Goal: Information Seeking & Learning: Find specific fact

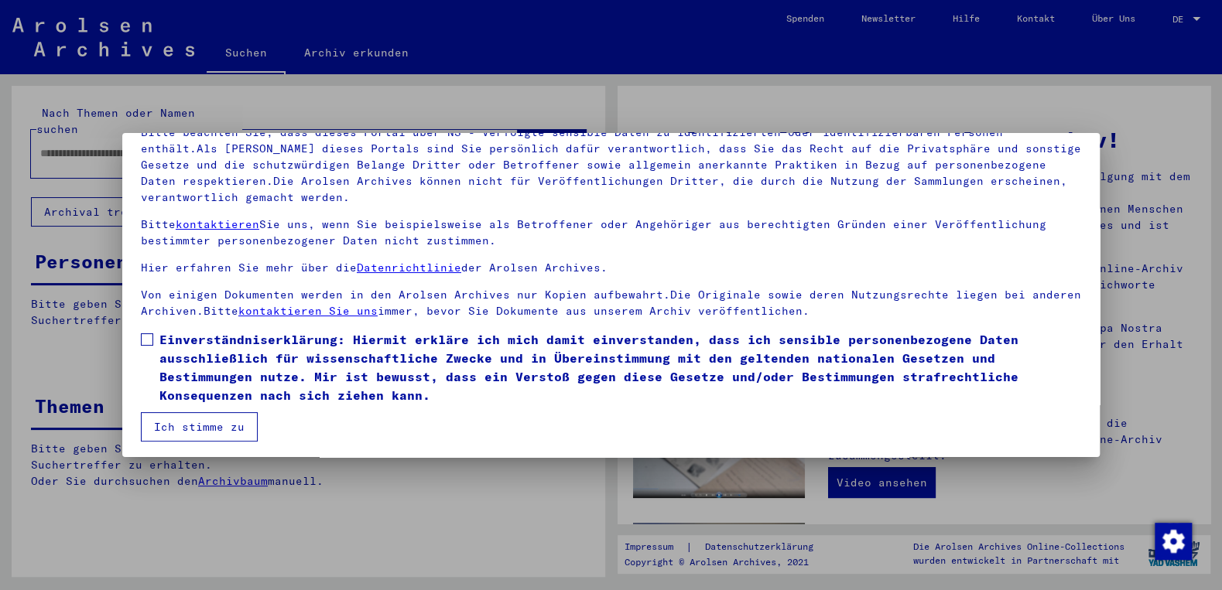
scroll to position [123, 0]
click at [152, 336] on span at bounding box center [147, 338] width 12 height 12
click at [181, 420] on button "Ich stimme zu" at bounding box center [199, 425] width 117 height 29
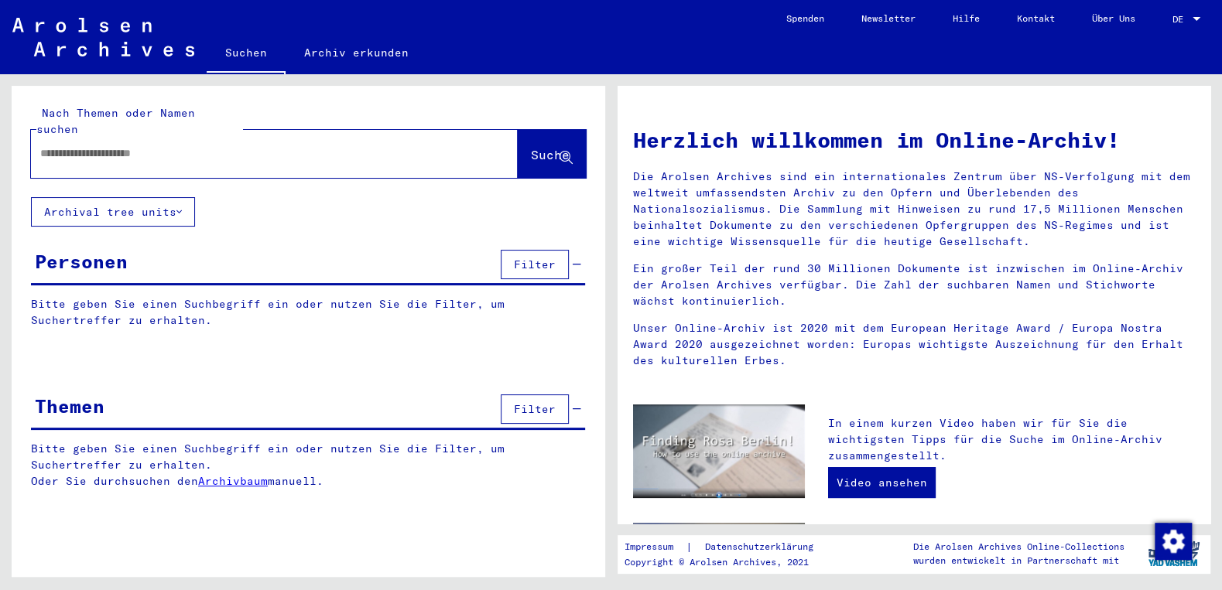
click at [151, 151] on div at bounding box center [251, 153] width 440 height 35
click at [155, 145] on input "text" at bounding box center [255, 153] width 431 height 16
paste input "**********"
click at [531, 147] on span "Suche" at bounding box center [550, 154] width 39 height 15
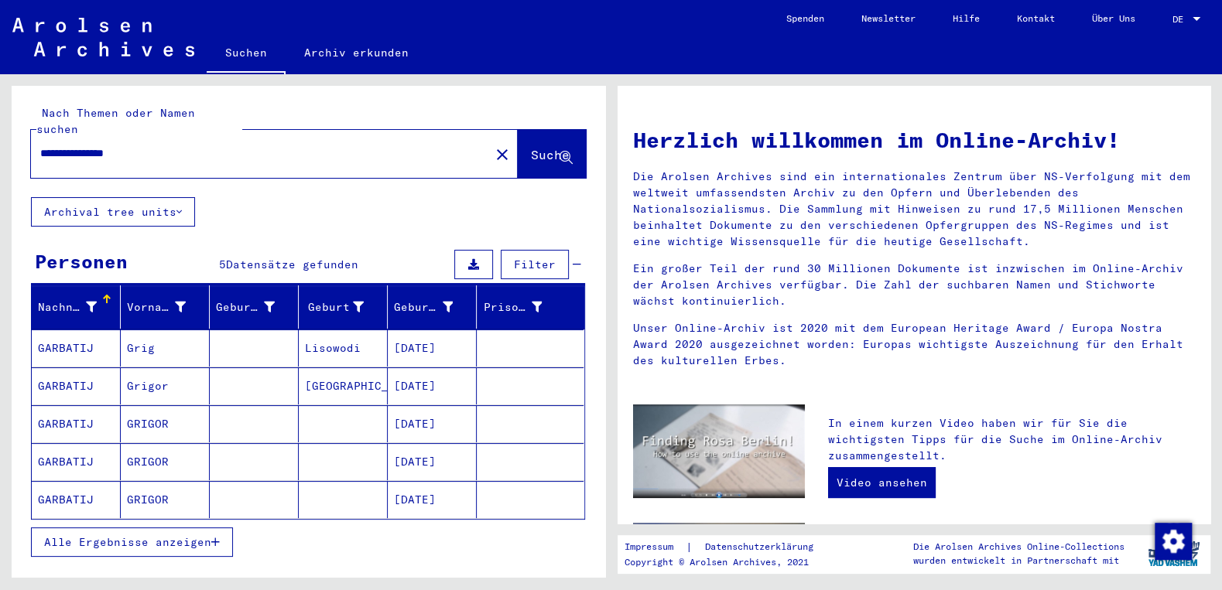
click at [181, 535] on span "Alle Ergebnisse anzeigen" at bounding box center [127, 542] width 167 height 14
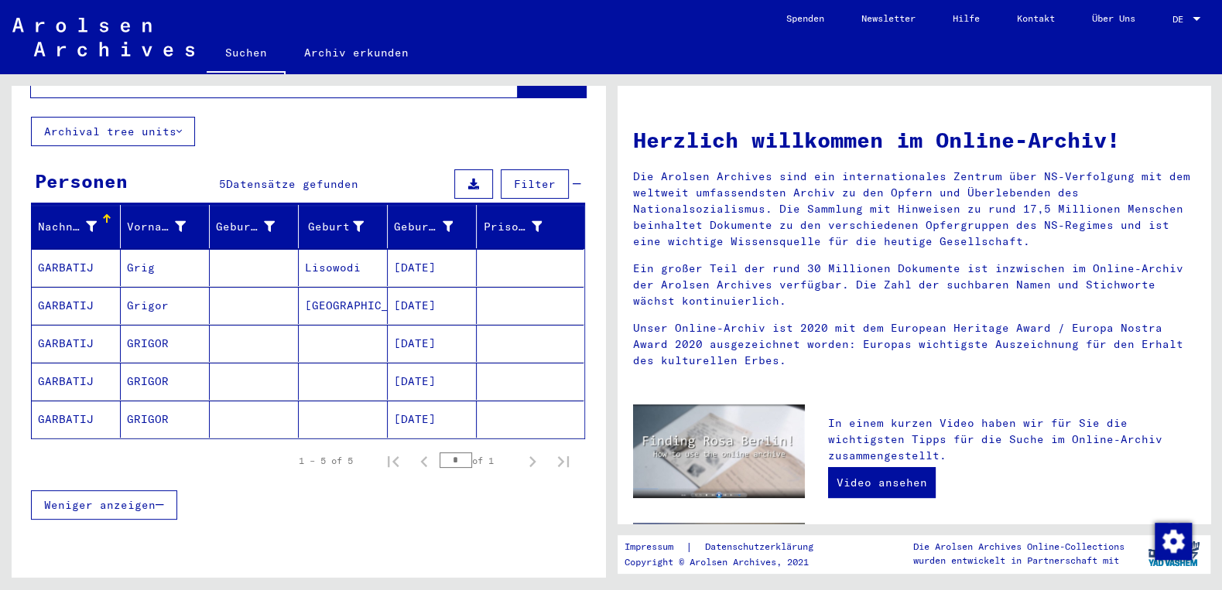
scroll to position [83, 0]
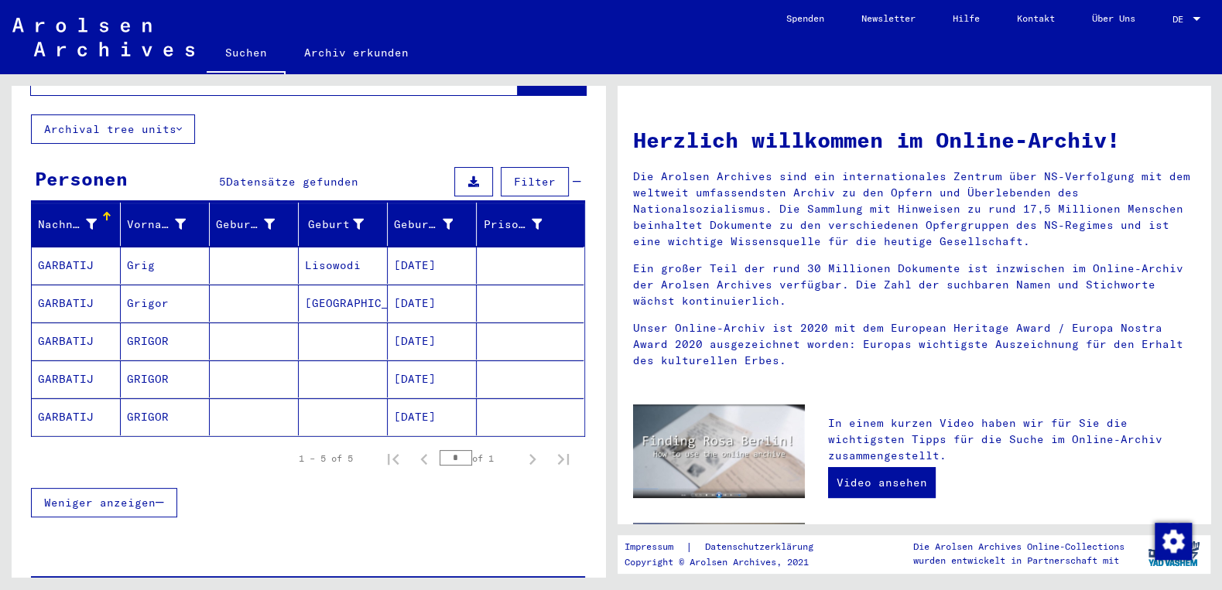
click at [451, 323] on mat-cell "[DATE]" at bounding box center [432, 341] width 89 height 37
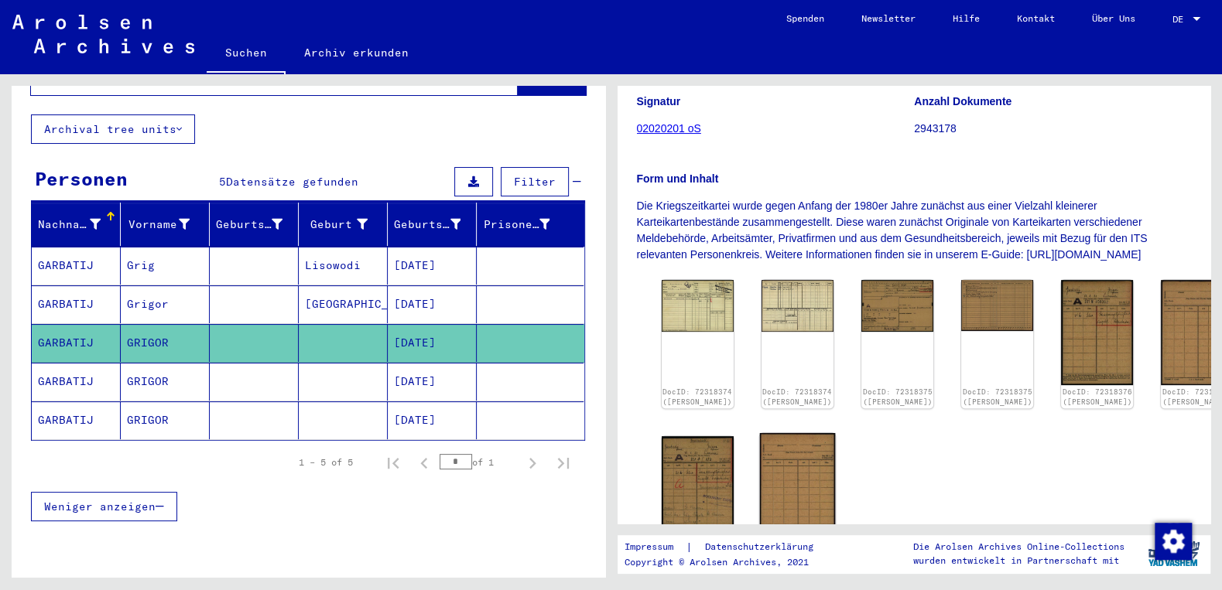
scroll to position [332, 0]
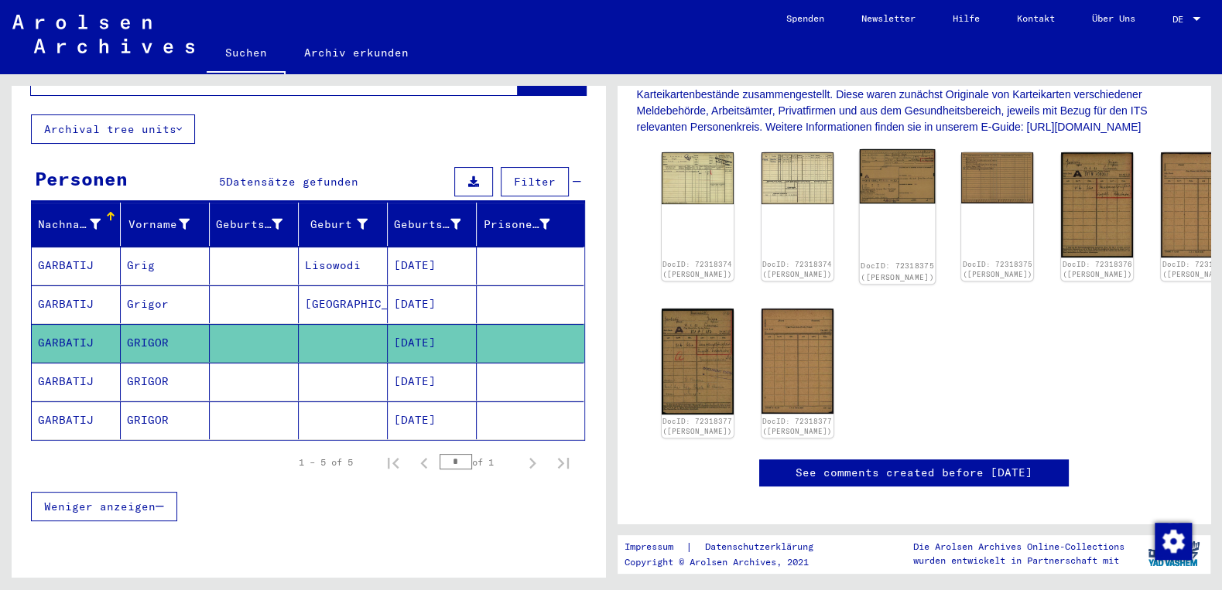
click at [870, 196] on img at bounding box center [898, 176] width 76 height 54
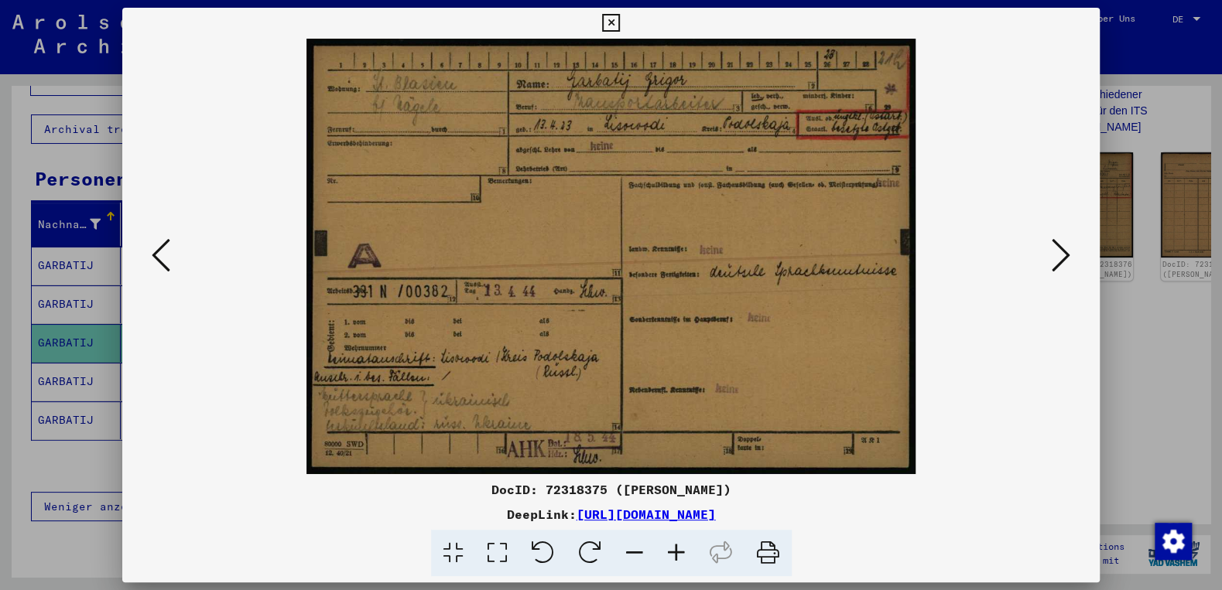
click at [684, 559] on icon at bounding box center [676, 553] width 42 height 47
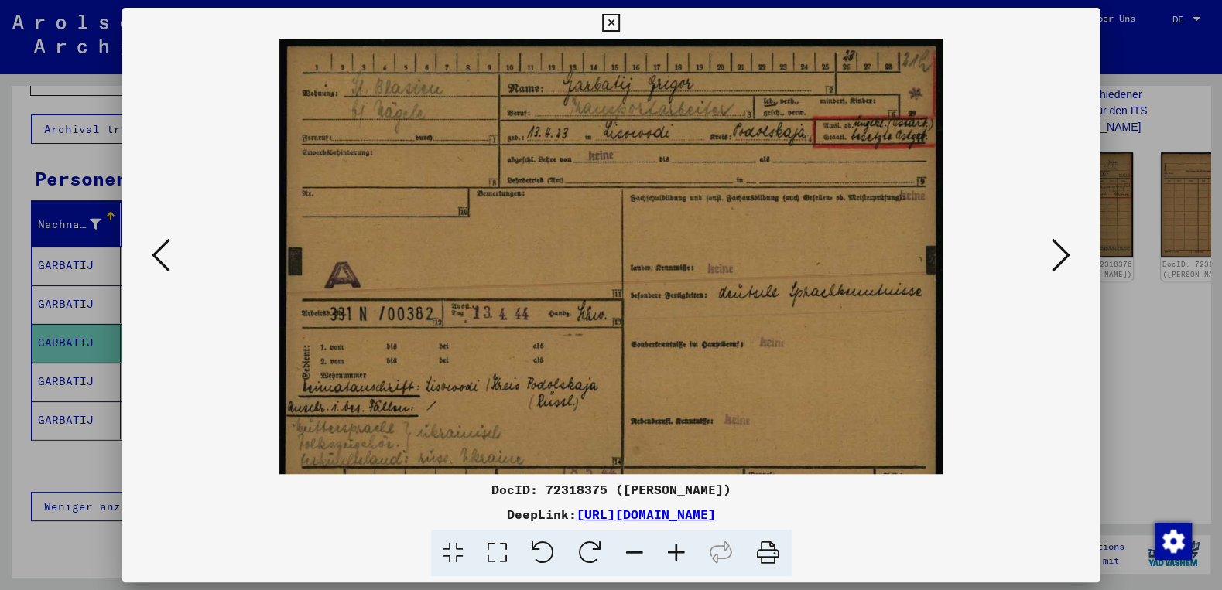
click at [684, 559] on icon at bounding box center [676, 553] width 42 height 47
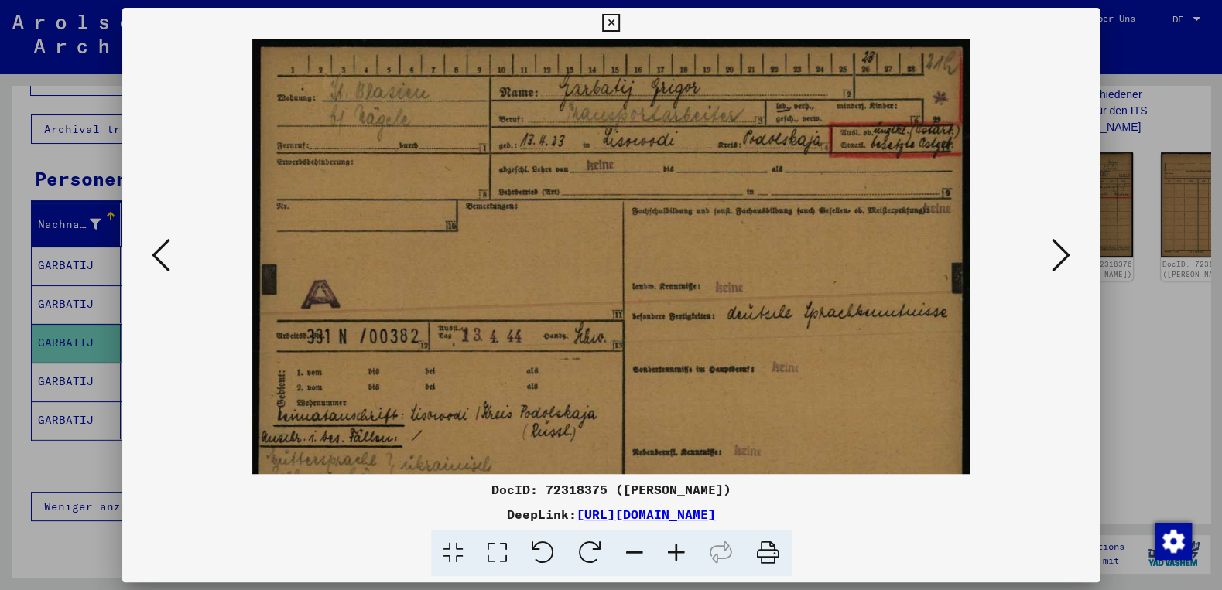
click at [684, 559] on icon at bounding box center [676, 553] width 42 height 47
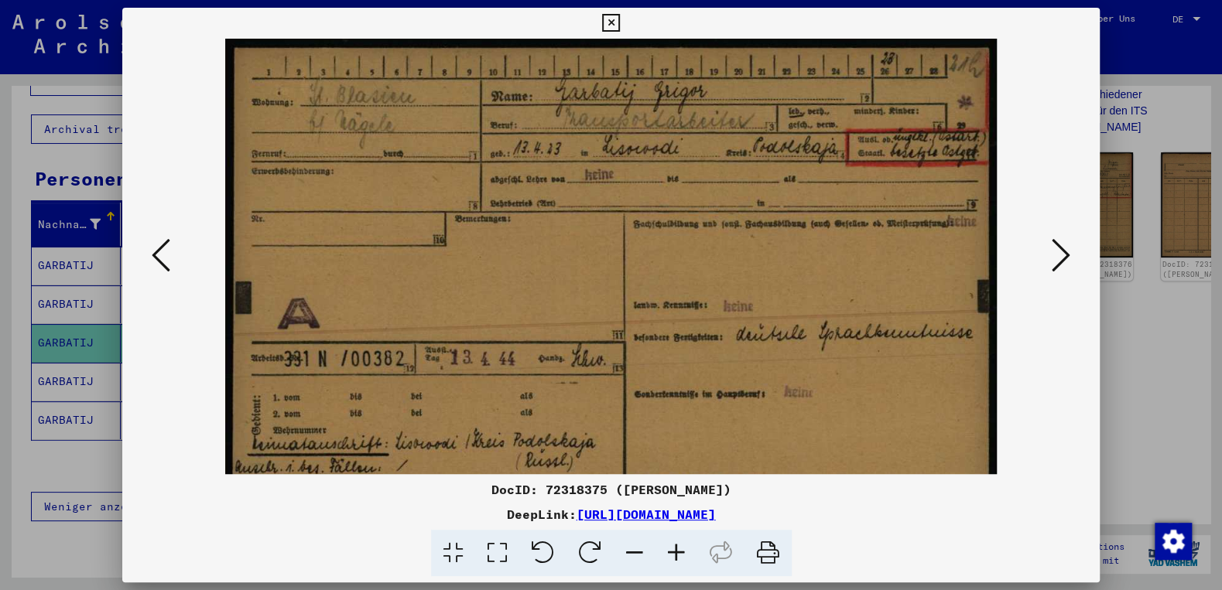
click at [684, 559] on icon at bounding box center [676, 553] width 42 height 47
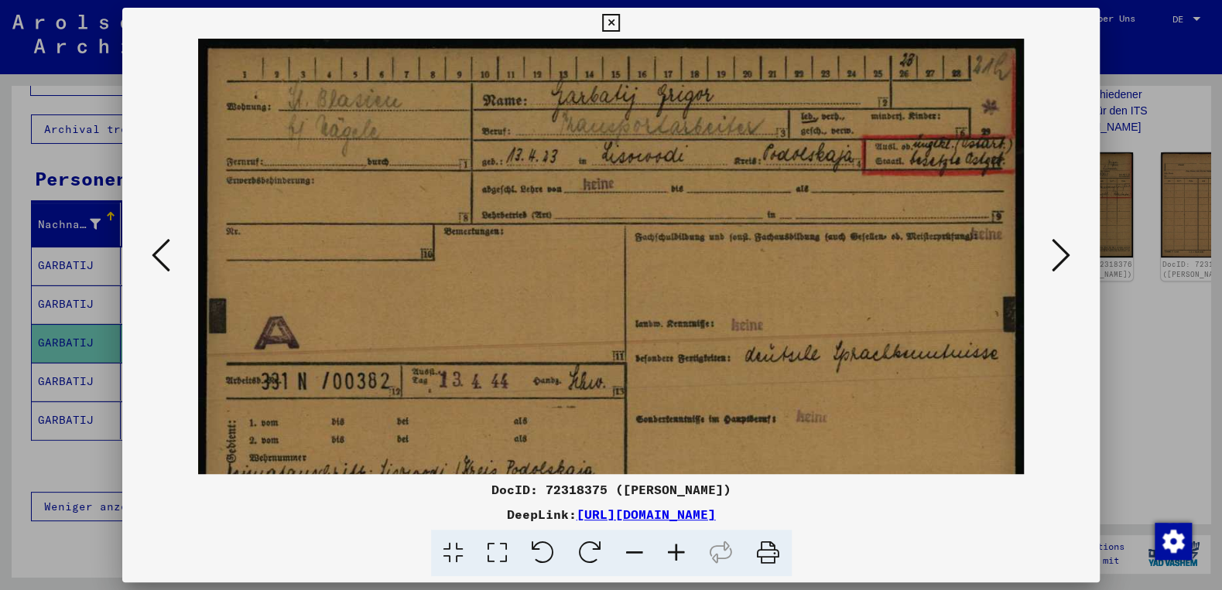
drag, startPoint x: 685, startPoint y: 559, endPoint x: 706, endPoint y: 477, distance: 84.6
click at [685, 549] on icon at bounding box center [676, 553] width 42 height 47
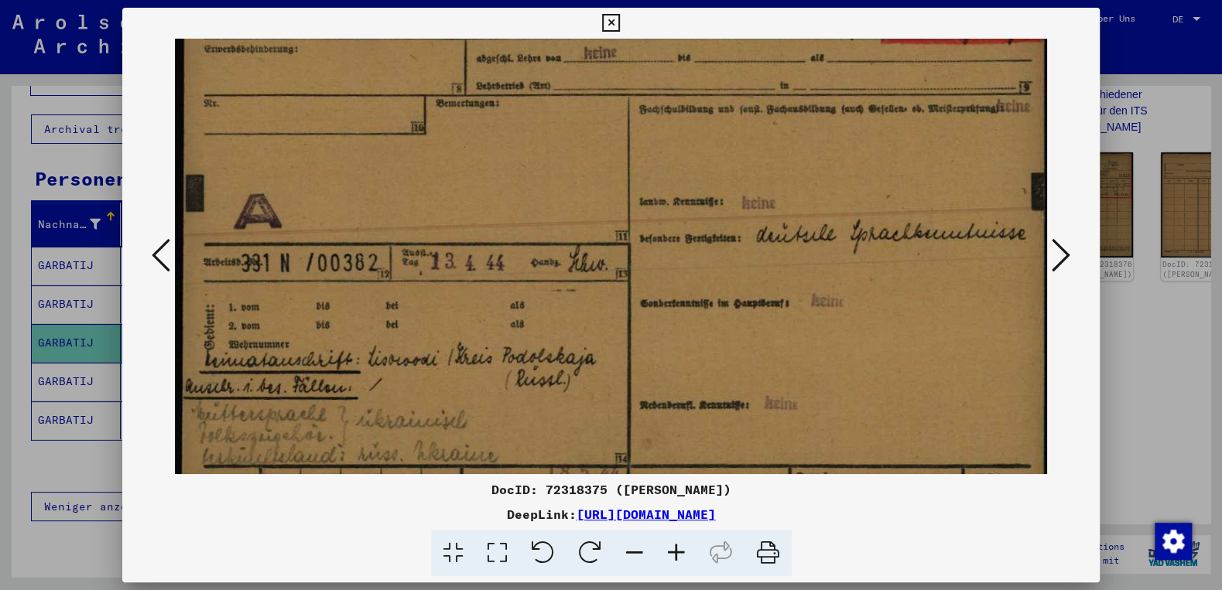
scroll to position [183, 1]
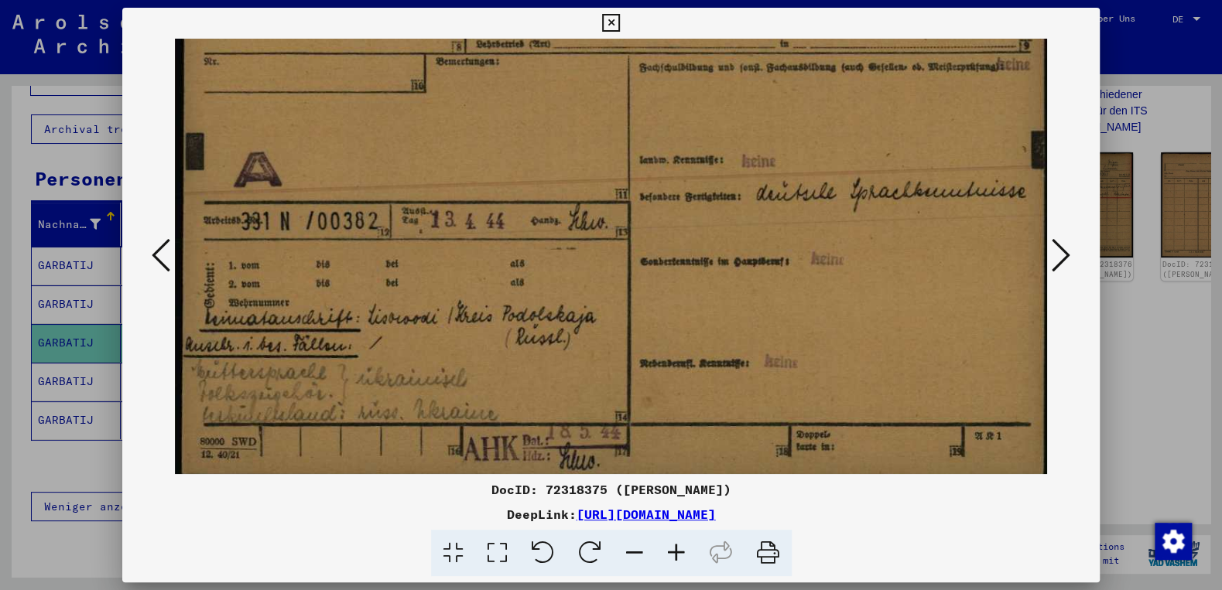
drag, startPoint x: 731, startPoint y: 393, endPoint x: 714, endPoint y: 215, distance: 178.8
click at [721, 209] on img at bounding box center [613, 170] width 879 height 629
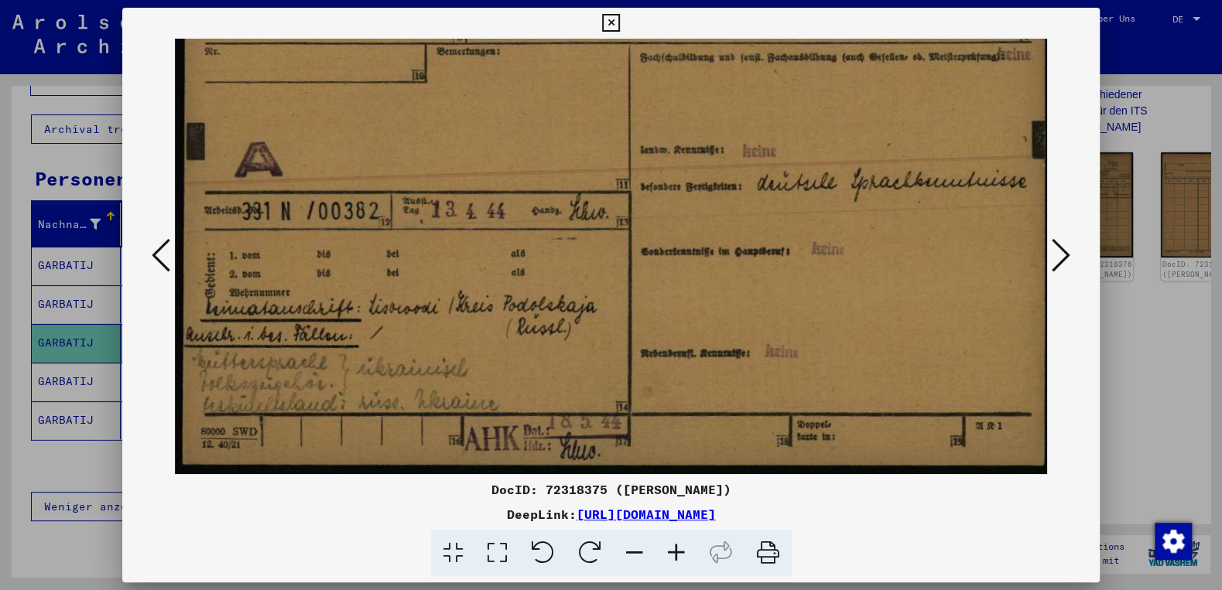
drag, startPoint x: 576, startPoint y: 330, endPoint x: 580, endPoint y: 284, distance: 46.6
click at [589, 277] on img at bounding box center [614, 160] width 879 height 629
drag, startPoint x: 740, startPoint y: 492, endPoint x: 539, endPoint y: 488, distance: 200.4
click at [539, 488] on div "DocID: 72318375 ([PERSON_NAME])" at bounding box center [610, 489] width 977 height 19
copy div "72318375 ([PERSON_NAME])"
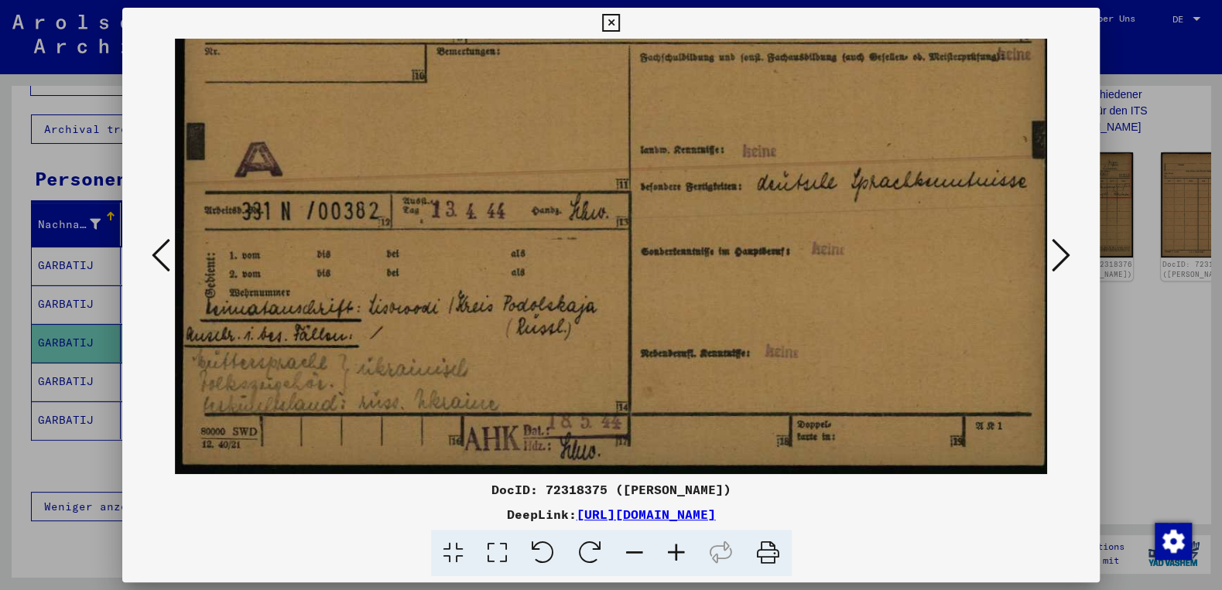
click at [716, 515] on link "[URL][DOMAIN_NAME]" at bounding box center [645, 514] width 139 height 15
drag, startPoint x: 889, startPoint y: 520, endPoint x: 412, endPoint y: 515, distance: 476.6
click at [412, 515] on div "DeepLink: [URL][DOMAIN_NAME]" at bounding box center [610, 514] width 977 height 19
copy div "[URL][DOMAIN_NAME]"
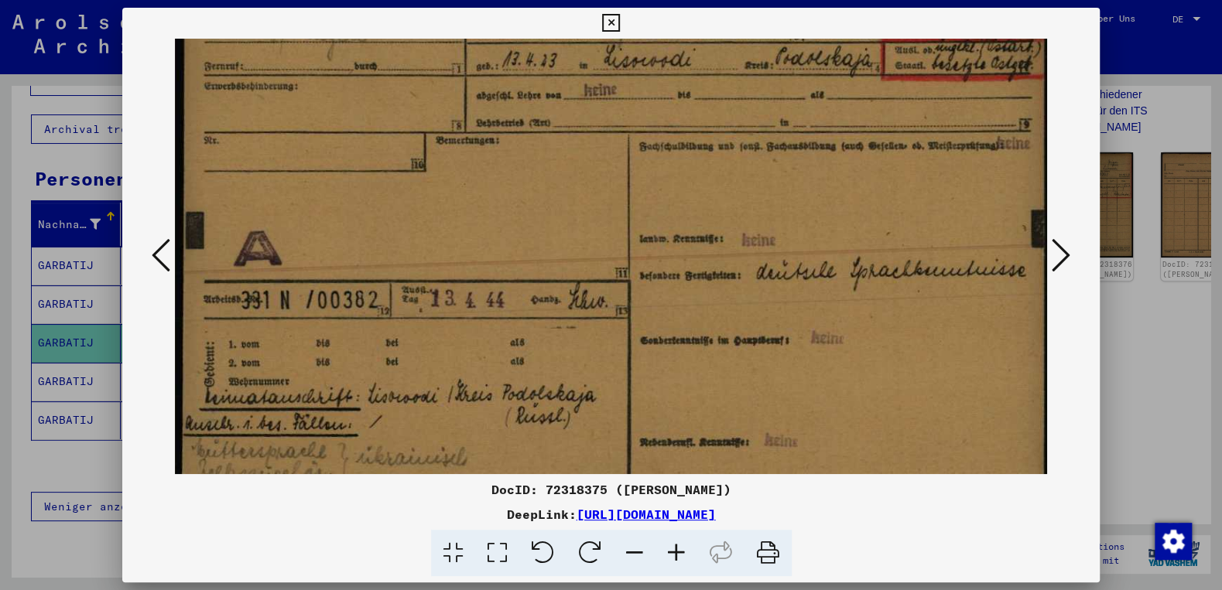
scroll to position [102, 1]
drag, startPoint x: 813, startPoint y: 262, endPoint x: 784, endPoint y: 353, distance: 95.2
click at [784, 353] on img at bounding box center [613, 251] width 879 height 629
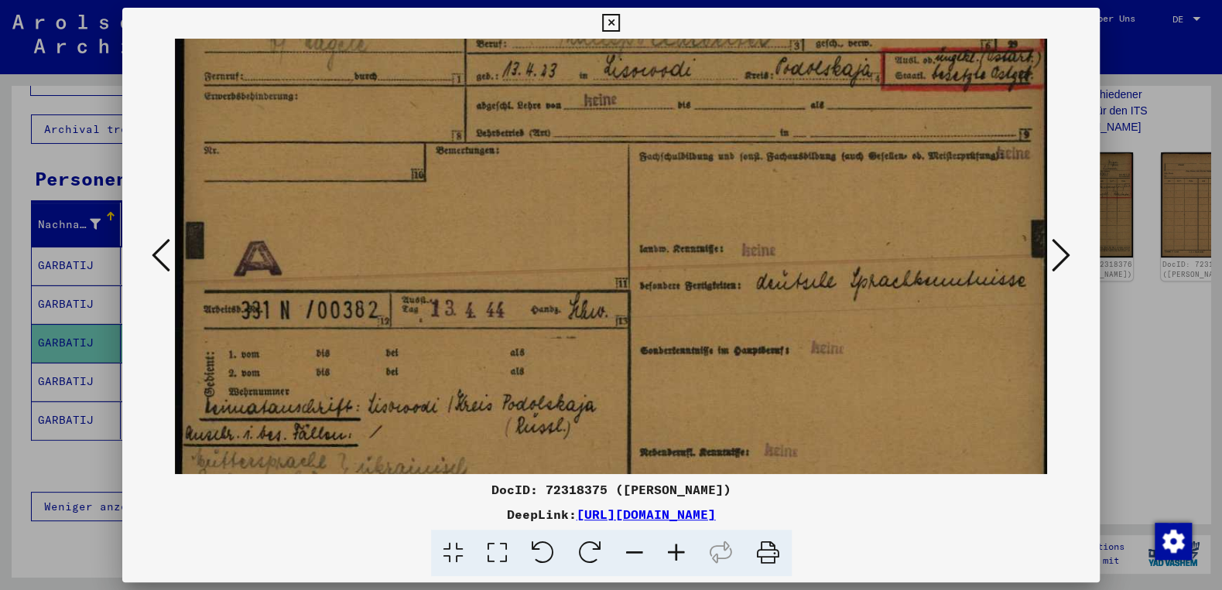
scroll to position [88, 1]
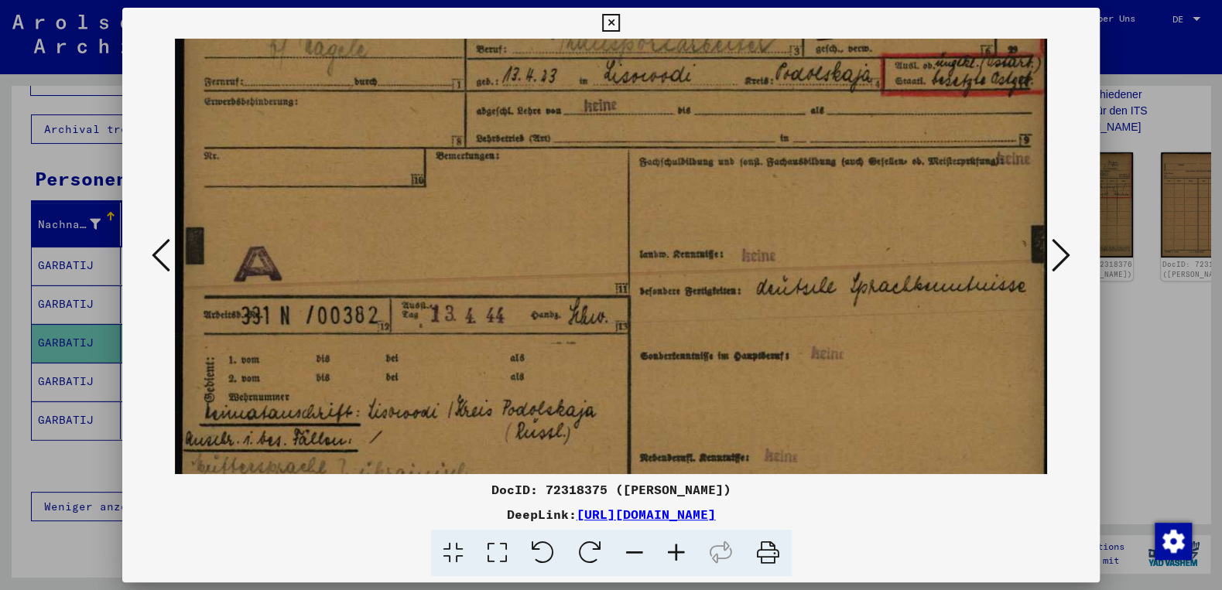
drag, startPoint x: 786, startPoint y: 312, endPoint x: 785, endPoint y: 325, distance: 13.2
click at [785, 325] on img at bounding box center [613, 264] width 879 height 629
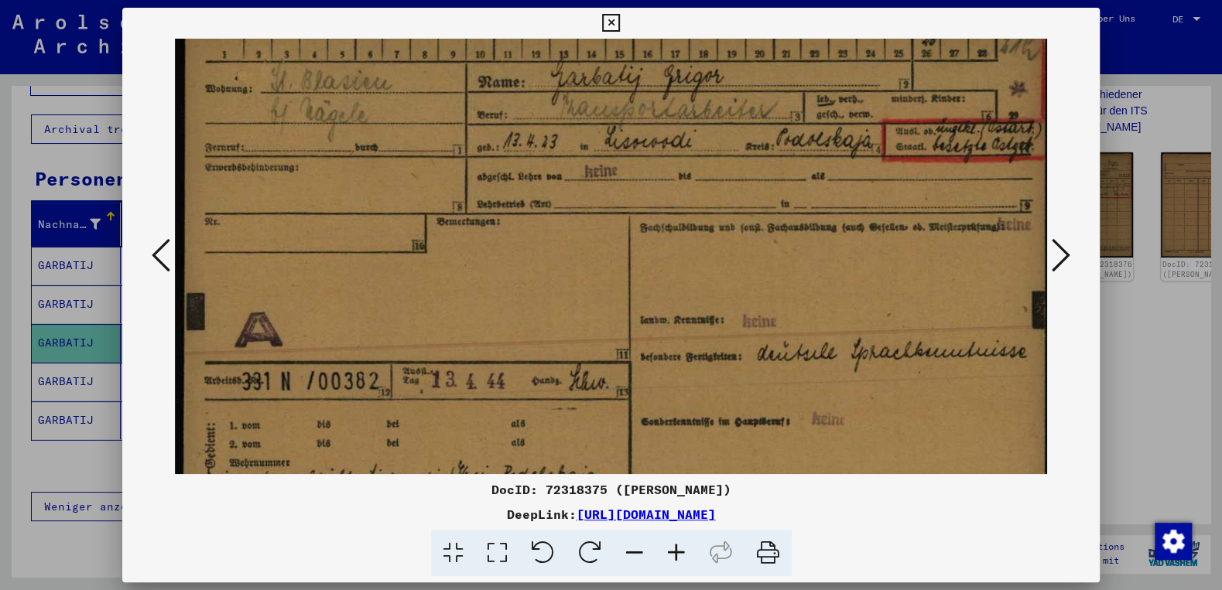
scroll to position [13, 0]
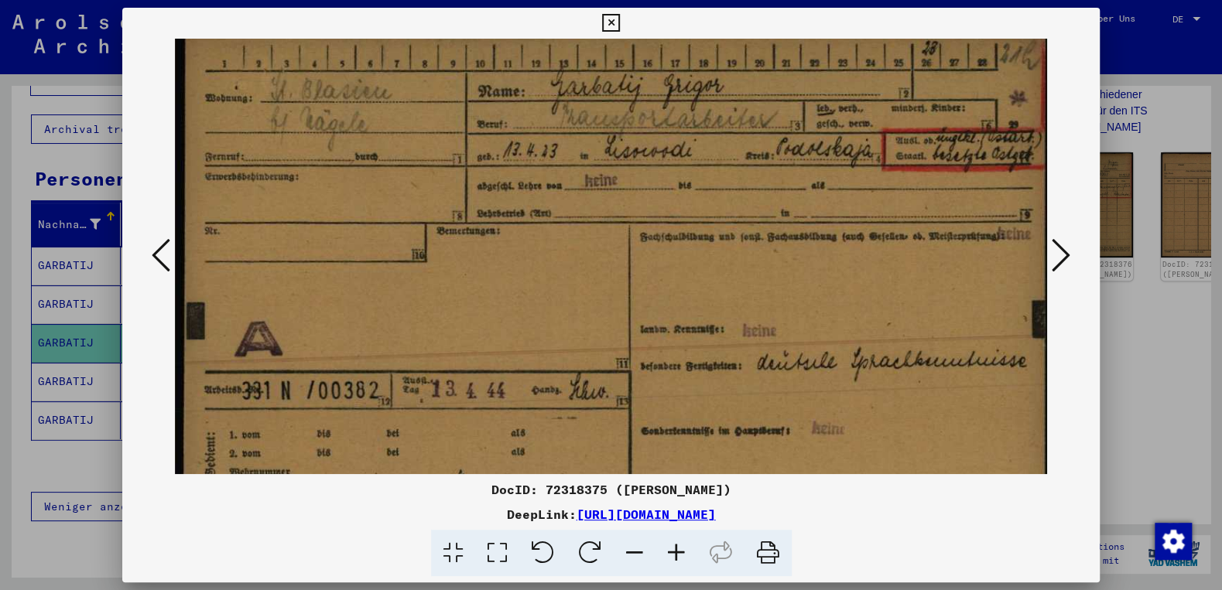
drag, startPoint x: 717, startPoint y: 230, endPoint x: 725, endPoint y: 306, distance: 76.2
click at [725, 306] on img at bounding box center [614, 340] width 879 height 629
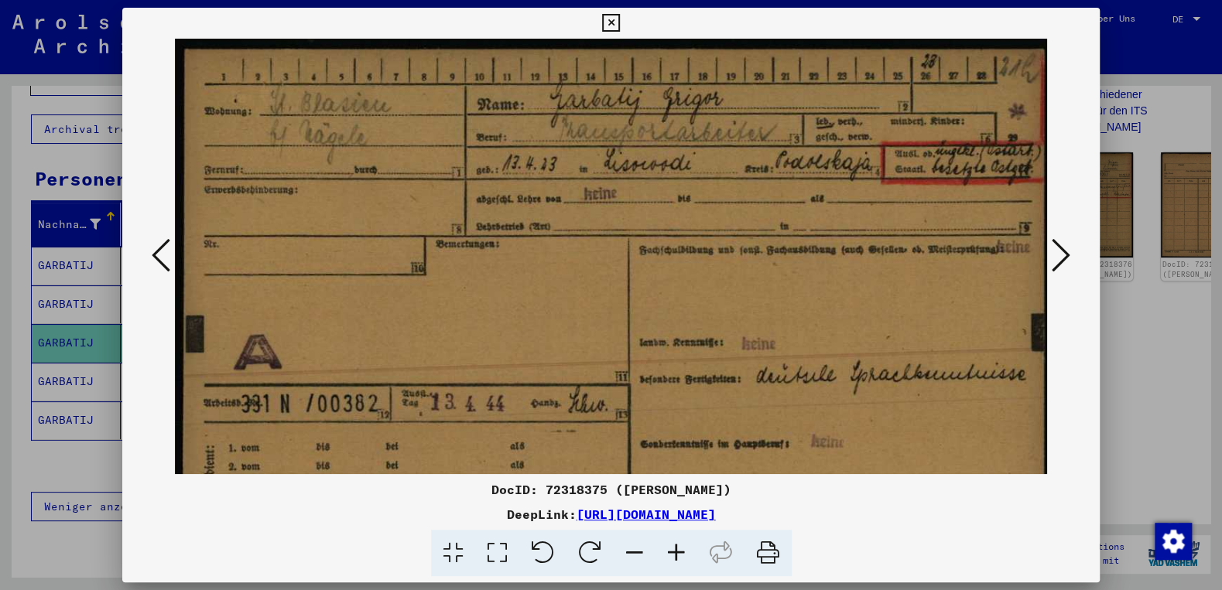
drag, startPoint x: 727, startPoint y: 261, endPoint x: 723, endPoint y: 299, distance: 38.9
click at [723, 299] on img at bounding box center [613, 353] width 879 height 629
drag, startPoint x: 711, startPoint y: 299, endPoint x: 696, endPoint y: 331, distance: 35.7
click at [696, 331] on img at bounding box center [613, 353] width 879 height 629
drag, startPoint x: 985, startPoint y: 193, endPoint x: 966, endPoint y: 196, distance: 19.6
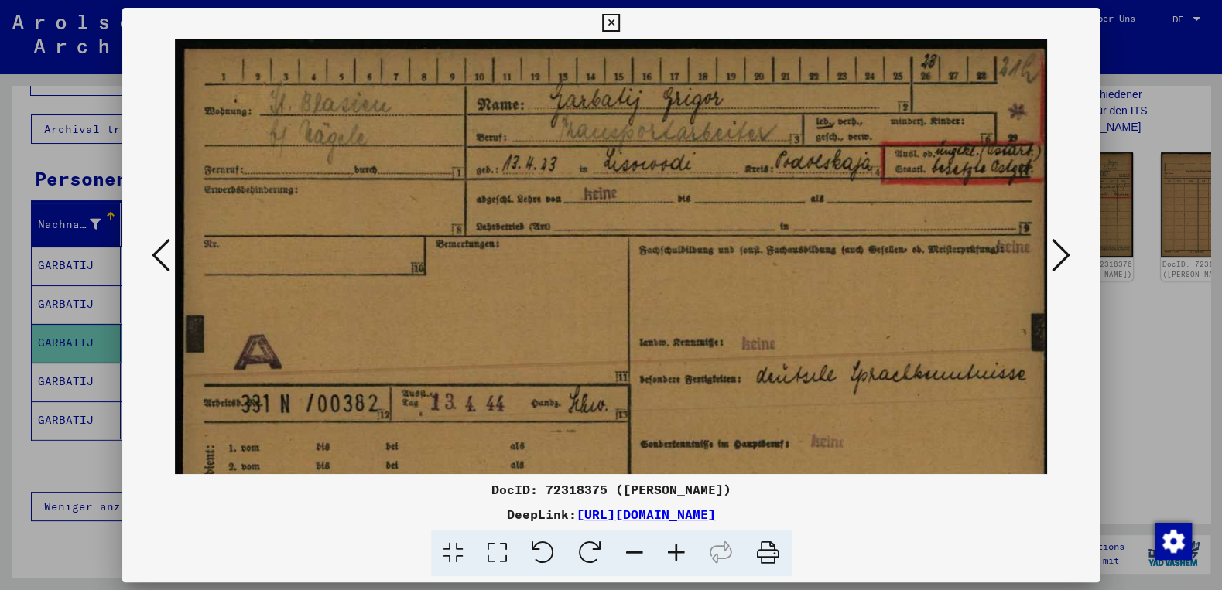
click at [966, 196] on img at bounding box center [613, 353] width 879 height 629
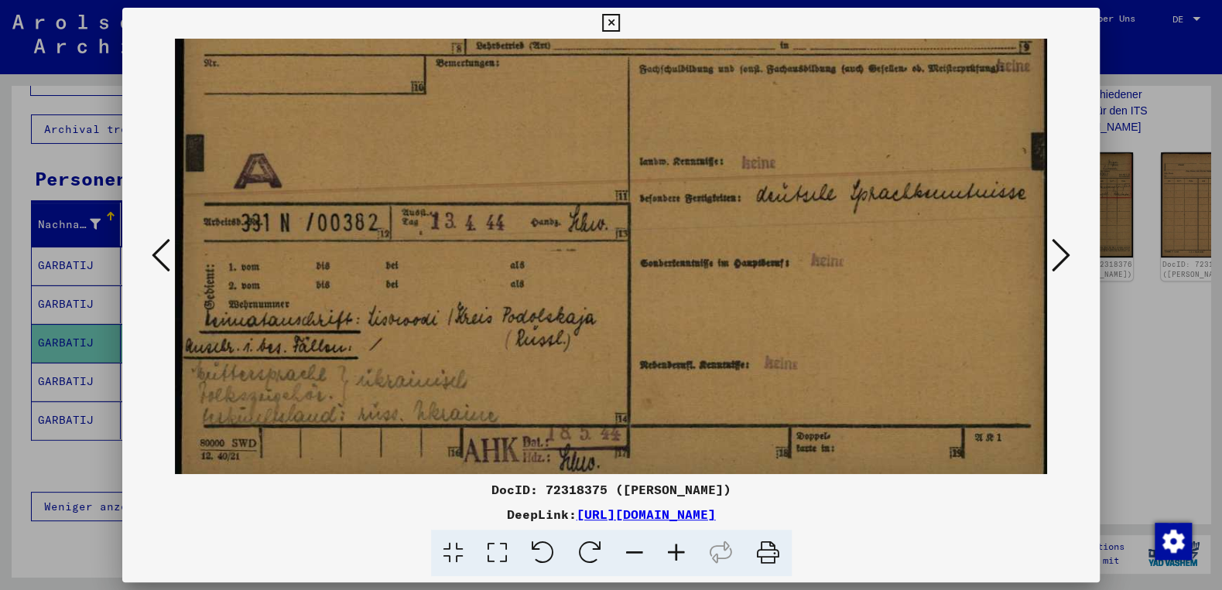
scroll to position [191, 1]
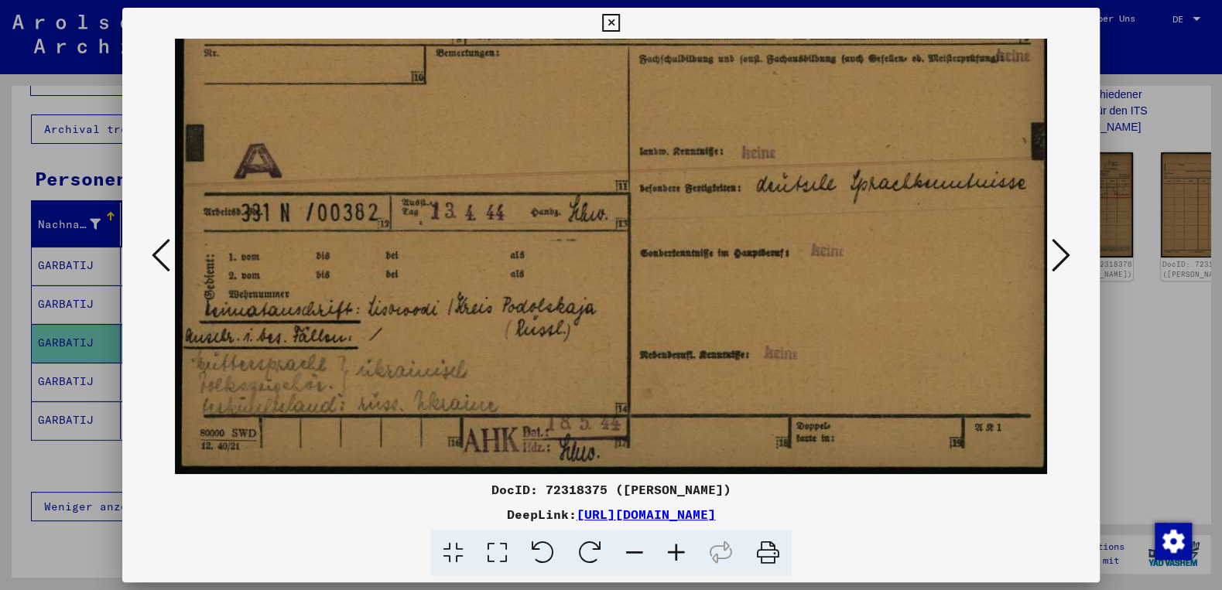
drag, startPoint x: 592, startPoint y: 337, endPoint x: 596, endPoint y: 145, distance: 191.9
click at [596, 145] on img at bounding box center [613, 162] width 879 height 629
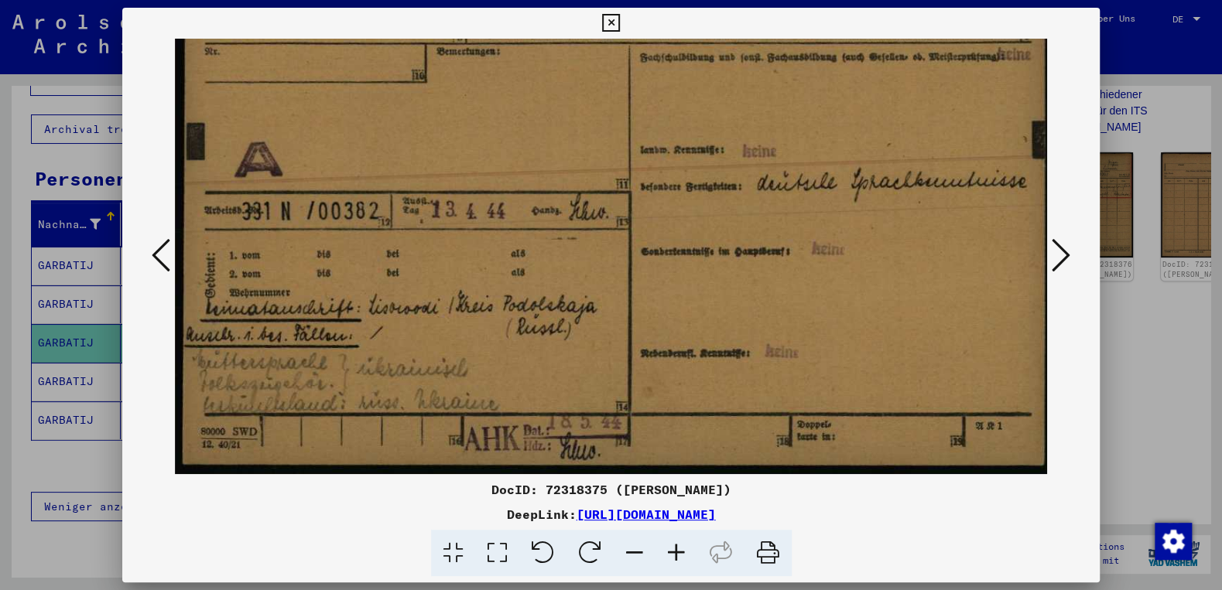
drag, startPoint x: 648, startPoint y: 287, endPoint x: 666, endPoint y: 234, distance: 56.3
click at [666, 234] on img at bounding box center [614, 160] width 879 height 629
click at [1065, 258] on icon at bounding box center [1060, 255] width 19 height 37
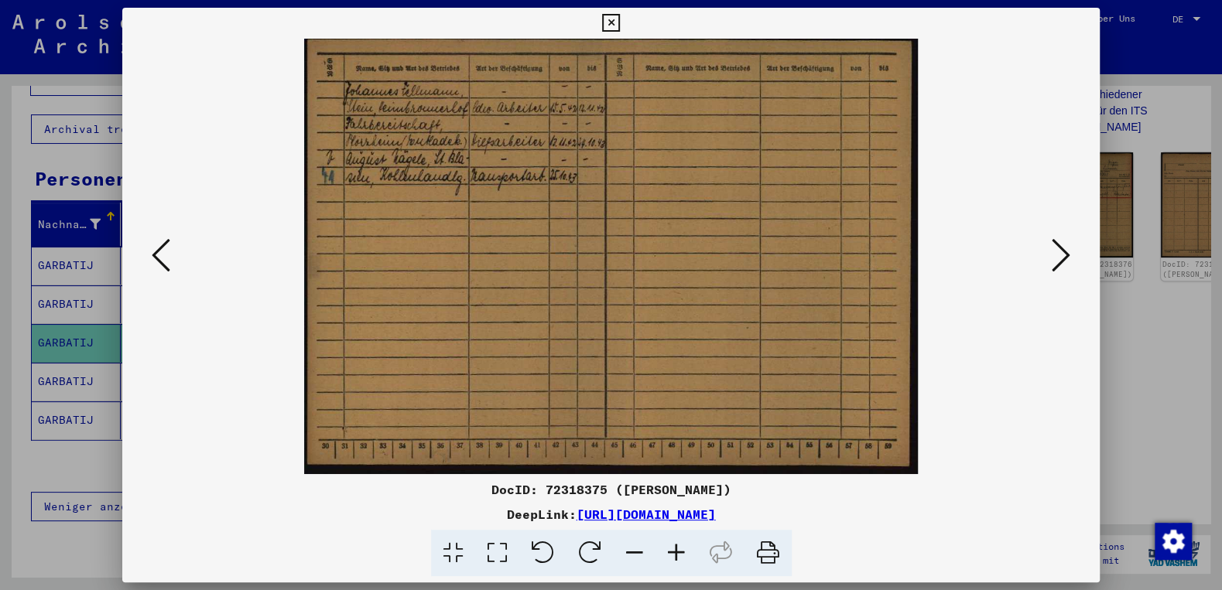
click at [679, 551] on icon at bounding box center [676, 553] width 42 height 47
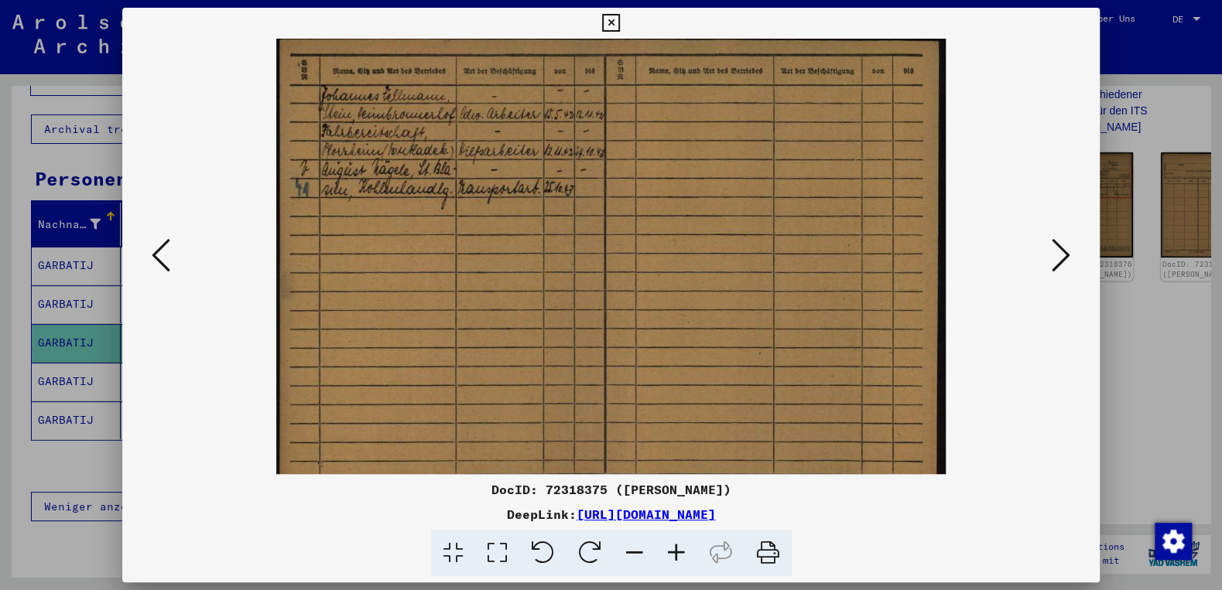
click at [679, 551] on icon at bounding box center [676, 553] width 42 height 47
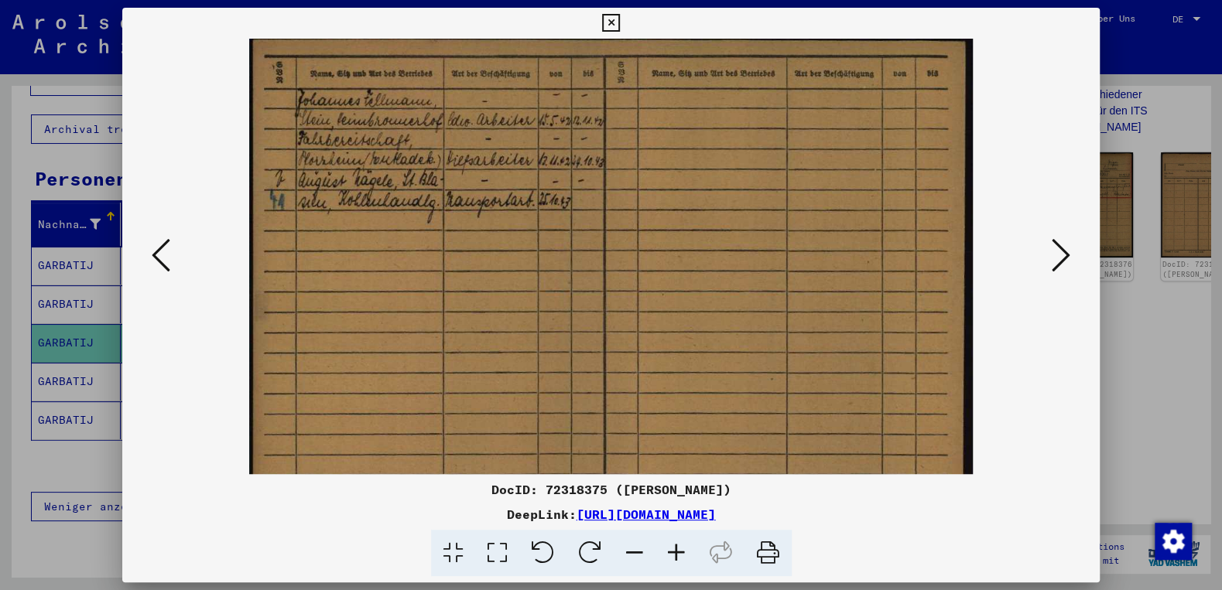
click at [679, 551] on icon at bounding box center [676, 553] width 42 height 47
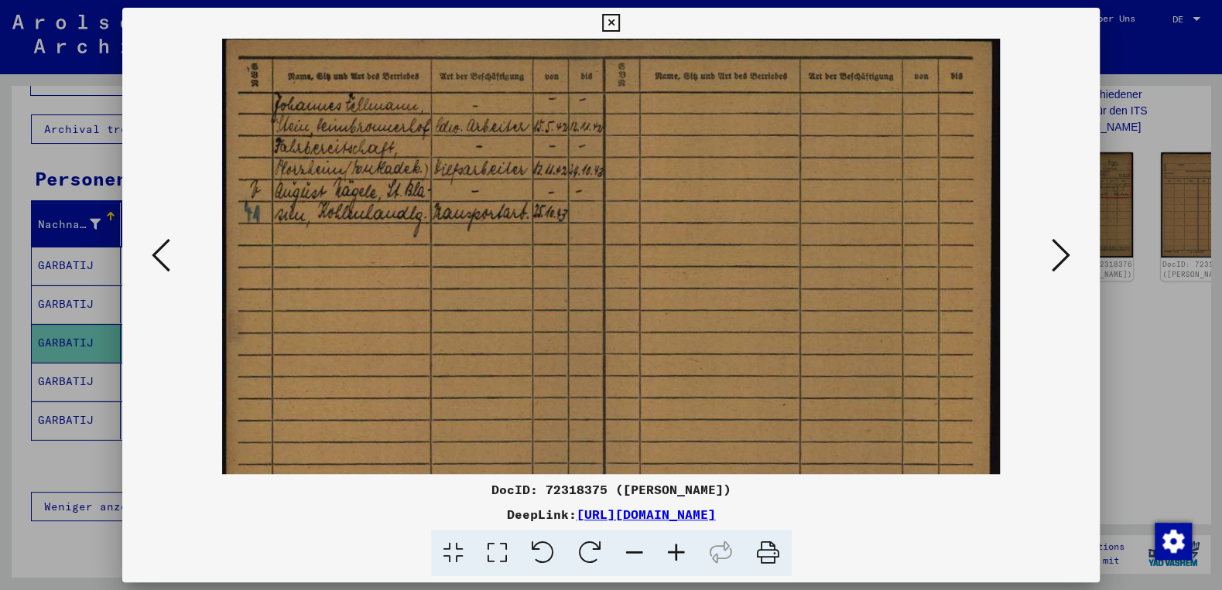
click at [679, 551] on icon at bounding box center [676, 553] width 42 height 47
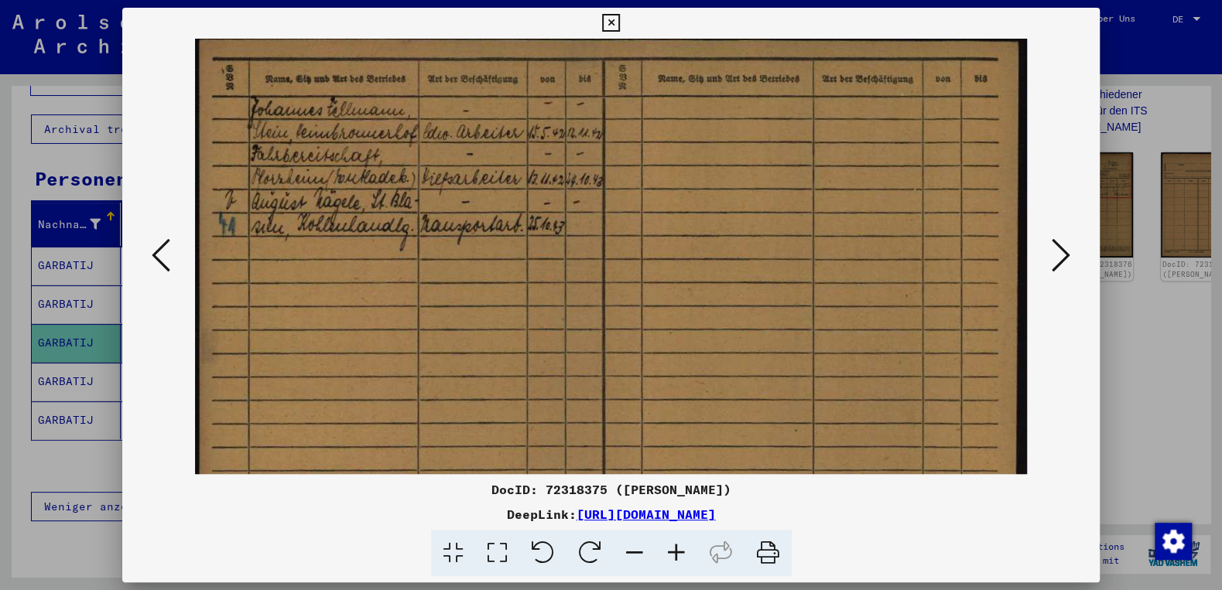
click at [679, 551] on icon at bounding box center [676, 553] width 42 height 47
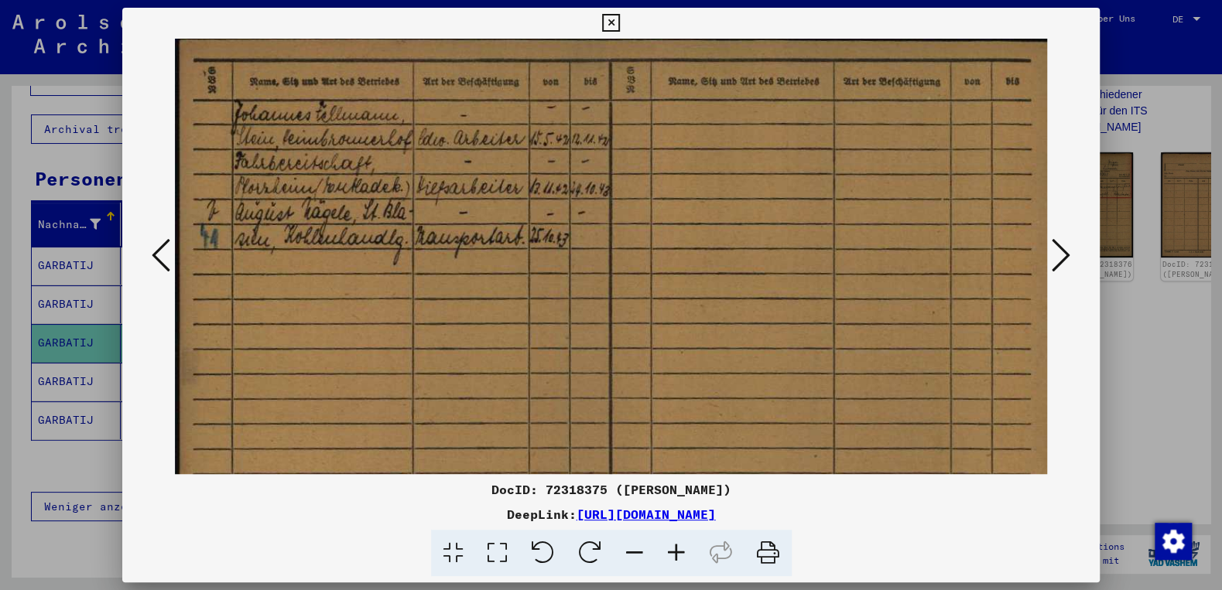
click at [679, 551] on icon at bounding box center [676, 553] width 42 height 47
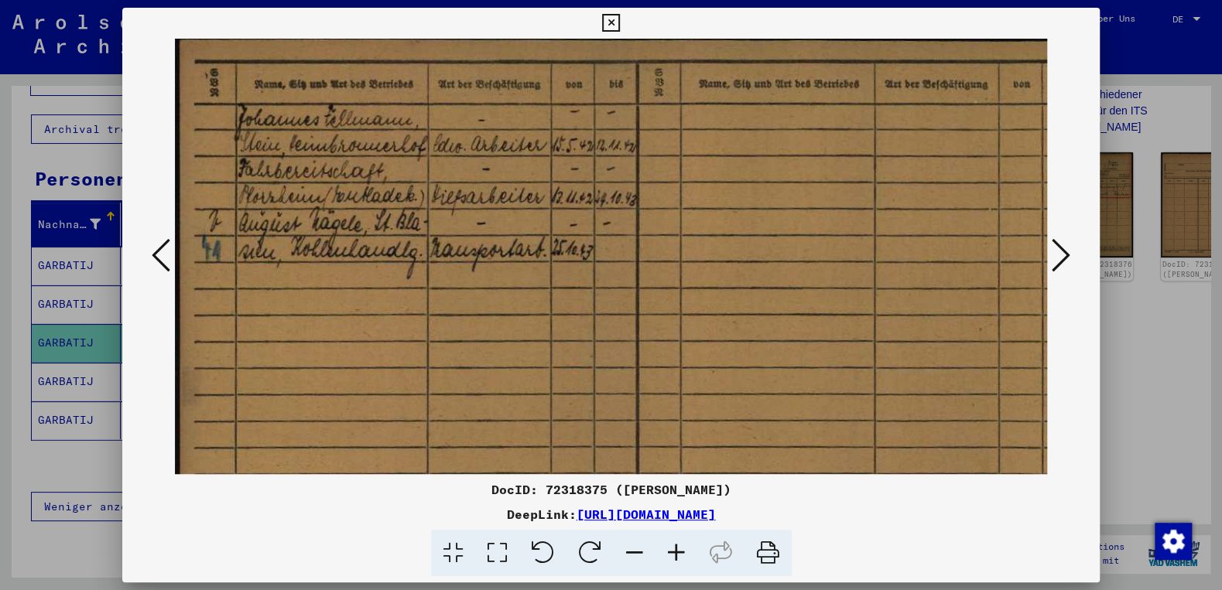
click at [679, 551] on icon at bounding box center [676, 553] width 42 height 47
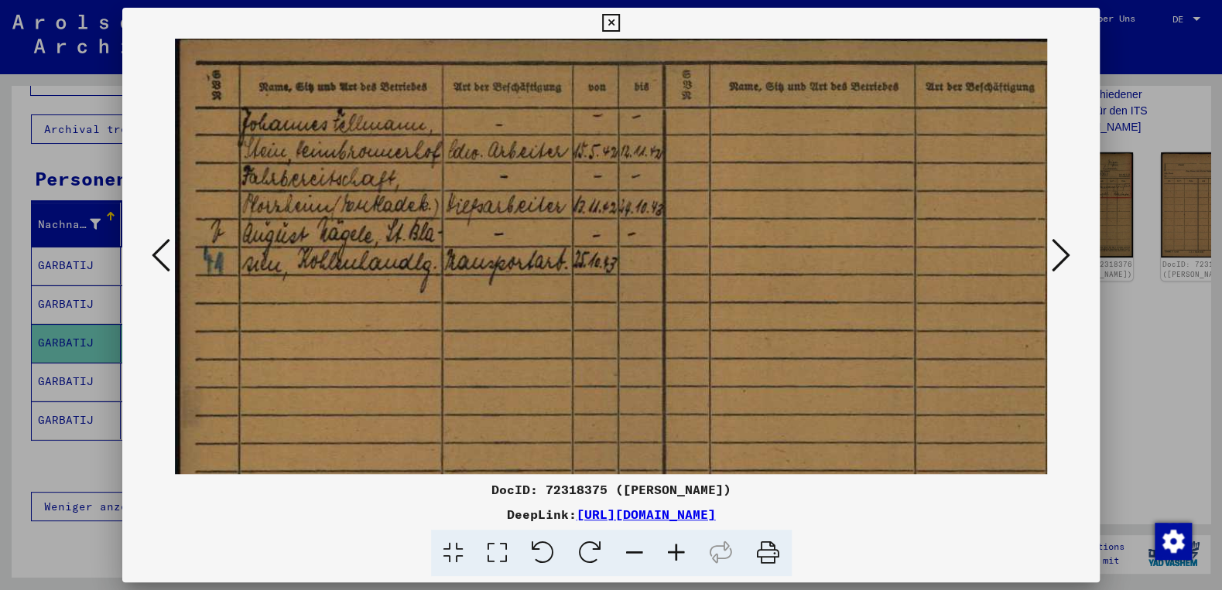
click at [679, 551] on icon at bounding box center [676, 553] width 42 height 47
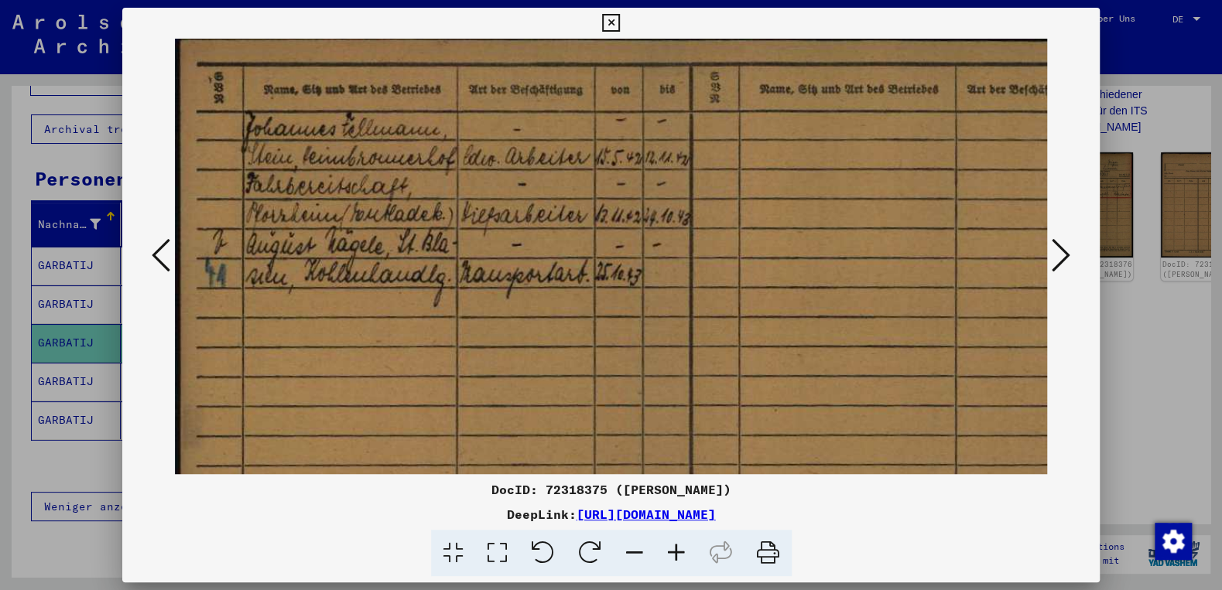
click at [679, 551] on icon at bounding box center [676, 553] width 42 height 47
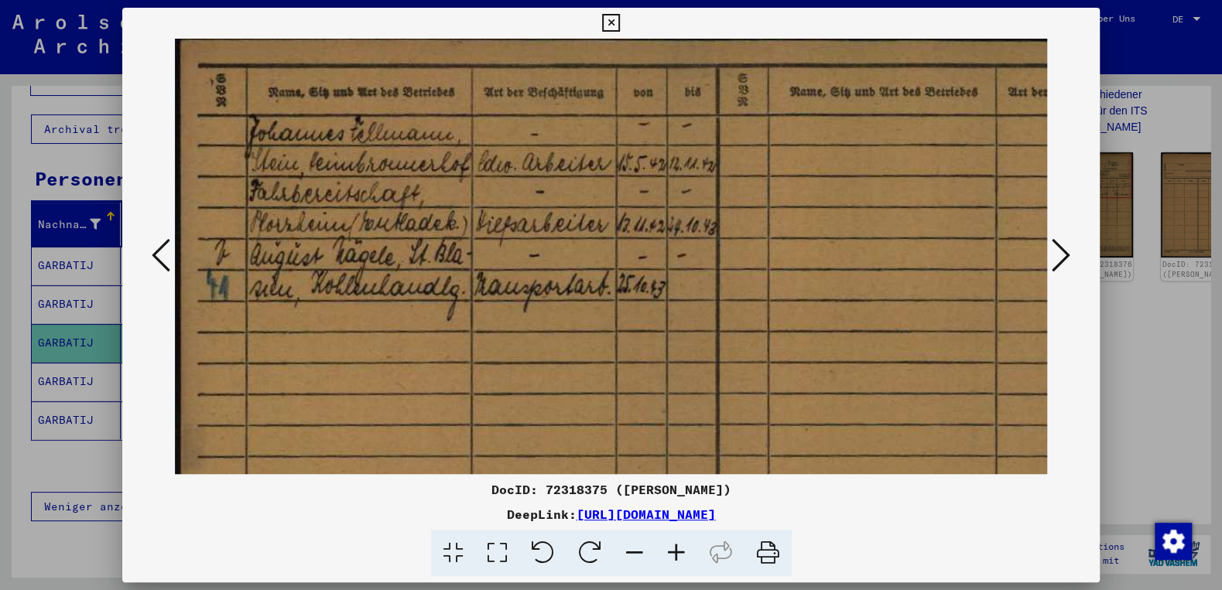
click at [679, 551] on icon at bounding box center [676, 553] width 42 height 47
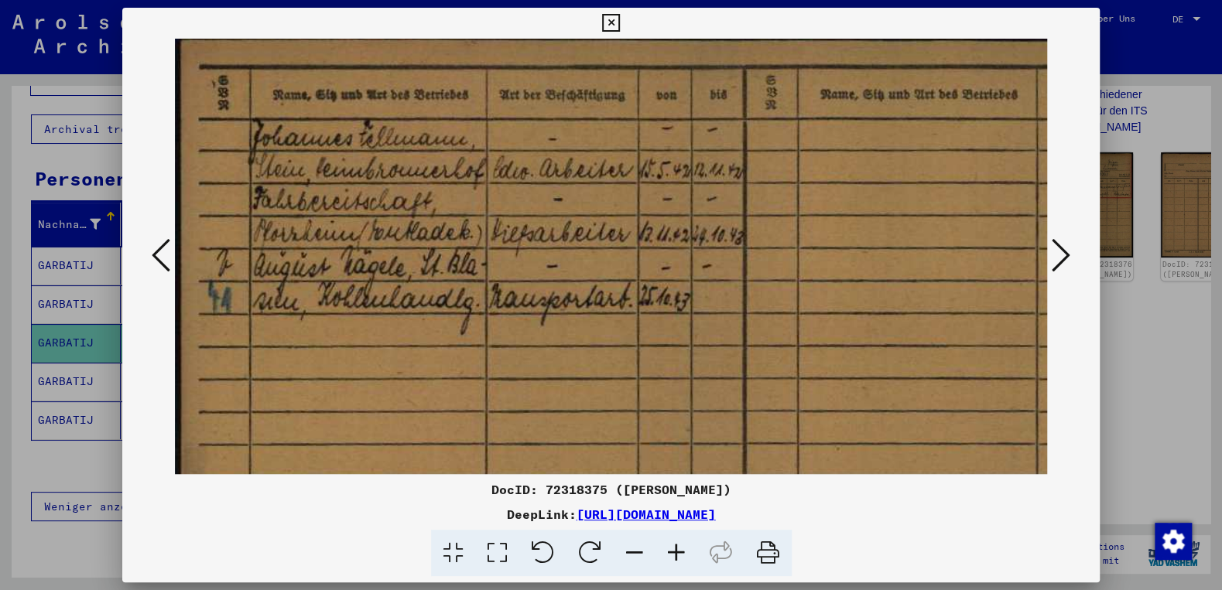
click at [679, 551] on icon at bounding box center [676, 553] width 42 height 47
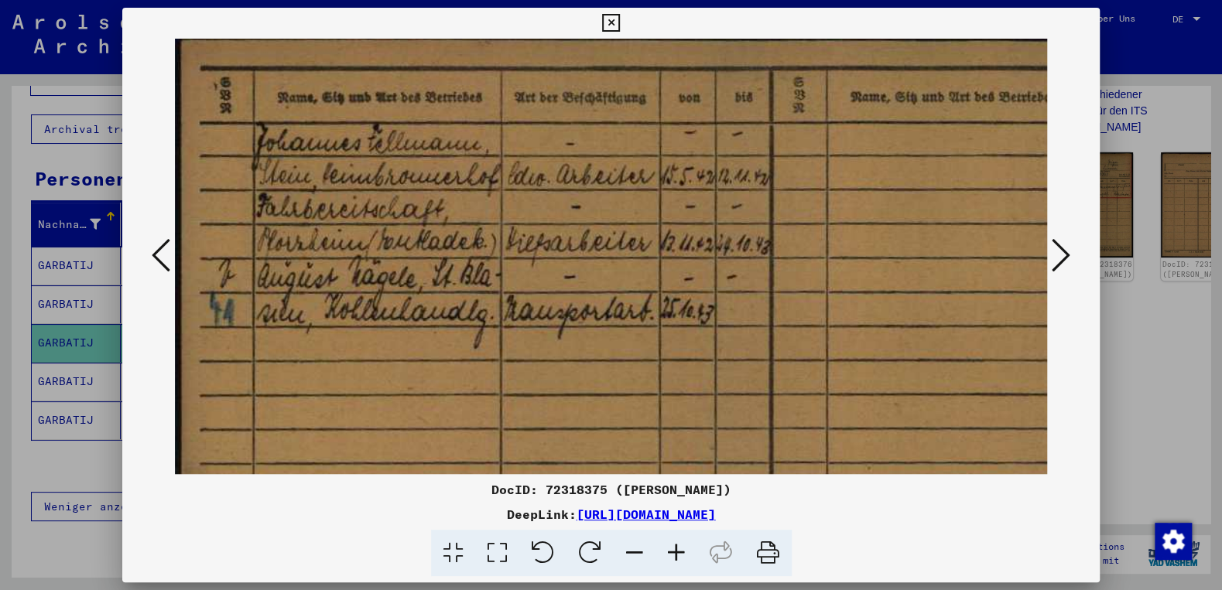
click at [679, 551] on icon at bounding box center [676, 553] width 42 height 47
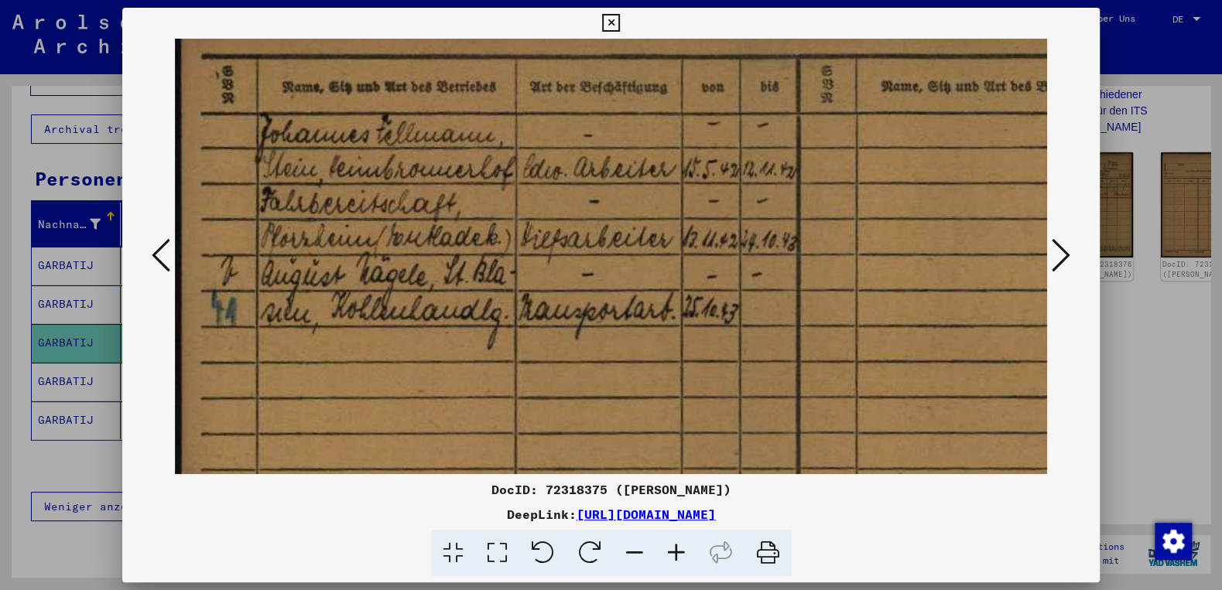
scroll to position [19, 0]
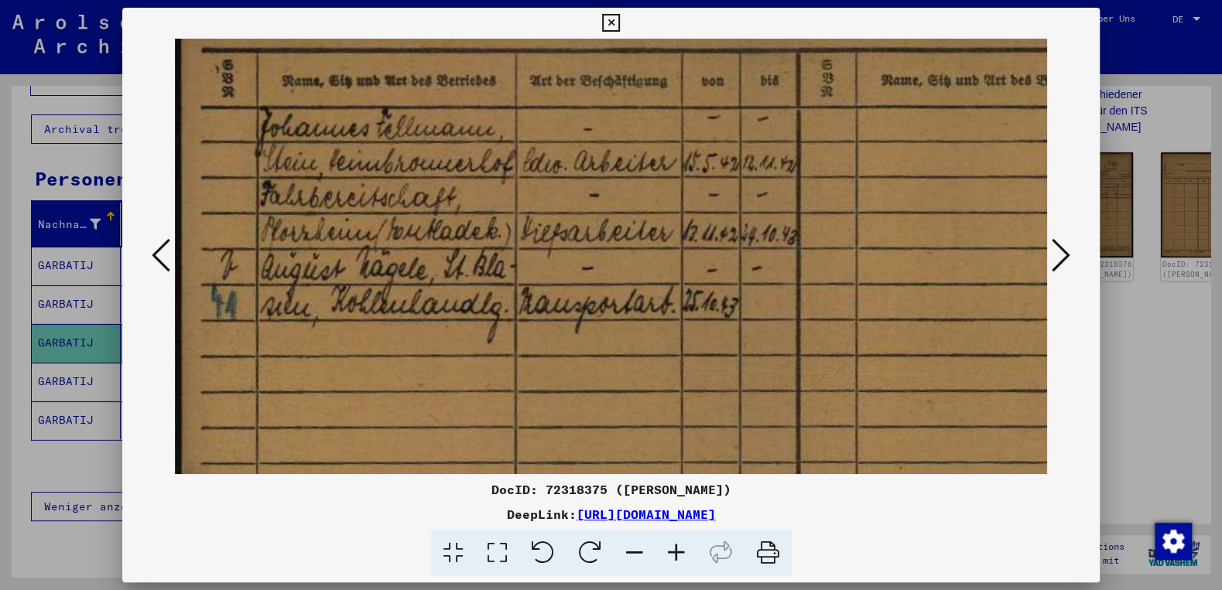
drag, startPoint x: 595, startPoint y: 443, endPoint x: 624, endPoint y: 424, distance: 34.1
click at [624, 424] on img at bounding box center [809, 469] width 1269 height 900
click at [620, 25] on icon at bounding box center [611, 23] width 18 height 19
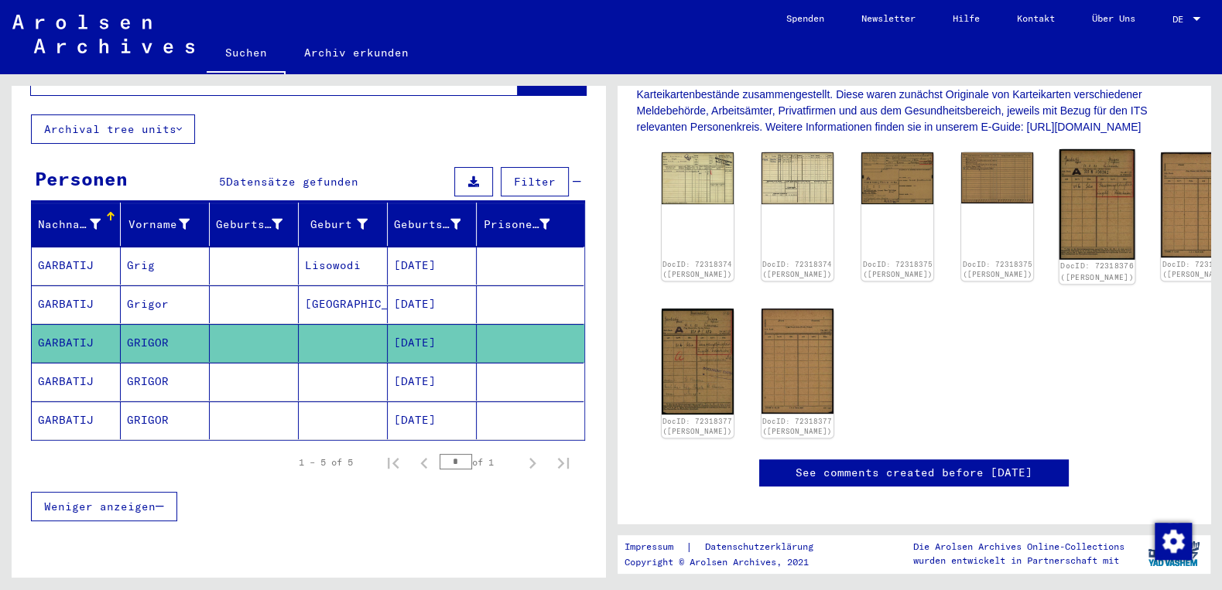
click at [1059, 224] on img at bounding box center [1097, 204] width 76 height 111
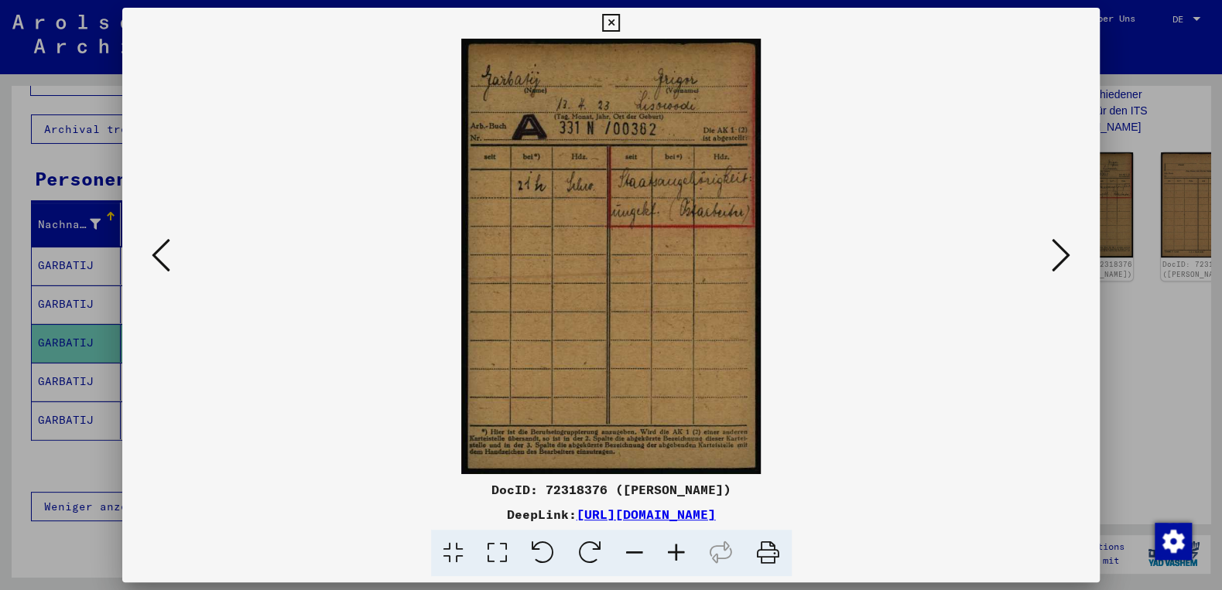
click at [1079, 261] on div at bounding box center [610, 257] width 977 height 436
click at [1068, 259] on icon at bounding box center [1060, 255] width 19 height 37
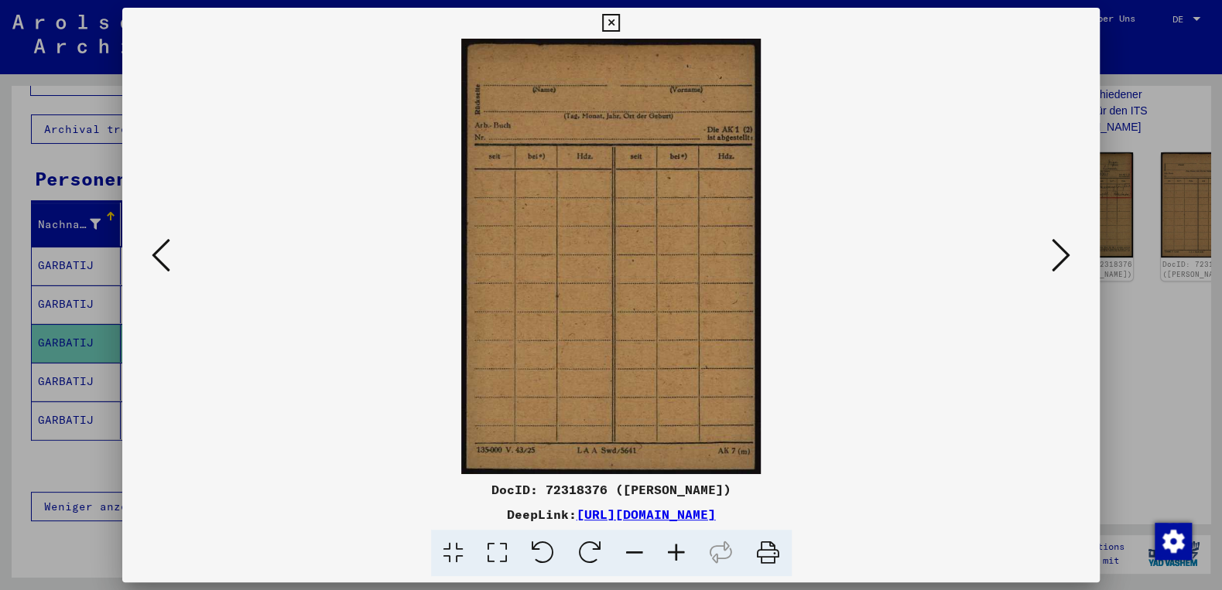
click at [1064, 259] on icon at bounding box center [1060, 255] width 19 height 37
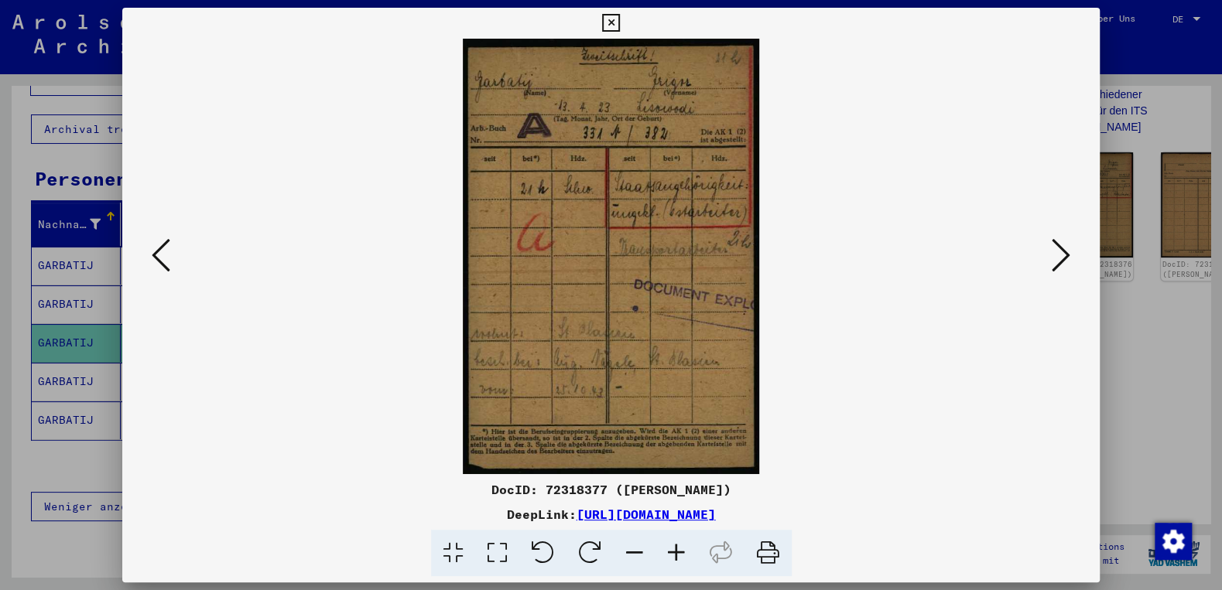
click at [1065, 257] on icon at bounding box center [1060, 255] width 19 height 37
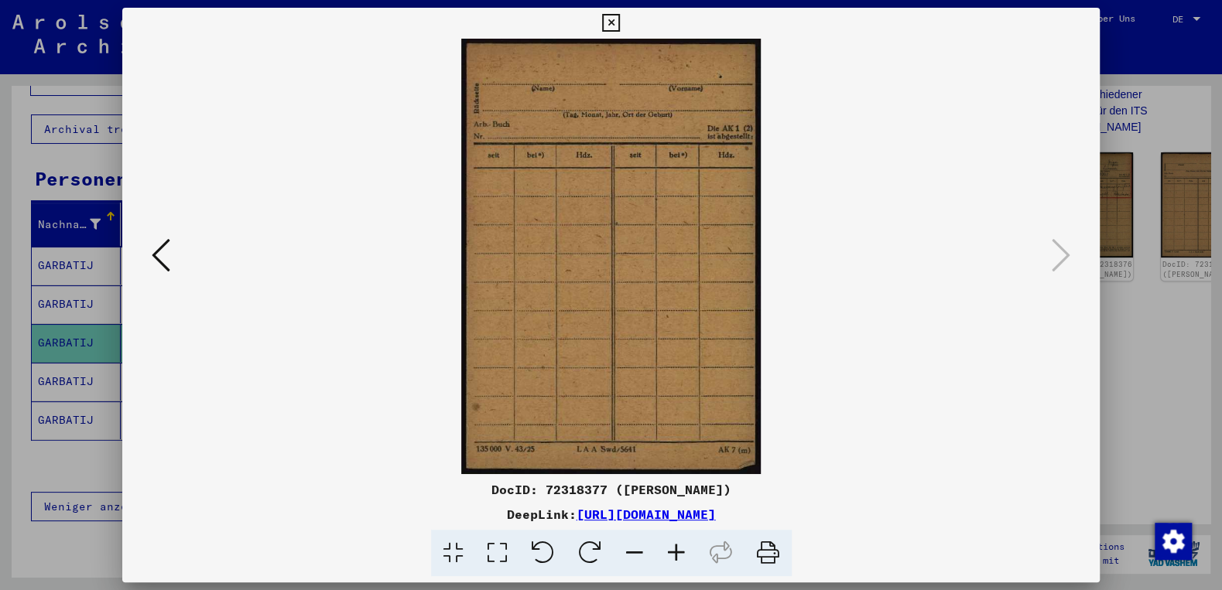
click at [152, 262] on icon at bounding box center [161, 255] width 19 height 37
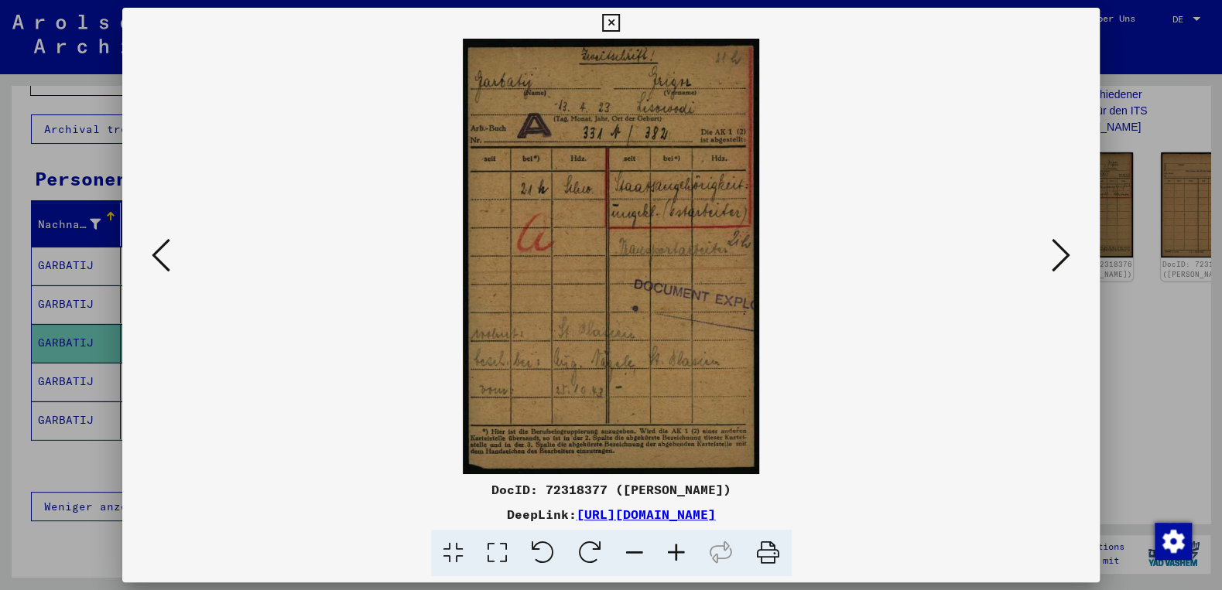
click at [682, 555] on icon at bounding box center [676, 553] width 42 height 47
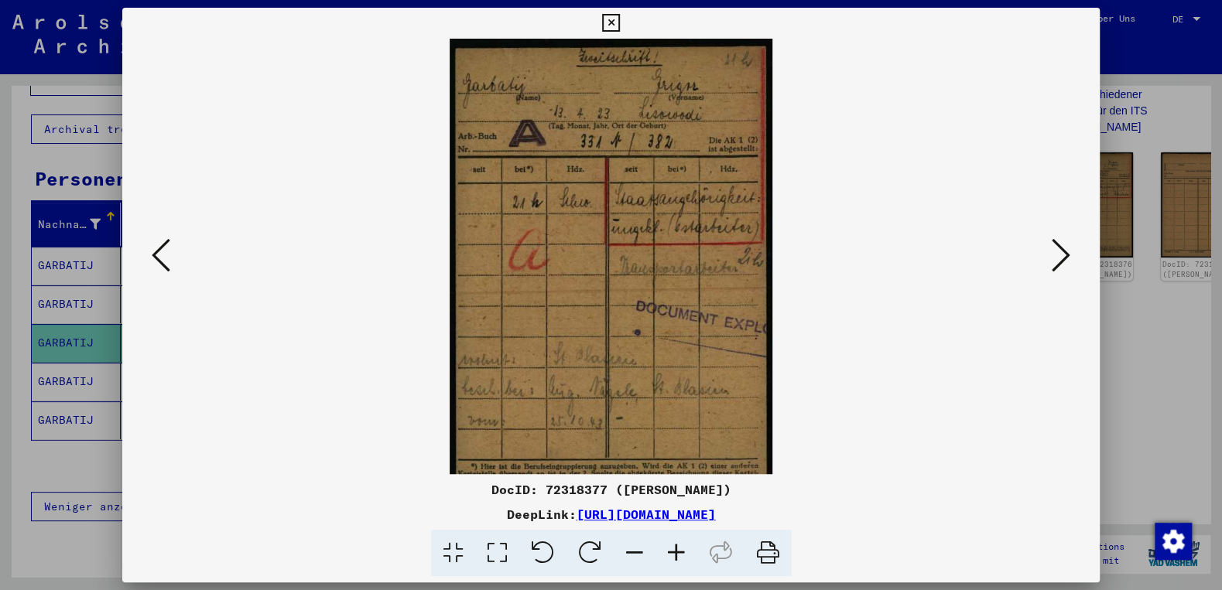
click at [682, 555] on icon at bounding box center [676, 553] width 42 height 47
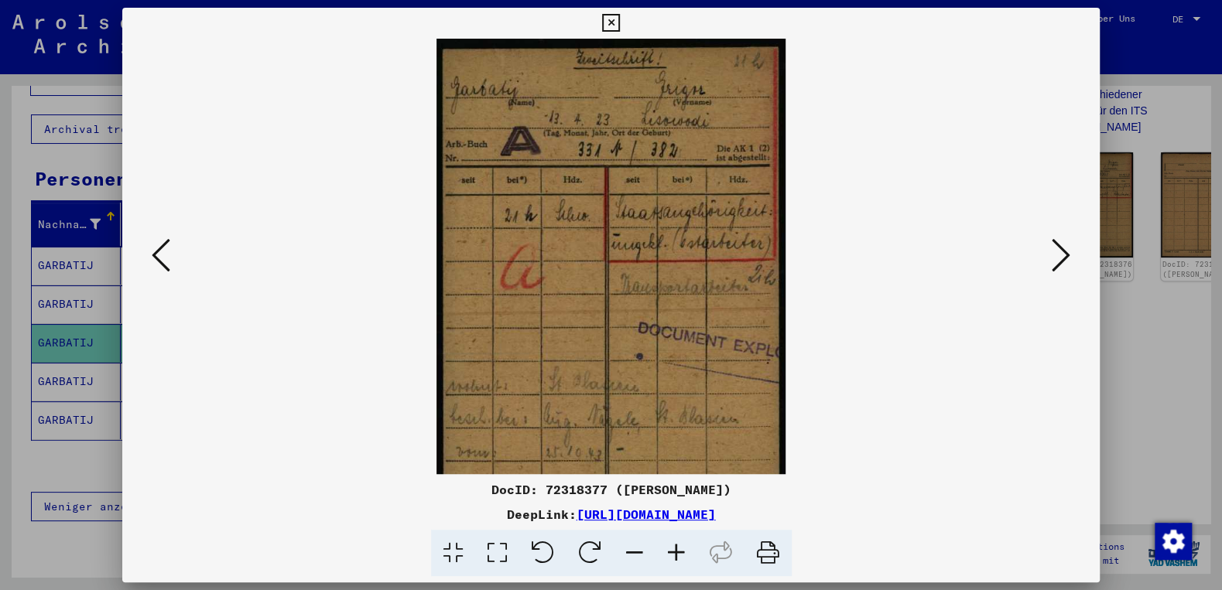
click at [682, 555] on icon at bounding box center [676, 553] width 42 height 47
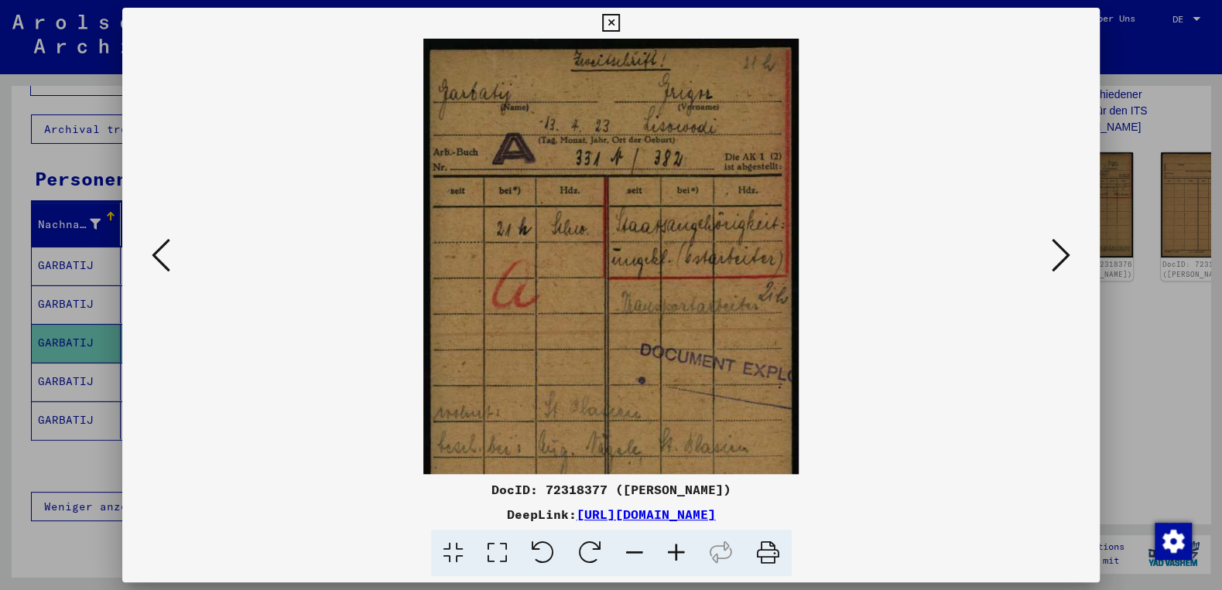
click at [682, 555] on icon at bounding box center [676, 553] width 42 height 47
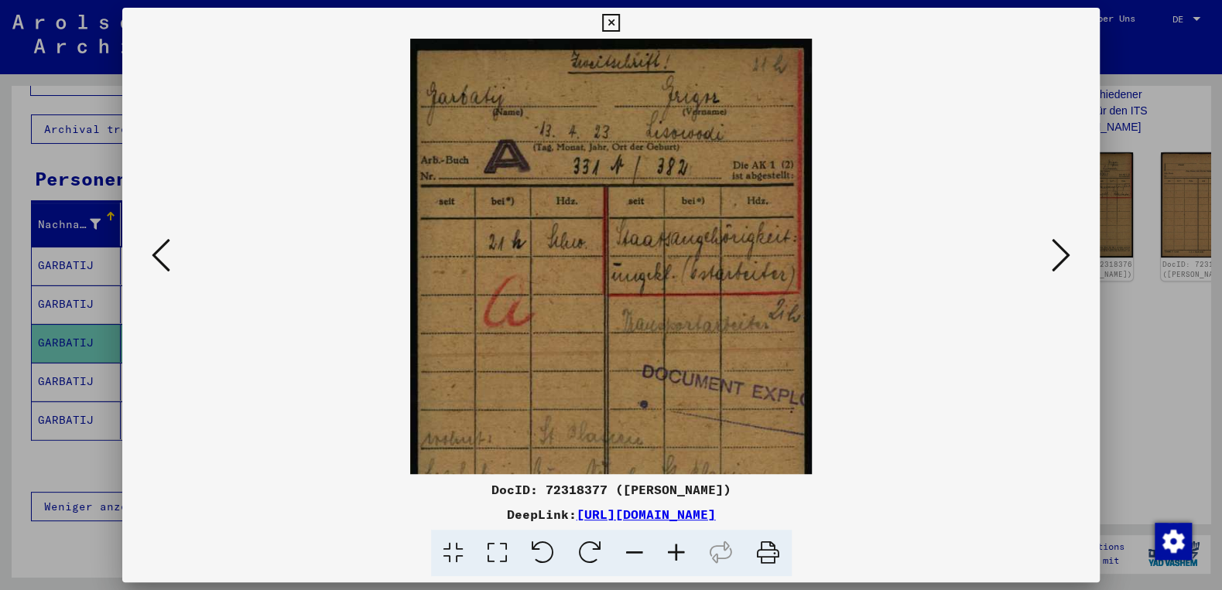
click at [682, 555] on icon at bounding box center [676, 553] width 42 height 47
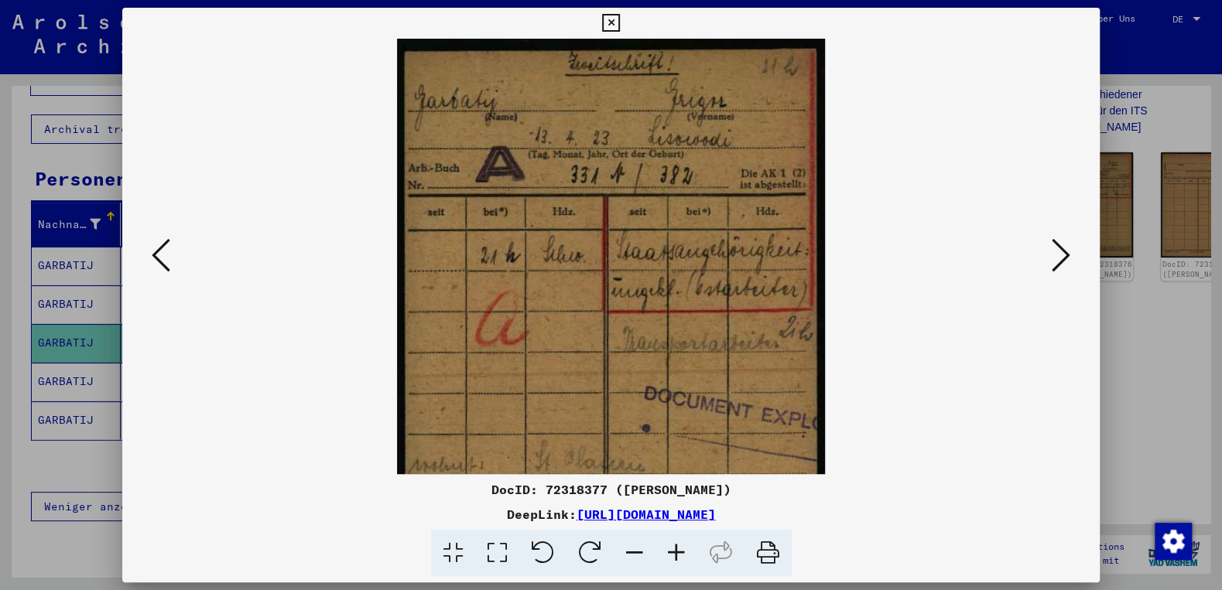
click at [682, 555] on icon at bounding box center [676, 553] width 42 height 47
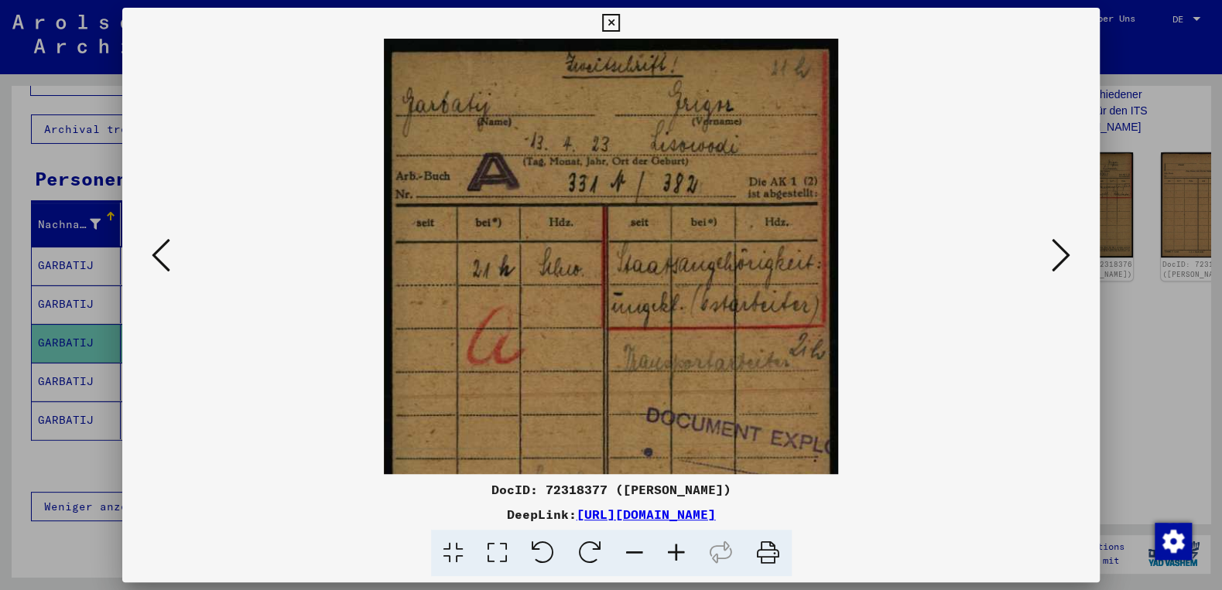
click at [682, 555] on icon at bounding box center [676, 553] width 42 height 47
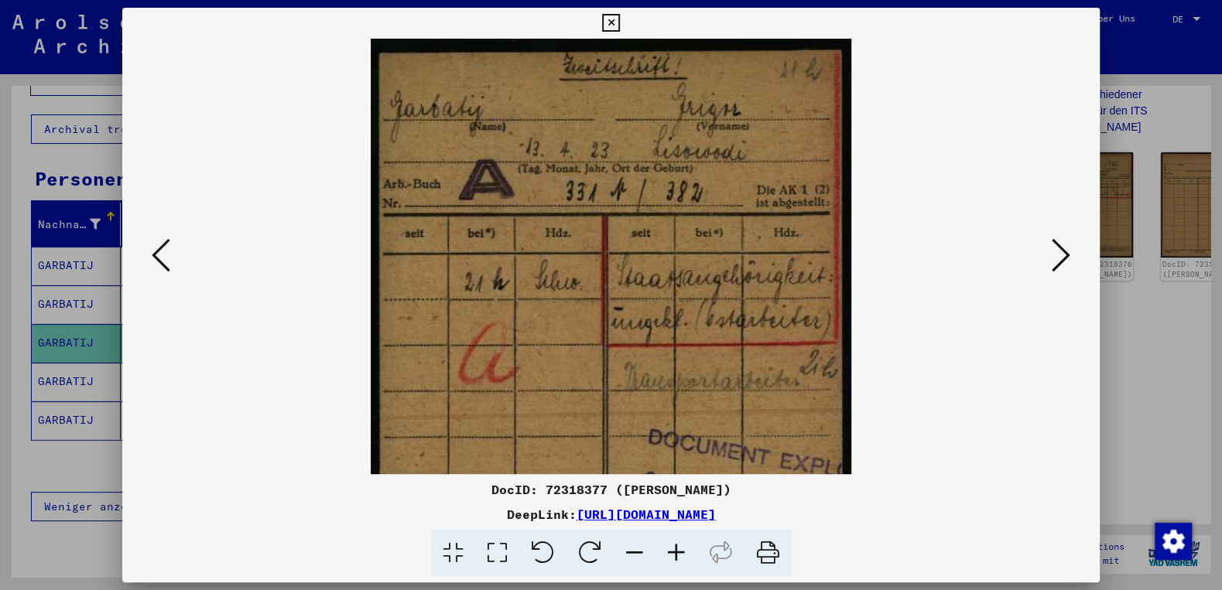
click at [682, 555] on icon at bounding box center [676, 553] width 42 height 47
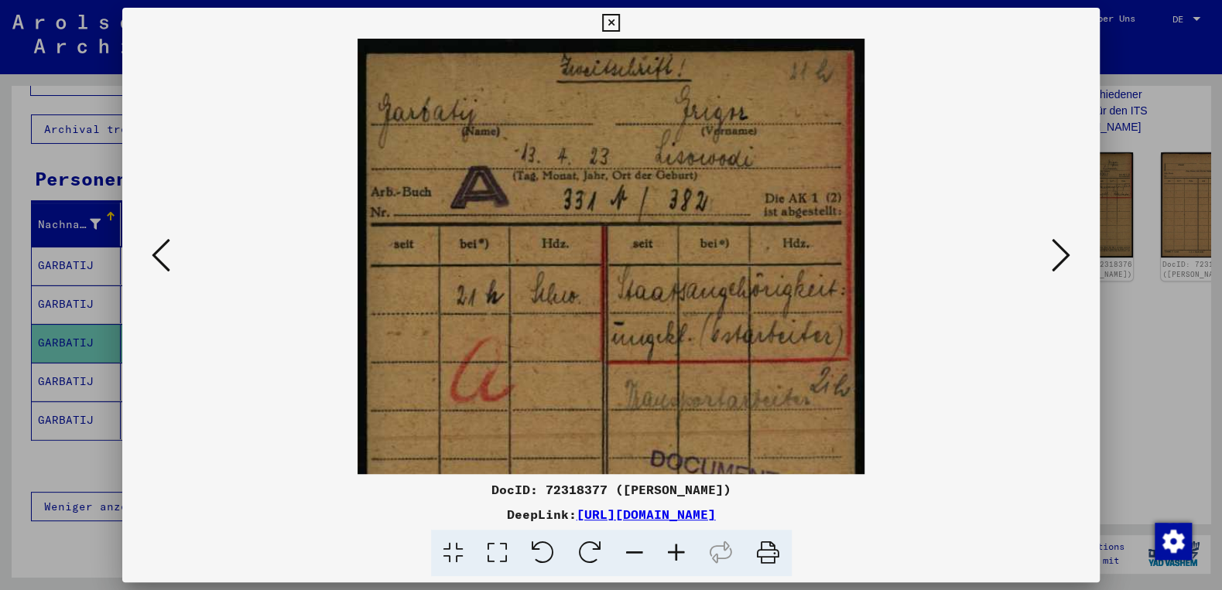
click at [682, 555] on icon at bounding box center [676, 553] width 42 height 47
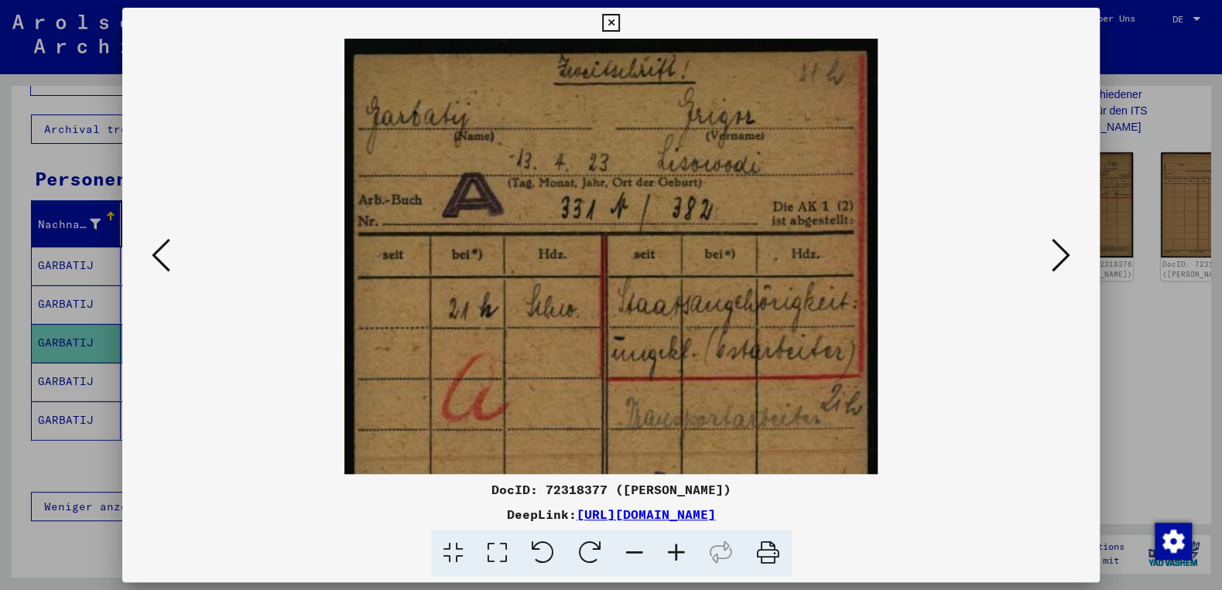
click at [682, 555] on icon at bounding box center [676, 553] width 42 height 47
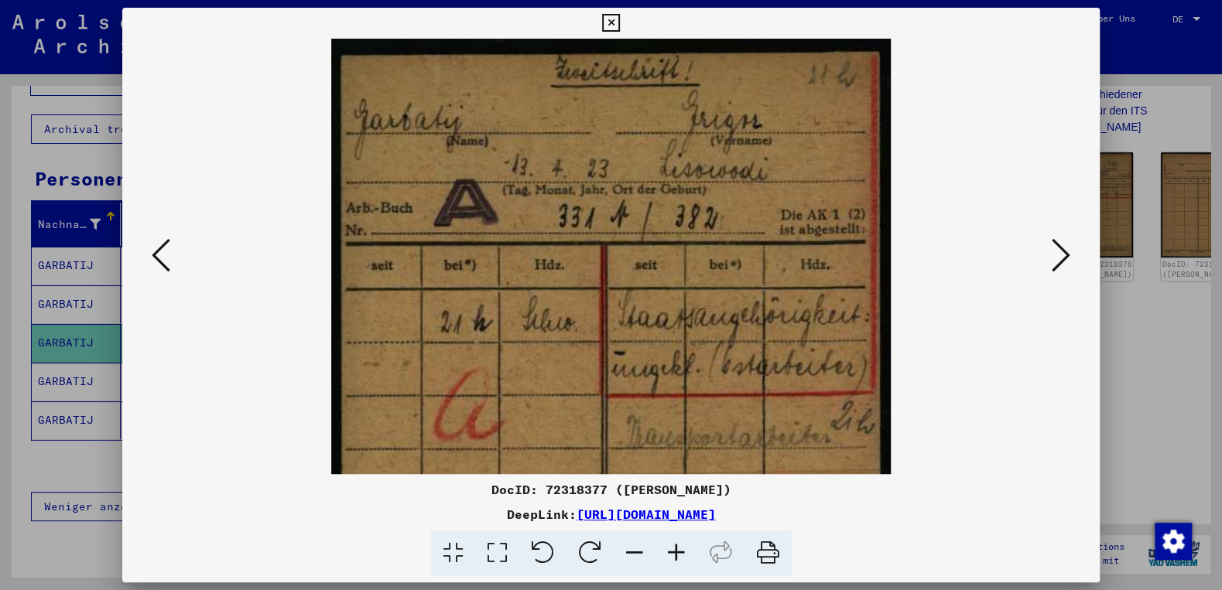
click at [682, 555] on icon at bounding box center [676, 553] width 42 height 47
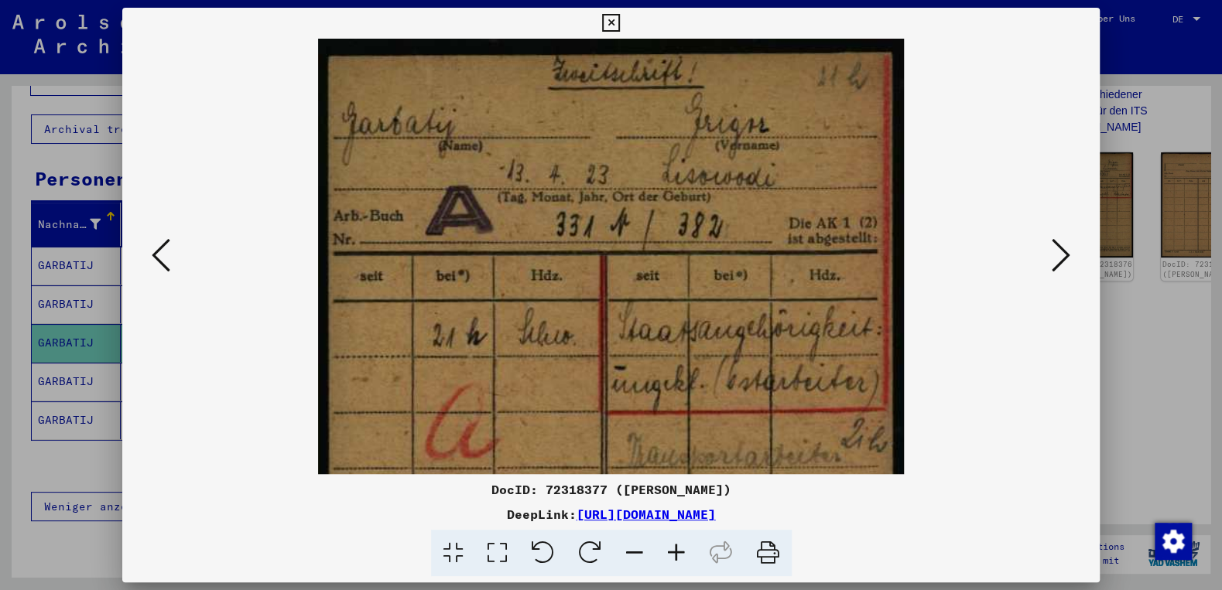
click at [682, 555] on icon at bounding box center [676, 553] width 42 height 47
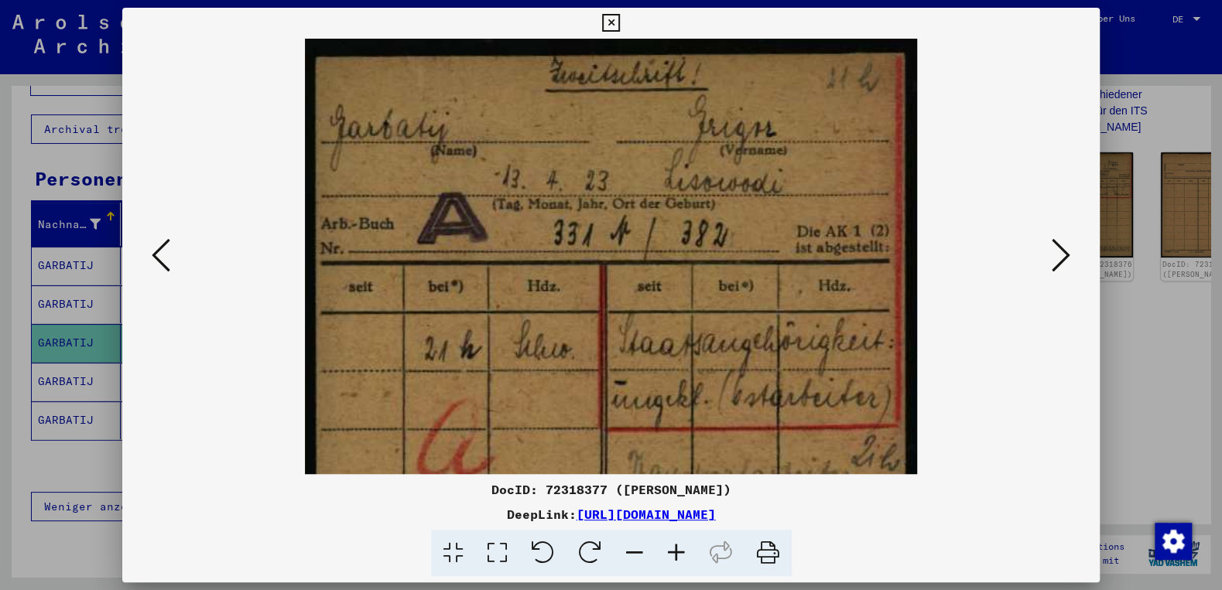
click at [682, 555] on icon at bounding box center [676, 553] width 42 height 47
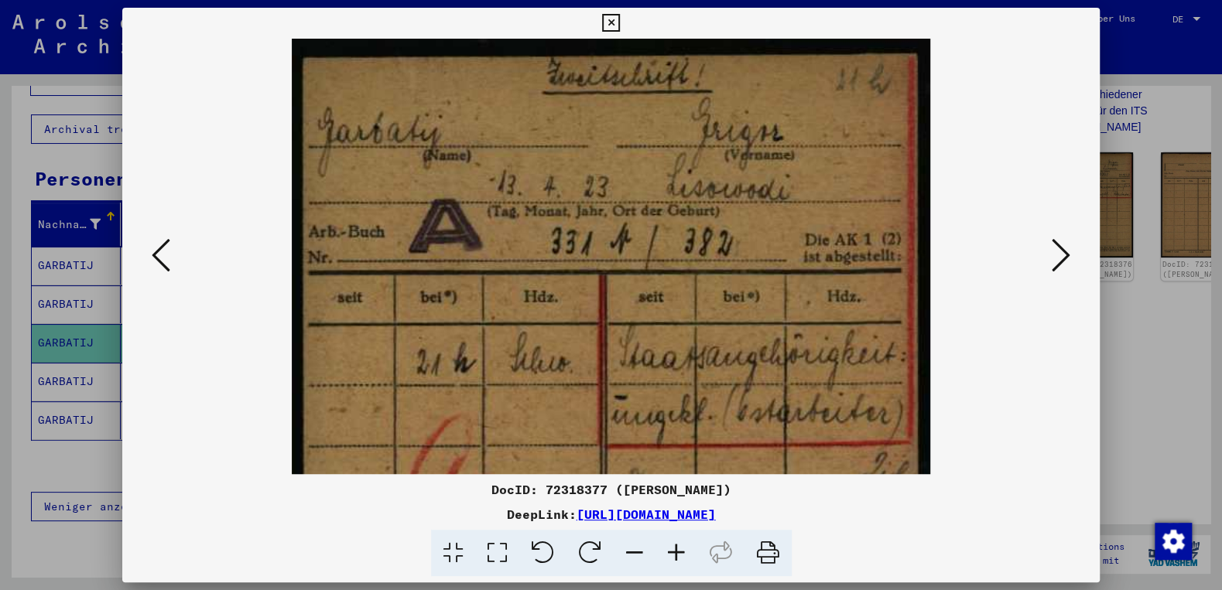
click at [682, 555] on icon at bounding box center [676, 553] width 42 height 47
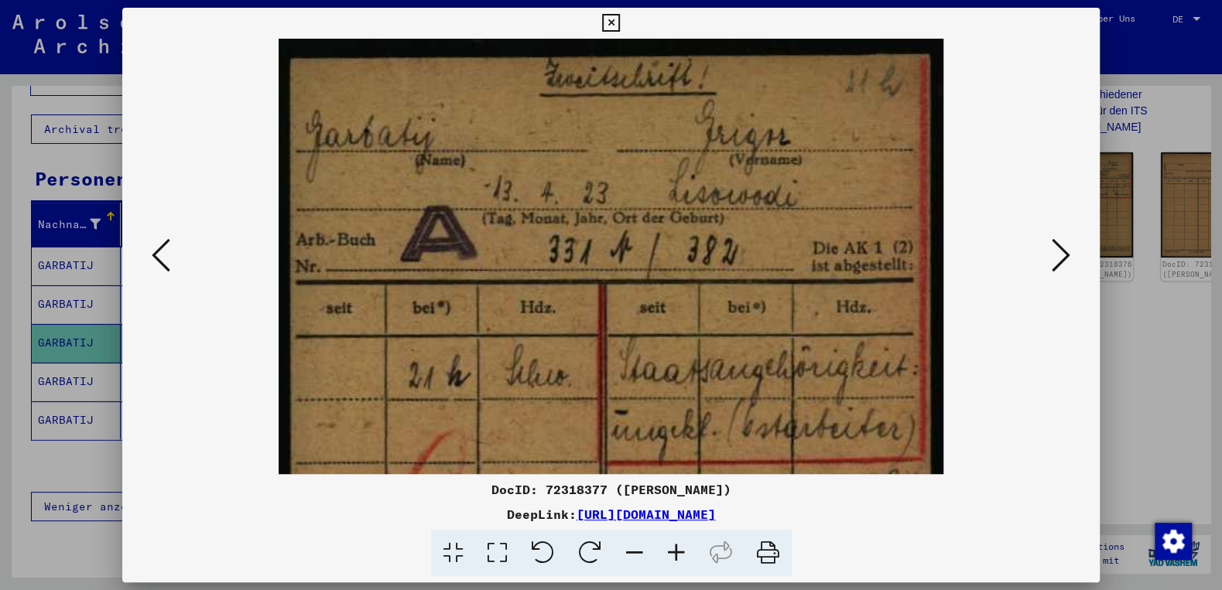
click at [682, 555] on icon at bounding box center [676, 553] width 42 height 47
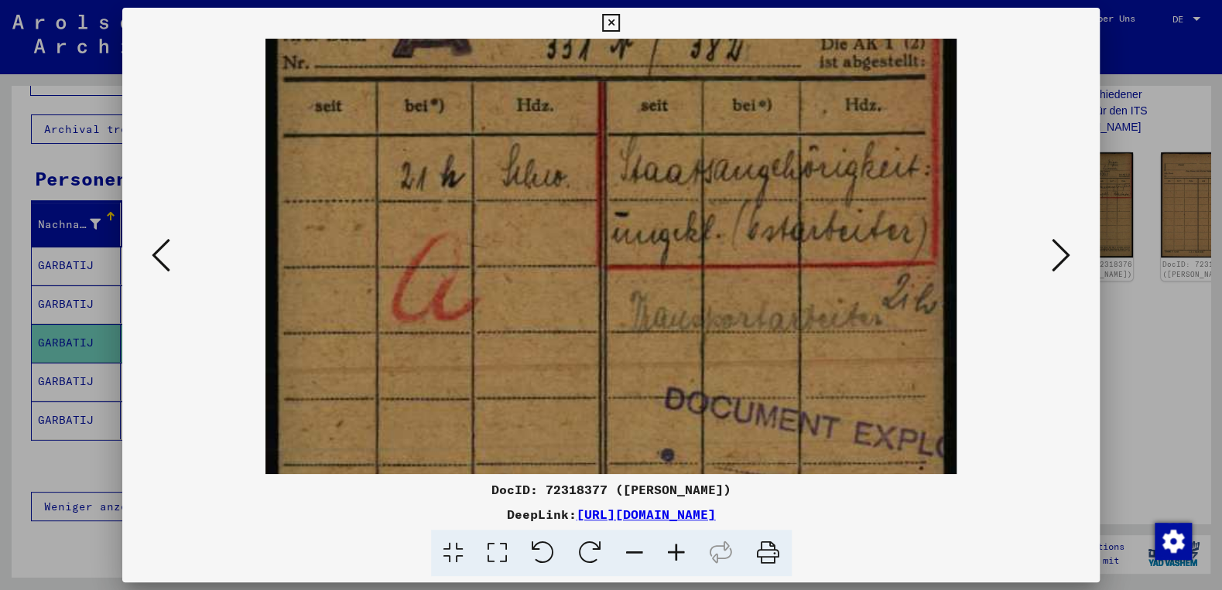
drag, startPoint x: 752, startPoint y: 395, endPoint x: 763, endPoint y: 181, distance: 214.6
click at [763, 181] on img at bounding box center [610, 334] width 691 height 1016
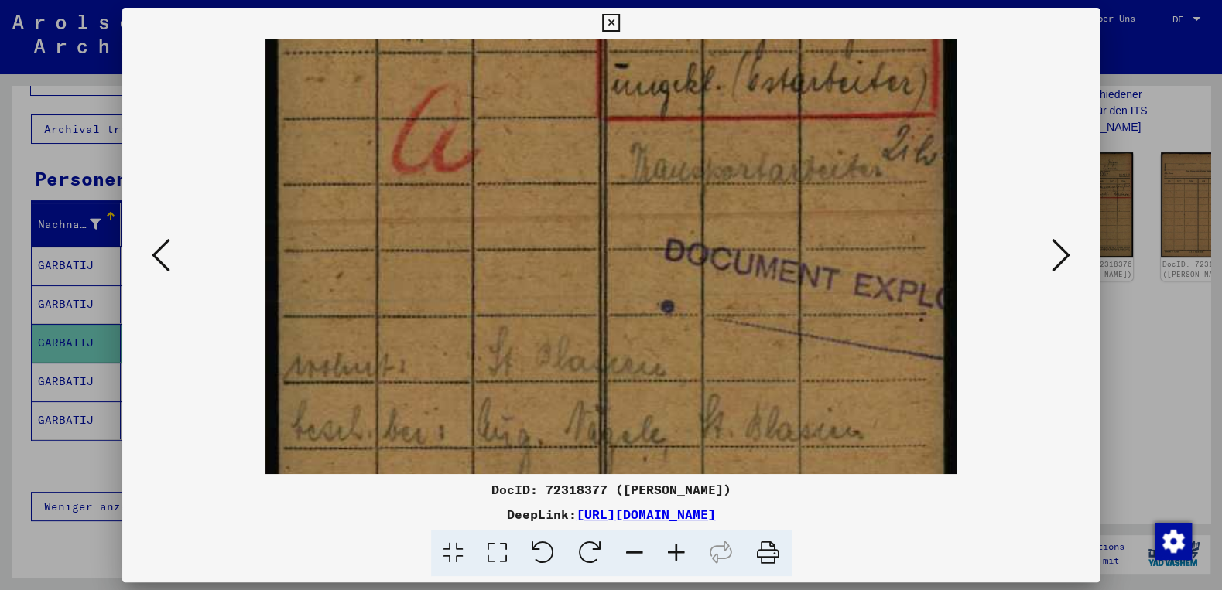
drag, startPoint x: 747, startPoint y: 279, endPoint x: 760, endPoint y: 215, distance: 65.5
click at [763, 155] on img at bounding box center [610, 185] width 691 height 1016
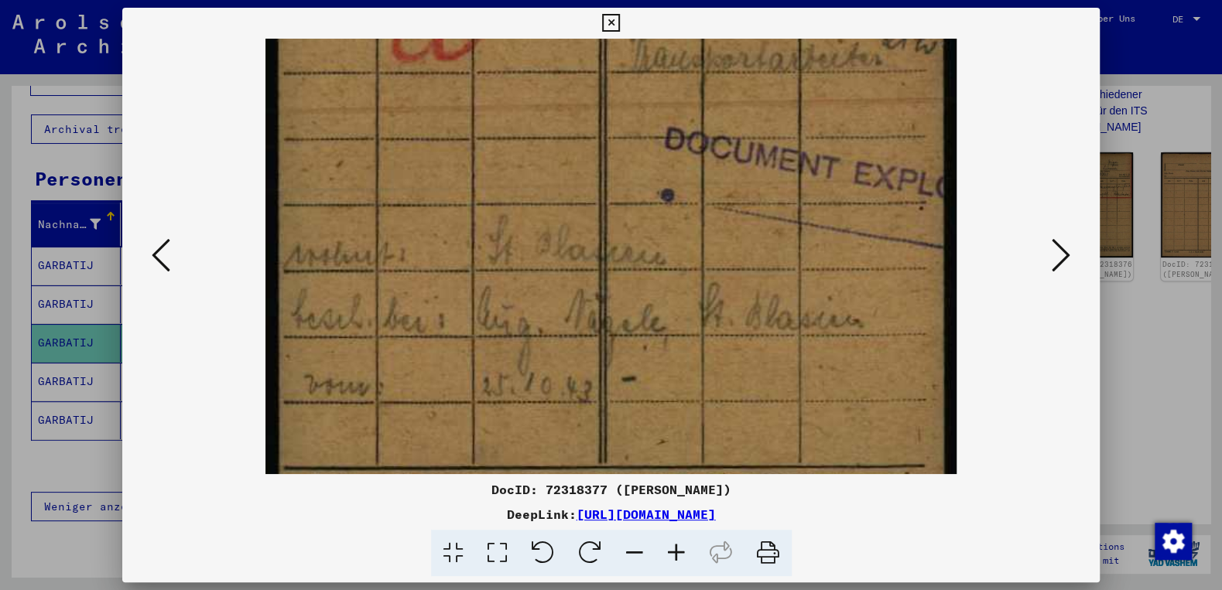
drag, startPoint x: 758, startPoint y: 276, endPoint x: 760, endPoint y: 208, distance: 68.1
click at [772, 161] on img at bounding box center [610, 75] width 691 height 1016
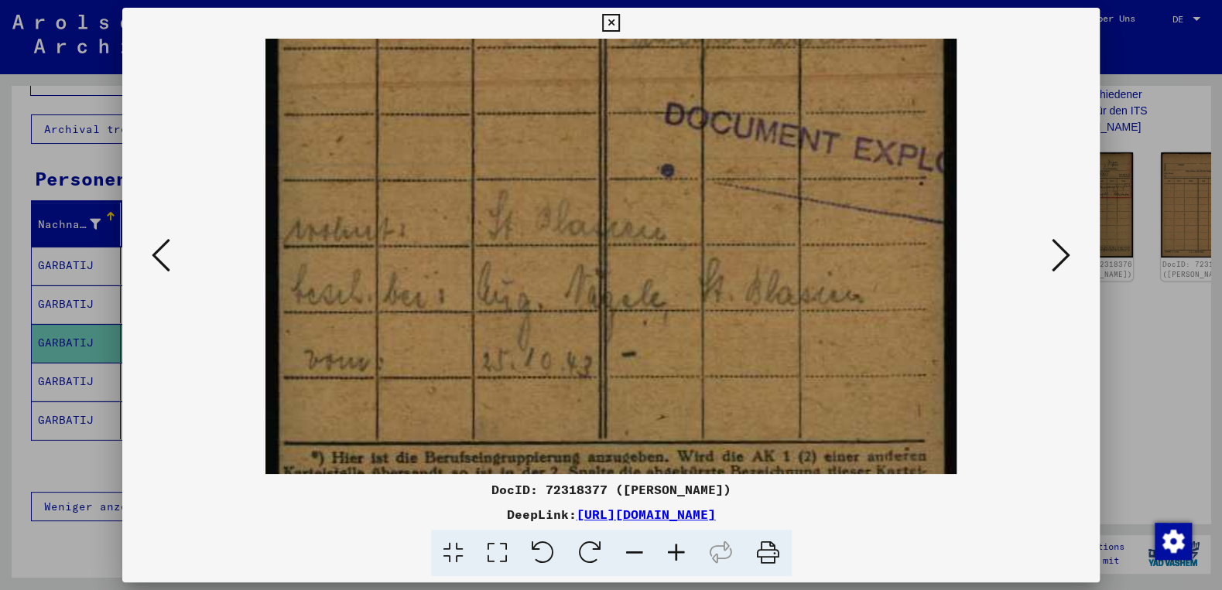
drag, startPoint x: 726, startPoint y: 309, endPoint x: 746, endPoint y: 283, distance: 32.7
click at [746, 283] on img at bounding box center [610, 49] width 691 height 1016
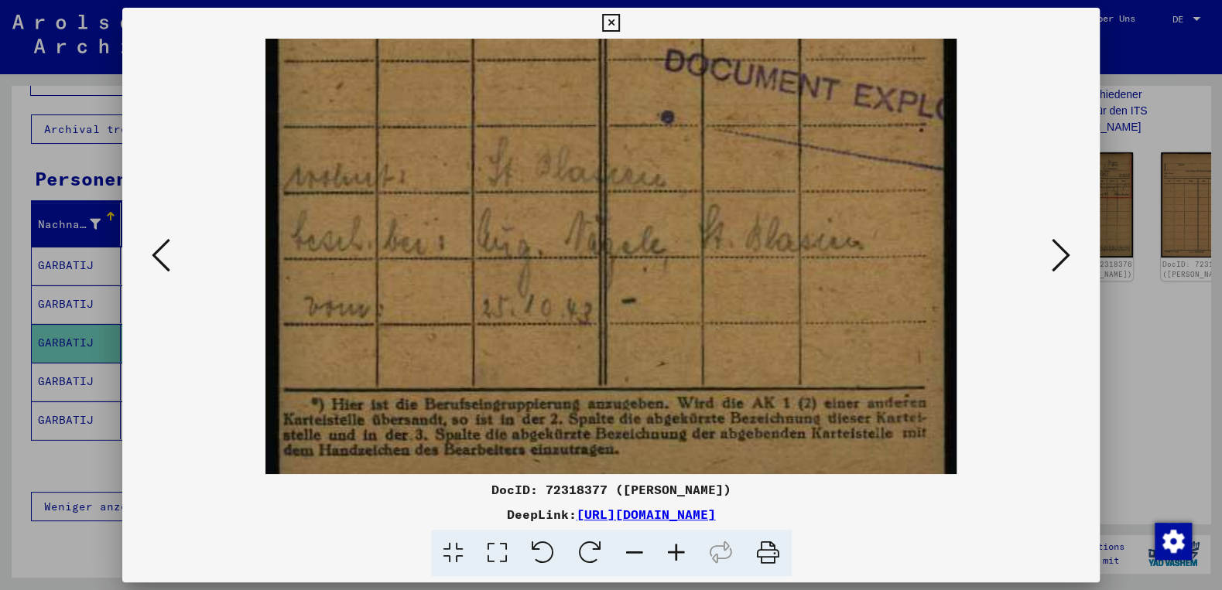
drag, startPoint x: 746, startPoint y: 236, endPoint x: 747, endPoint y: 222, distance: 13.9
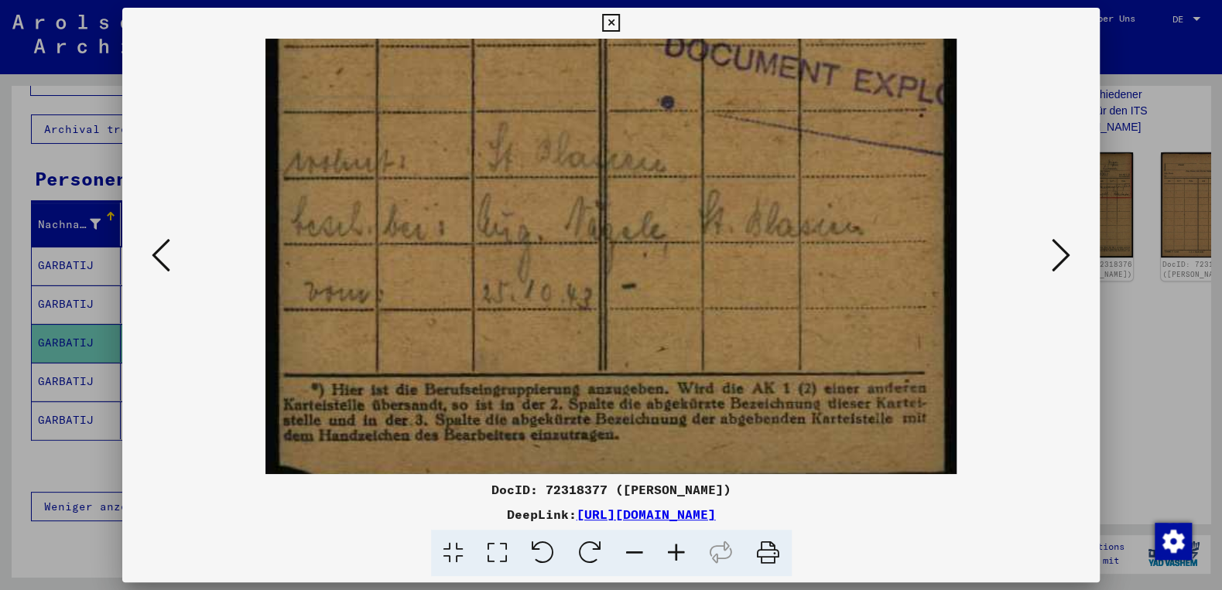
scroll to position [567, 0]
drag, startPoint x: 729, startPoint y: 301, endPoint x: 730, endPoint y: 282, distance: 19.4
click at [620, 21] on icon at bounding box center [611, 23] width 18 height 19
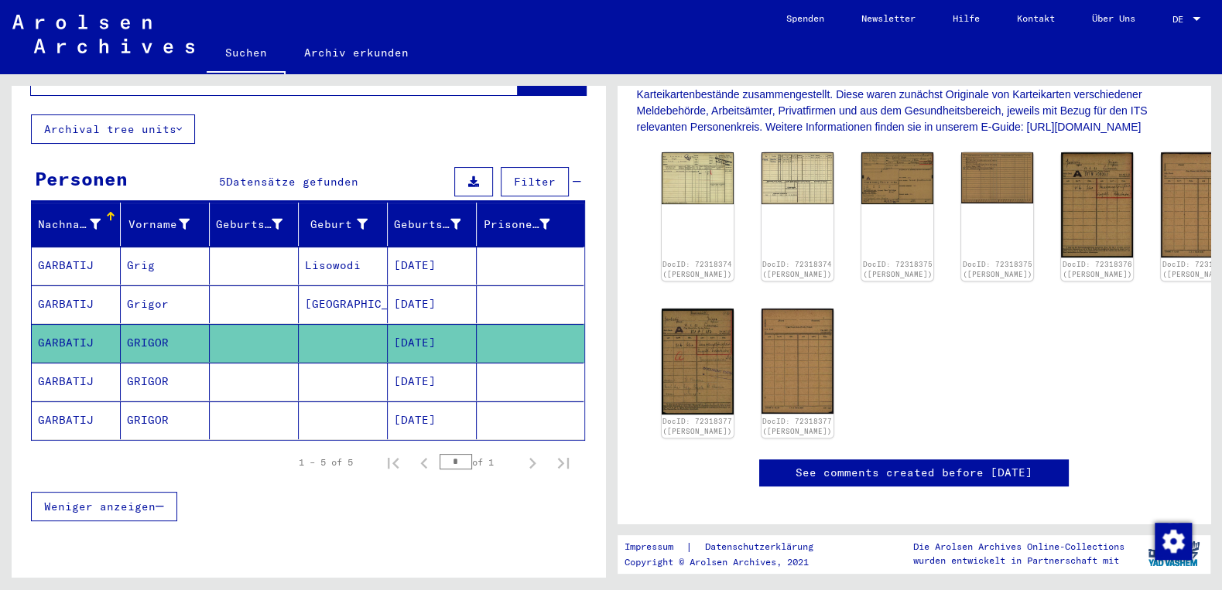
click at [449, 366] on mat-cell "[DATE]" at bounding box center [432, 382] width 89 height 38
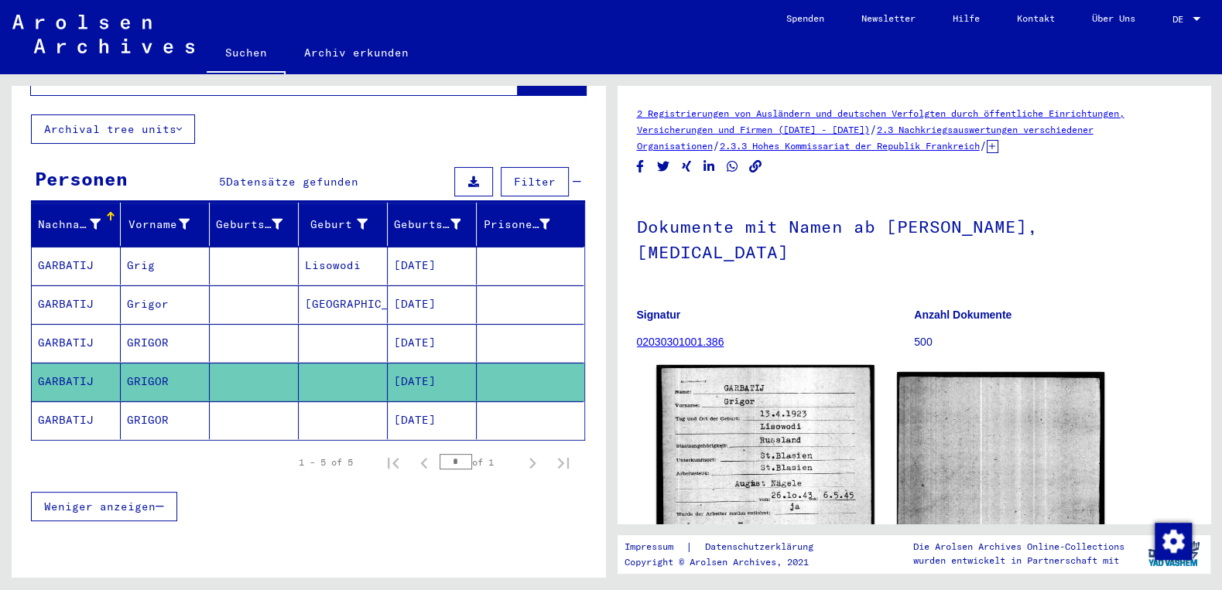
click at [788, 433] on img at bounding box center [765, 502] width 218 height 274
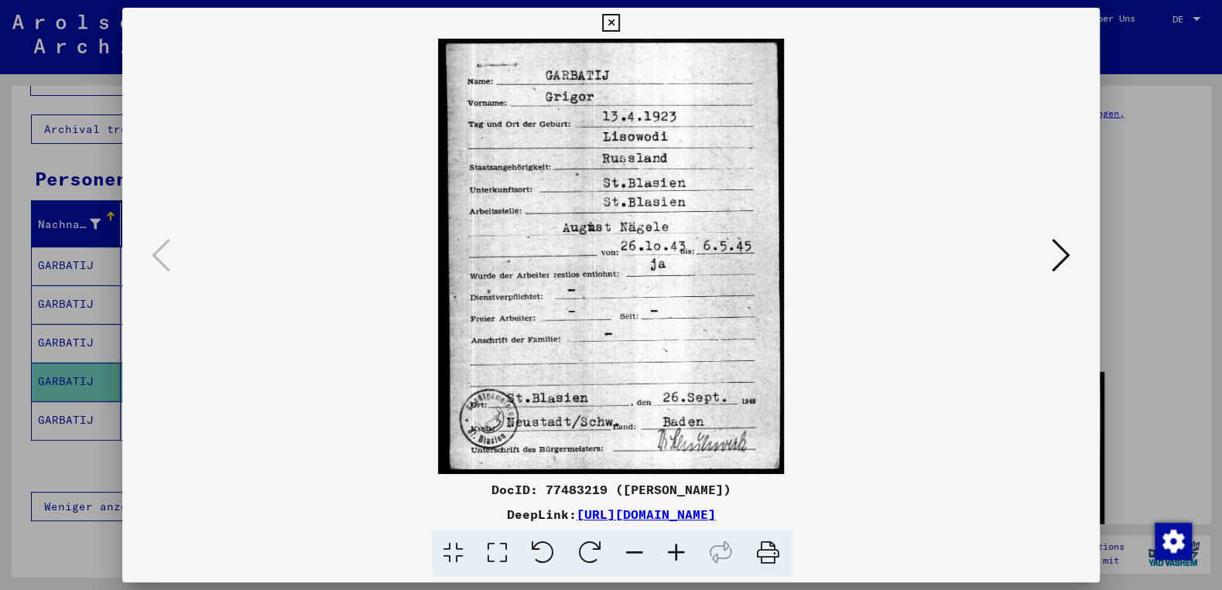
click at [620, 26] on icon at bounding box center [611, 23] width 18 height 19
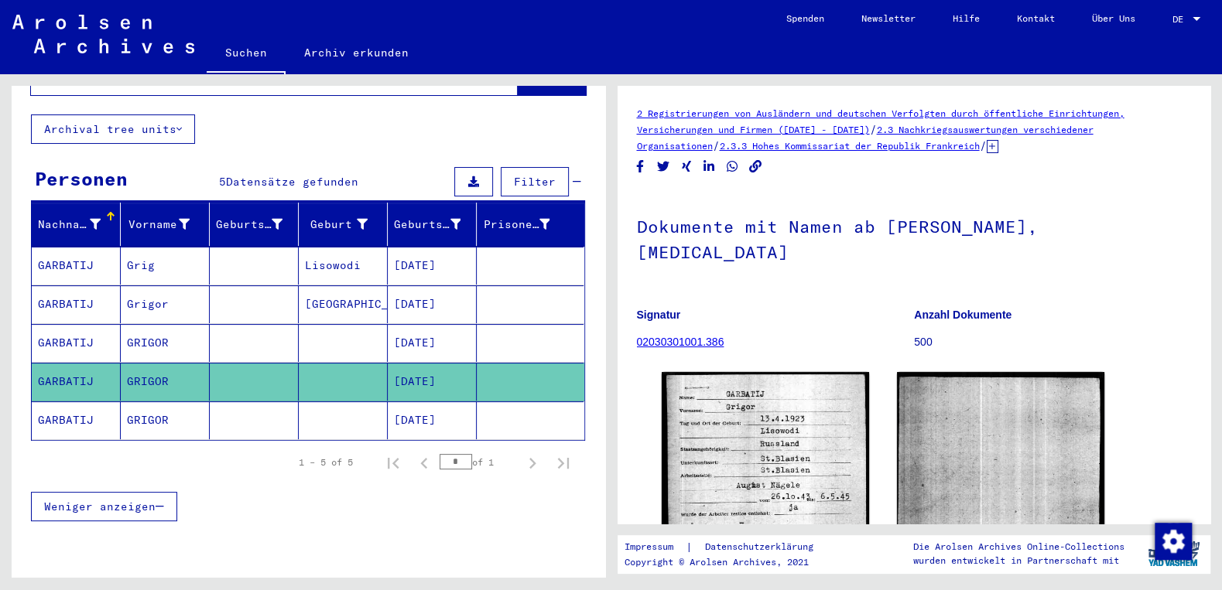
click at [428, 402] on mat-cell "[DATE]" at bounding box center [432, 421] width 89 height 38
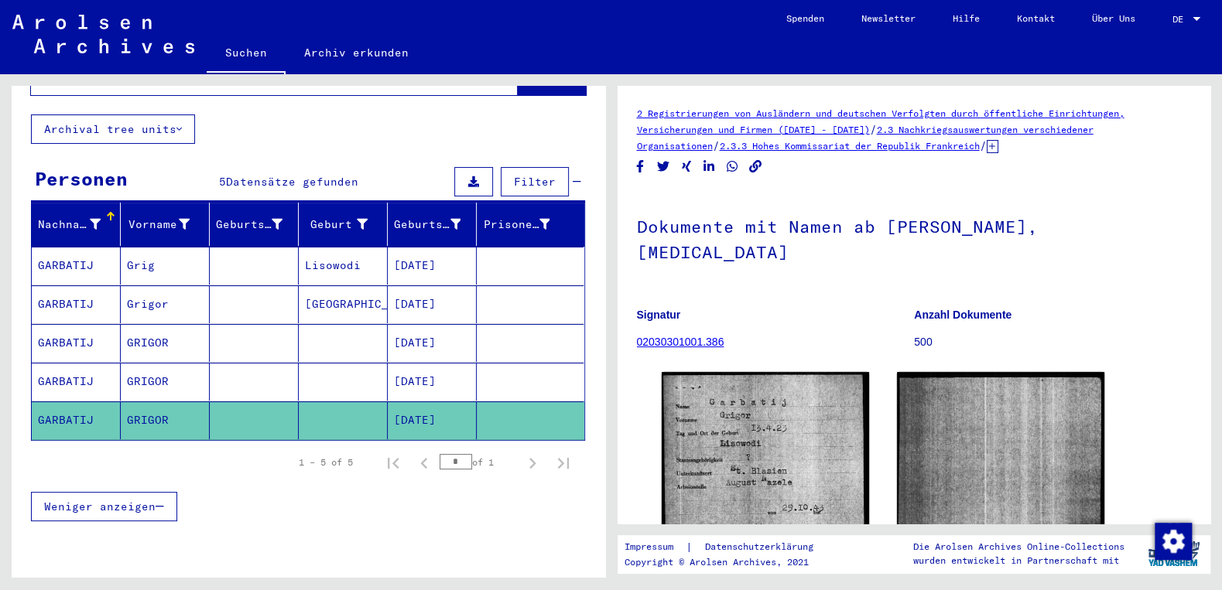
click at [418, 363] on mat-cell "[DATE]" at bounding box center [432, 382] width 89 height 38
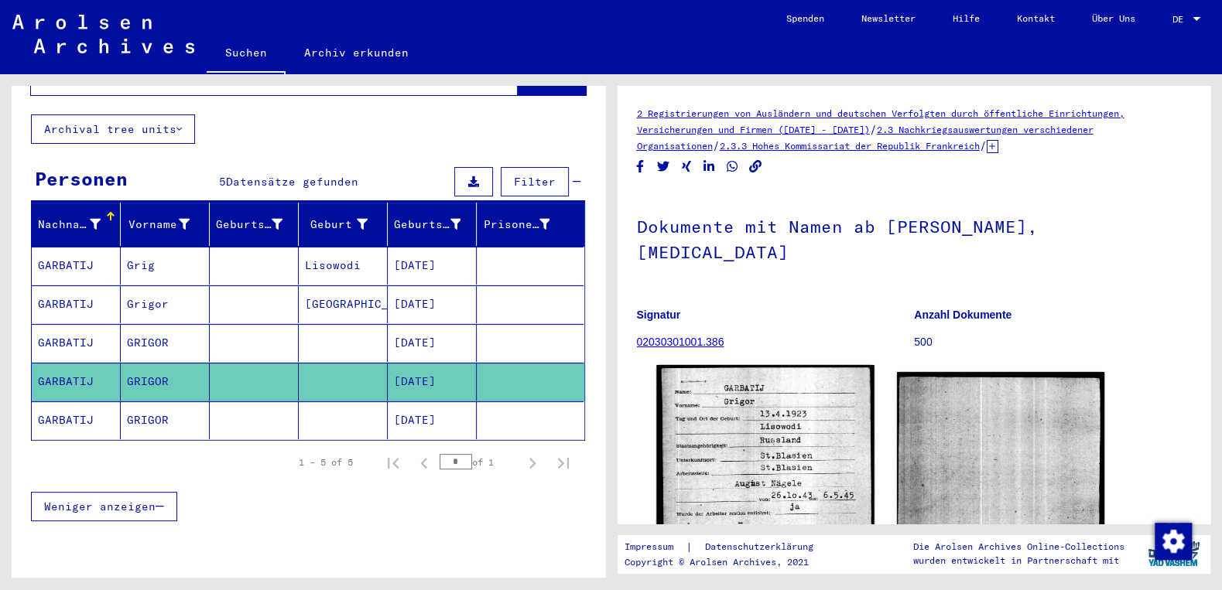
click at [799, 453] on img at bounding box center [765, 502] width 218 height 274
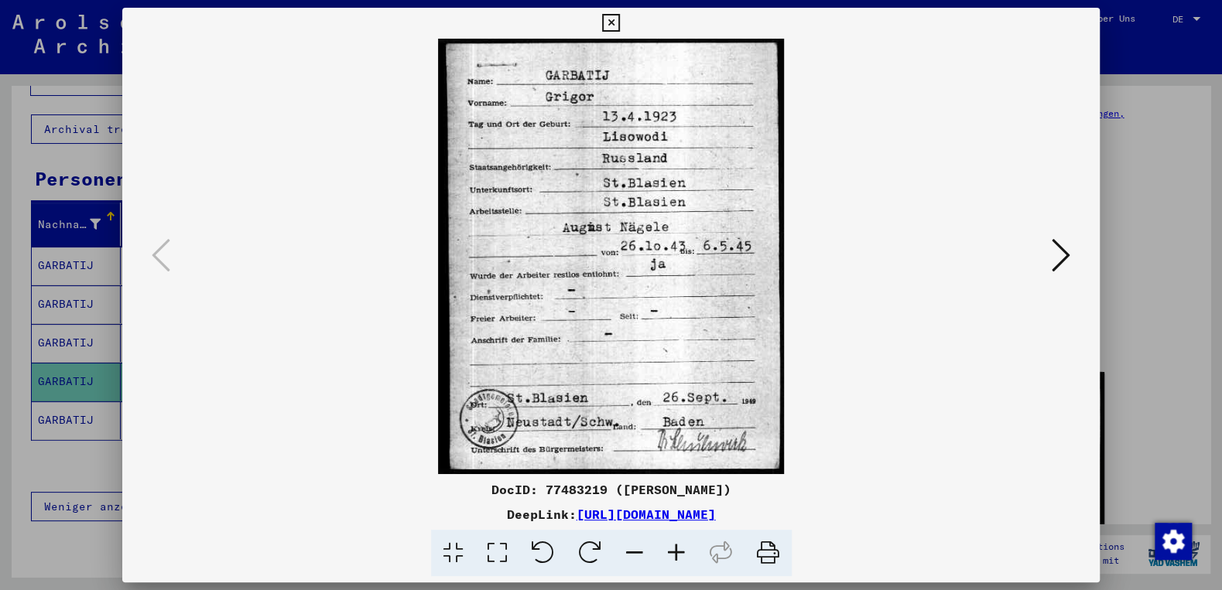
drag, startPoint x: 895, startPoint y: 517, endPoint x: 415, endPoint y: 518, distance: 479.7
click at [415, 518] on div "DeepLink: [URL][DOMAIN_NAME]" at bounding box center [610, 514] width 977 height 19
copy div "[URL][DOMAIN_NAME]"
click at [620, 19] on icon at bounding box center [611, 23] width 18 height 19
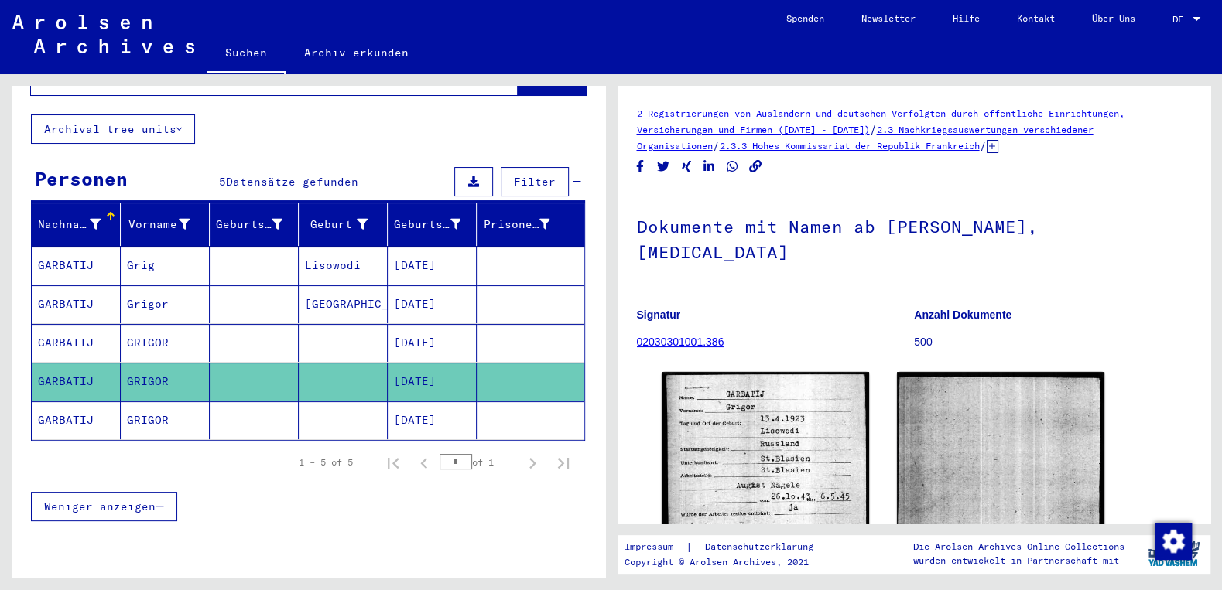
click at [140, 402] on mat-cell "GRIGOR" at bounding box center [165, 421] width 89 height 38
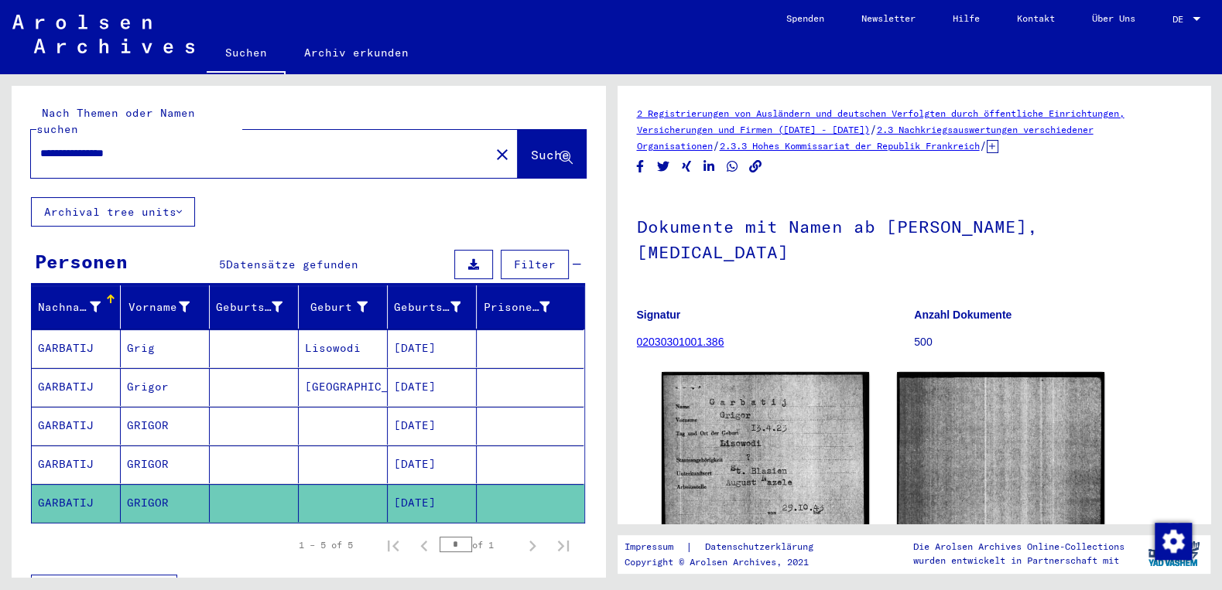
drag, startPoint x: 152, startPoint y: 135, endPoint x: 0, endPoint y: 138, distance: 152.4
click at [40, 145] on input "**********" at bounding box center [260, 153] width 440 height 16
paste input "text"
click at [91, 145] on input "**********" at bounding box center [260, 153] width 440 height 16
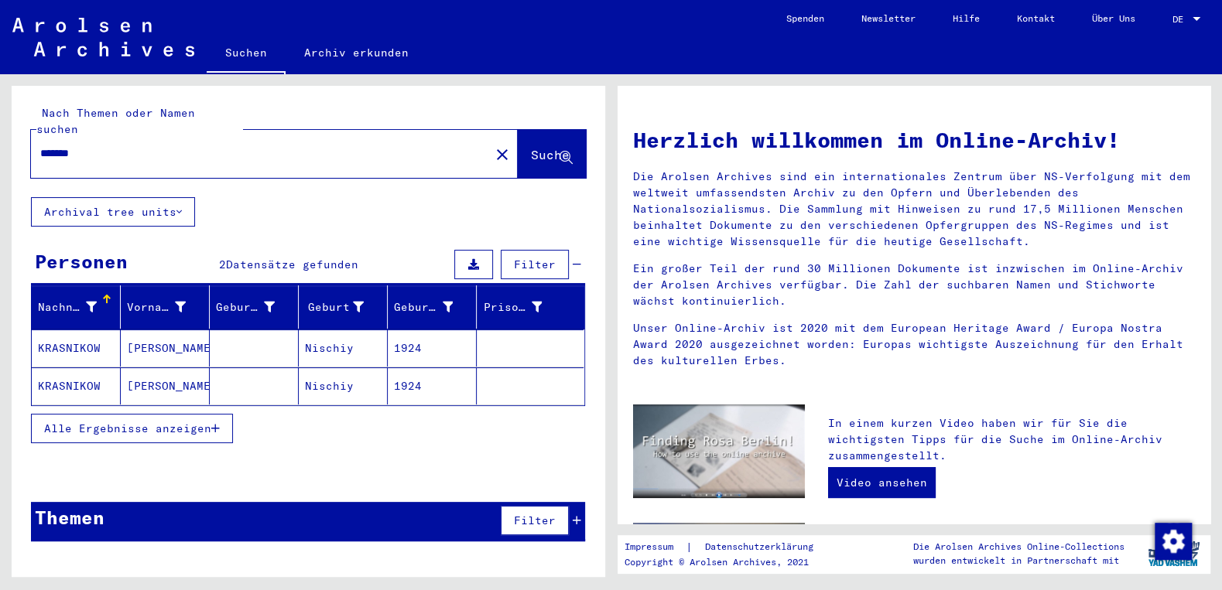
click at [158, 422] on span "Alle Ergebnisse anzeigen" at bounding box center [127, 429] width 167 height 14
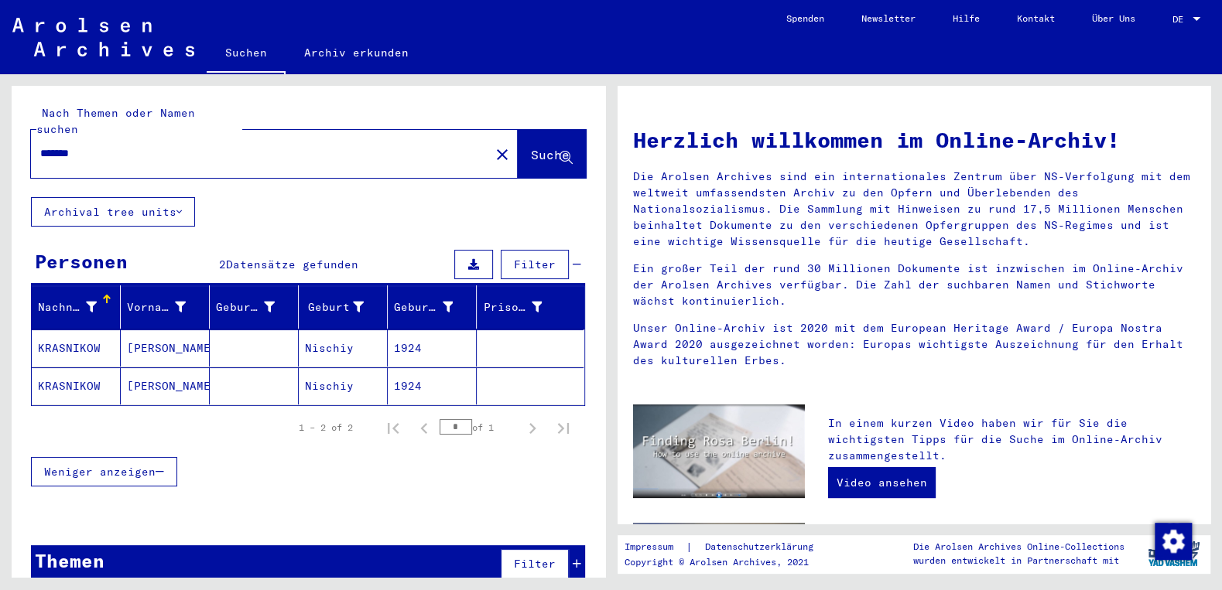
click at [87, 334] on mat-cell "KRASNIKOW" at bounding box center [76, 348] width 89 height 37
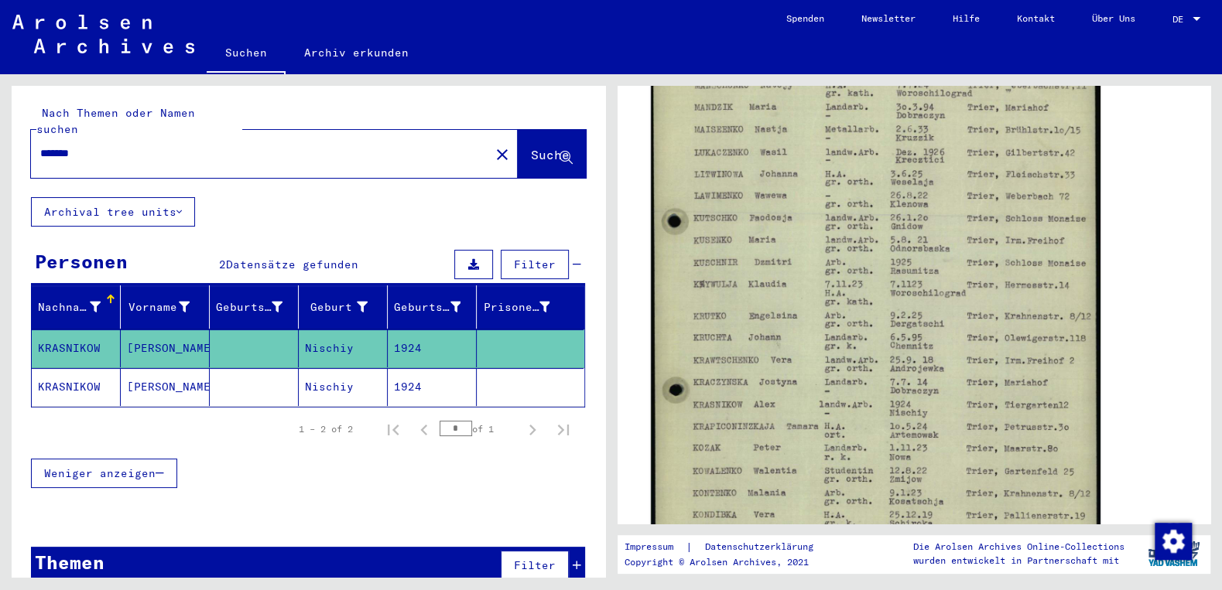
scroll to position [332, 0]
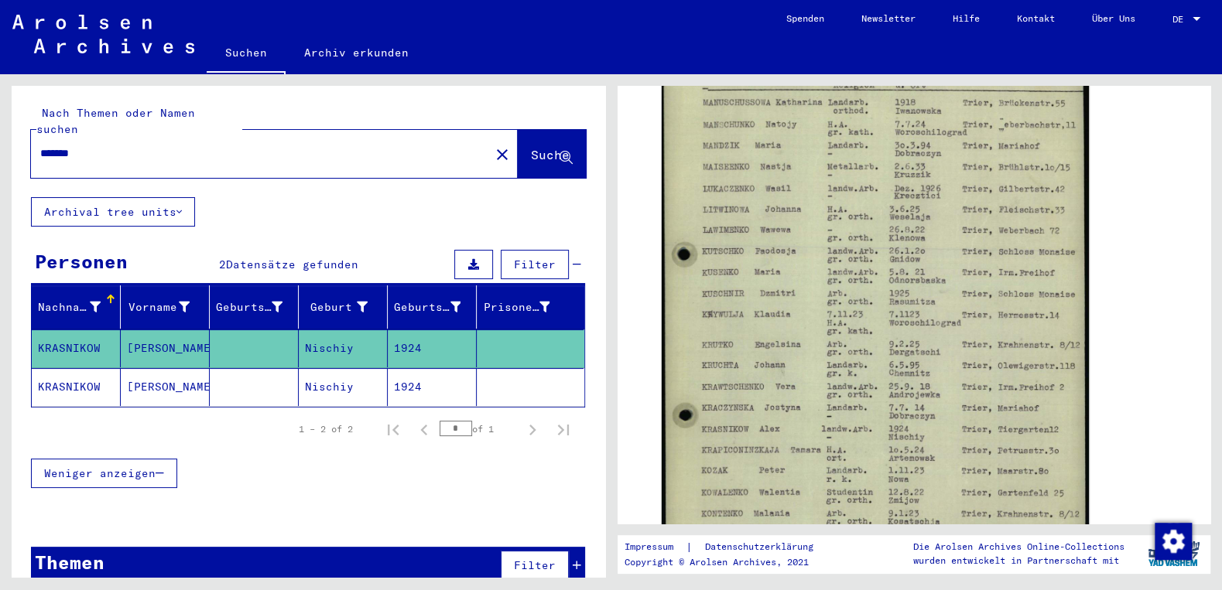
click at [111, 145] on input "*******" at bounding box center [260, 153] width 440 height 16
drag, startPoint x: 111, startPoint y: 143, endPoint x: 0, endPoint y: 141, distance: 111.4
click at [40, 145] on input "*******" at bounding box center [260, 153] width 440 height 16
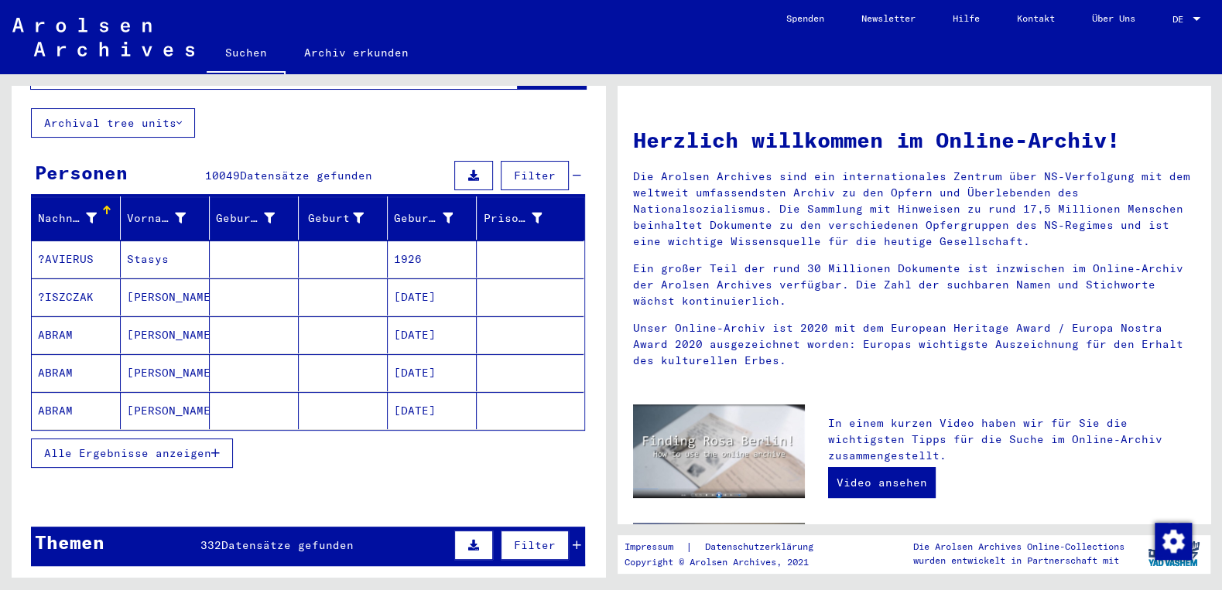
scroll to position [83, 0]
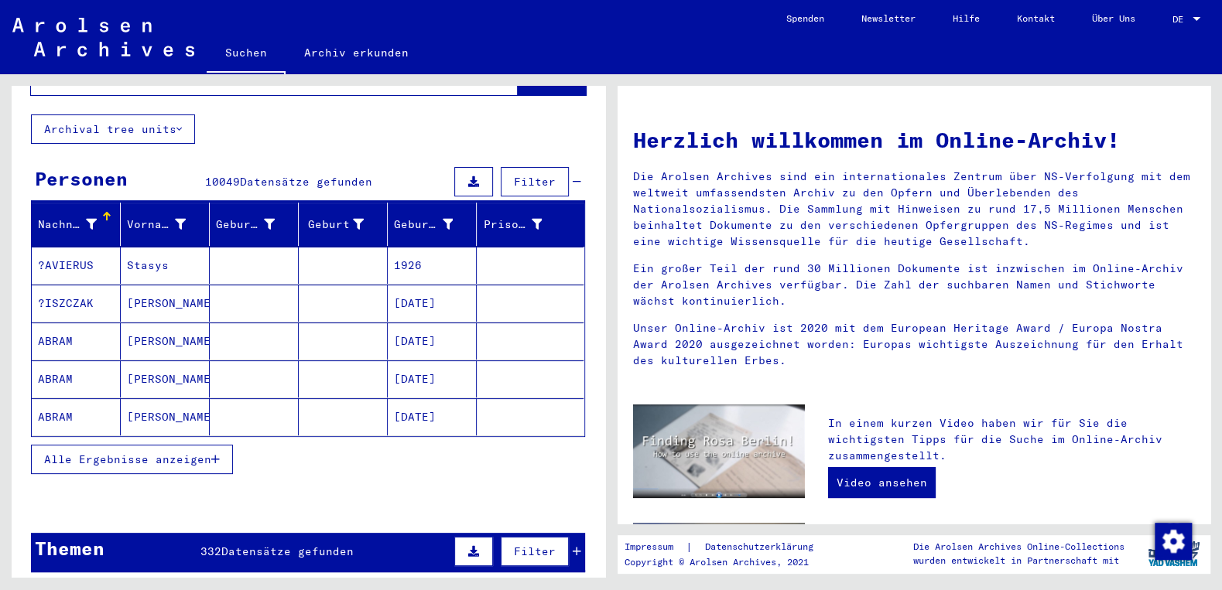
click at [126, 453] on span "Alle Ergebnisse anzeigen" at bounding box center [127, 460] width 167 height 14
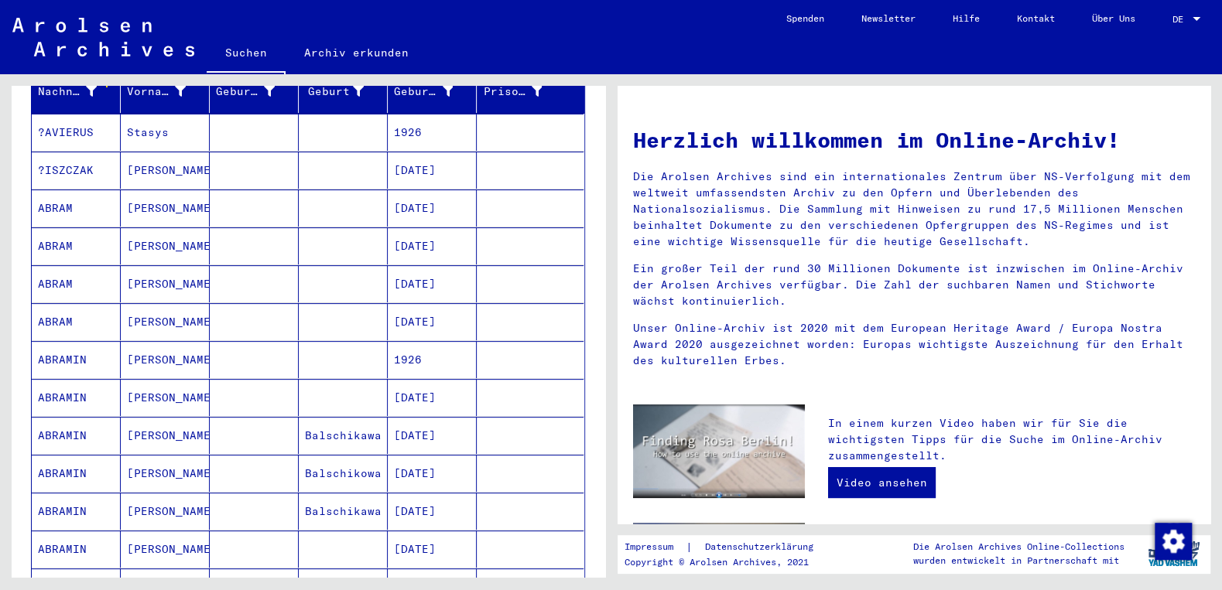
scroll to position [0, 0]
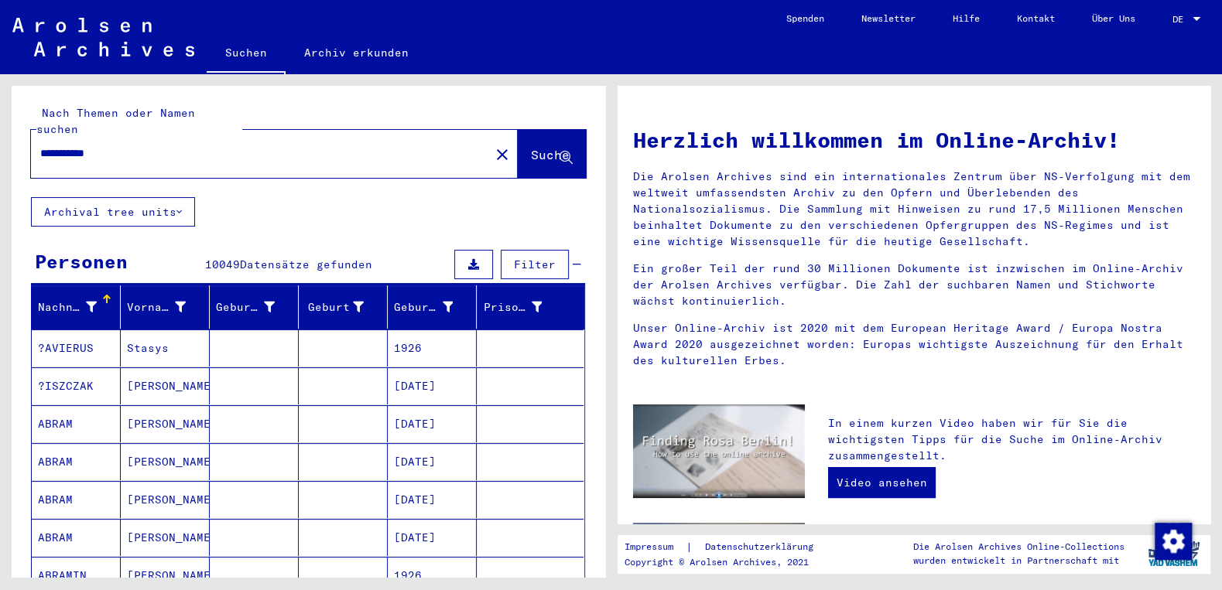
click at [89, 145] on input "**********" at bounding box center [255, 153] width 431 height 16
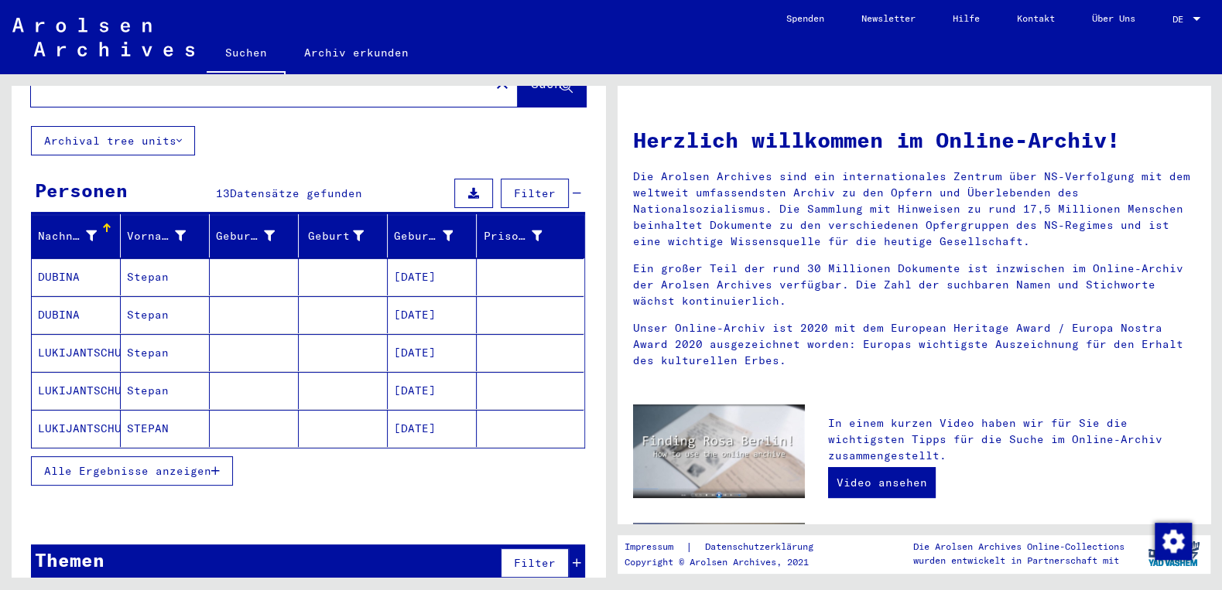
scroll to position [72, 0]
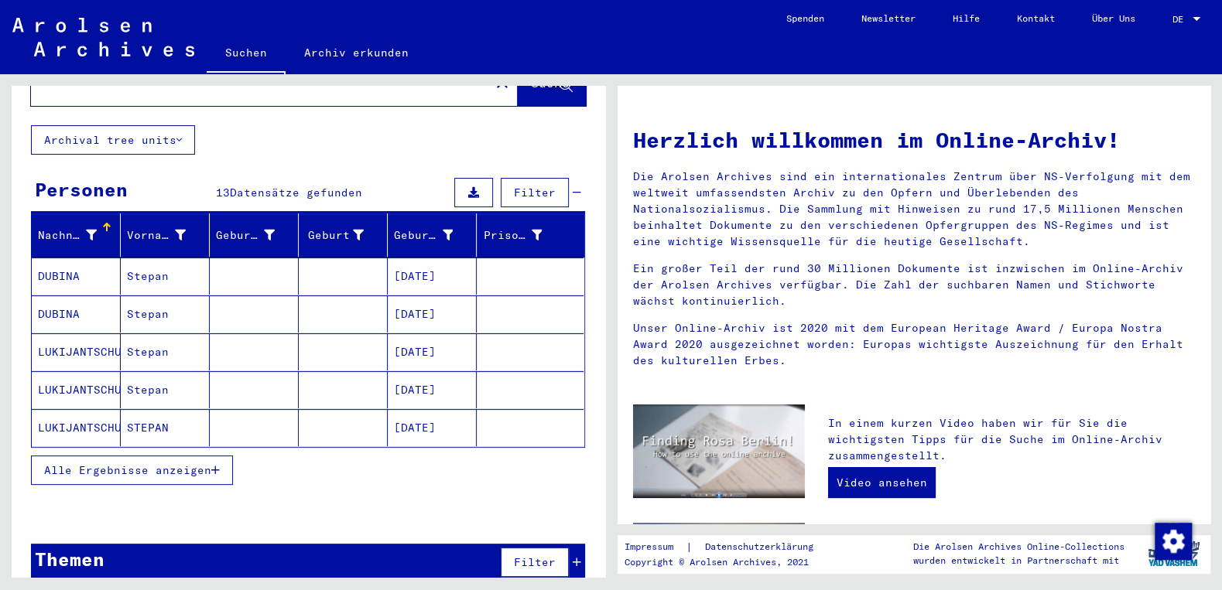
click at [135, 463] on span "Alle Ergebnisse anzeigen" at bounding box center [127, 470] width 167 height 14
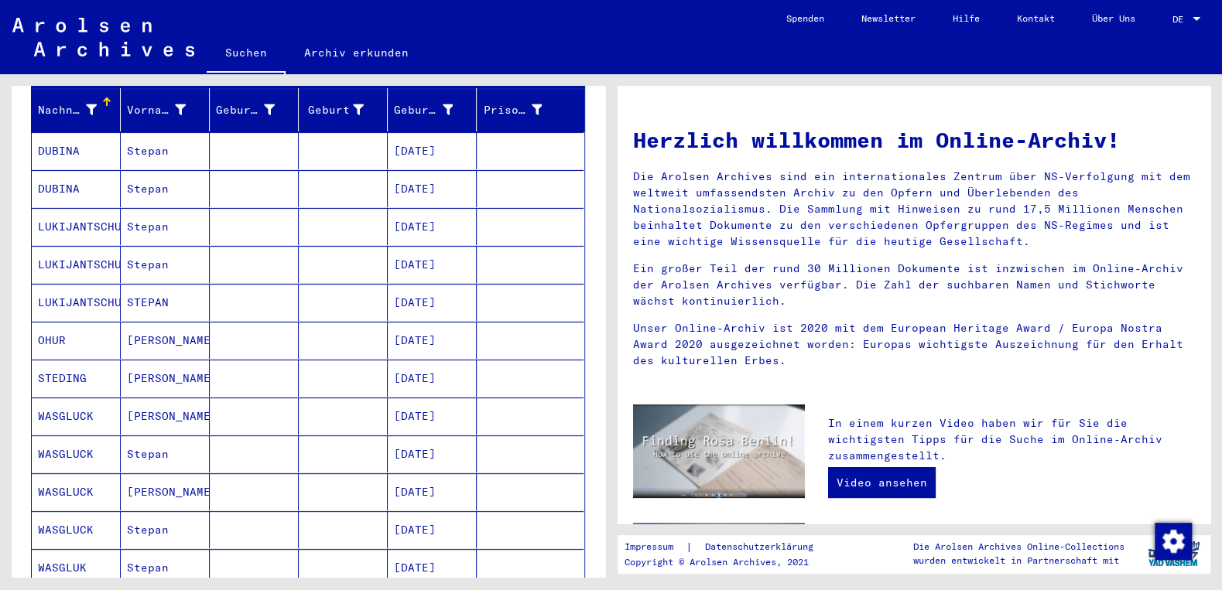
scroll to position [155, 0]
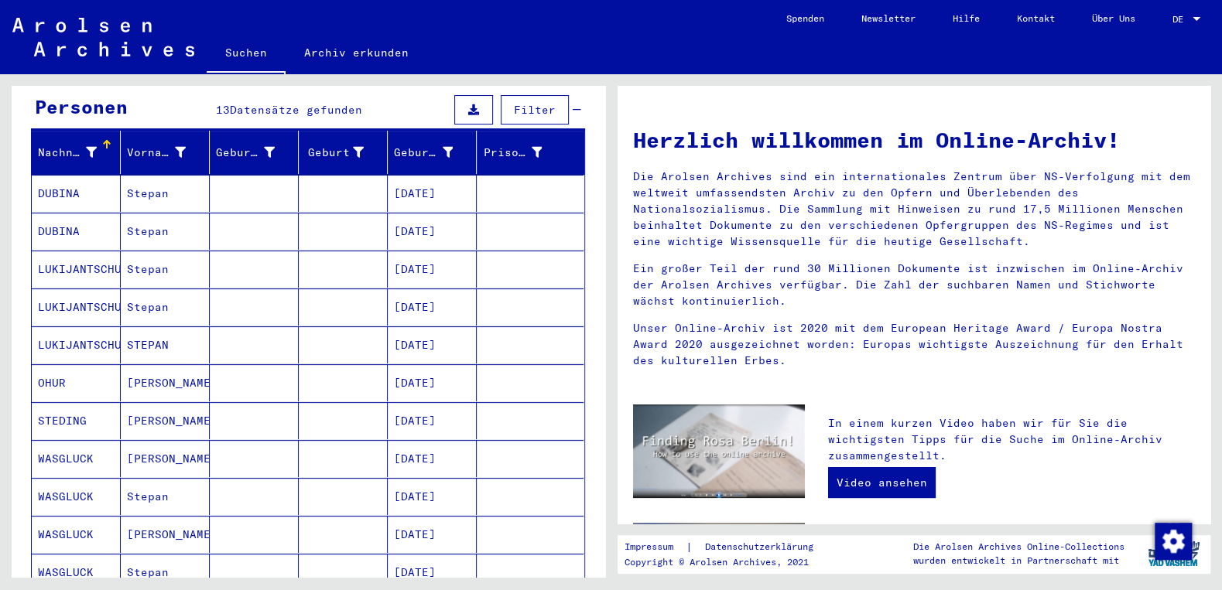
click at [163, 251] on mat-cell "Stepan" at bounding box center [165, 269] width 89 height 37
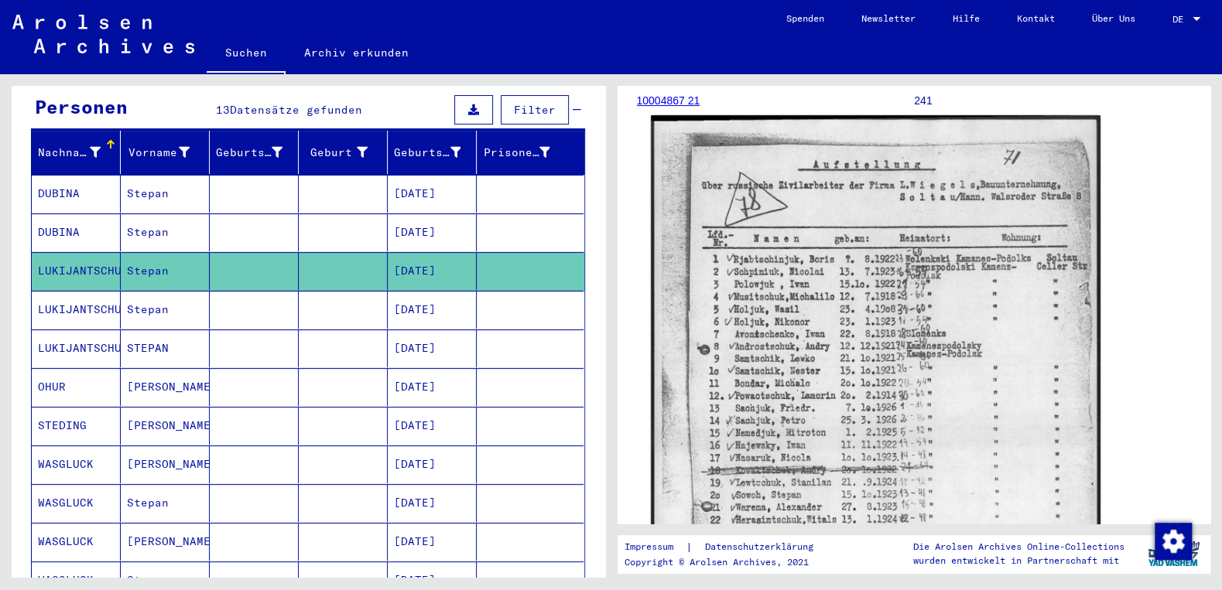
scroll to position [248, 0]
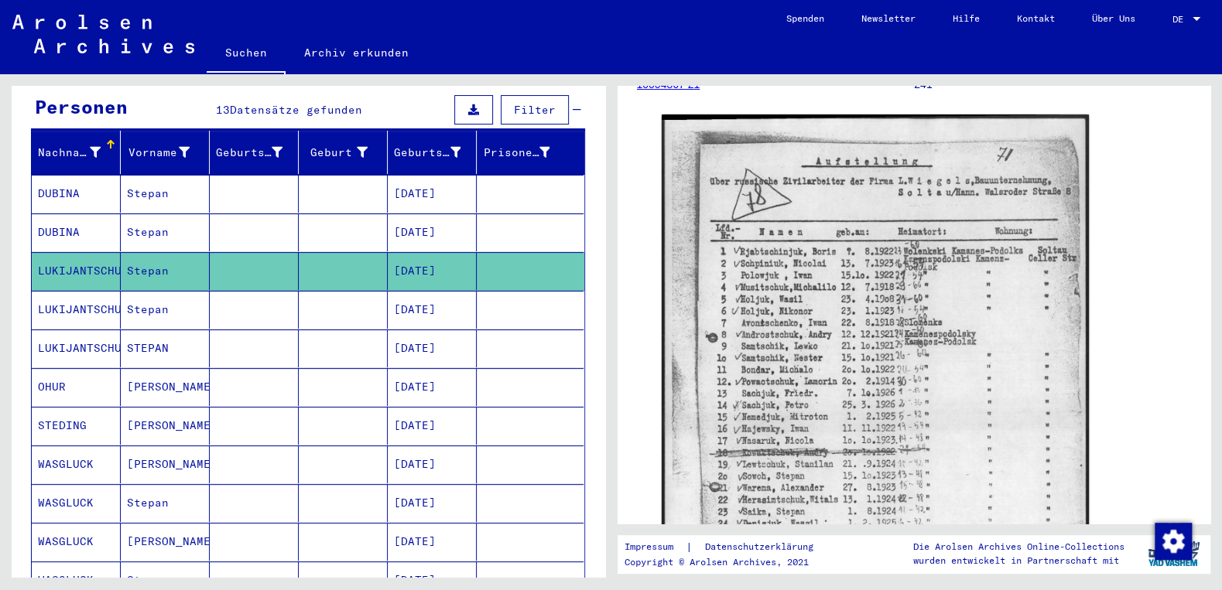
click at [426, 292] on mat-cell "[DATE]" at bounding box center [432, 310] width 89 height 38
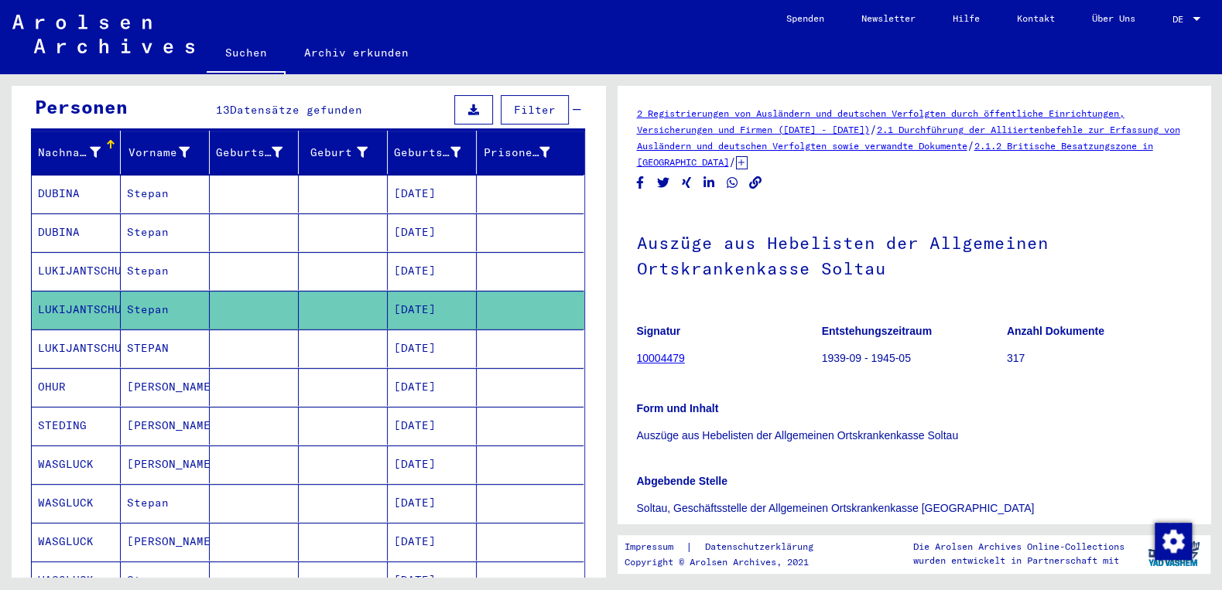
click at [447, 177] on mat-cell "[DATE]" at bounding box center [432, 194] width 89 height 38
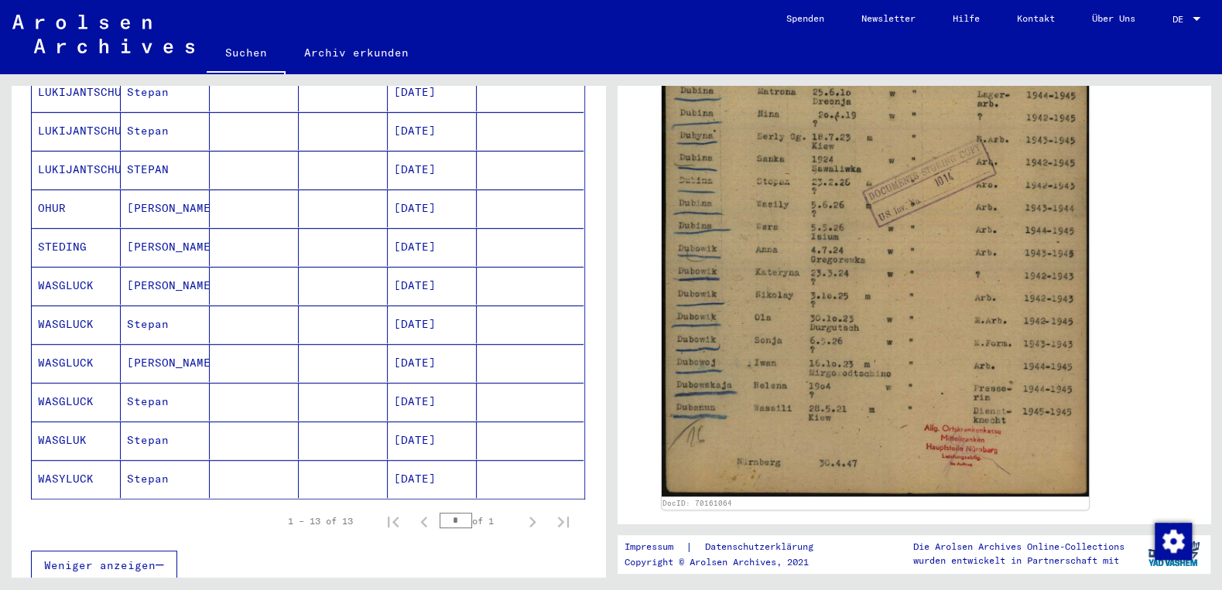
scroll to position [404, 0]
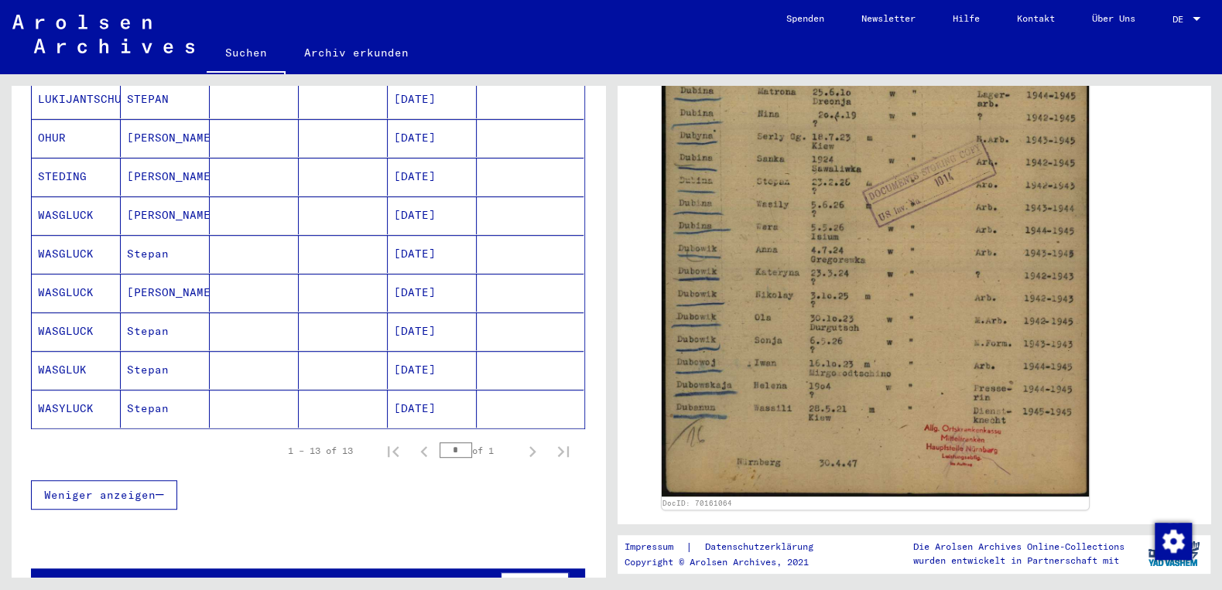
click at [434, 390] on mat-cell "[DATE]" at bounding box center [432, 409] width 89 height 38
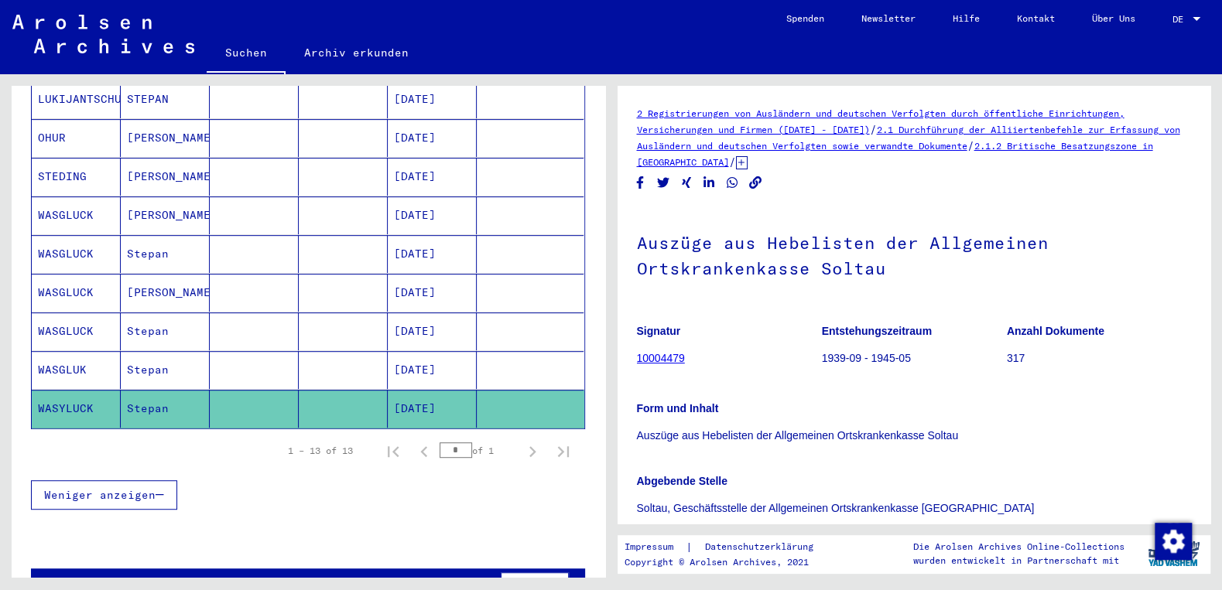
click at [430, 274] on mat-cell "[DATE]" at bounding box center [432, 293] width 89 height 38
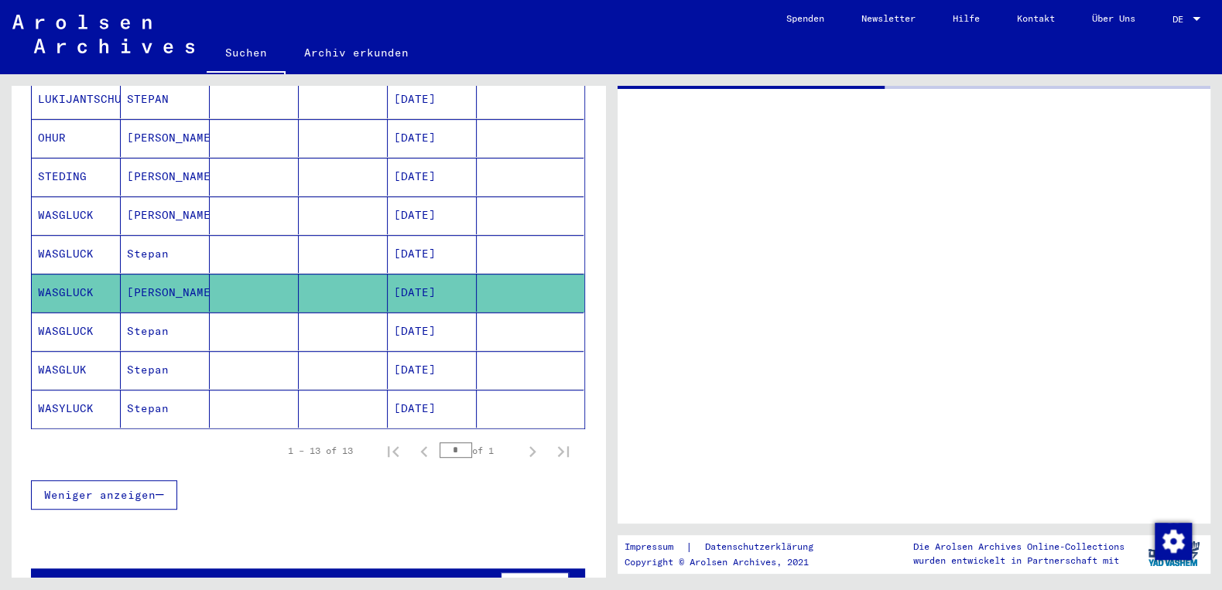
click at [332, 313] on mat-cell at bounding box center [343, 332] width 89 height 38
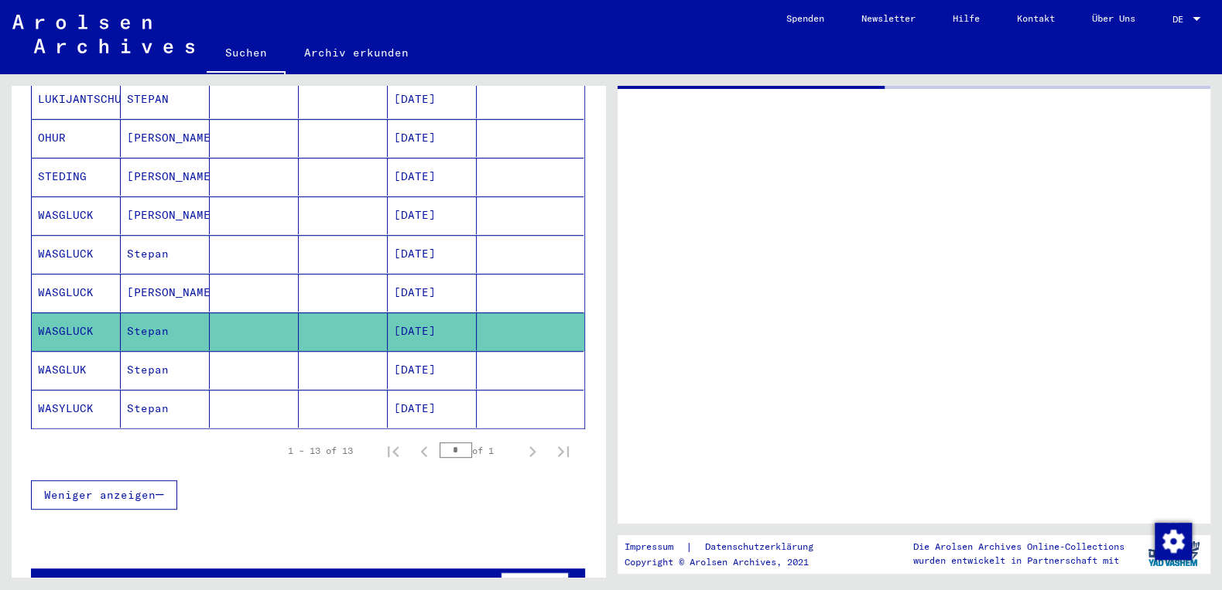
click at [225, 210] on mat-cell at bounding box center [254, 216] width 89 height 38
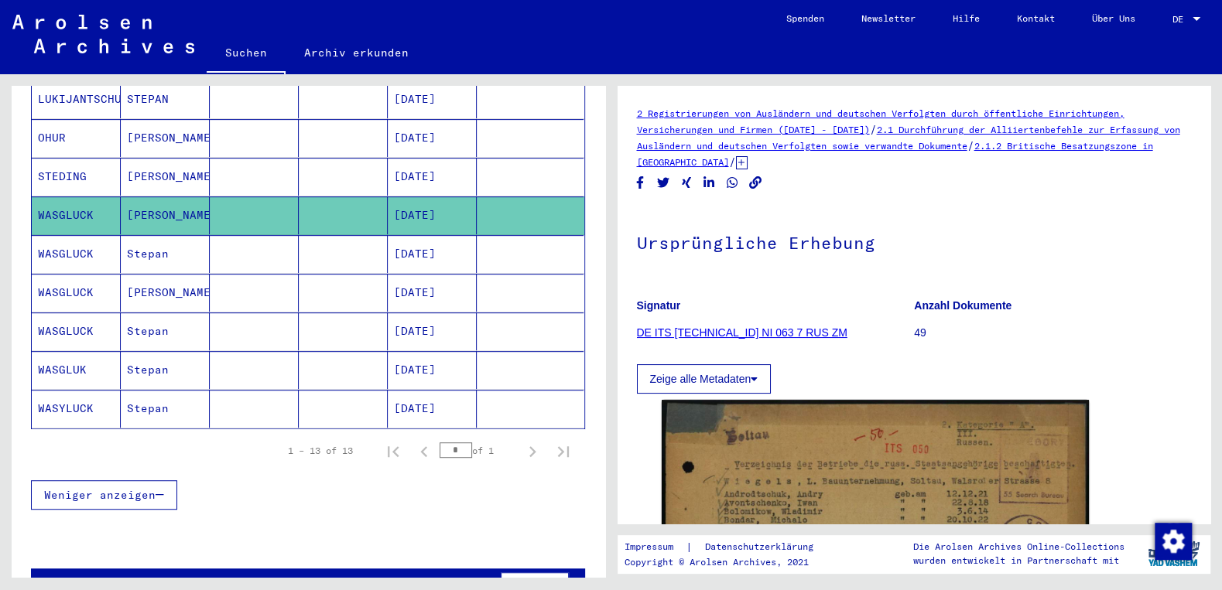
click at [440, 237] on mat-cell "[DATE]" at bounding box center [432, 254] width 89 height 38
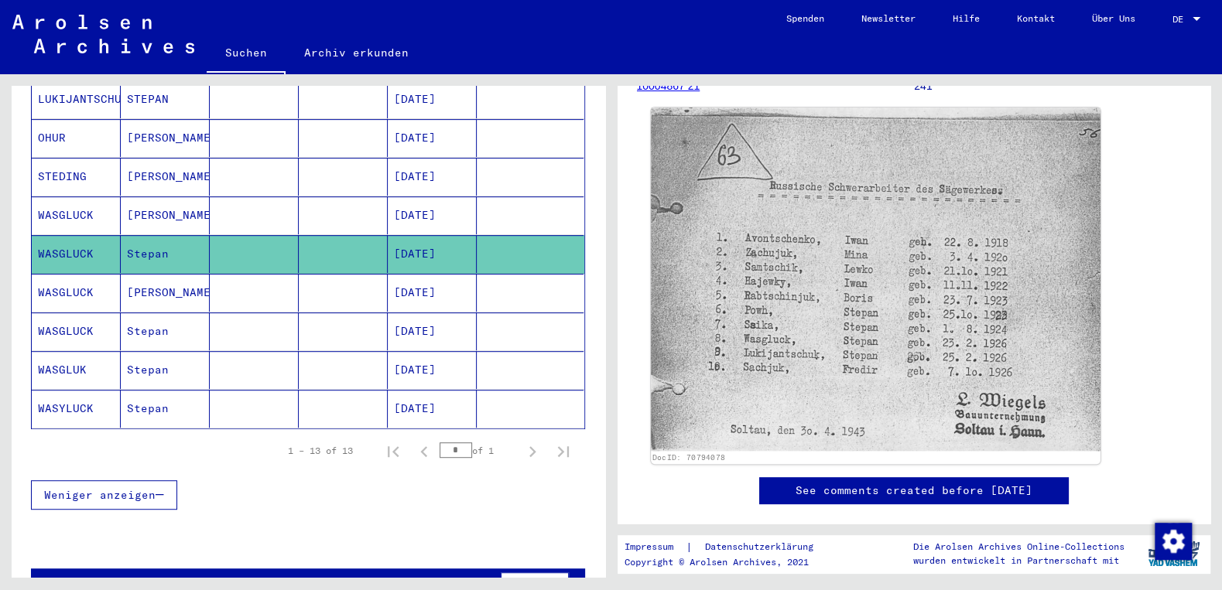
scroll to position [248, 0]
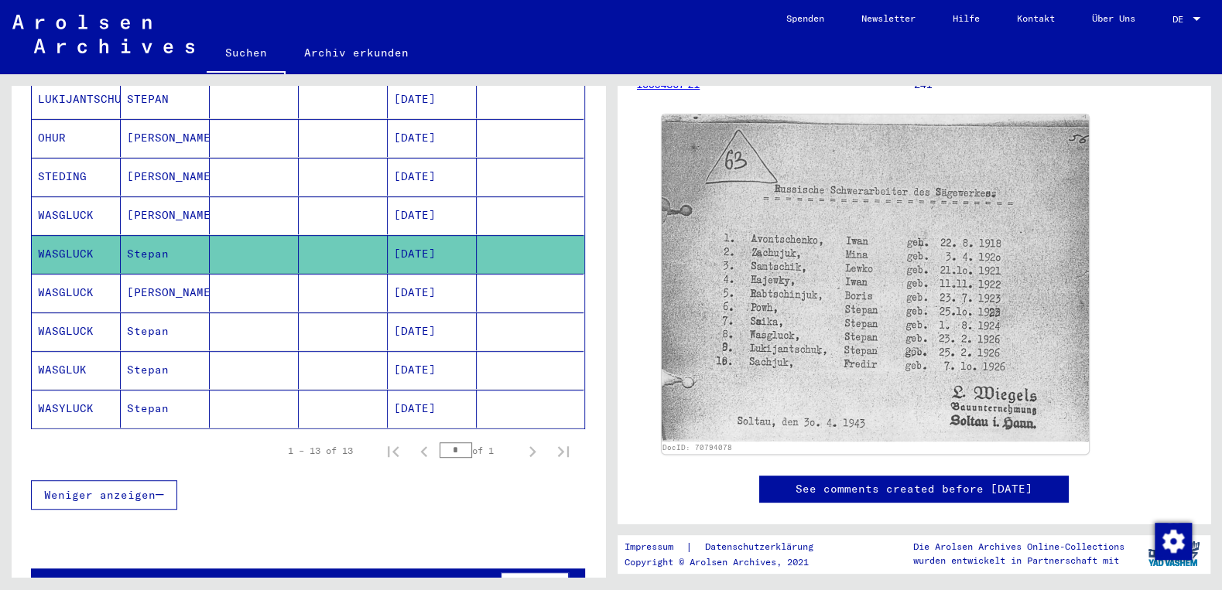
click at [441, 274] on mat-cell "[DATE]" at bounding box center [432, 293] width 89 height 38
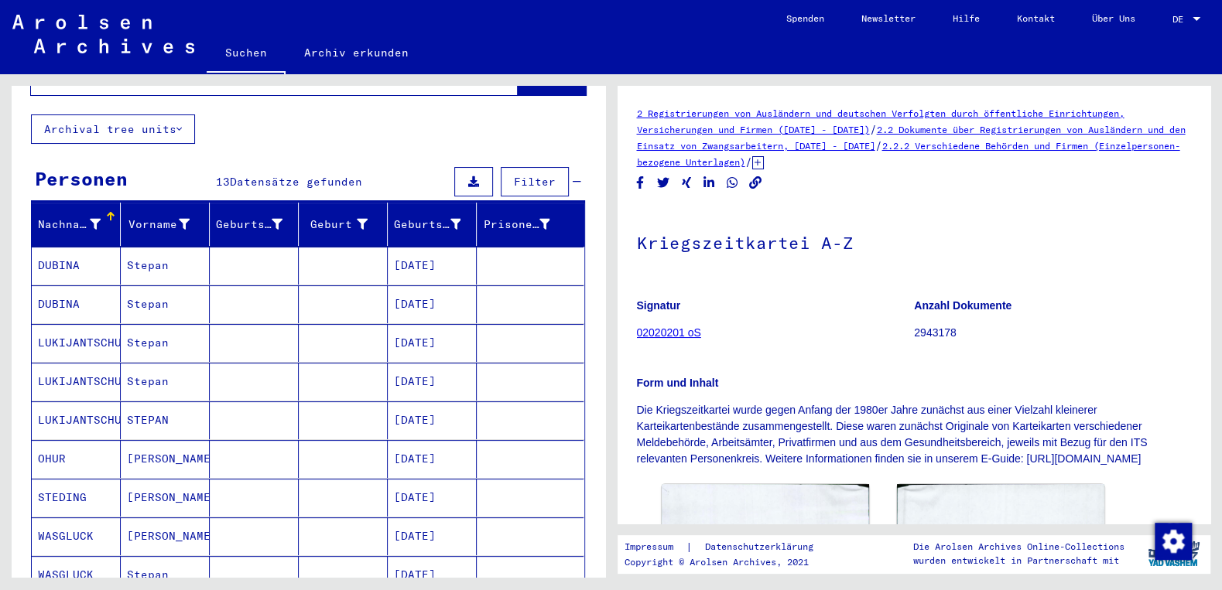
scroll to position [166, 0]
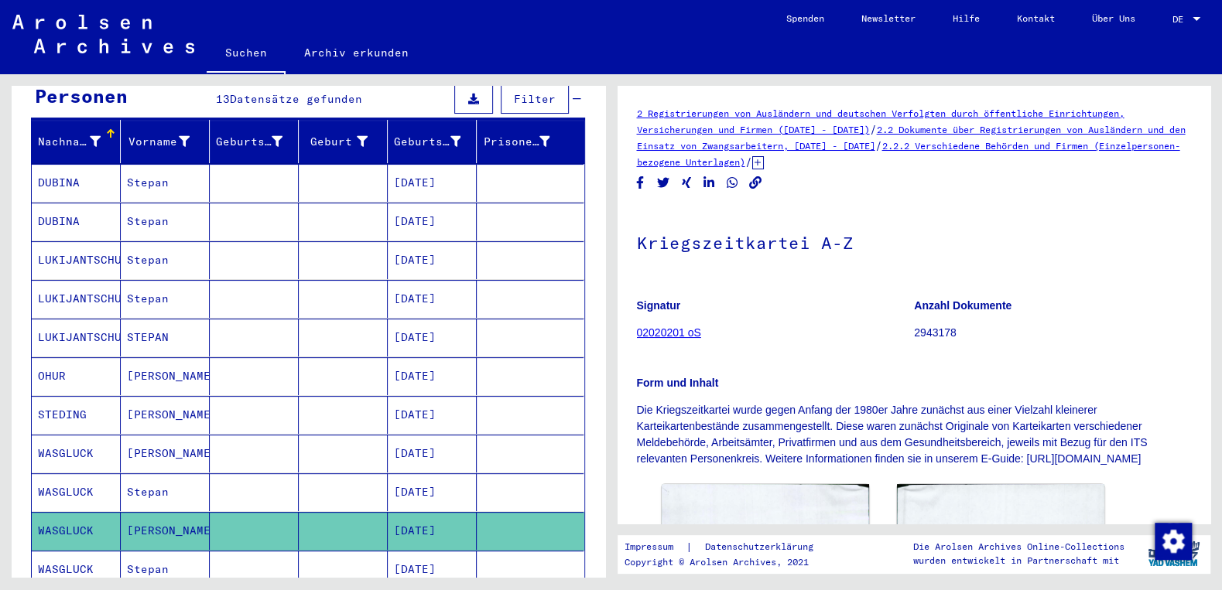
click at [70, 364] on mat-cell "OHUR" at bounding box center [76, 376] width 89 height 38
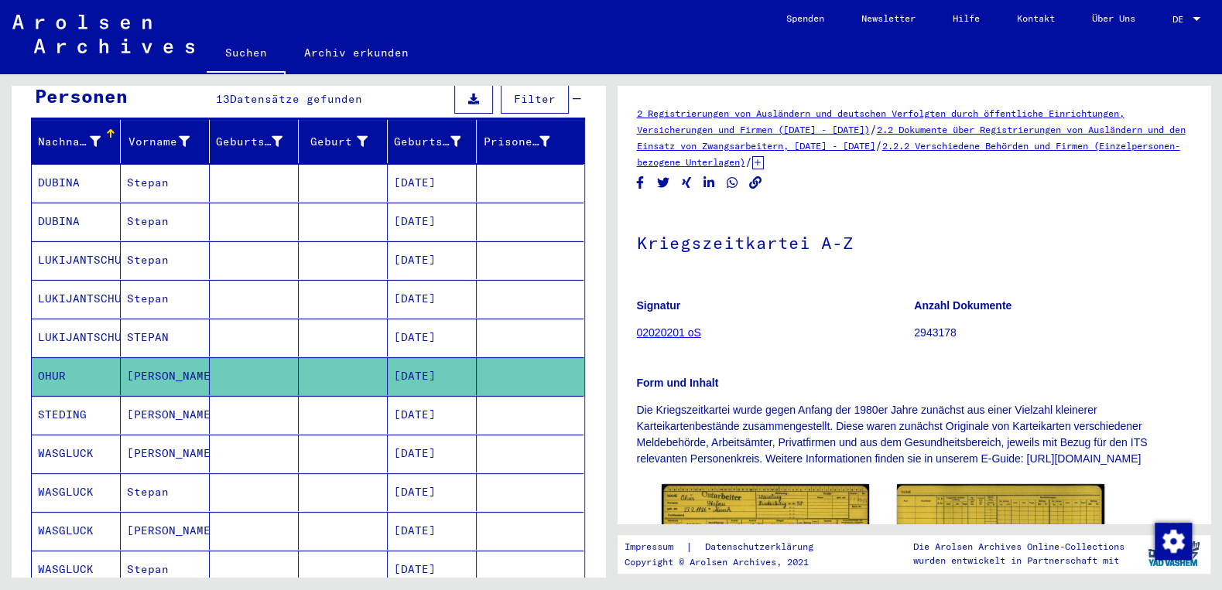
click at [764, 164] on icon at bounding box center [758, 162] width 12 height 13
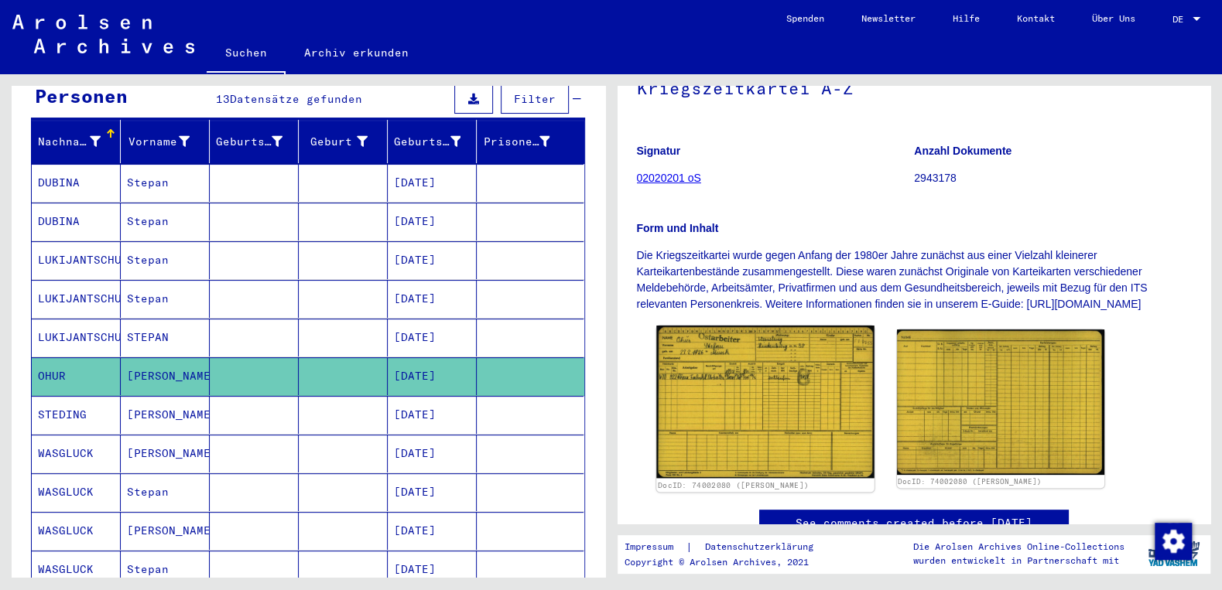
scroll to position [248, 0]
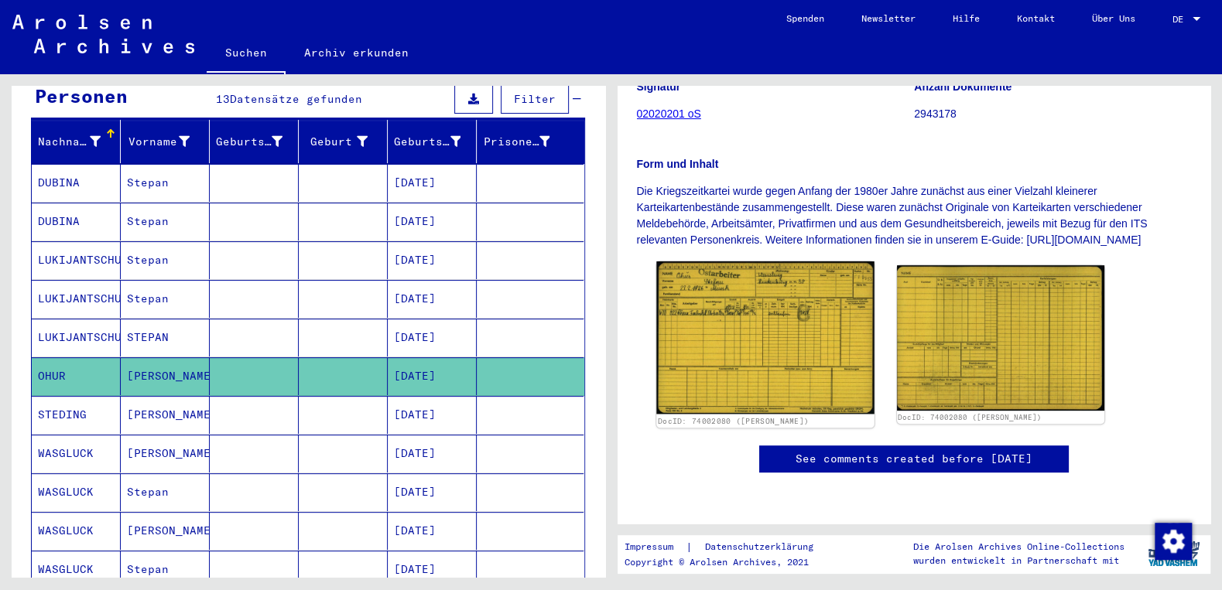
click at [813, 365] on img at bounding box center [765, 338] width 218 height 152
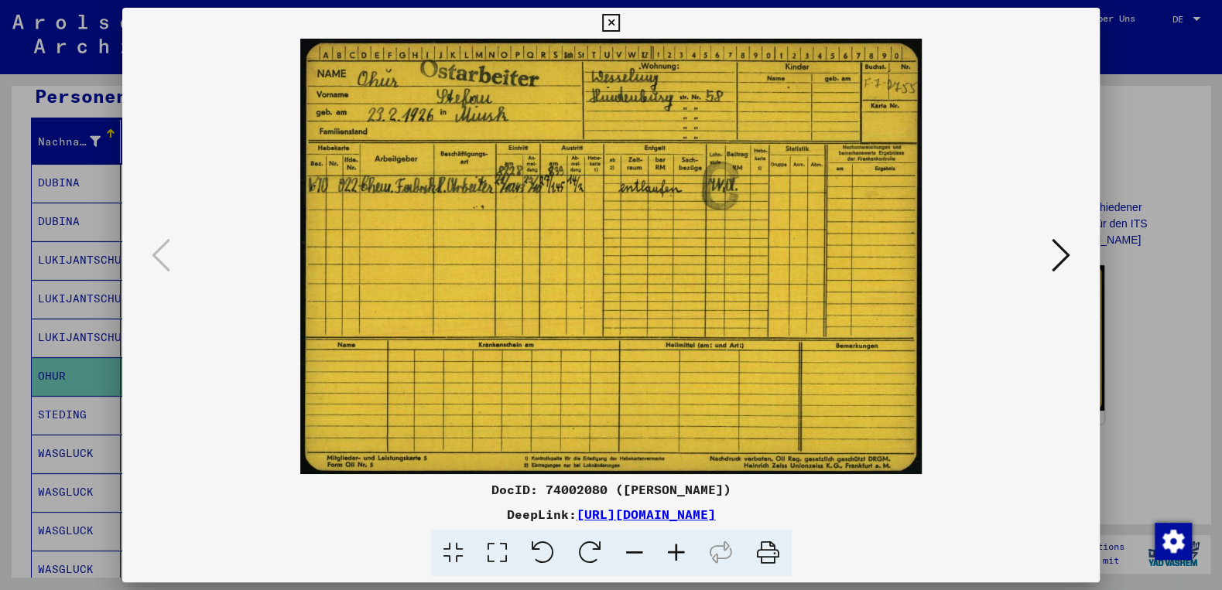
click at [1070, 257] on icon at bounding box center [1060, 255] width 19 height 37
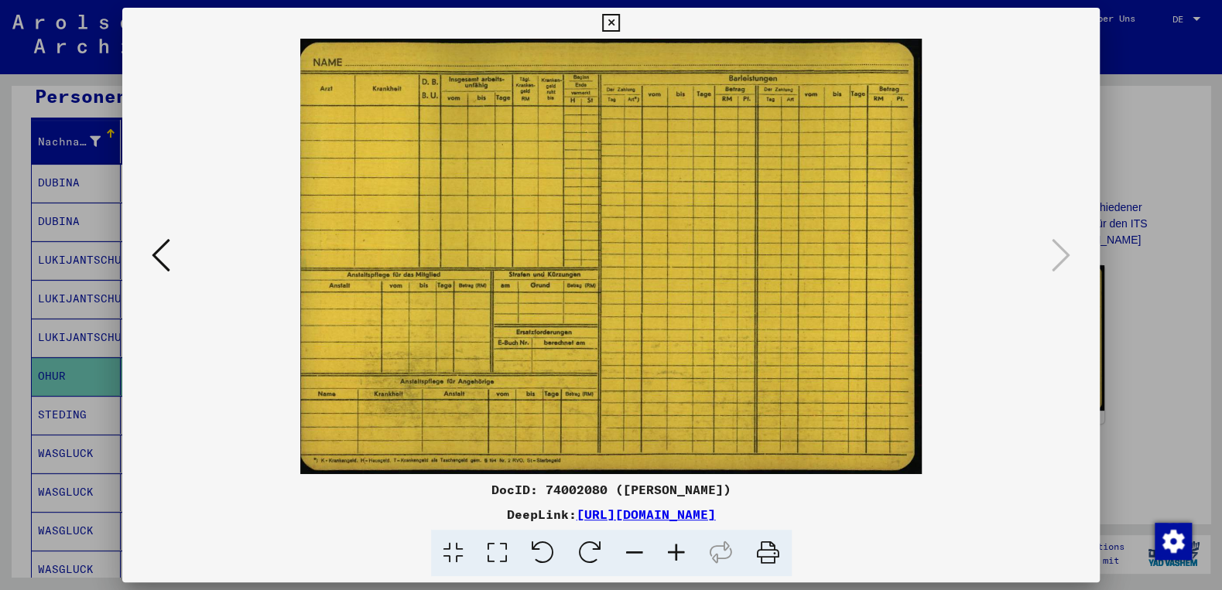
click at [620, 23] on icon at bounding box center [611, 23] width 18 height 19
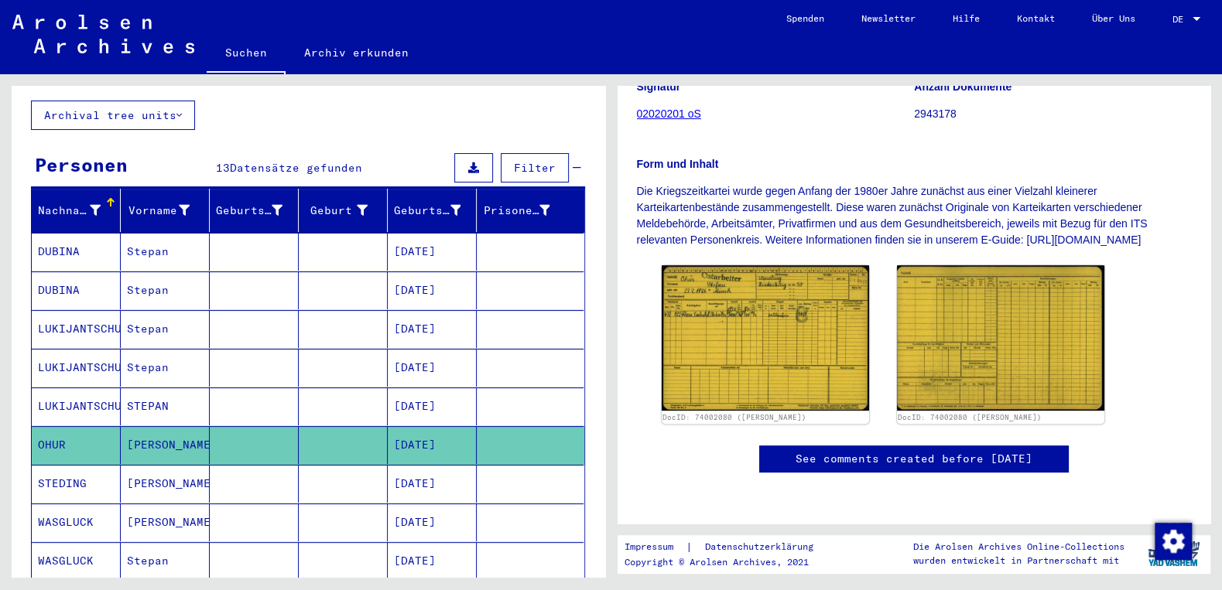
scroll to position [0, 0]
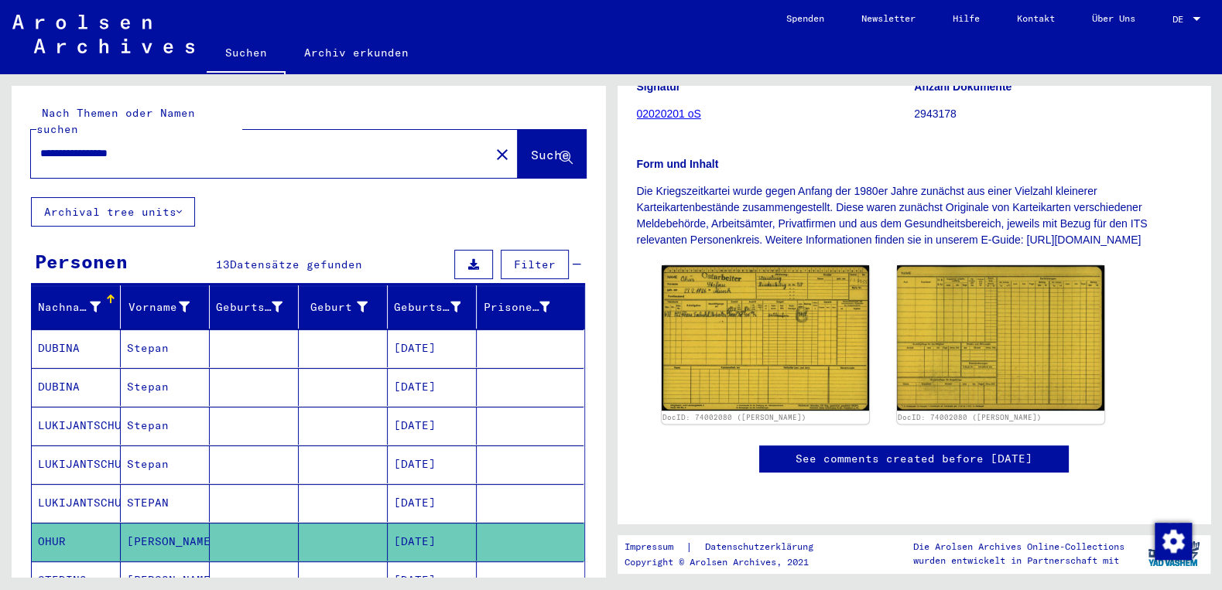
drag, startPoint x: 80, startPoint y: 141, endPoint x: 42, endPoint y: 140, distance: 37.9
click at [42, 145] on input "**********" at bounding box center [260, 153] width 440 height 16
click at [67, 145] on input "**********" at bounding box center [260, 153] width 440 height 16
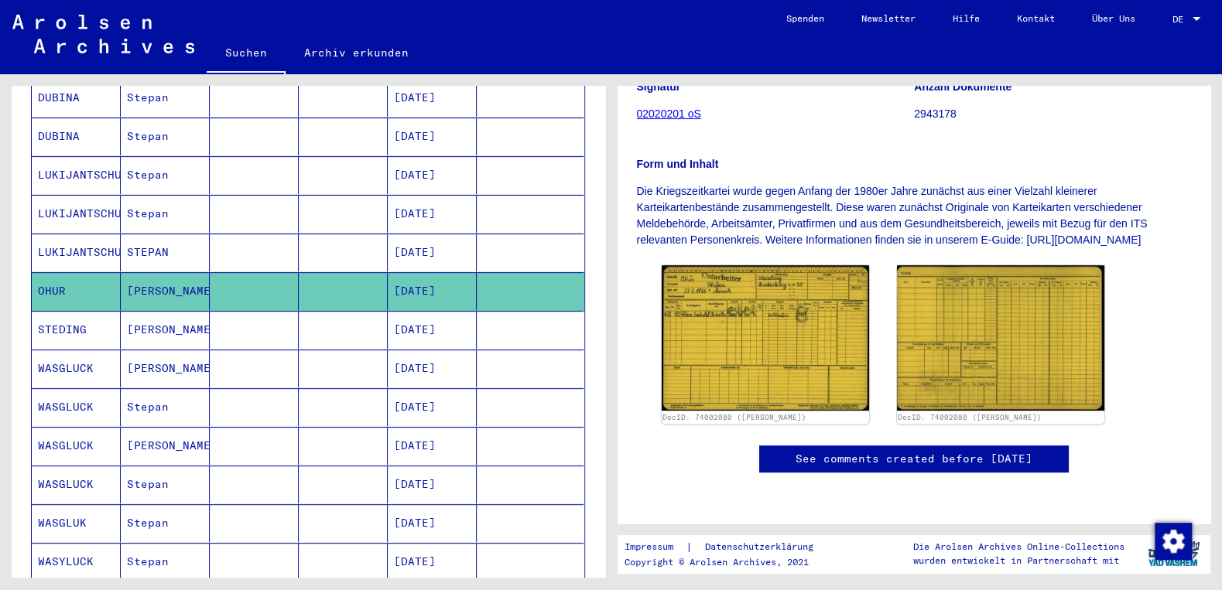
scroll to position [248, 0]
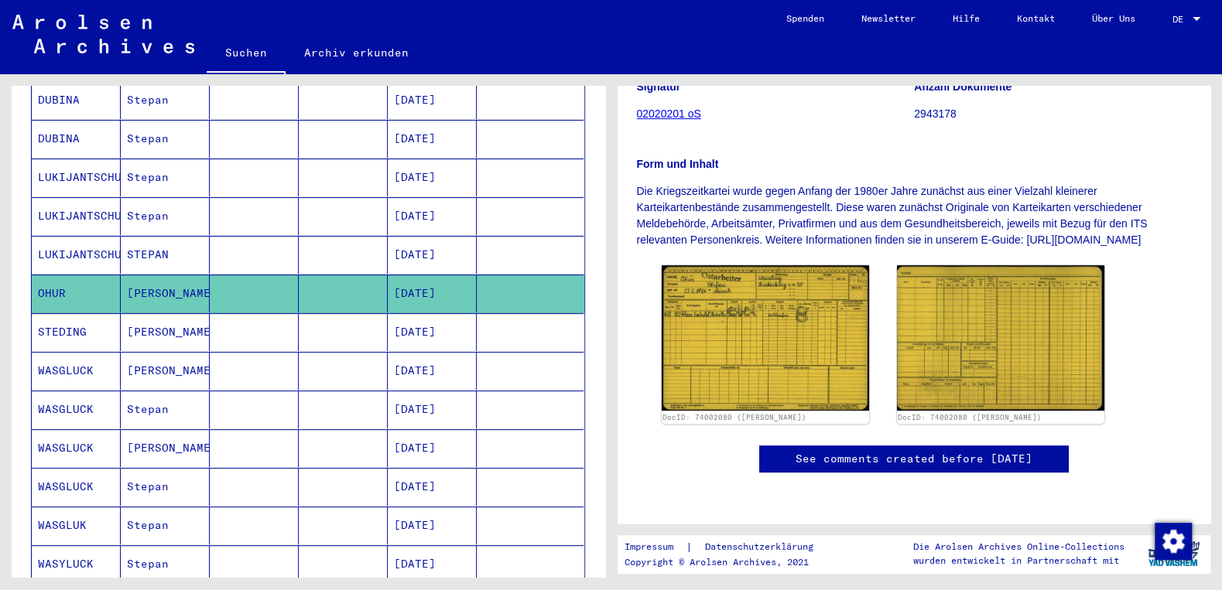
click at [164, 313] on mat-cell "[PERSON_NAME]" at bounding box center [165, 332] width 89 height 38
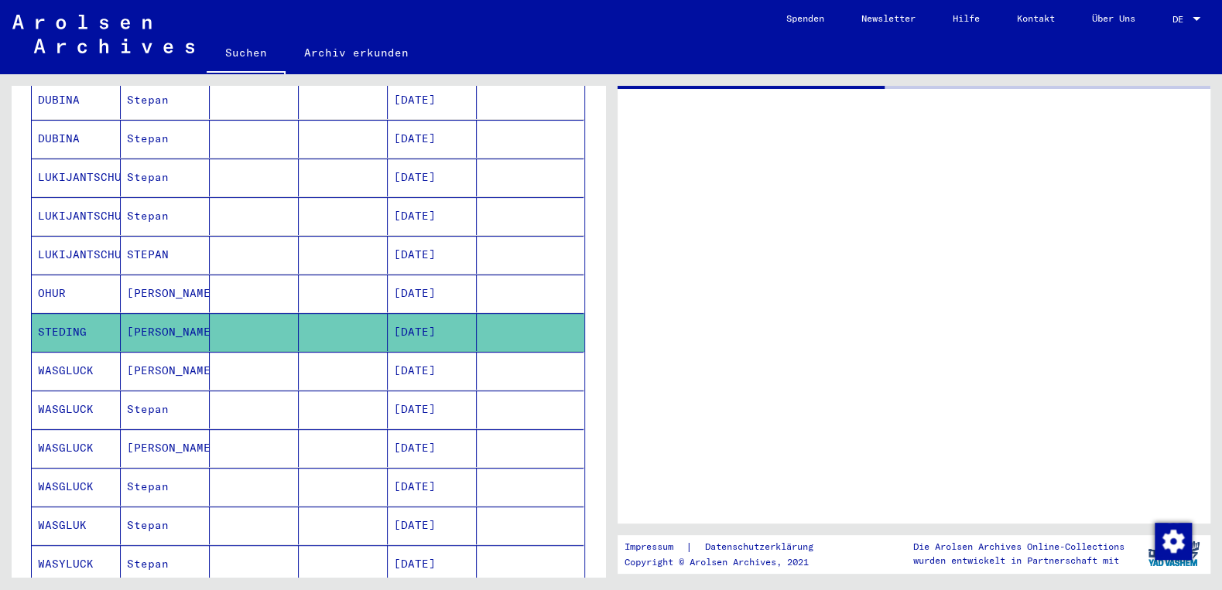
click at [146, 313] on mat-cell "[PERSON_NAME]" at bounding box center [165, 332] width 89 height 38
click at [80, 315] on mat-cell "STEDING" at bounding box center [76, 332] width 89 height 38
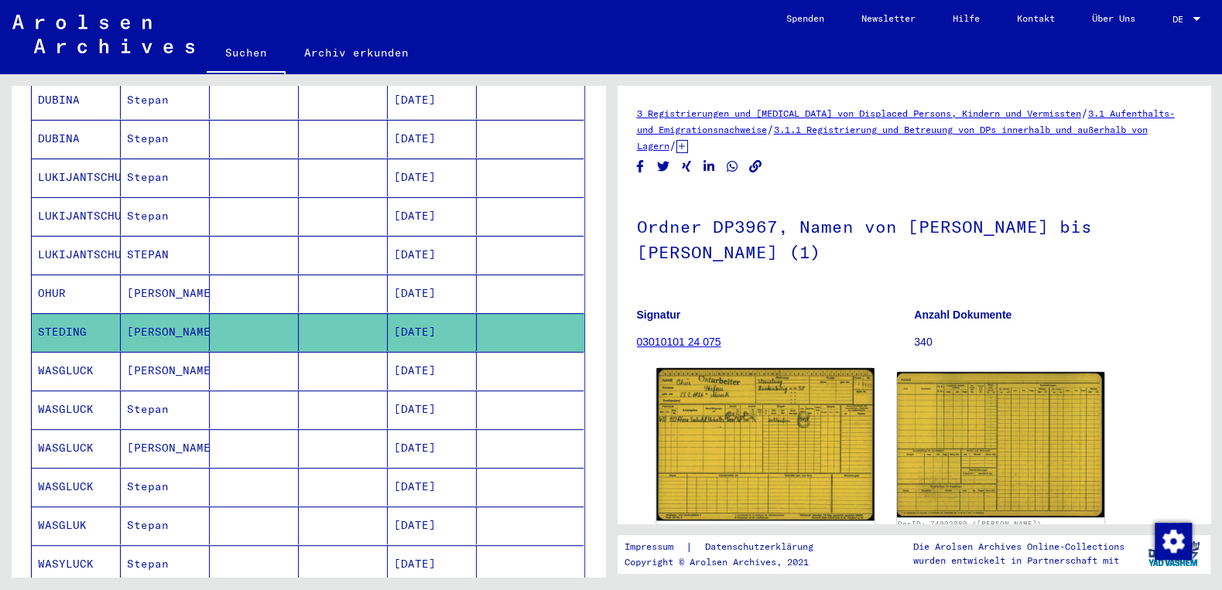
click at [735, 456] on img at bounding box center [765, 444] width 218 height 152
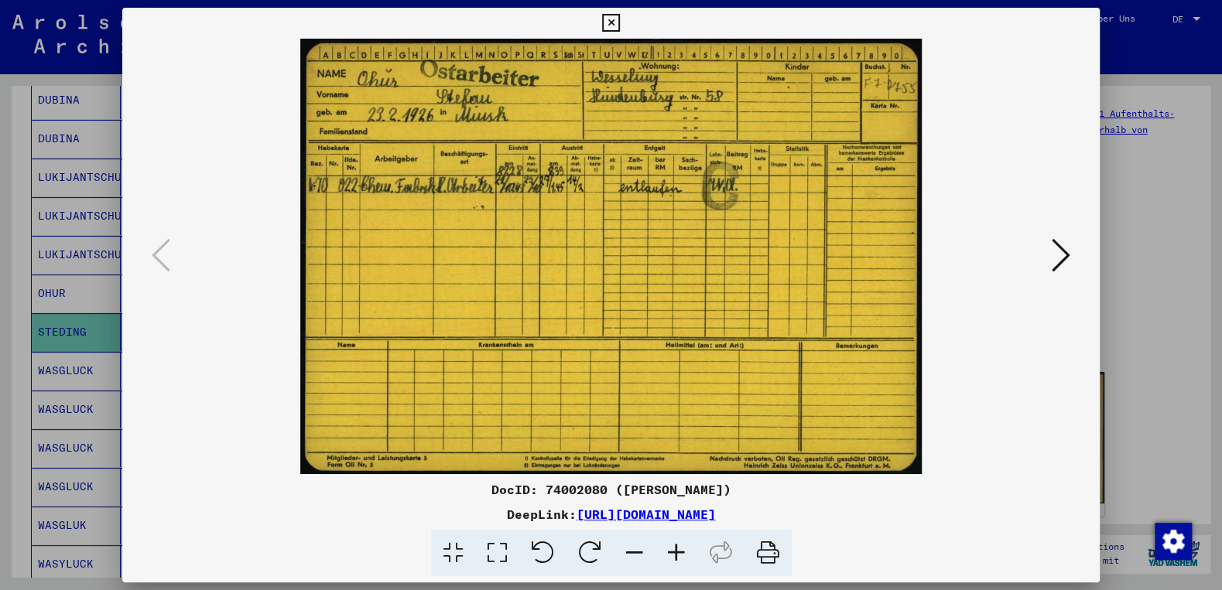
click at [762, 434] on div "DocID: 74002080 ([PERSON_NAME]) DeepLink: [URL][DOMAIN_NAME]" at bounding box center [610, 292] width 977 height 569
click at [620, 23] on icon at bounding box center [611, 23] width 18 height 19
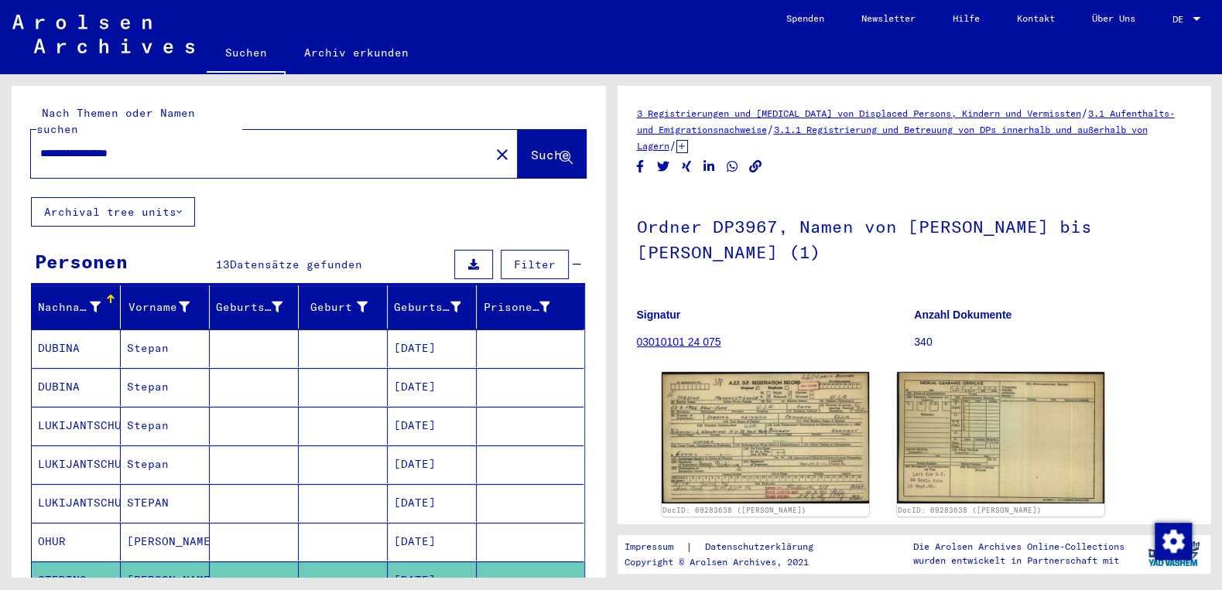
drag, startPoint x: 79, startPoint y: 135, endPoint x: 29, endPoint y: 138, distance: 49.7
click at [40, 145] on input "**********" at bounding box center [260, 153] width 440 height 16
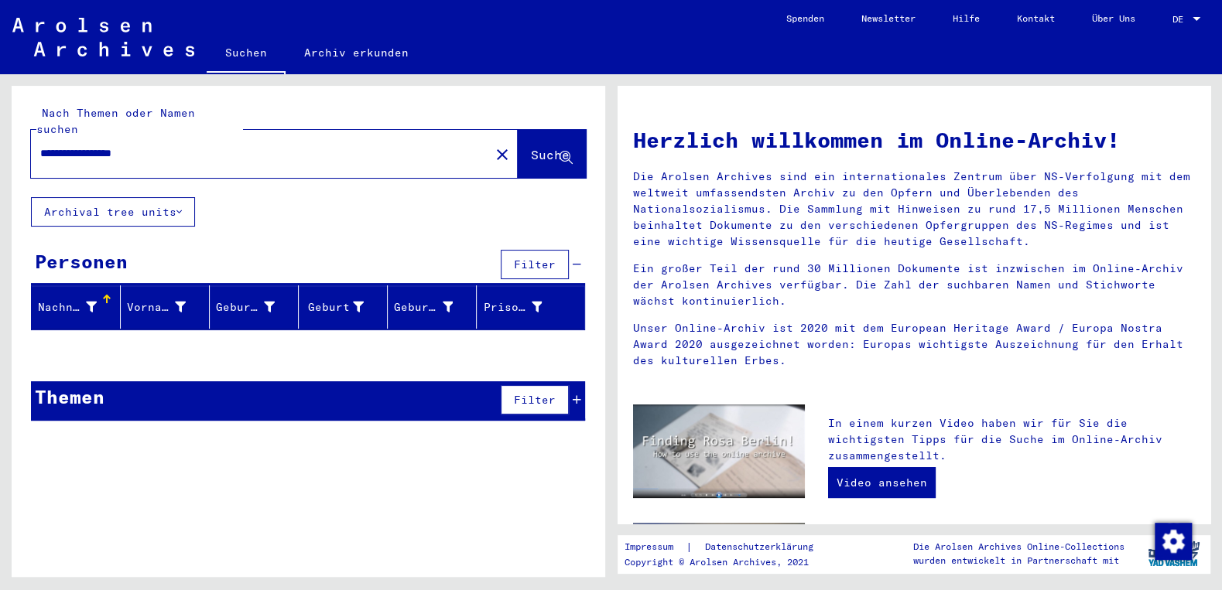
click at [79, 145] on input "**********" at bounding box center [255, 153] width 431 height 16
type input "**********"
click at [532, 147] on span "Suche" at bounding box center [550, 154] width 39 height 15
drag, startPoint x: 87, startPoint y: 138, endPoint x: 46, endPoint y: 142, distance: 40.4
click at [46, 145] on input "**********" at bounding box center [255, 153] width 431 height 16
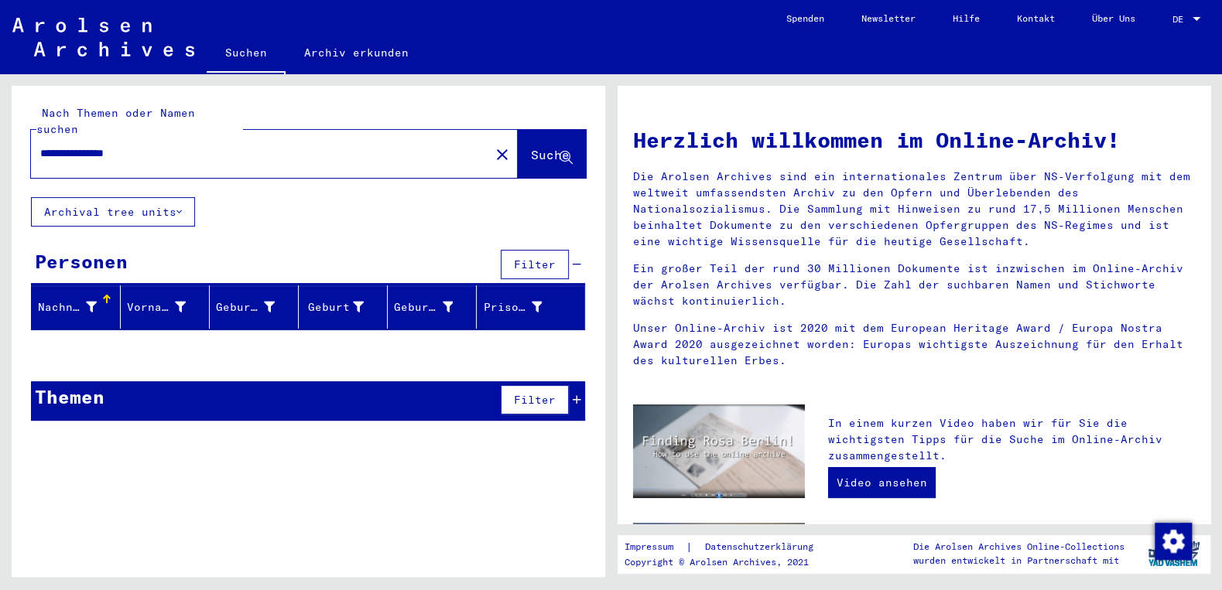
drag, startPoint x: 162, startPoint y: 136, endPoint x: 0, endPoint y: 135, distance: 162.5
click at [40, 145] on input "**********" at bounding box center [255, 153] width 431 height 16
paste input "text"
click at [532, 130] on button "Suche" at bounding box center [552, 154] width 68 height 48
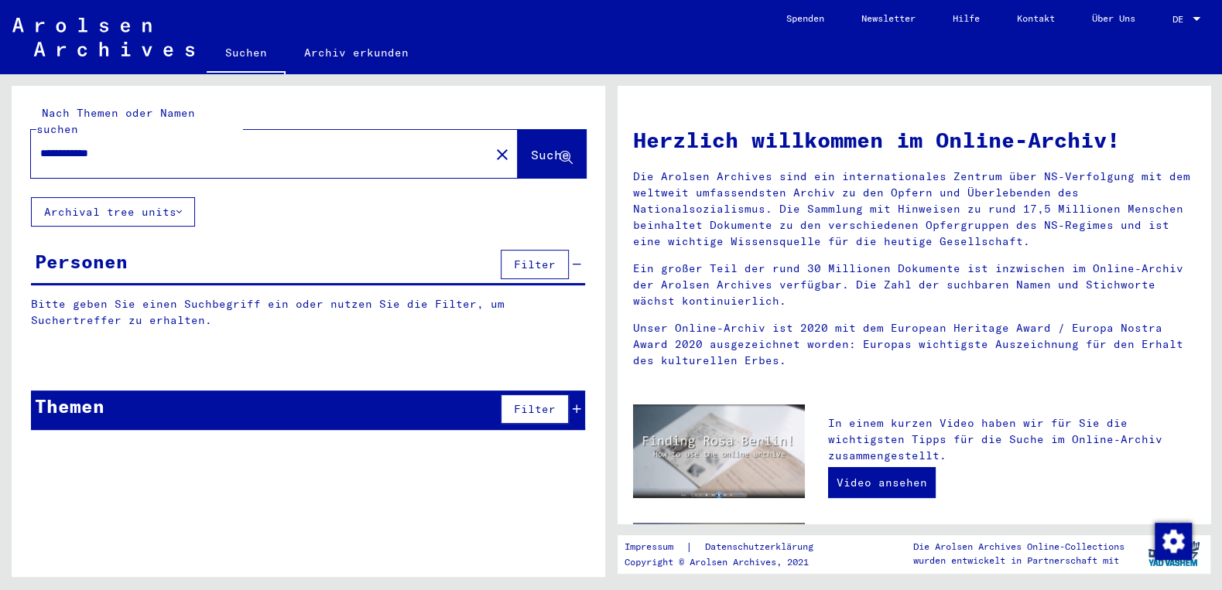
click at [535, 147] on span "Suche" at bounding box center [550, 154] width 39 height 15
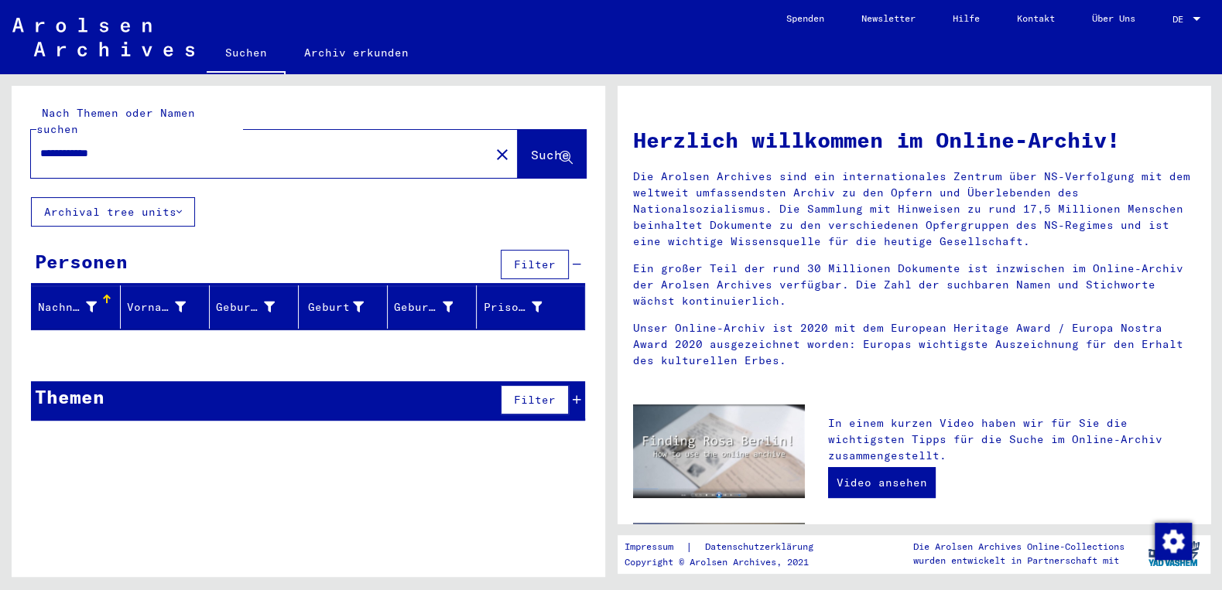
drag, startPoint x: 142, startPoint y: 142, endPoint x: 0, endPoint y: 124, distance: 143.6
click at [40, 145] on input "**********" at bounding box center [255, 153] width 431 height 16
paste input "text"
drag, startPoint x: 473, startPoint y: 136, endPoint x: 535, endPoint y: 137, distance: 62.7
click at [535, 137] on div "**********" at bounding box center [308, 154] width 555 height 48
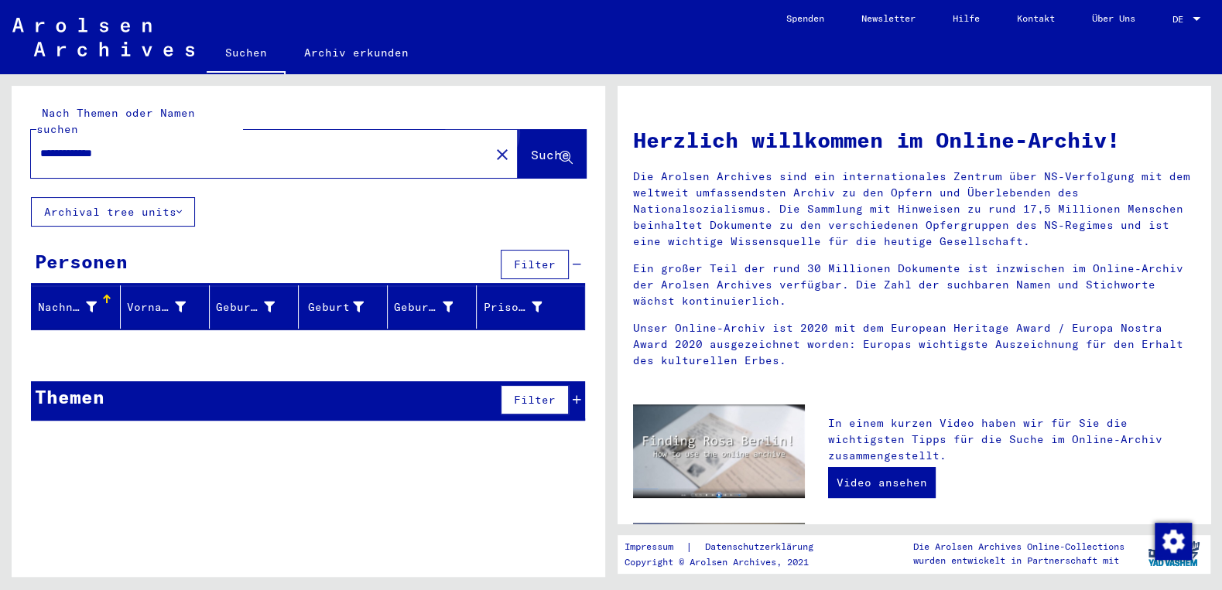
click at [537, 147] on span "Suche" at bounding box center [550, 154] width 39 height 15
drag, startPoint x: 80, startPoint y: 136, endPoint x: 169, endPoint y: 132, distance: 88.3
click at [169, 145] on input "**********" at bounding box center [255, 153] width 431 height 16
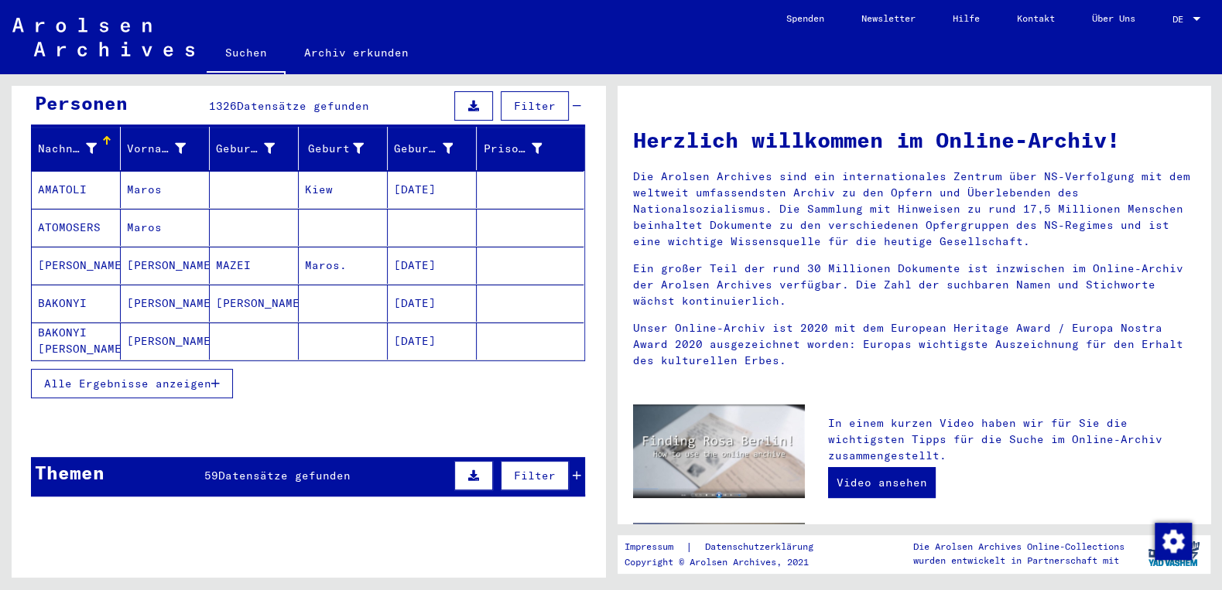
scroll to position [166, 0]
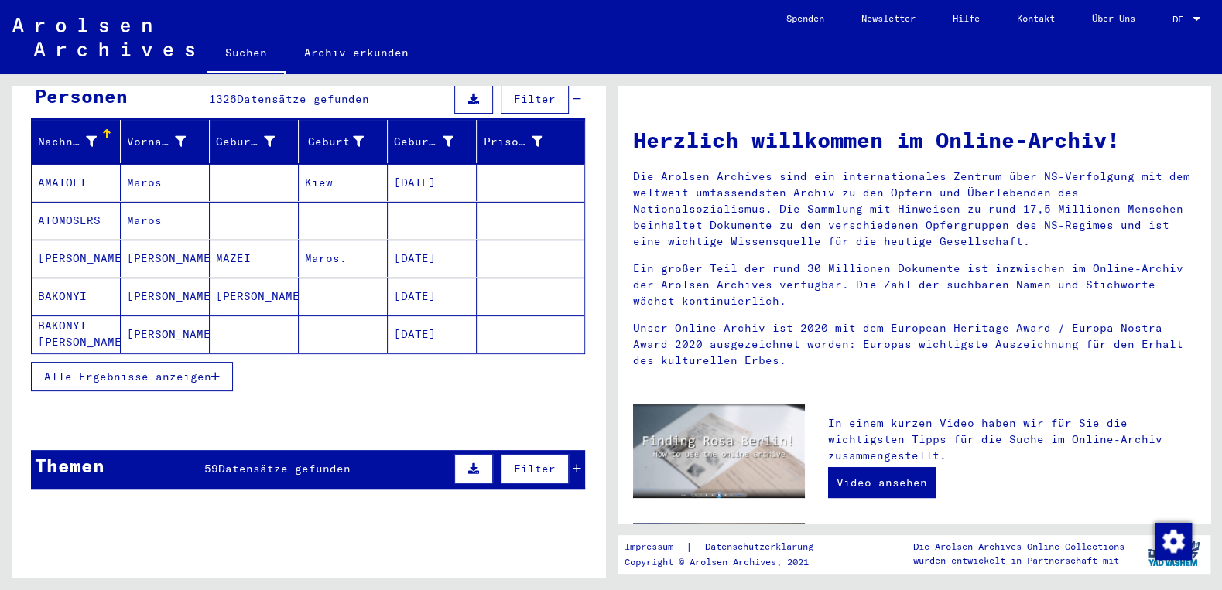
click at [171, 370] on span "Alle Ergebnisse anzeigen" at bounding box center [127, 377] width 167 height 14
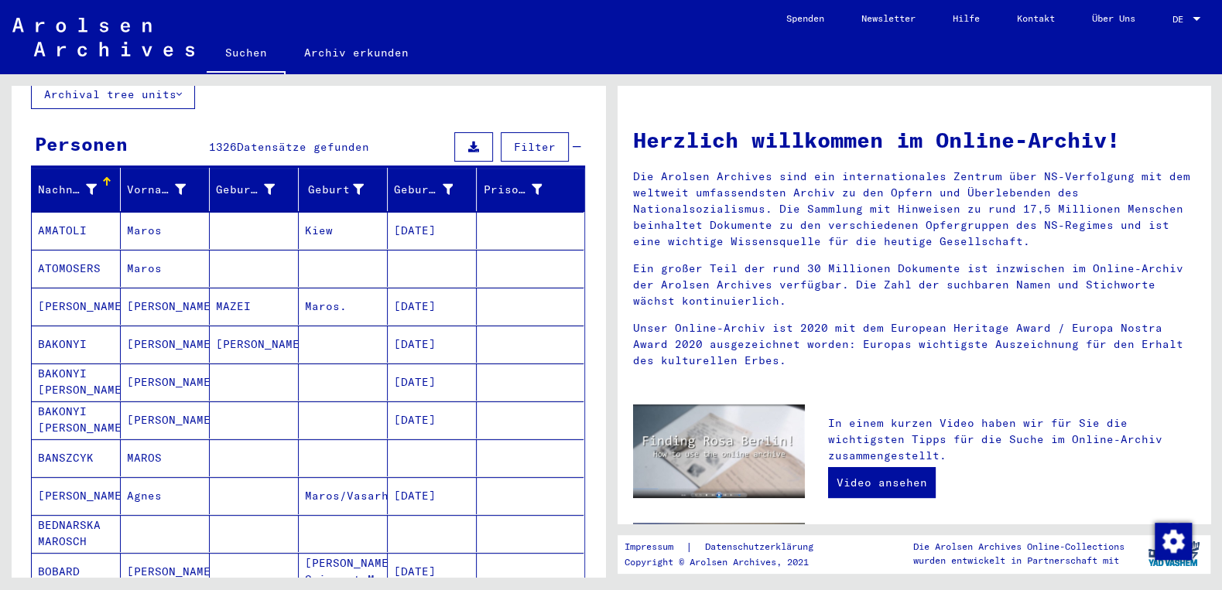
scroll to position [0, 0]
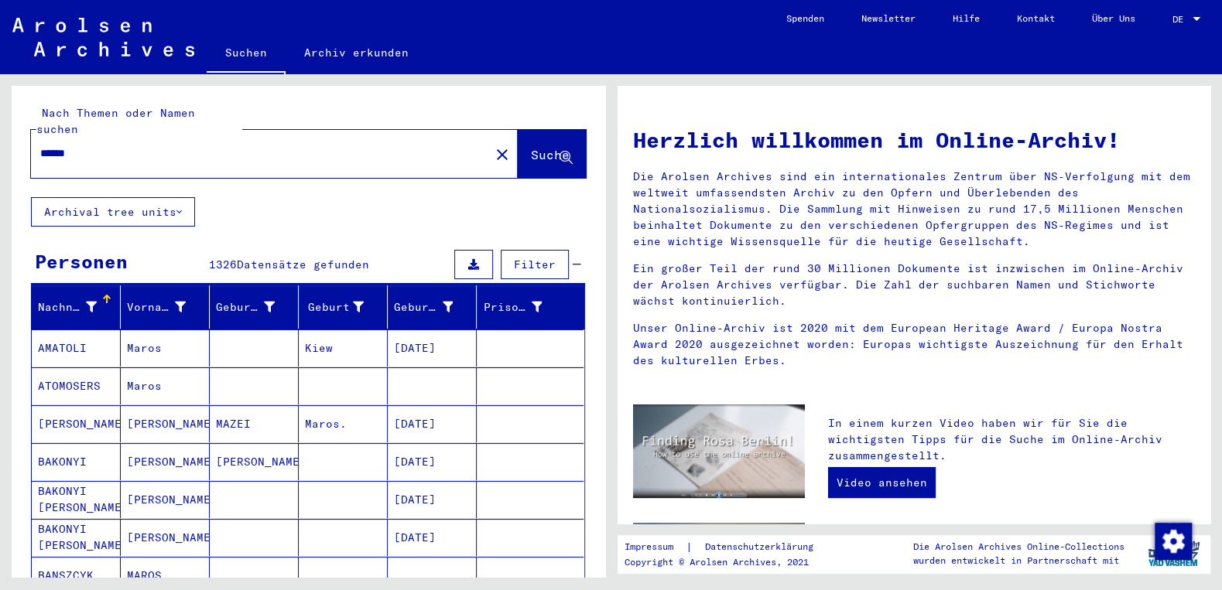
click at [101, 145] on input "*****" at bounding box center [255, 153] width 431 height 16
type input "**********"
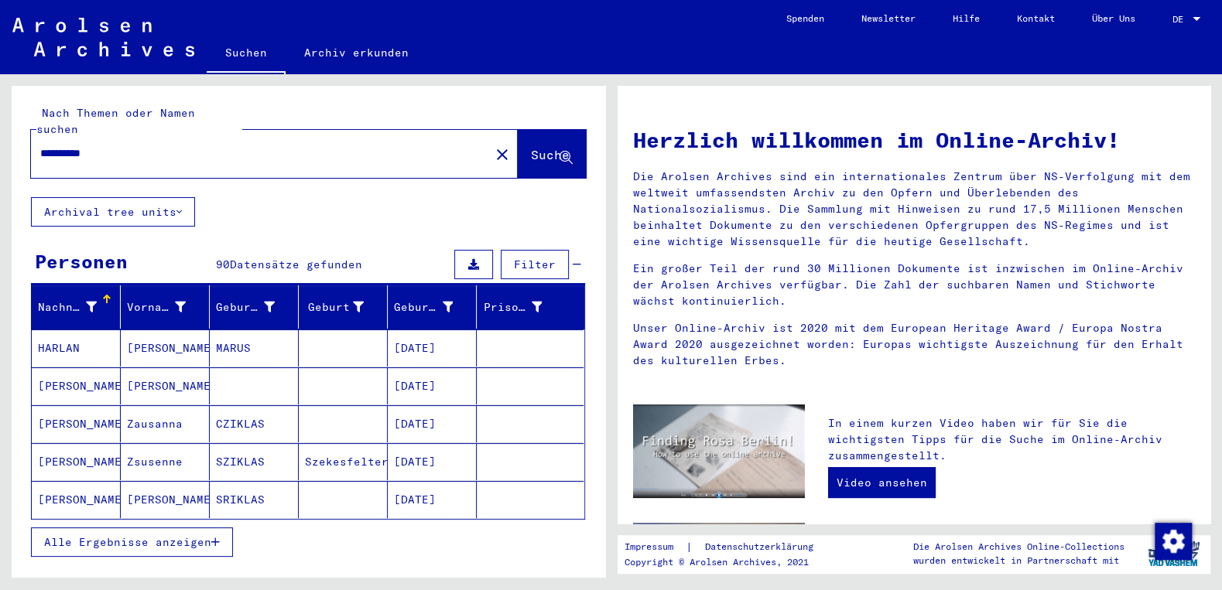
click at [162, 535] on span "Alle Ergebnisse anzeigen" at bounding box center [127, 542] width 167 height 14
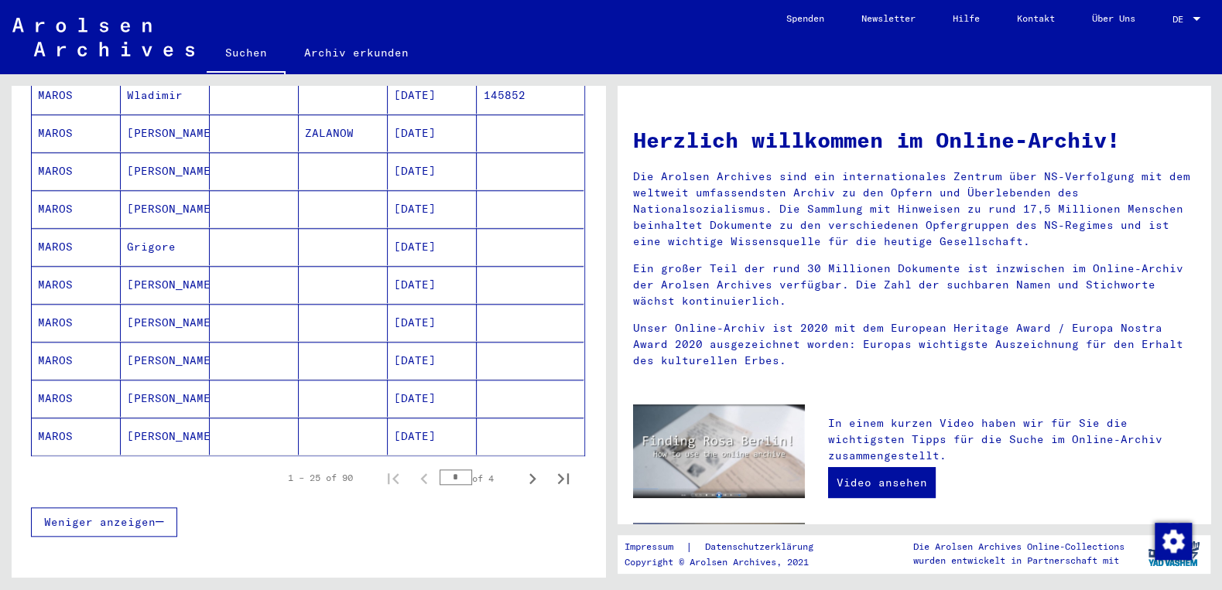
scroll to position [830, 0]
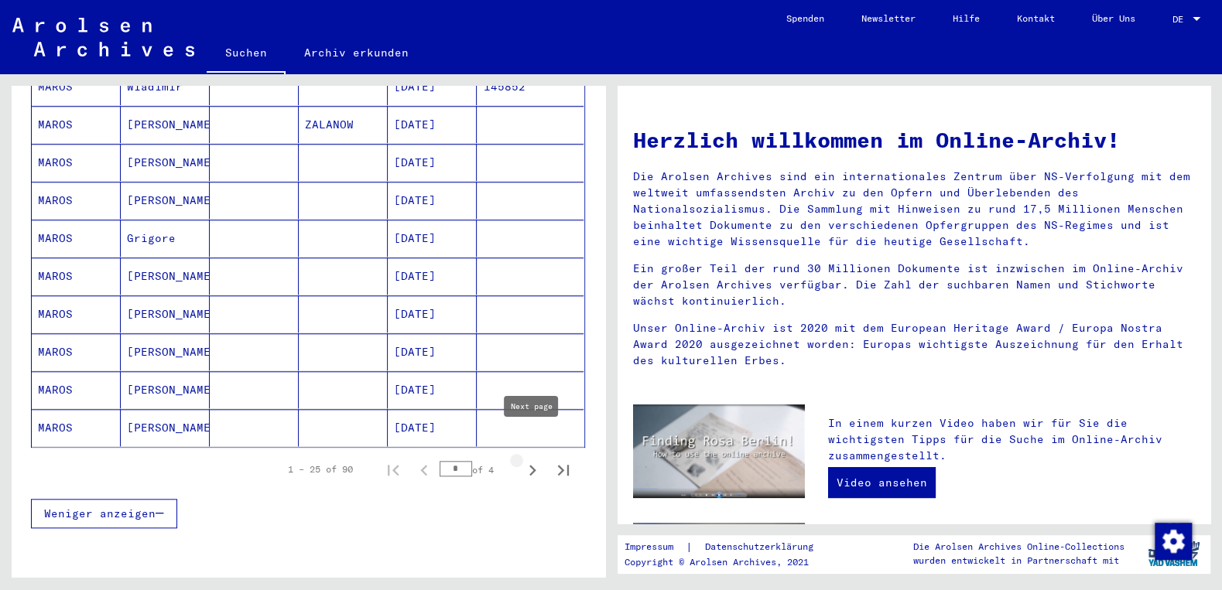
click at [533, 465] on icon "Next page" at bounding box center [532, 470] width 7 height 11
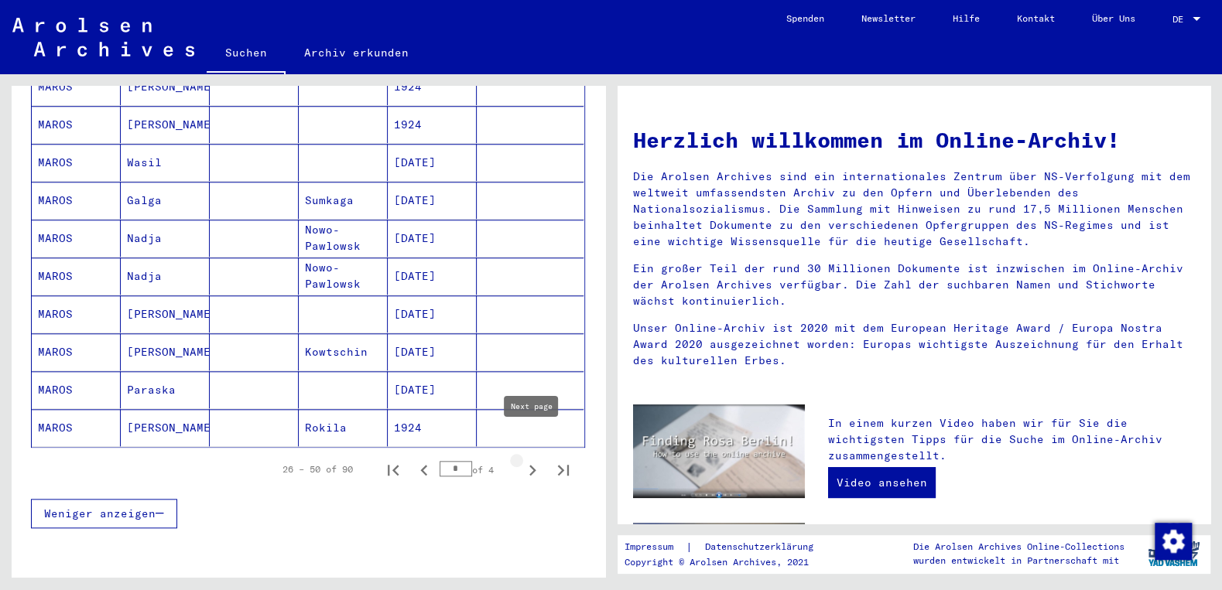
click at [532, 460] on icon "Next page" at bounding box center [532, 471] width 22 height 22
type input "*"
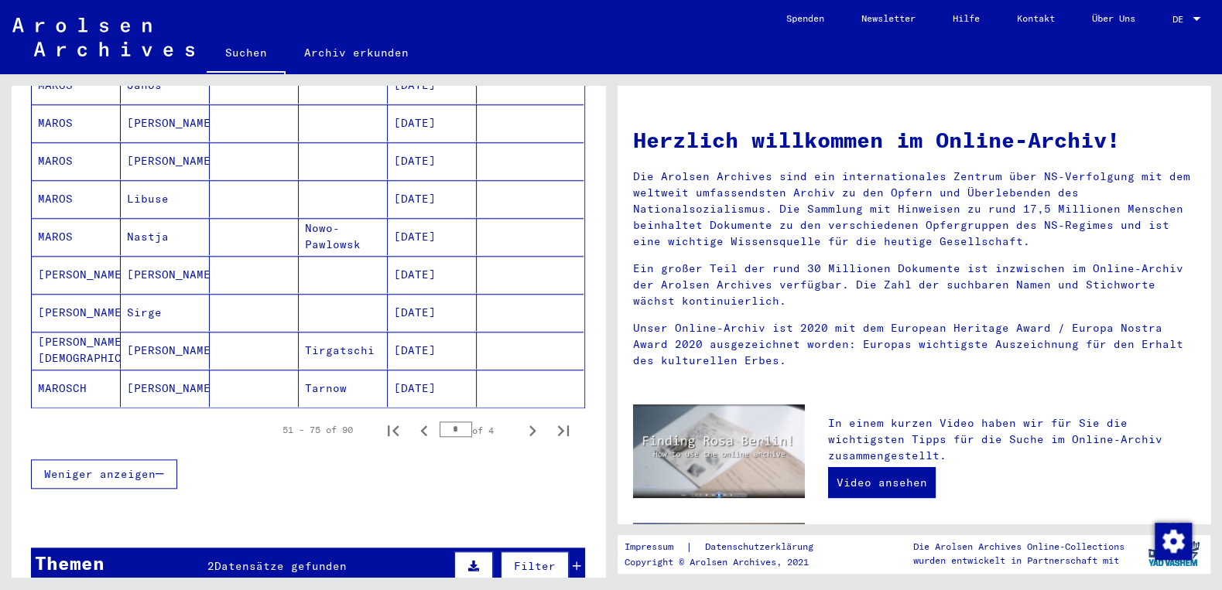
scroll to position [913, 0]
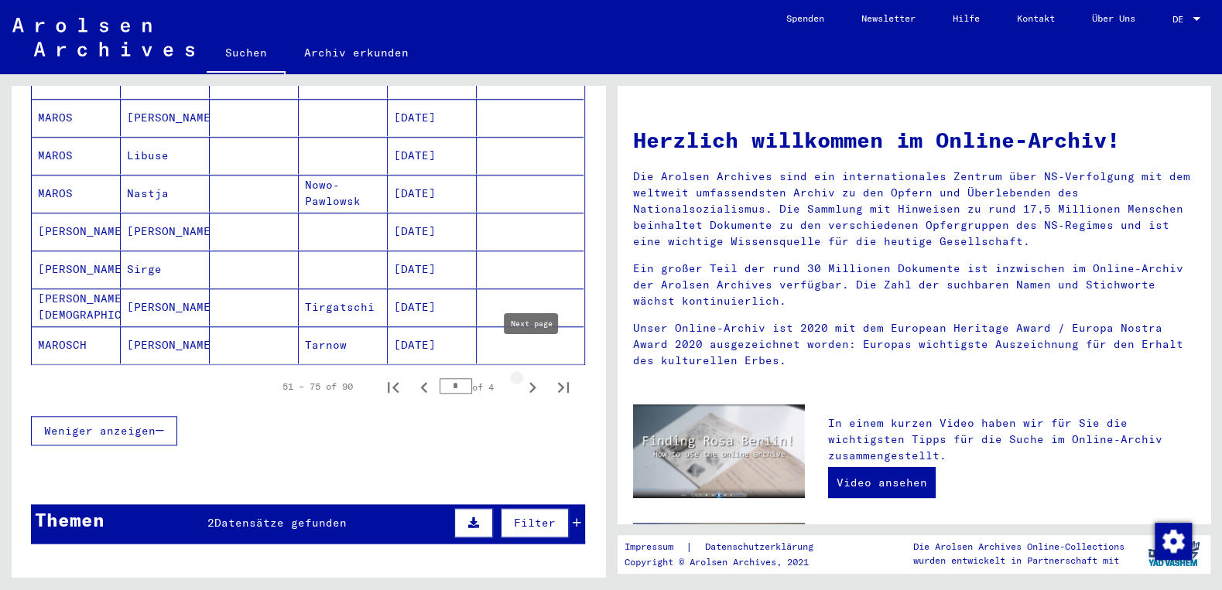
click at [532, 382] on icon "Next page" at bounding box center [532, 387] width 7 height 11
type input "*"
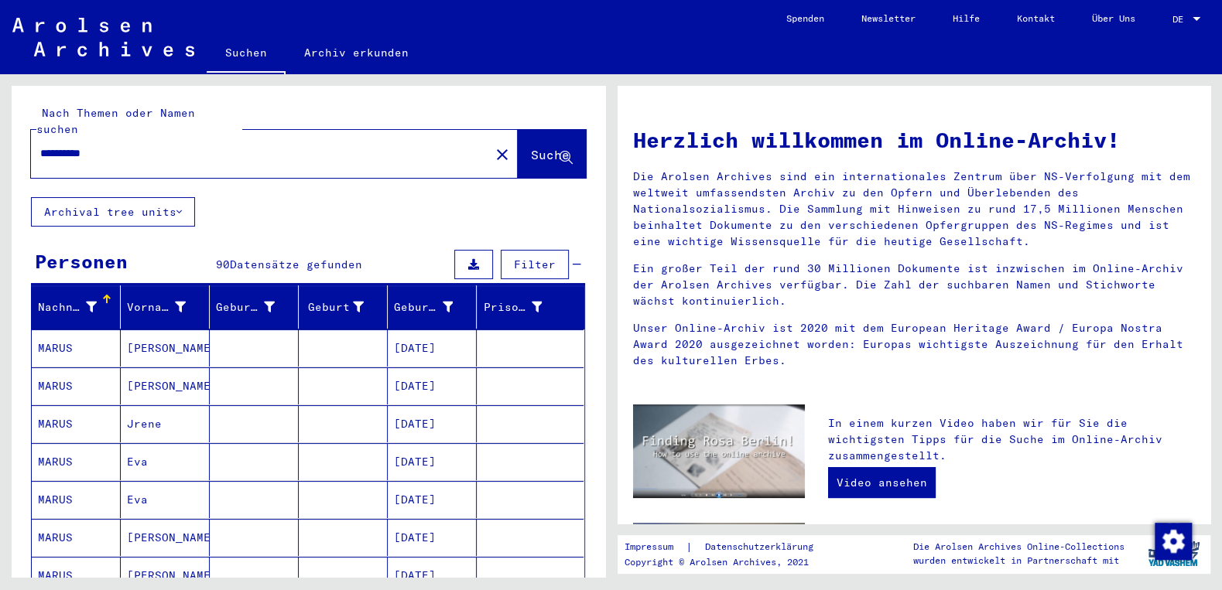
scroll to position [0, 0]
drag, startPoint x: 101, startPoint y: 135, endPoint x: 124, endPoint y: 135, distance: 22.4
click at [124, 145] on input "**********" at bounding box center [255, 153] width 431 height 16
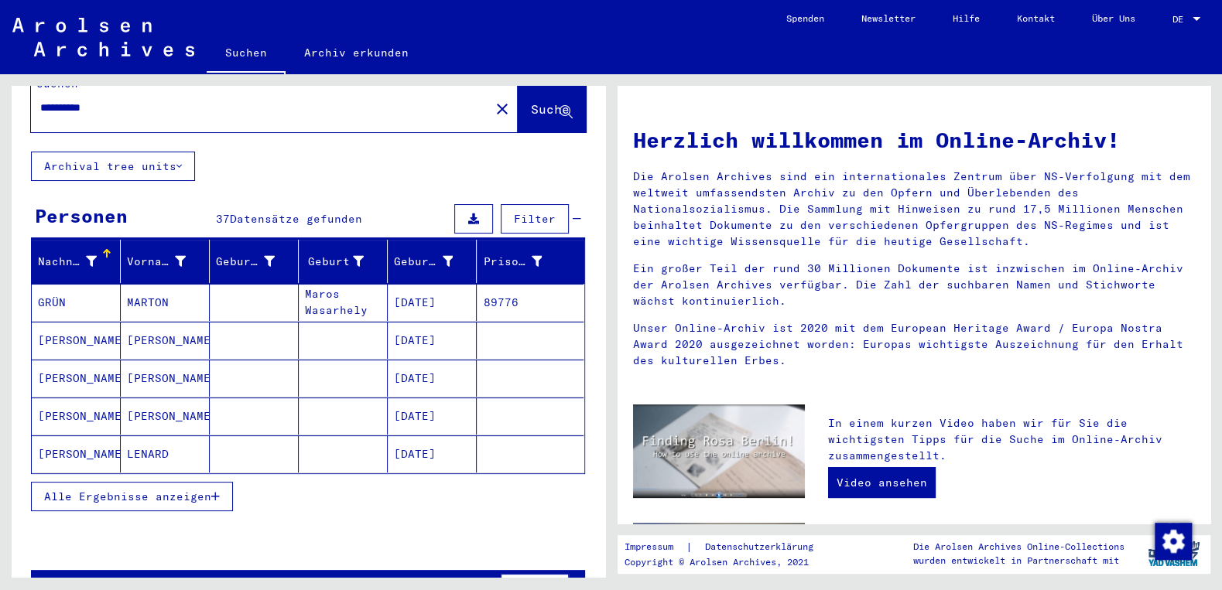
scroll to position [72, 0]
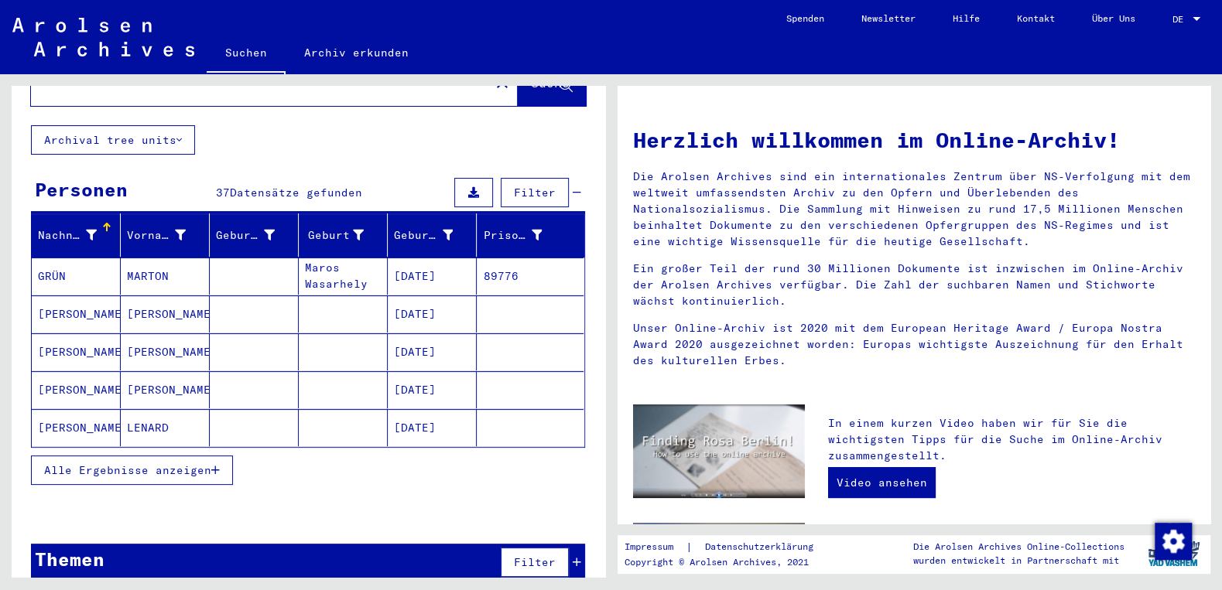
click at [177, 463] on button "Alle Ergebnisse anzeigen" at bounding box center [132, 470] width 202 height 29
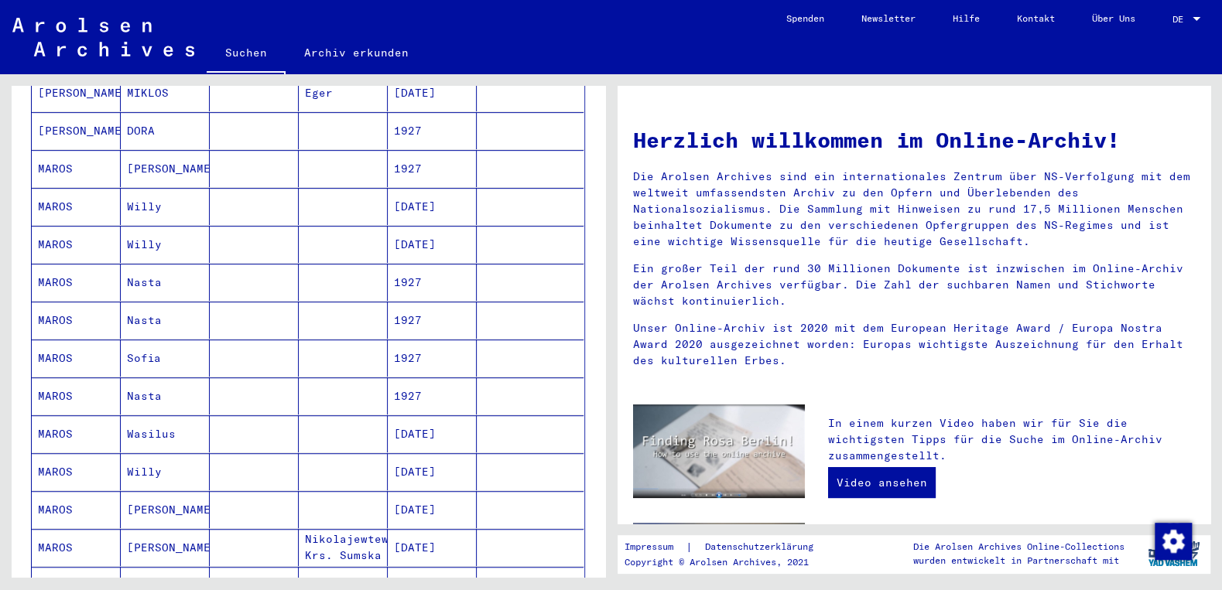
scroll to position [487, 0]
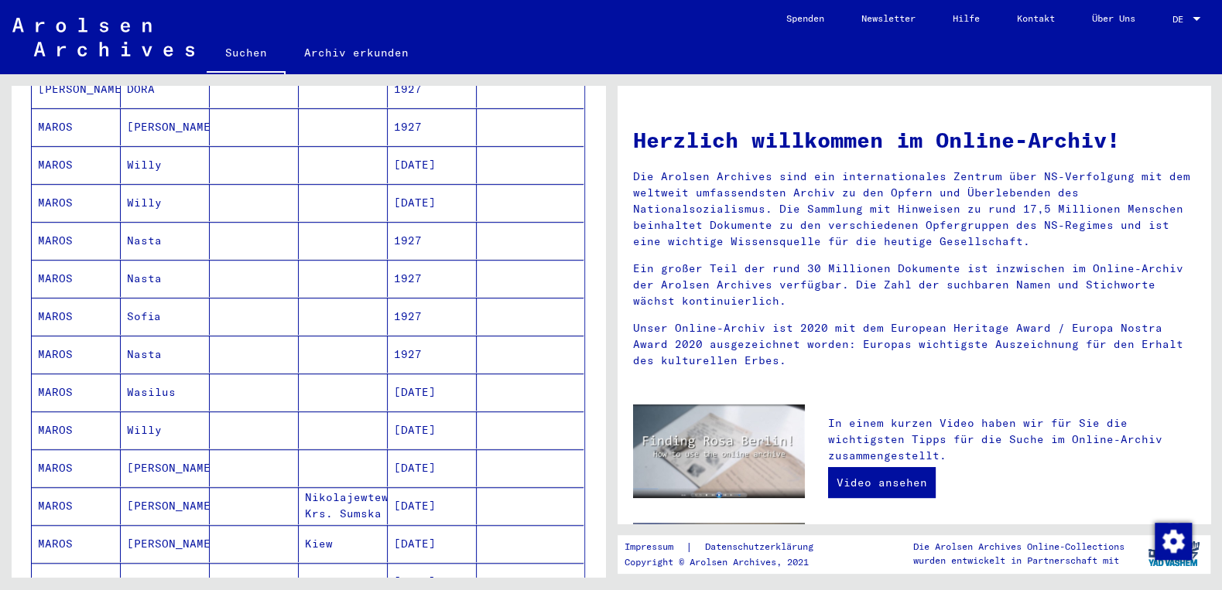
click at [447, 376] on mat-cell "[DATE]" at bounding box center [432, 392] width 89 height 37
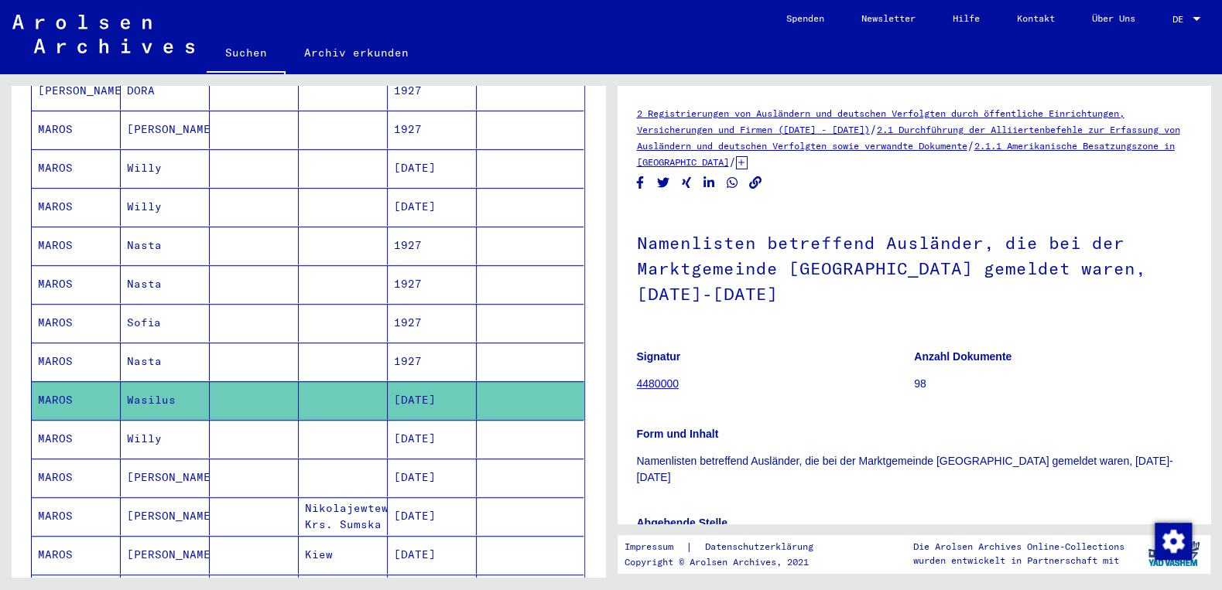
click at [856, 408] on div "Form und Inhalt Namenlisten betreffend Ausländer, die bei der Marktgemeinde [GE…" at bounding box center [914, 447] width 555 height 78
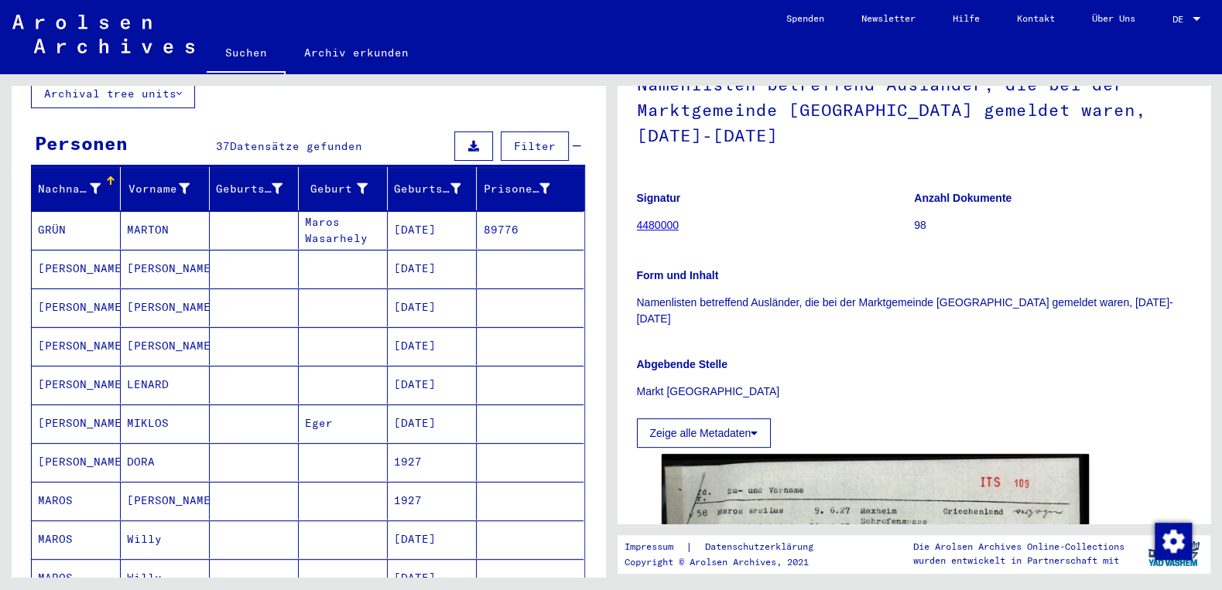
scroll to position [0, 0]
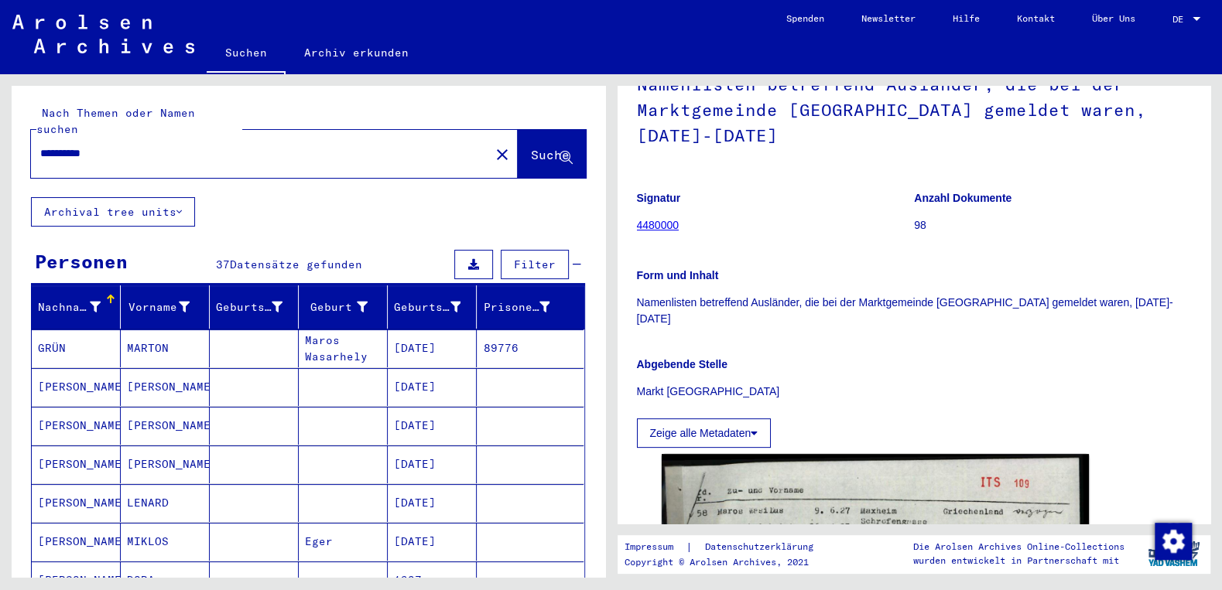
drag, startPoint x: 75, startPoint y: 137, endPoint x: 7, endPoint y: 141, distance: 68.2
click at [40, 145] on input "**********" at bounding box center [260, 153] width 440 height 16
paste input "**"
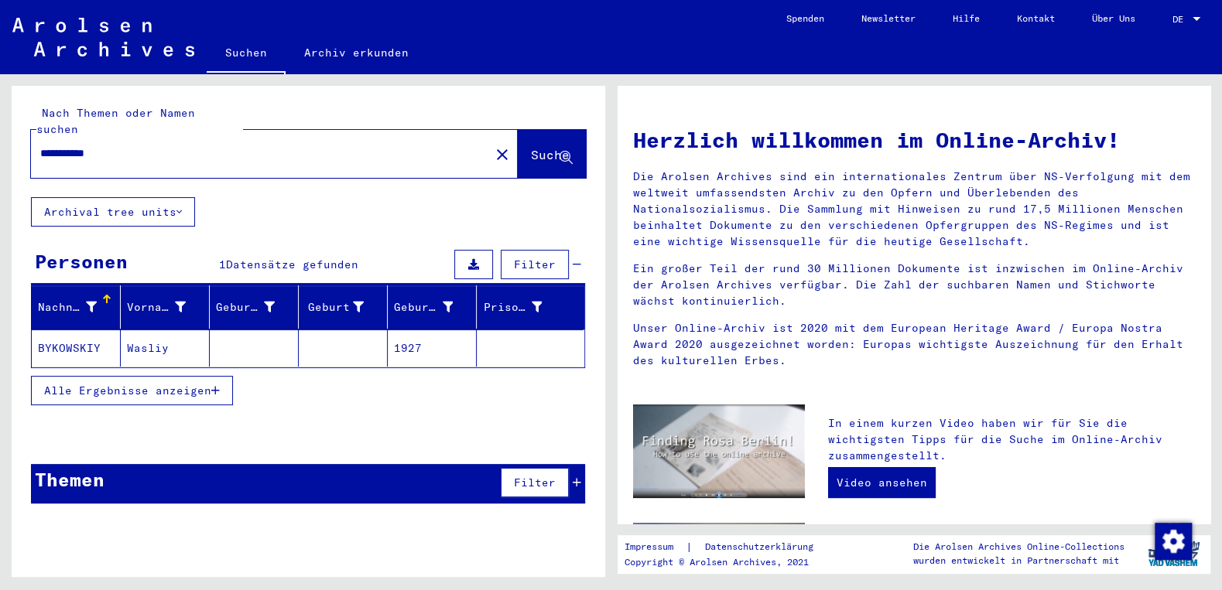
click at [91, 336] on mat-cell "BYKOWSKIY" at bounding box center [76, 348] width 89 height 37
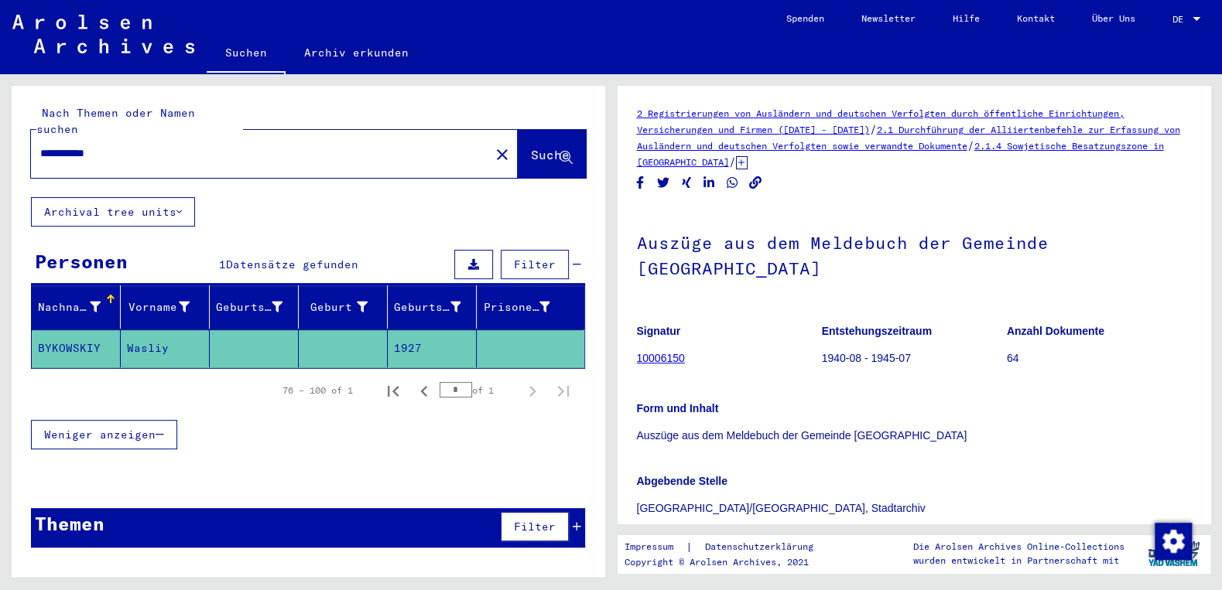
click at [747, 163] on icon at bounding box center [742, 162] width 12 height 13
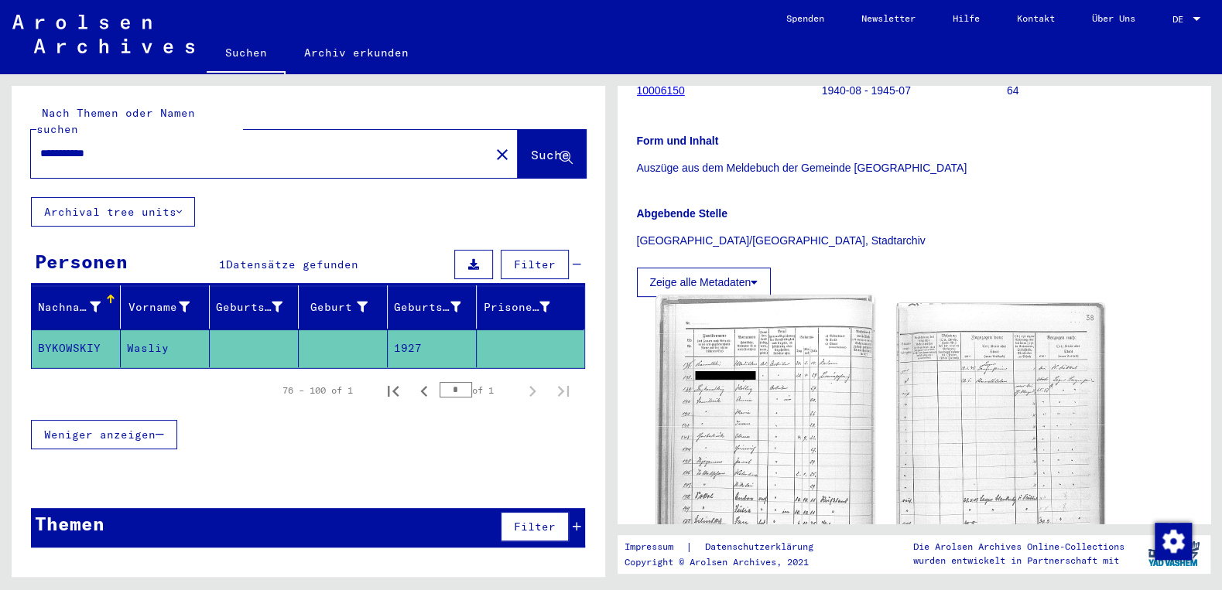
scroll to position [332, 0]
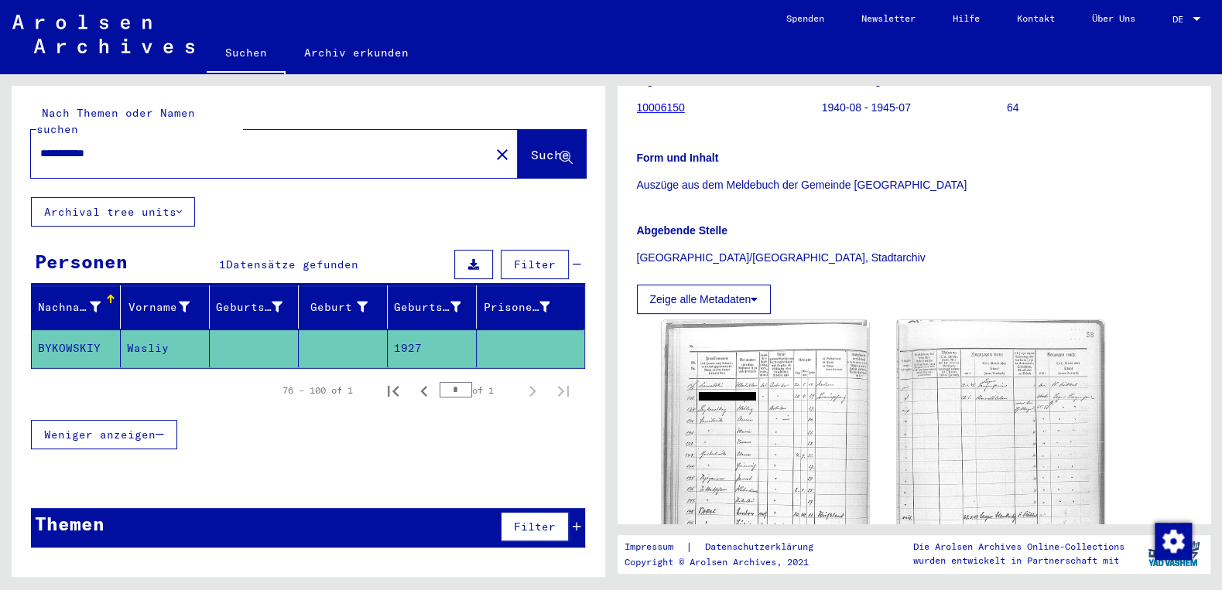
drag, startPoint x: 107, startPoint y: 135, endPoint x: 119, endPoint y: 134, distance: 12.4
click at [119, 145] on input "**********" at bounding box center [260, 153] width 440 height 16
click at [87, 145] on input "**********" at bounding box center [260, 153] width 440 height 16
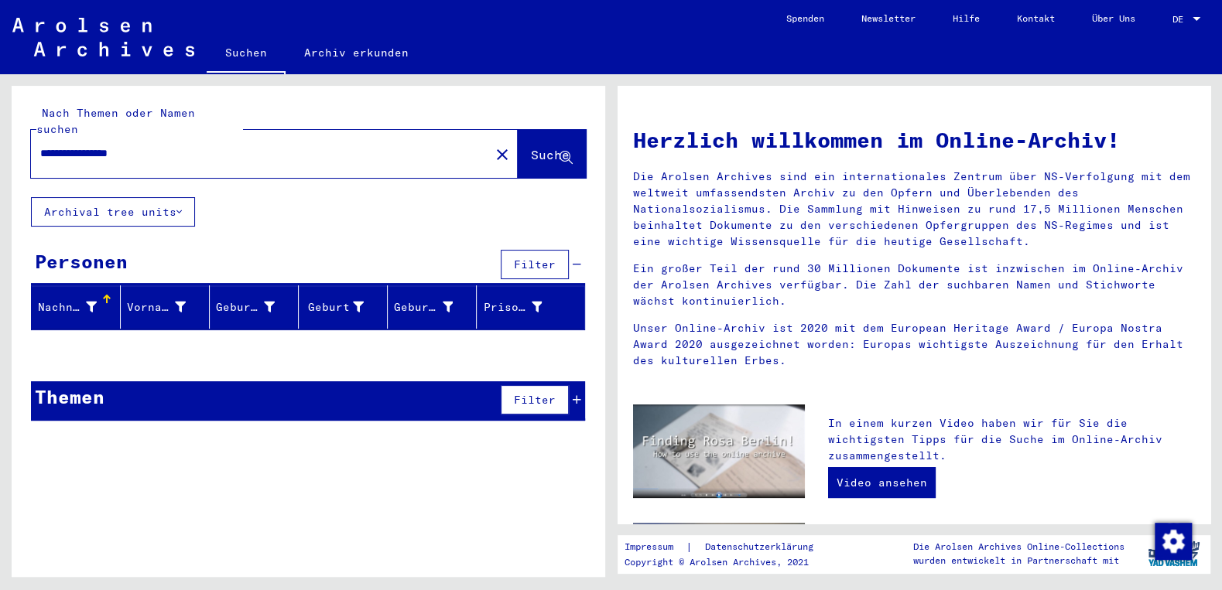
drag, startPoint x: 80, startPoint y: 136, endPoint x: 4, endPoint y: 133, distance: 76.7
click at [40, 145] on input "**********" at bounding box center [255, 153] width 431 height 16
type input "**********"
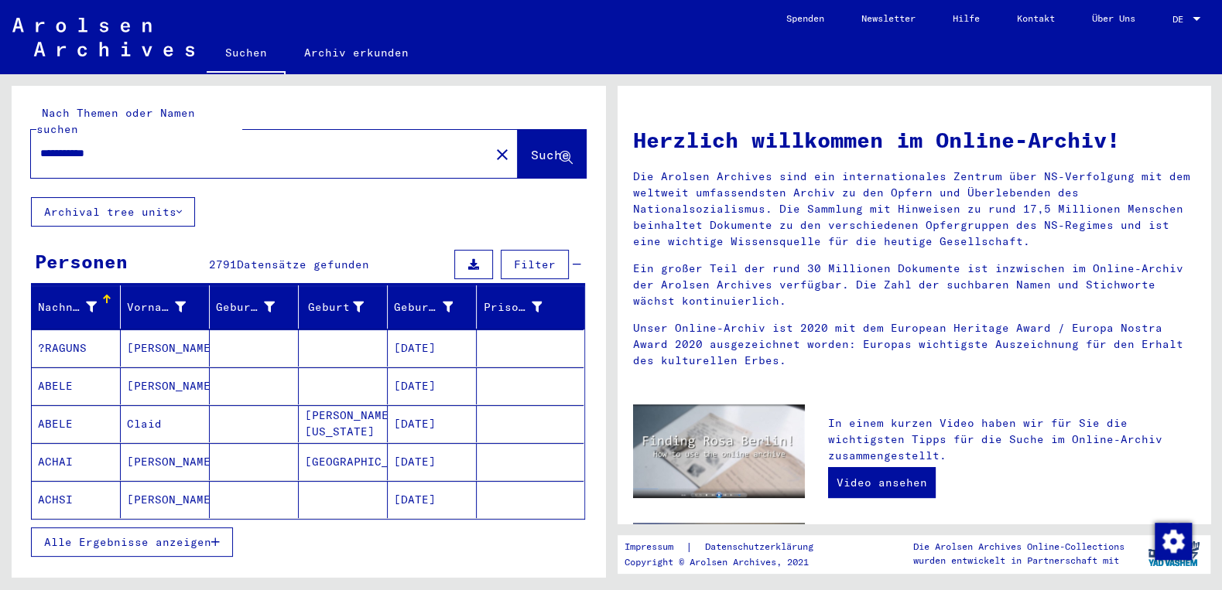
click at [188, 535] on span "Alle Ergebnisse anzeigen" at bounding box center [127, 542] width 167 height 14
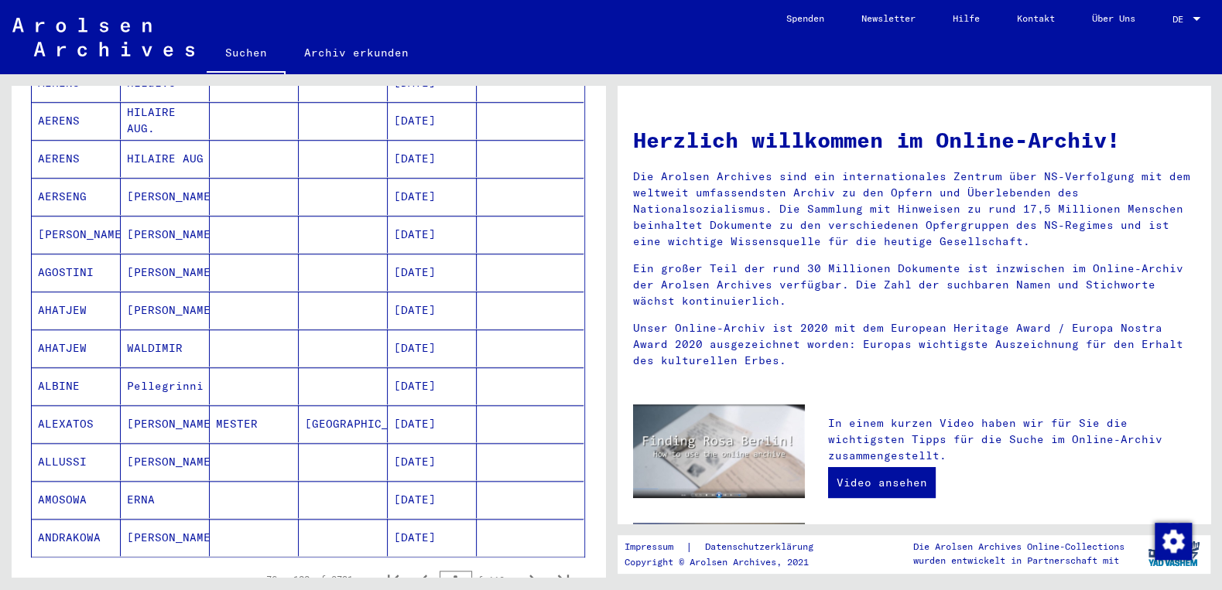
scroll to position [867, 0]
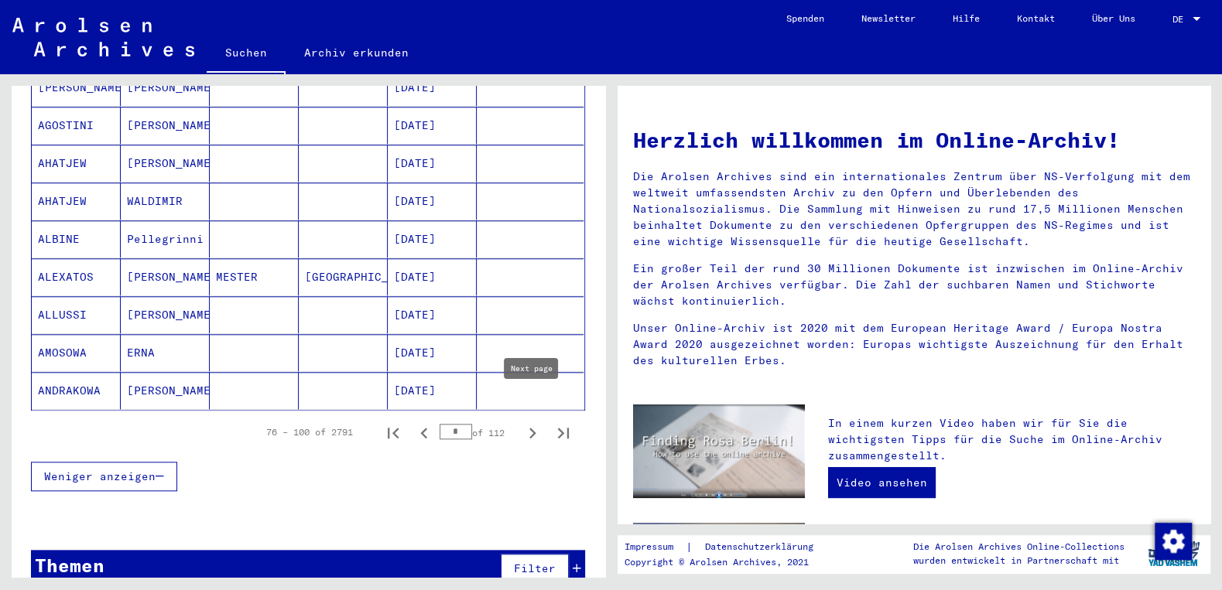
click at [528, 422] on icon "Next page" at bounding box center [532, 433] width 22 height 22
type input "*"
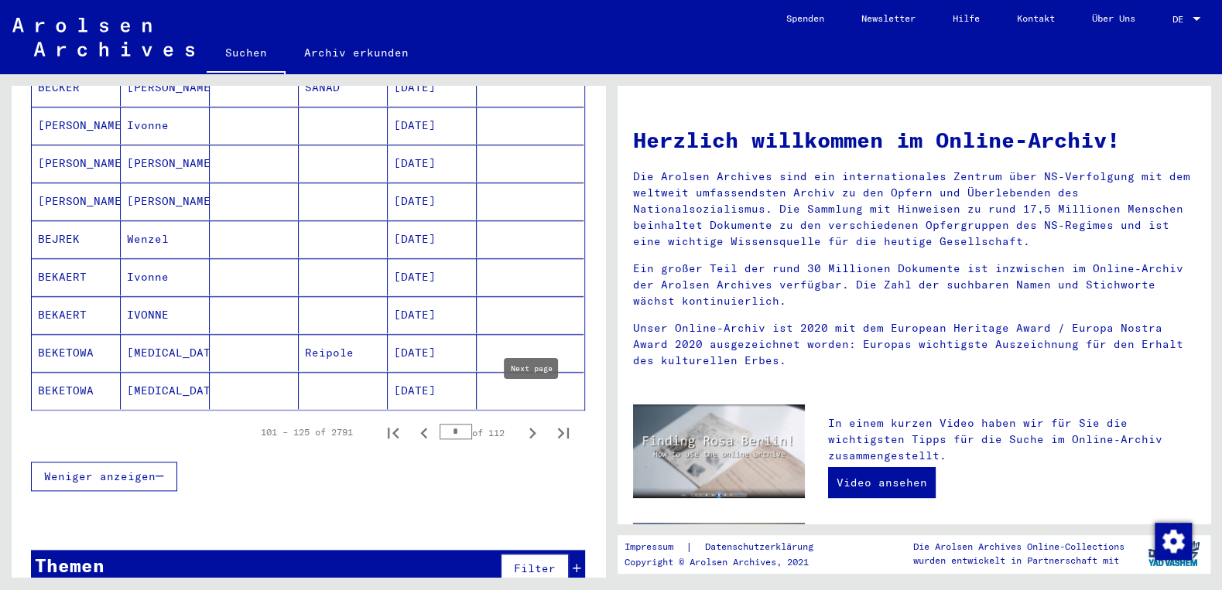
click at [536, 422] on icon "Next page" at bounding box center [532, 433] width 22 height 22
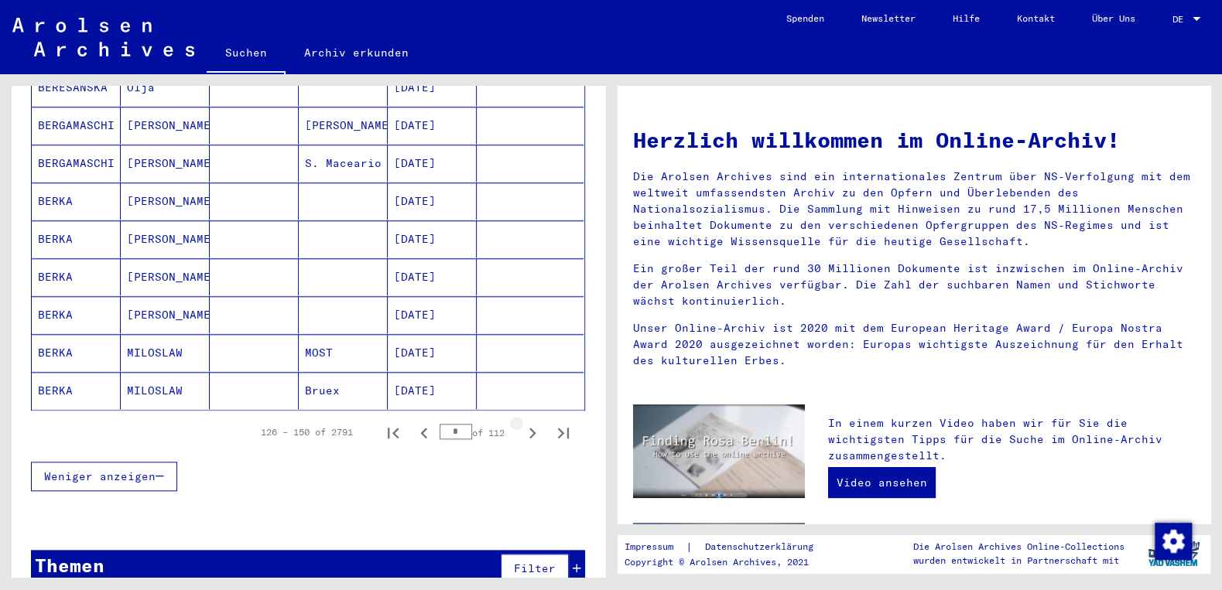
click at [536, 422] on icon "Next page" at bounding box center [532, 433] width 22 height 22
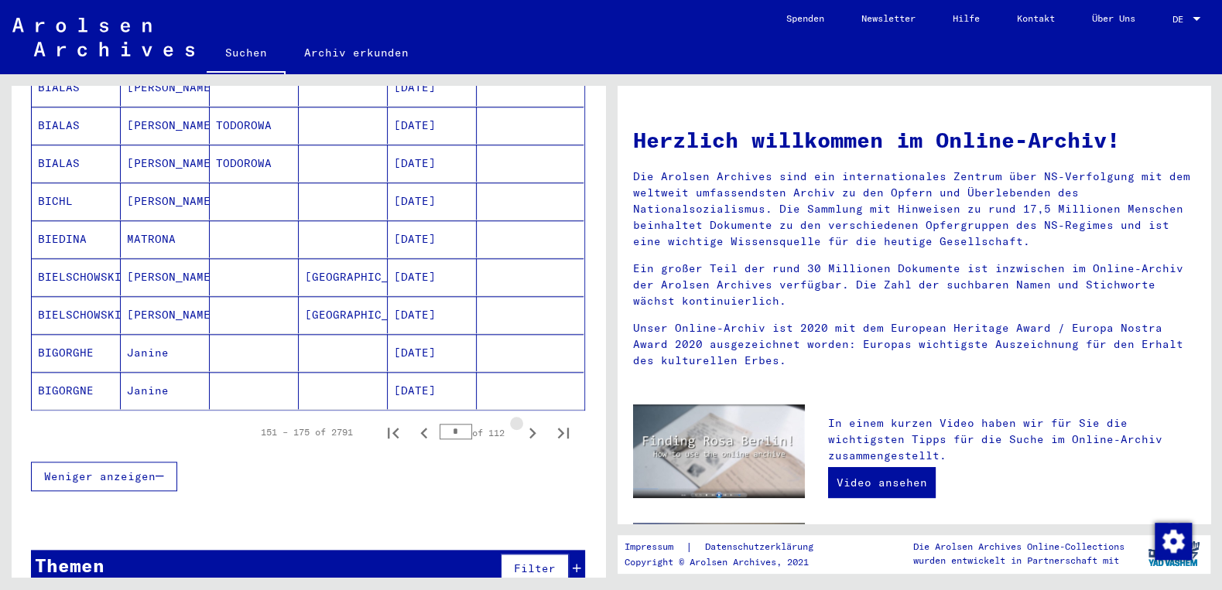
click at [536, 422] on icon "Next page" at bounding box center [532, 433] width 22 height 22
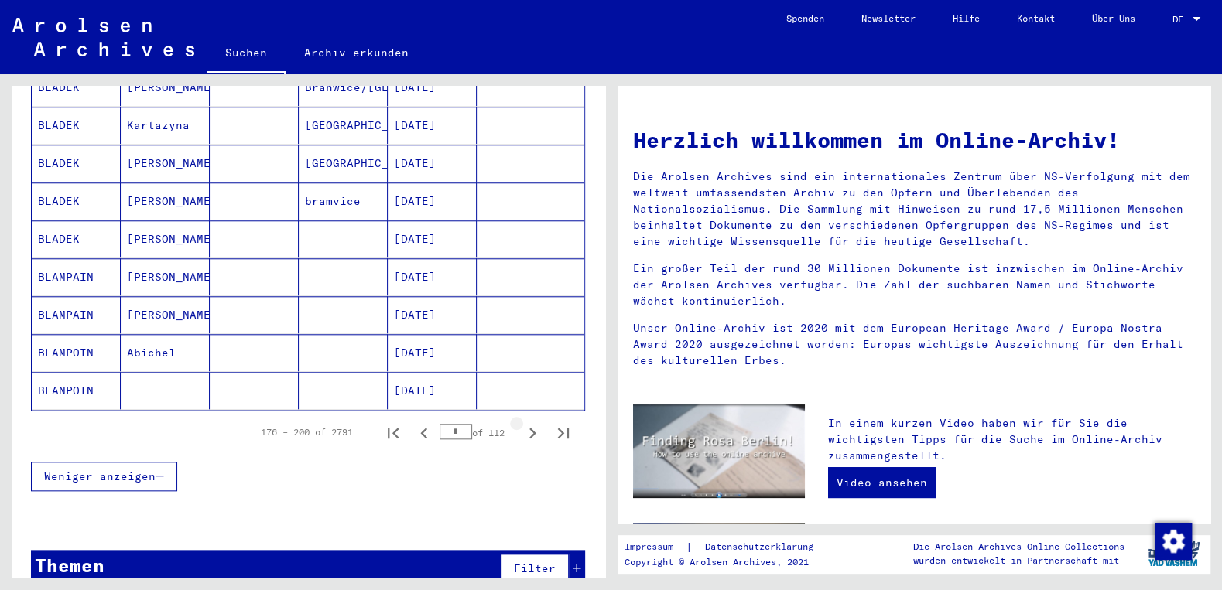
click at [536, 422] on icon "Next page" at bounding box center [532, 433] width 22 height 22
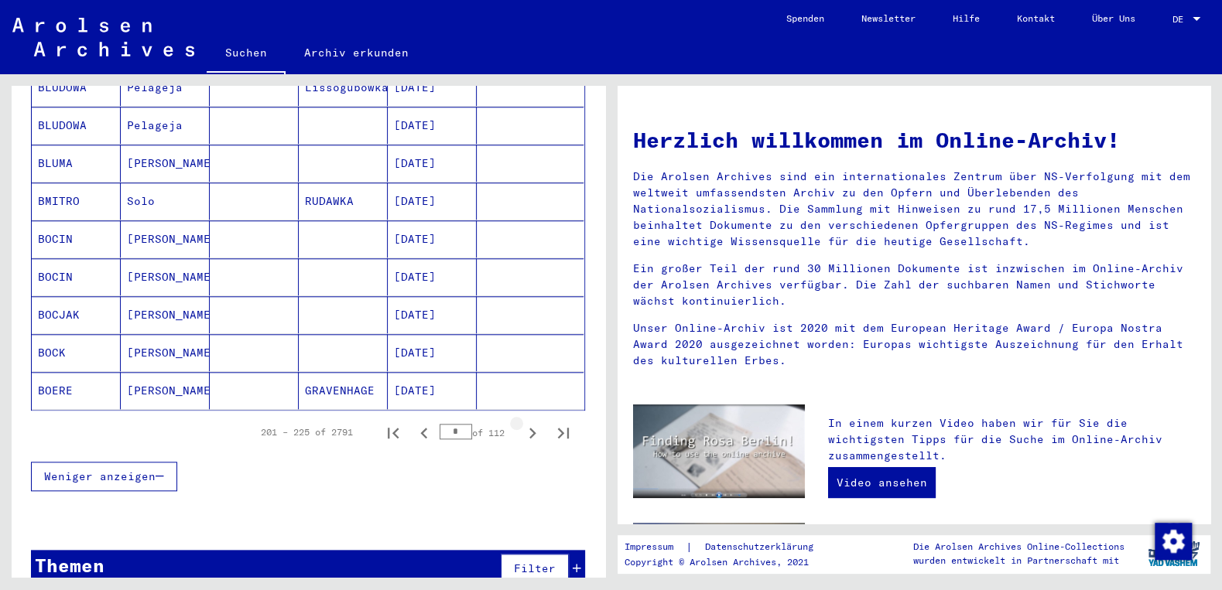
click at [536, 422] on icon "Next page" at bounding box center [532, 433] width 22 height 22
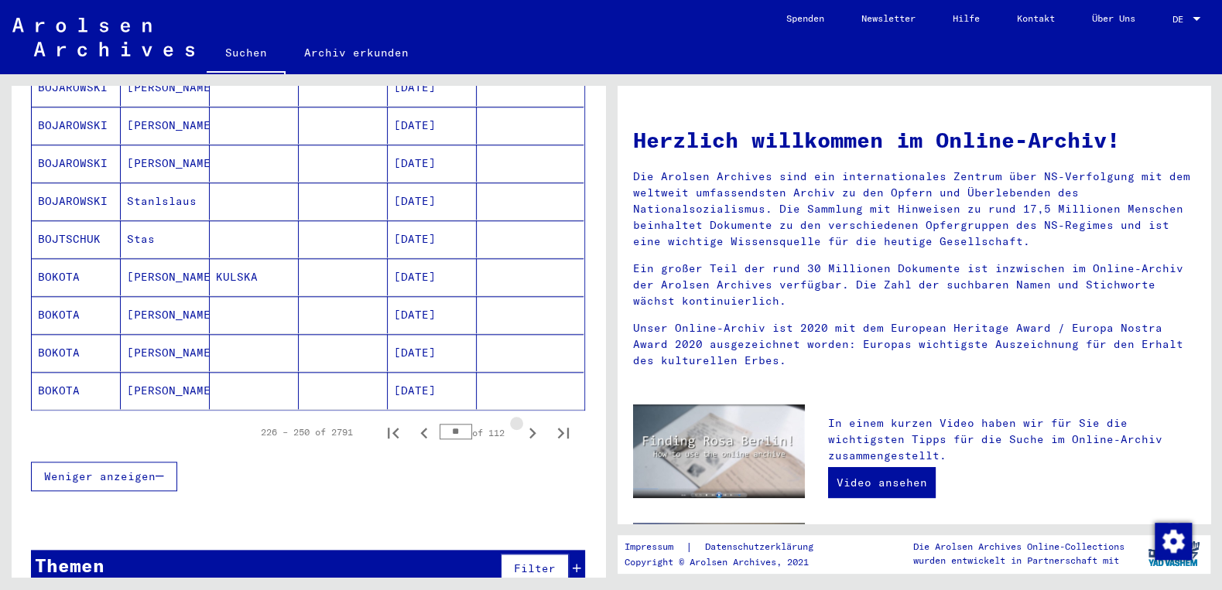
click at [536, 422] on icon "Next page" at bounding box center [532, 433] width 22 height 22
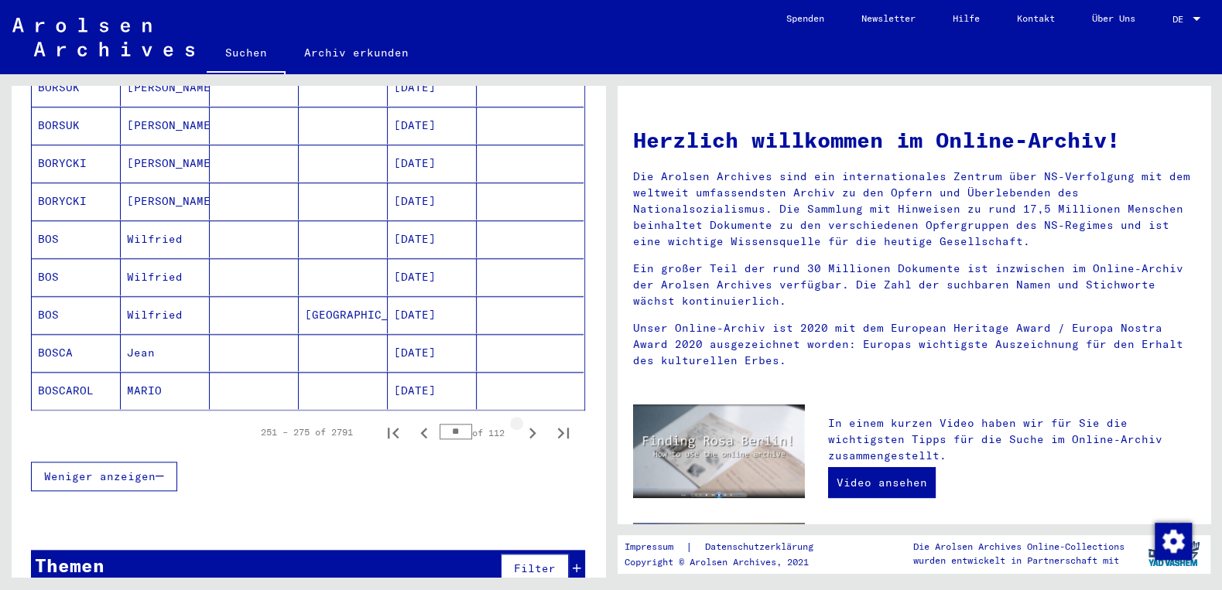
click at [536, 422] on icon "Next page" at bounding box center [532, 433] width 22 height 22
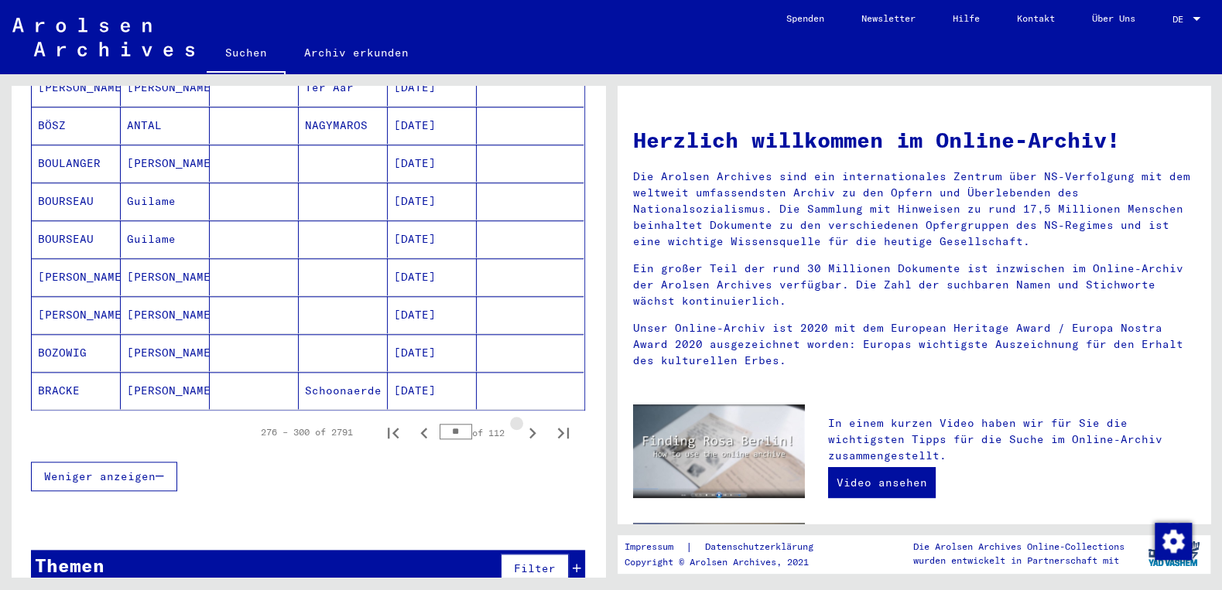
click at [536, 422] on icon "Next page" at bounding box center [532, 433] width 22 height 22
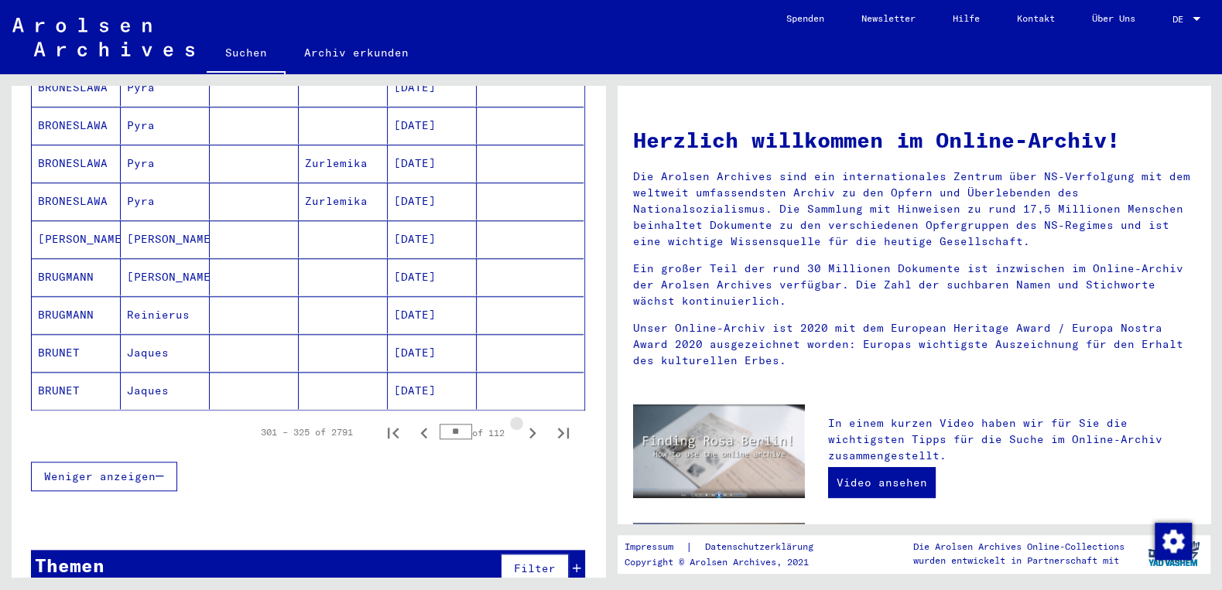
click at [536, 422] on icon "Next page" at bounding box center [532, 433] width 22 height 22
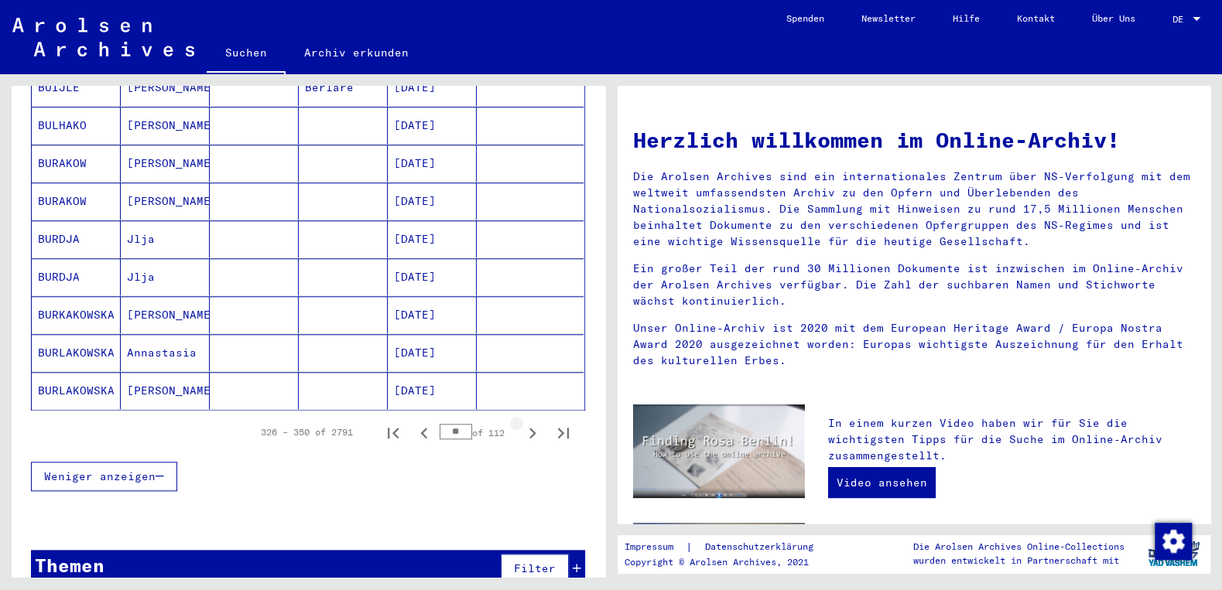
click at [536, 422] on icon "Next page" at bounding box center [532, 433] width 22 height 22
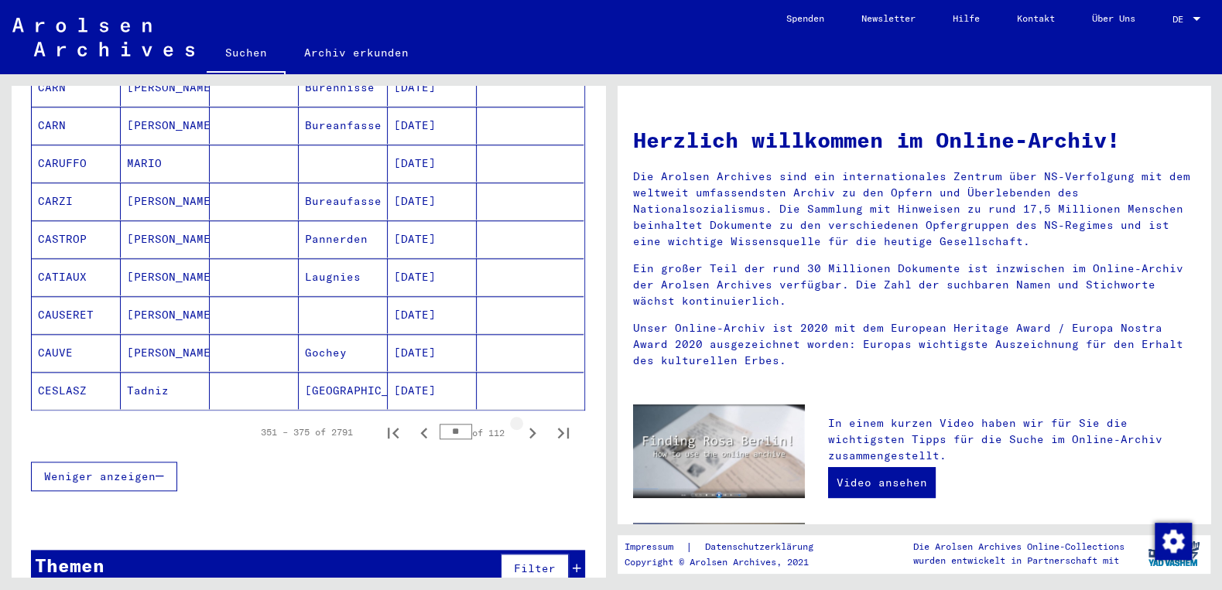
click at [536, 422] on icon "Next page" at bounding box center [532, 433] width 22 height 22
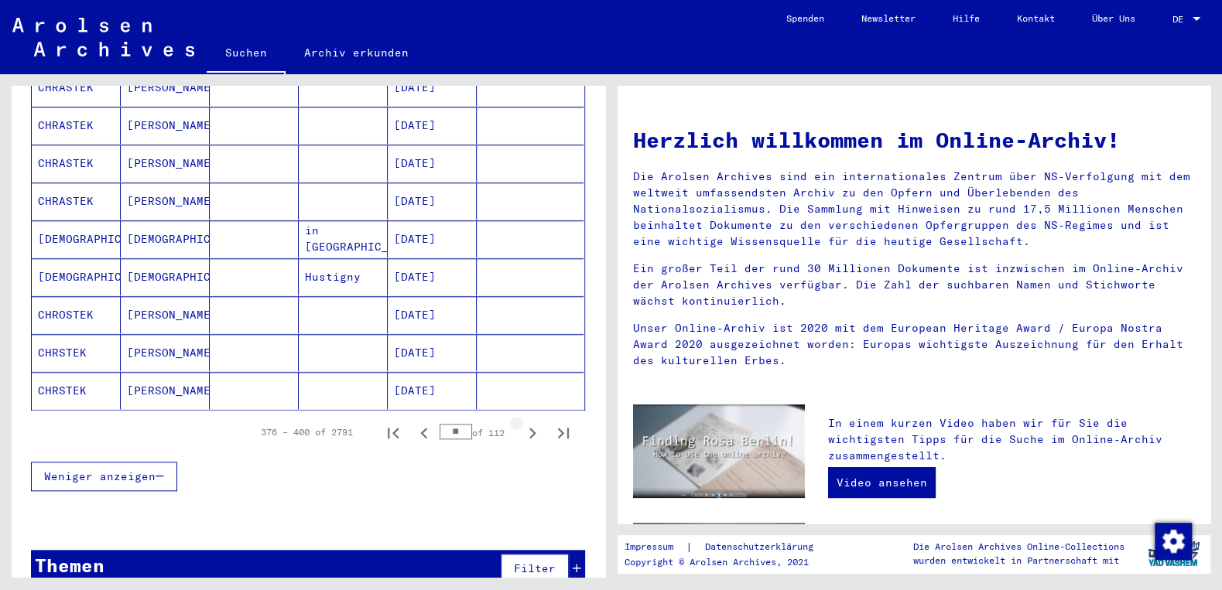
click at [536, 422] on icon "Next page" at bounding box center [532, 433] width 22 height 22
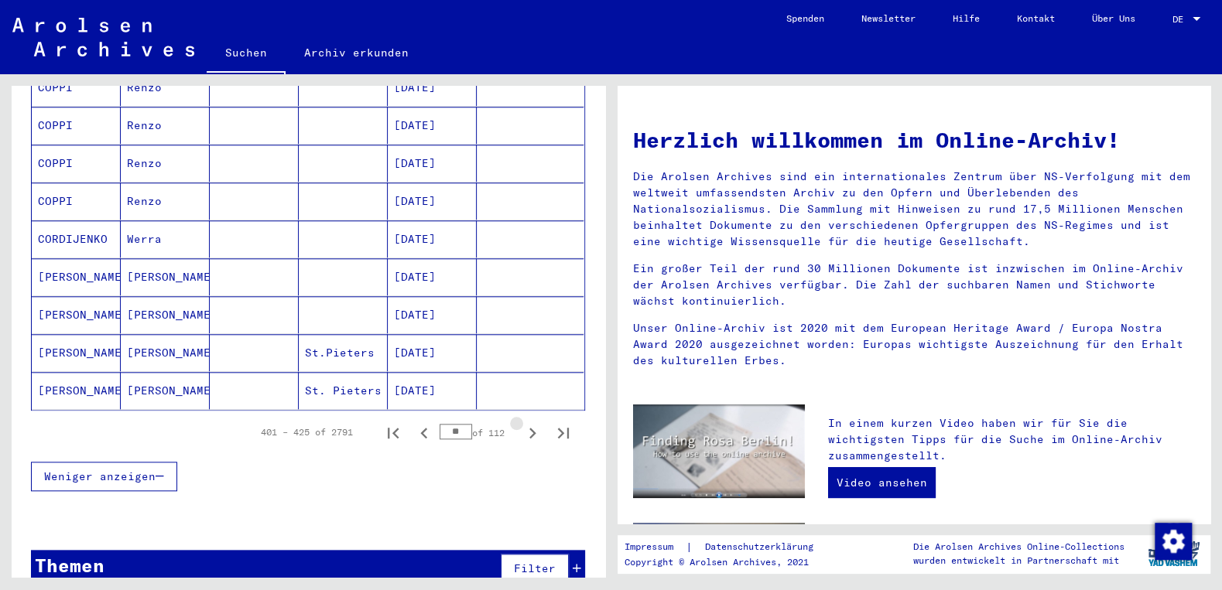
click at [536, 422] on icon "Next page" at bounding box center [532, 433] width 22 height 22
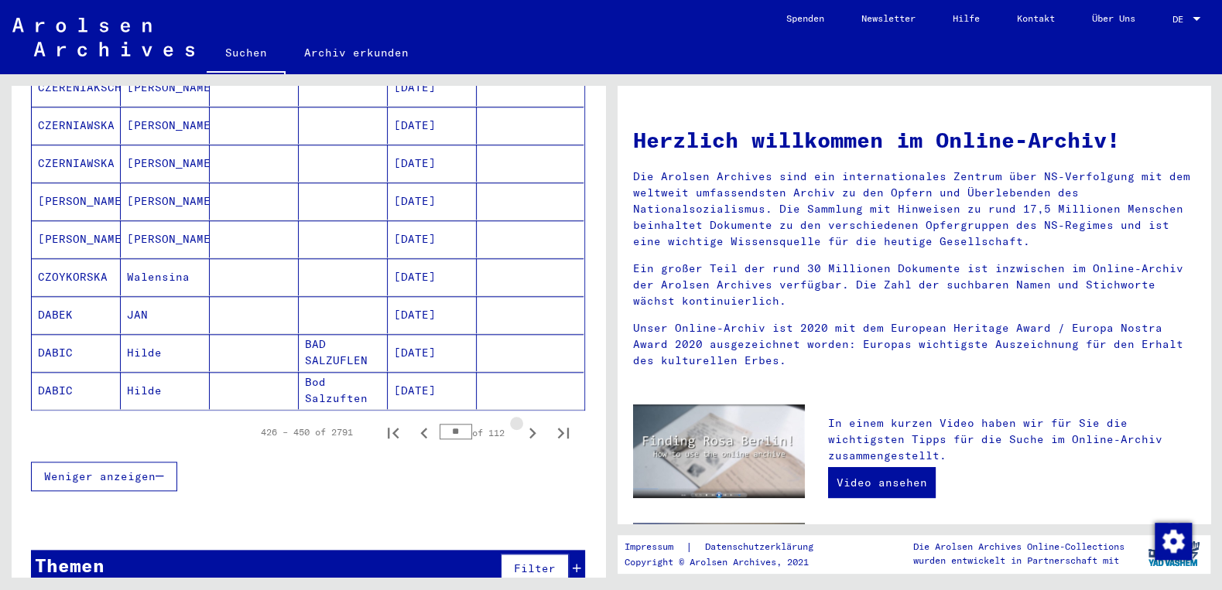
click at [536, 422] on icon "Next page" at bounding box center [532, 433] width 22 height 22
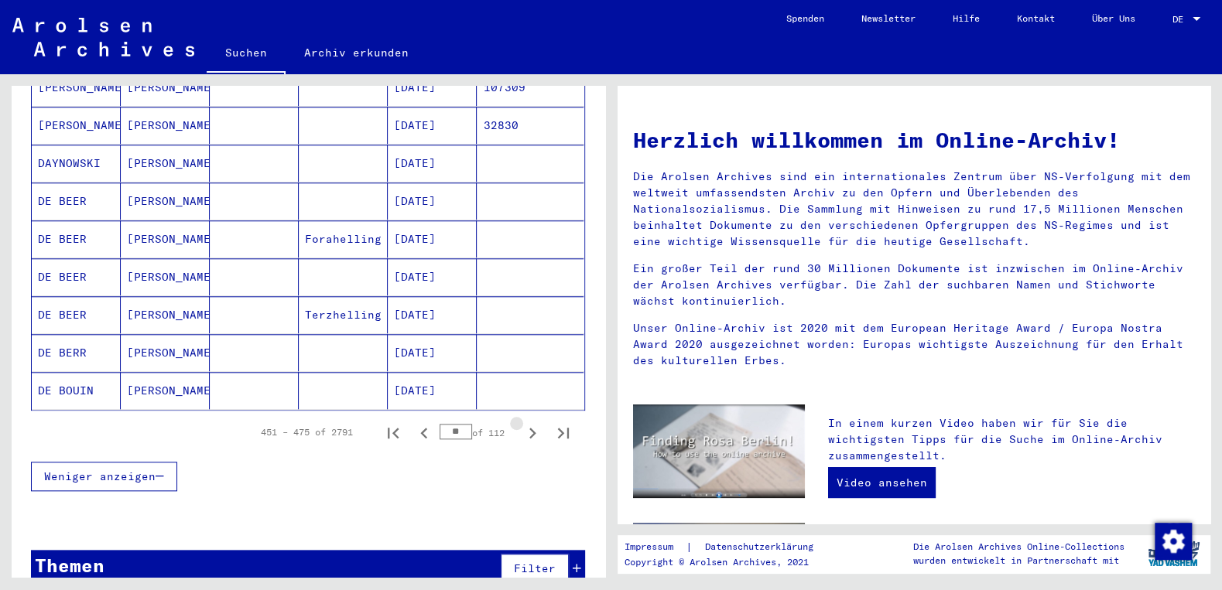
click at [536, 422] on icon "Next page" at bounding box center [532, 433] width 22 height 22
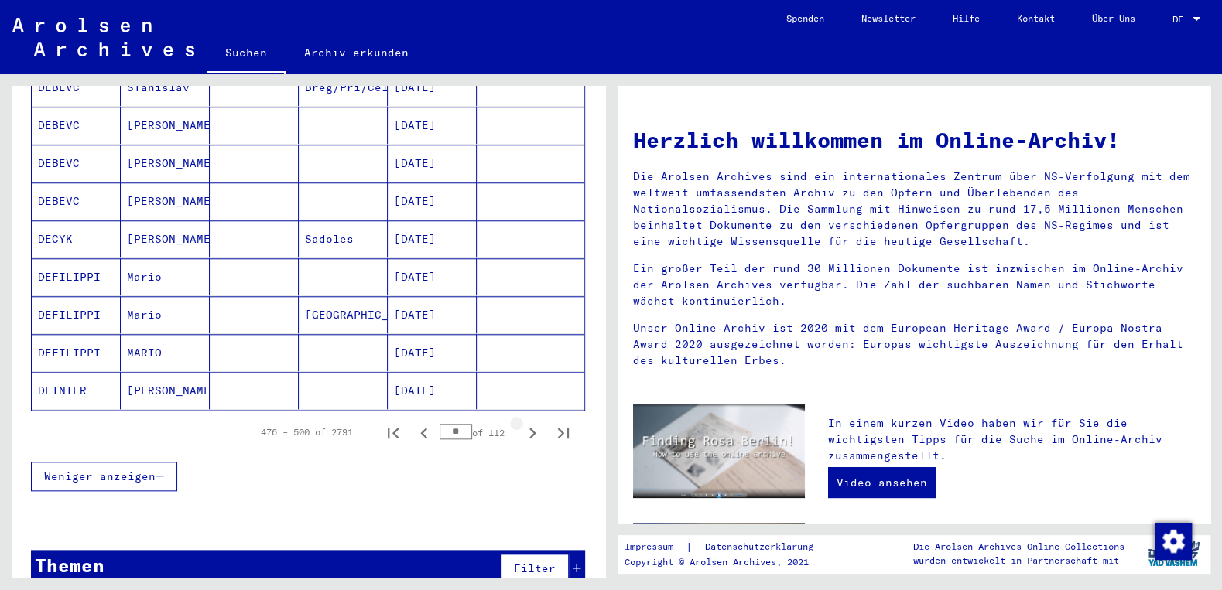
click at [536, 422] on icon "Next page" at bounding box center [532, 433] width 22 height 22
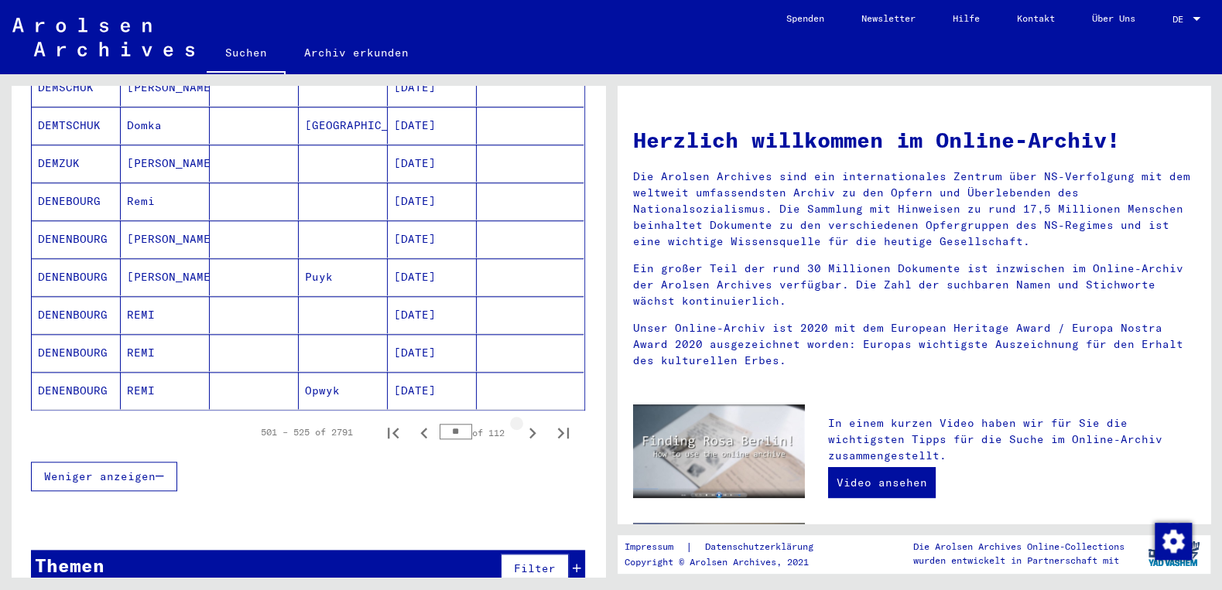
click at [536, 422] on icon "Next page" at bounding box center [532, 433] width 22 height 22
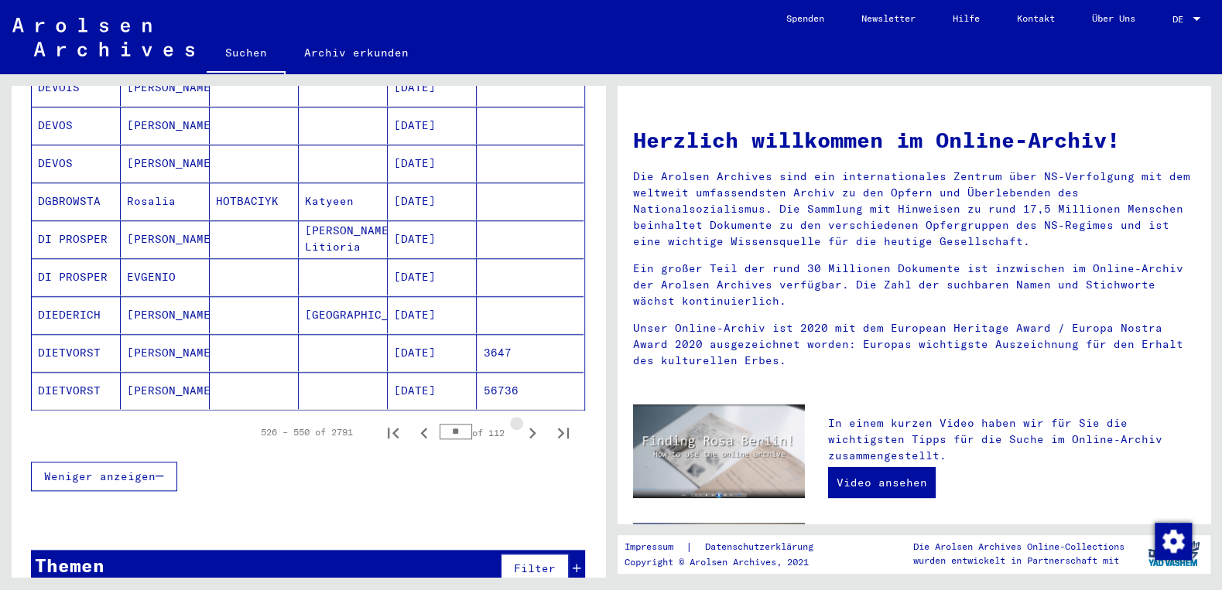
click at [536, 422] on icon "Next page" at bounding box center [532, 433] width 22 height 22
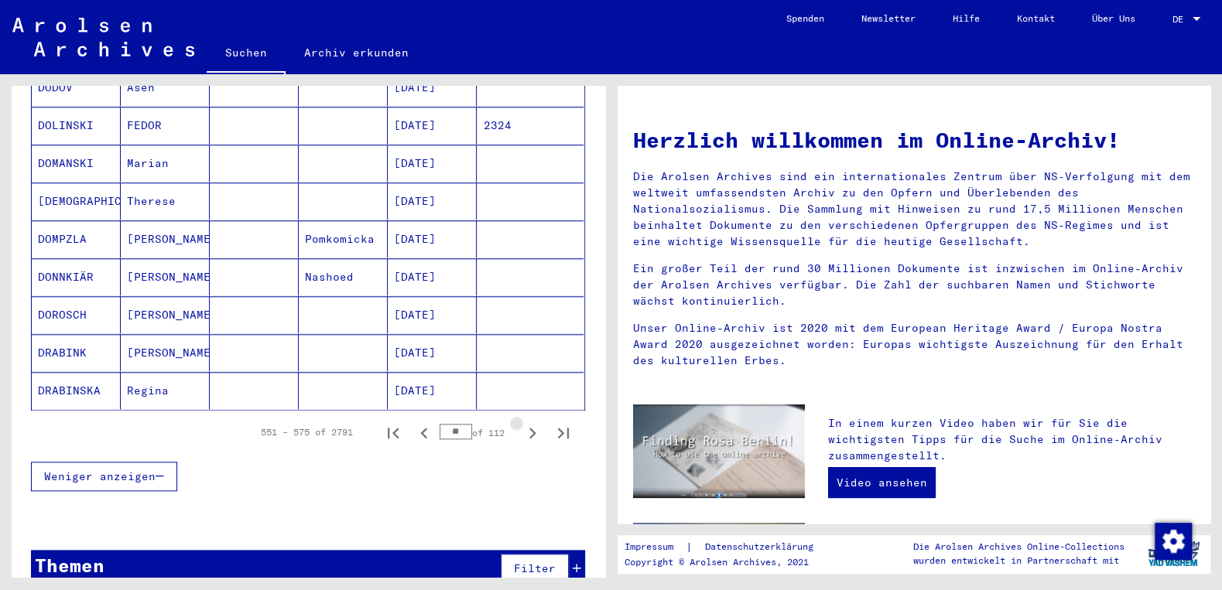
click at [536, 422] on icon "Next page" at bounding box center [532, 433] width 22 height 22
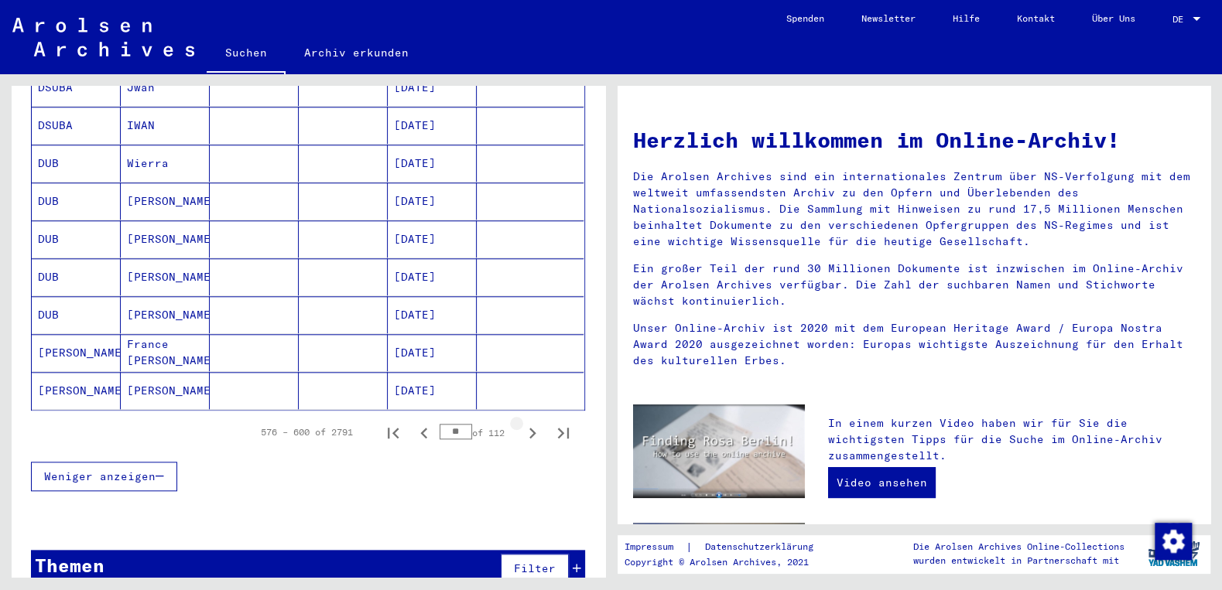
click at [536, 422] on icon "Next page" at bounding box center [532, 433] width 22 height 22
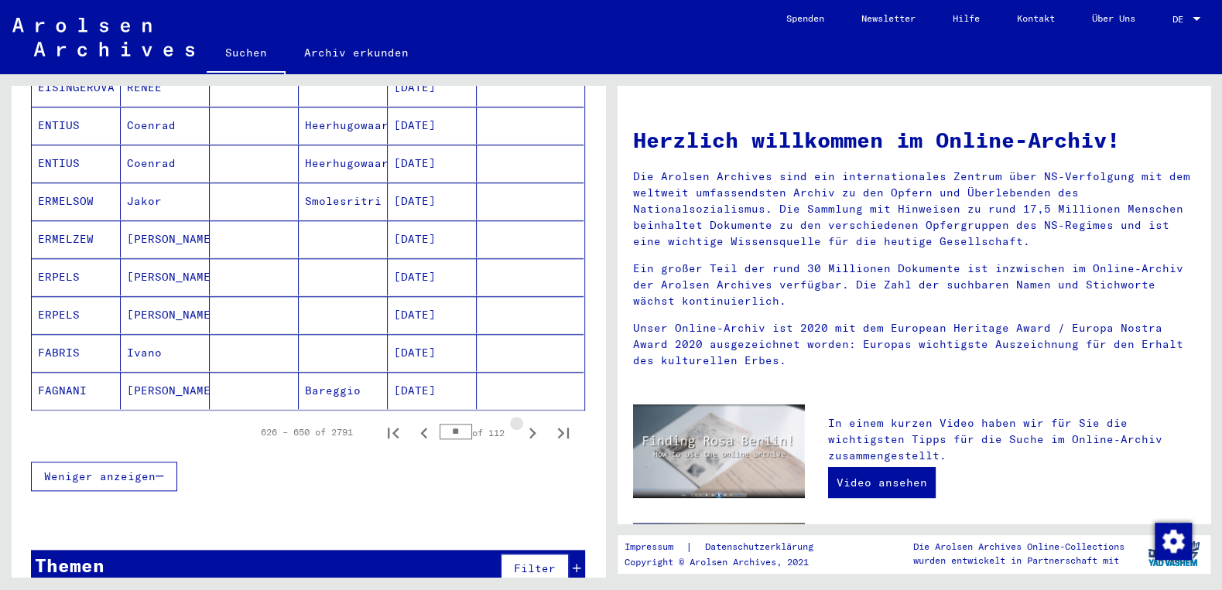
click at [535, 422] on icon "Next page" at bounding box center [532, 433] width 22 height 22
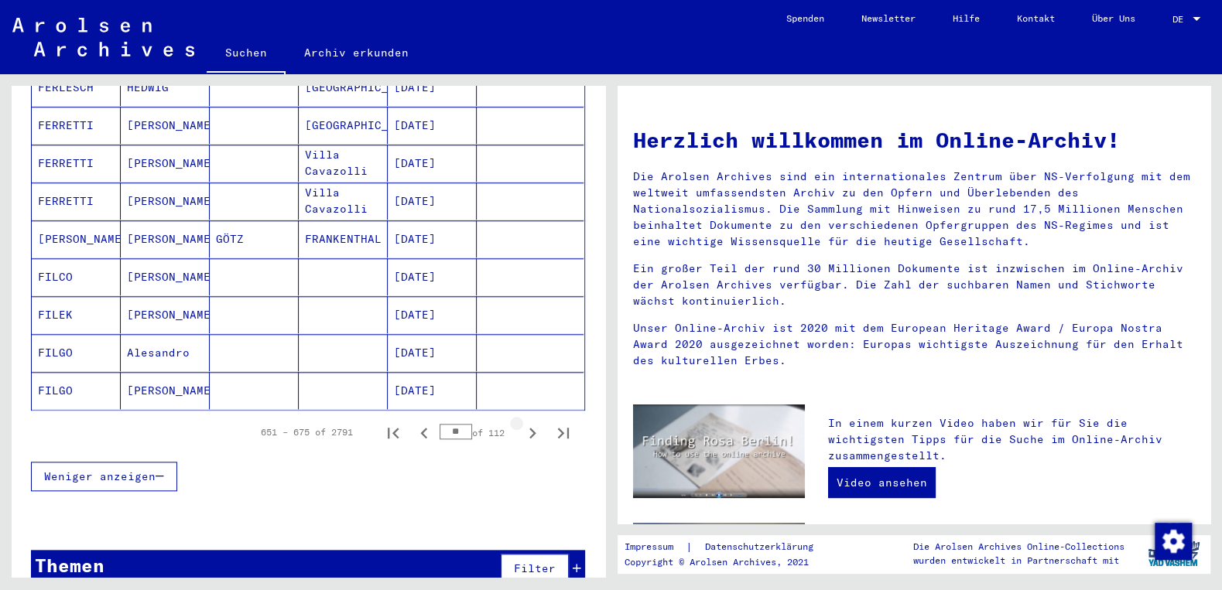
click at [535, 422] on icon "Next page" at bounding box center [532, 433] width 22 height 22
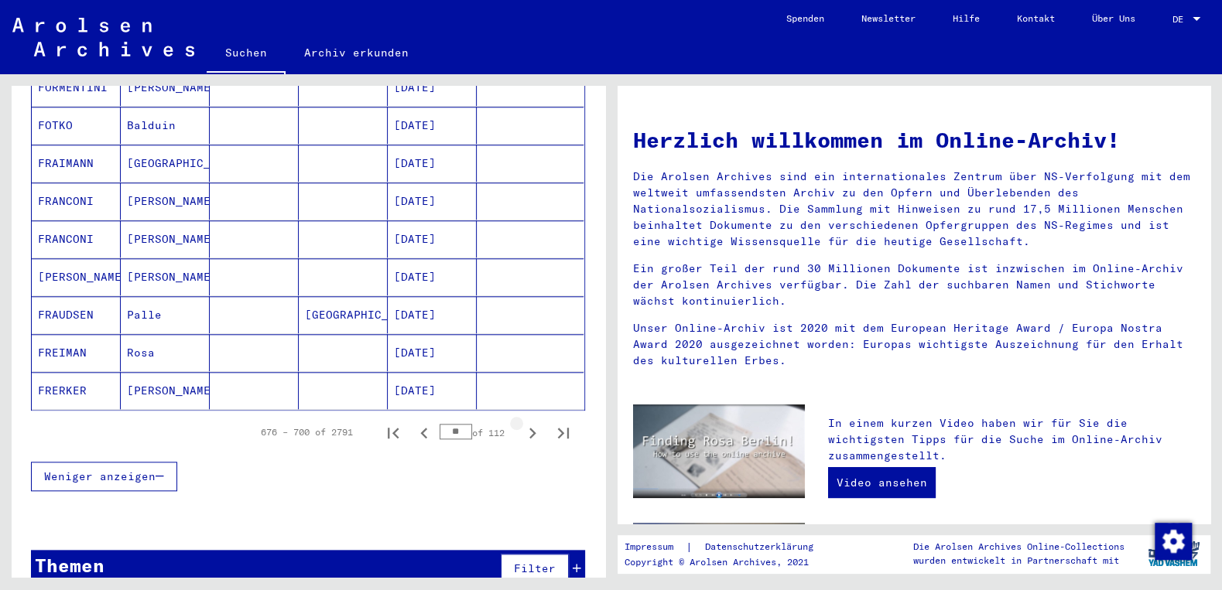
click at [535, 422] on icon "Next page" at bounding box center [532, 433] width 22 height 22
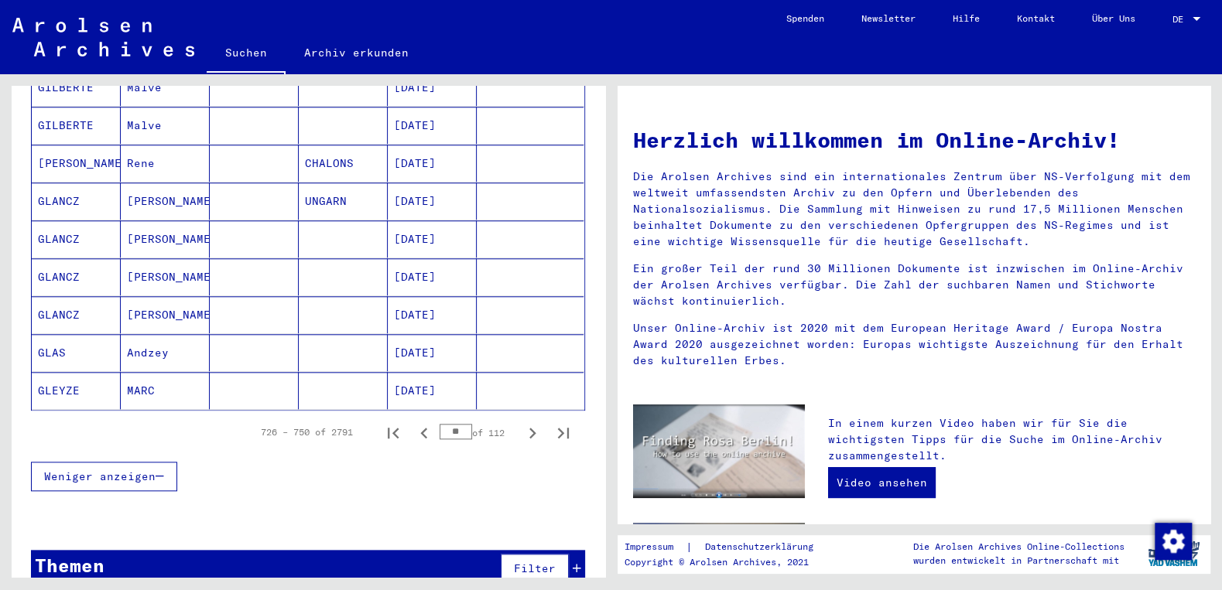
click at [535, 422] on icon "Next page" at bounding box center [532, 433] width 22 height 22
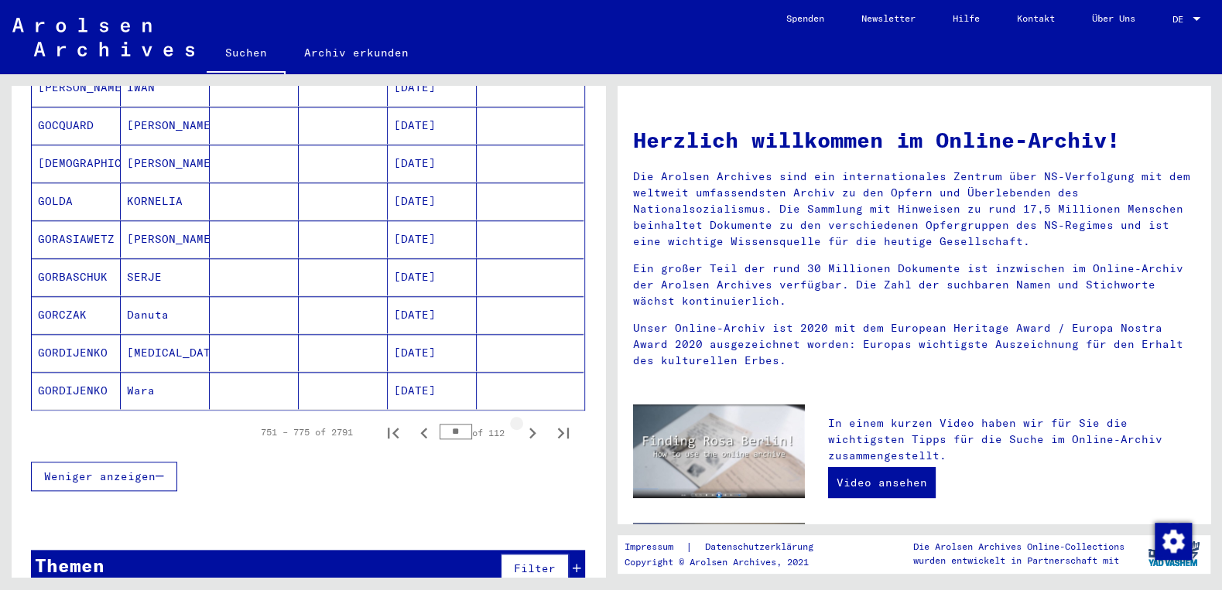
click at [535, 422] on icon "Next page" at bounding box center [532, 433] width 22 height 22
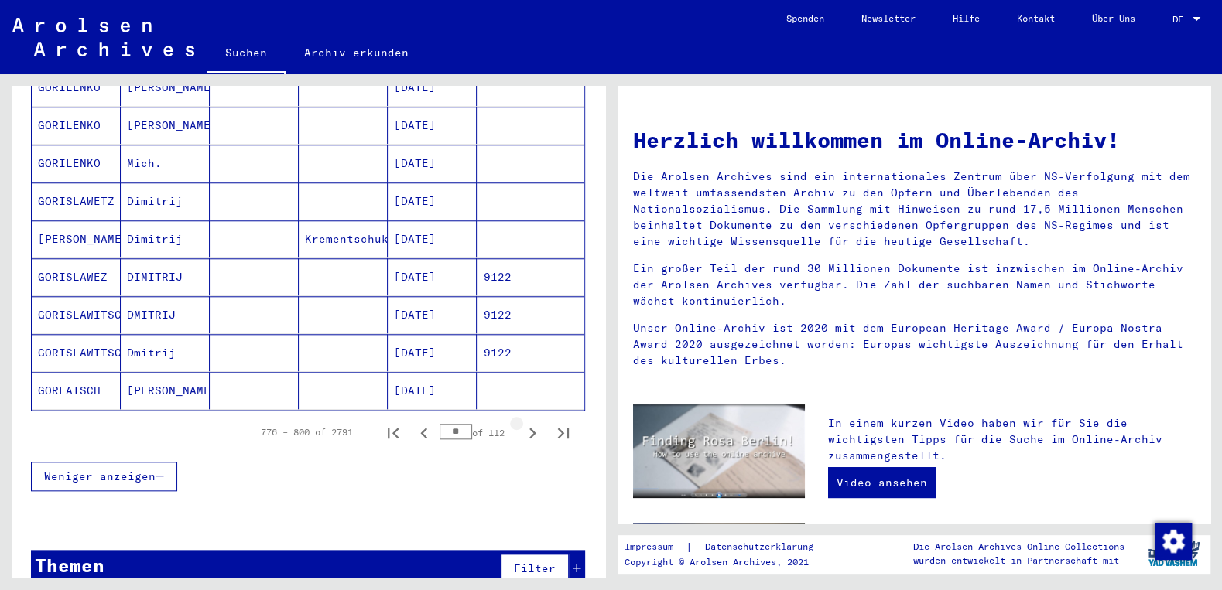
click at [535, 422] on icon "Next page" at bounding box center [532, 433] width 22 height 22
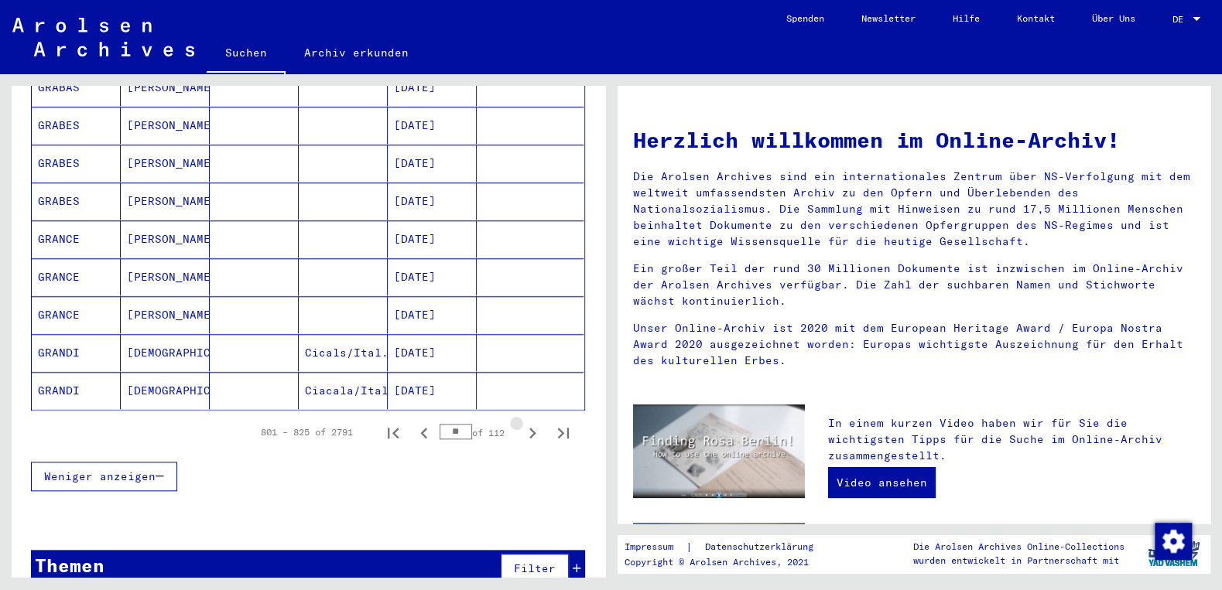
click at [535, 422] on icon "Next page" at bounding box center [532, 433] width 22 height 22
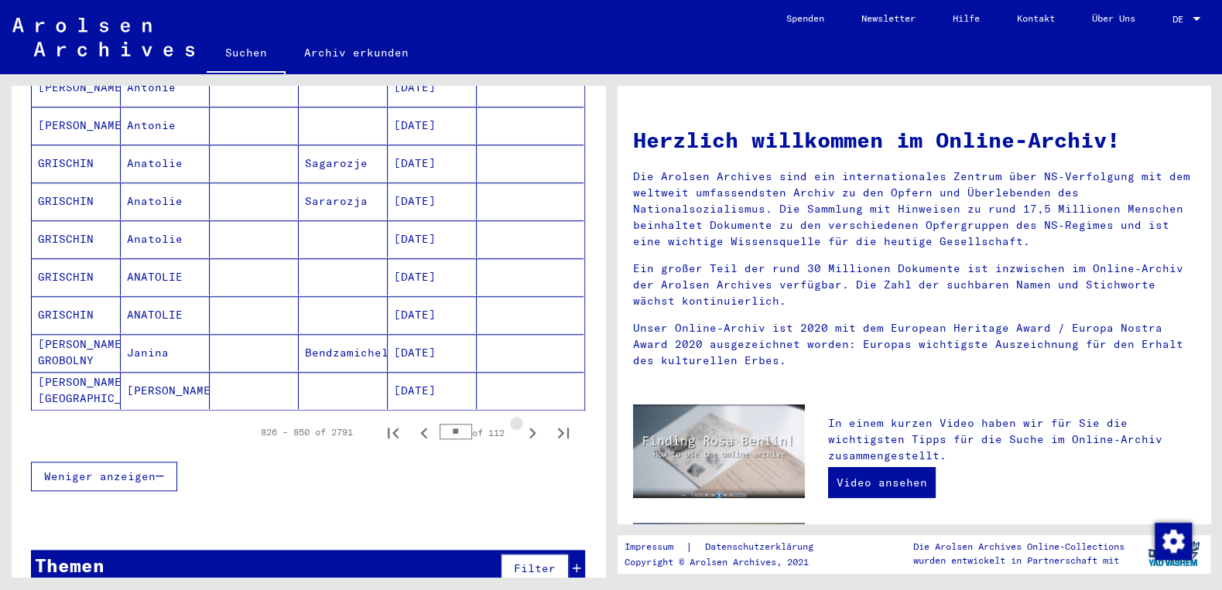
click at [535, 422] on icon "Next page" at bounding box center [532, 433] width 22 height 22
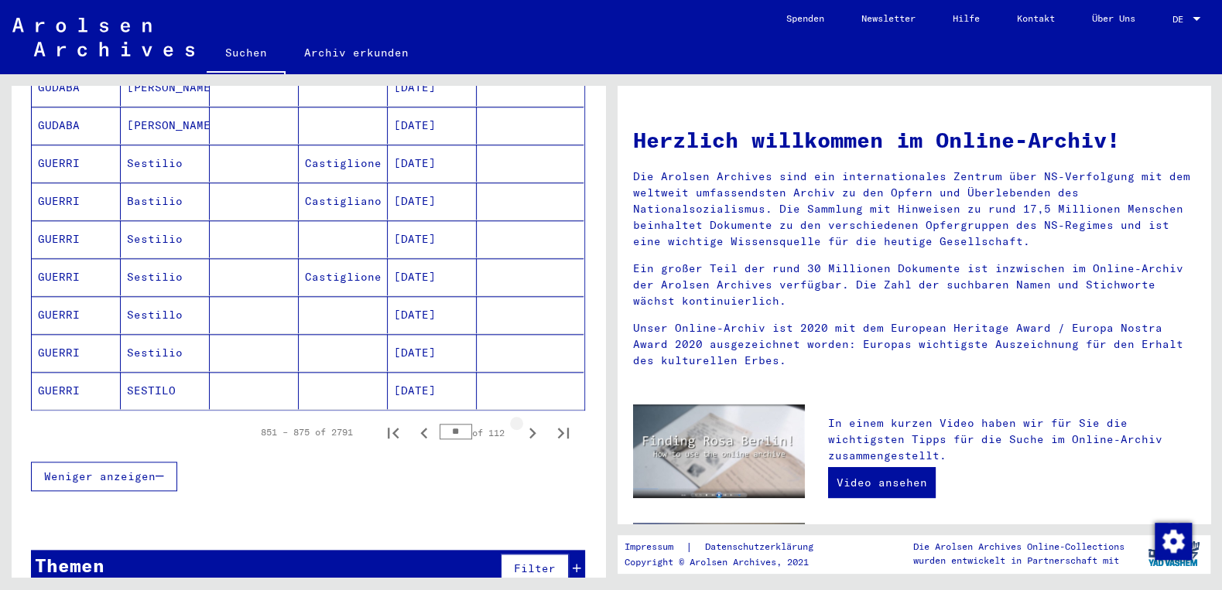
click at [535, 422] on icon "Next page" at bounding box center [532, 433] width 22 height 22
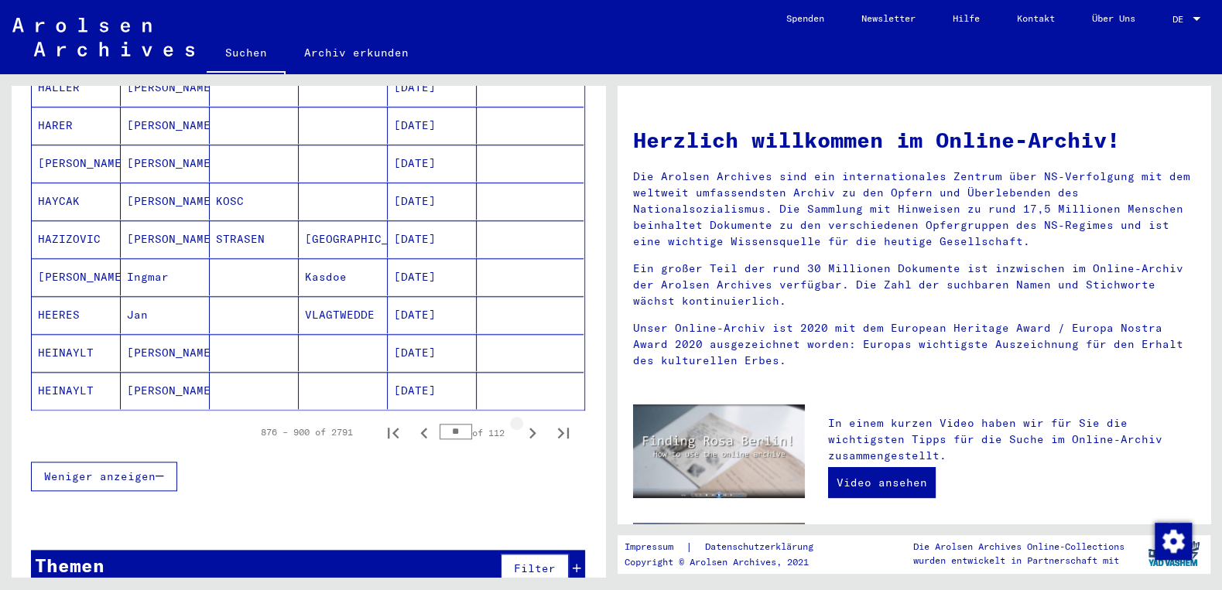
click at [535, 422] on icon "Next page" at bounding box center [532, 433] width 22 height 22
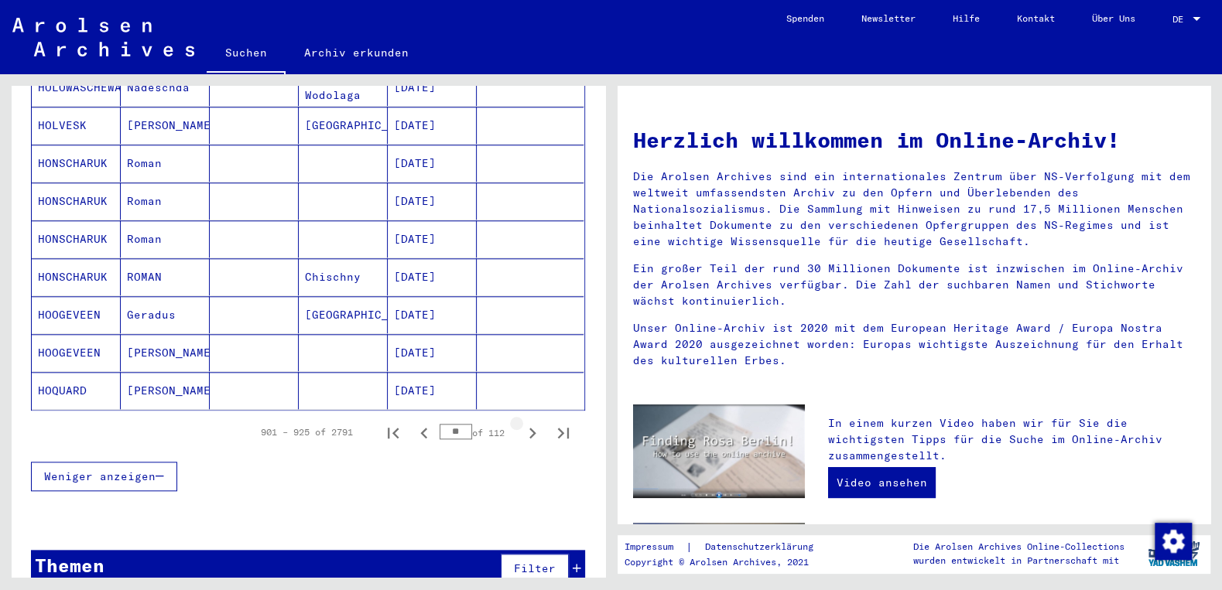
click at [535, 422] on icon "Next page" at bounding box center [532, 433] width 22 height 22
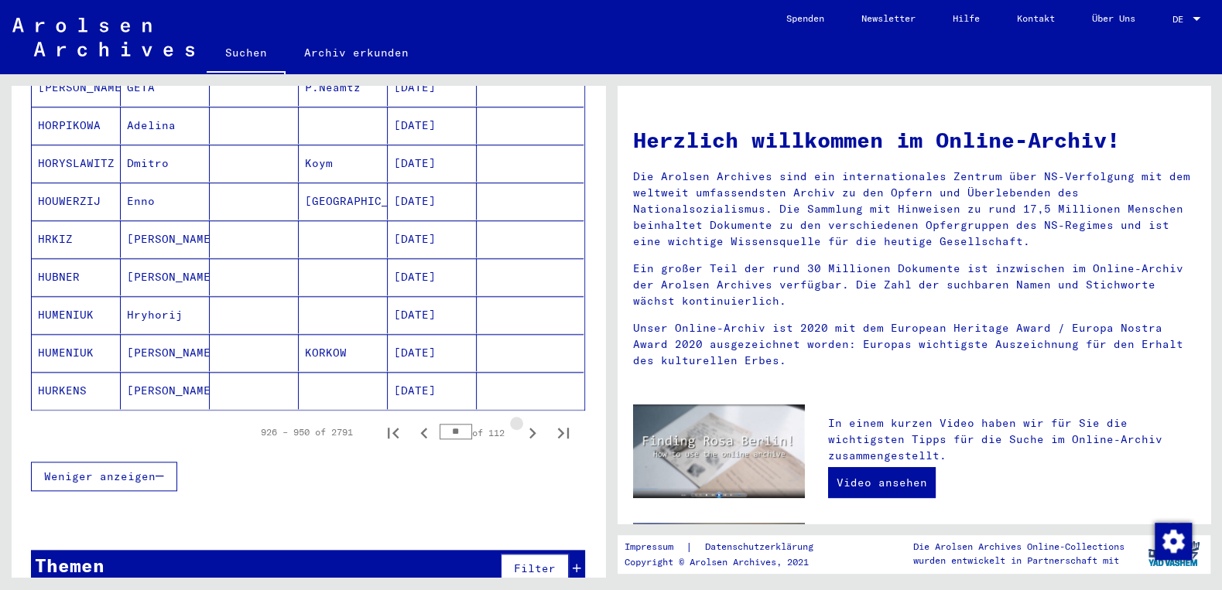
click at [535, 422] on icon "Next page" at bounding box center [532, 433] width 22 height 22
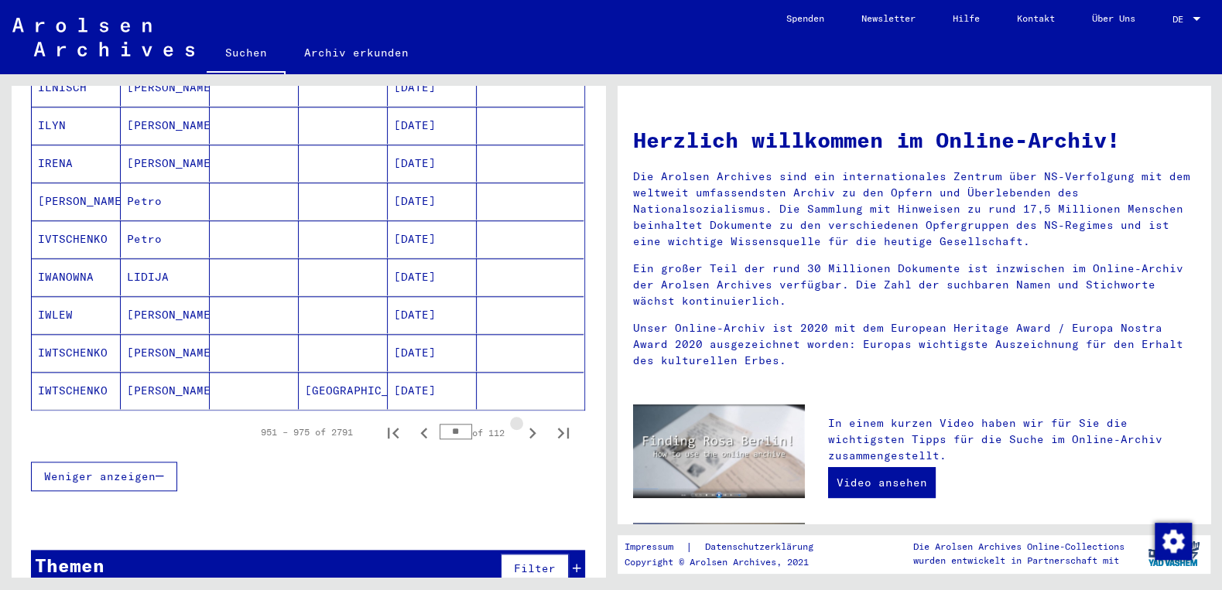
click at [535, 422] on icon "Next page" at bounding box center [532, 433] width 22 height 22
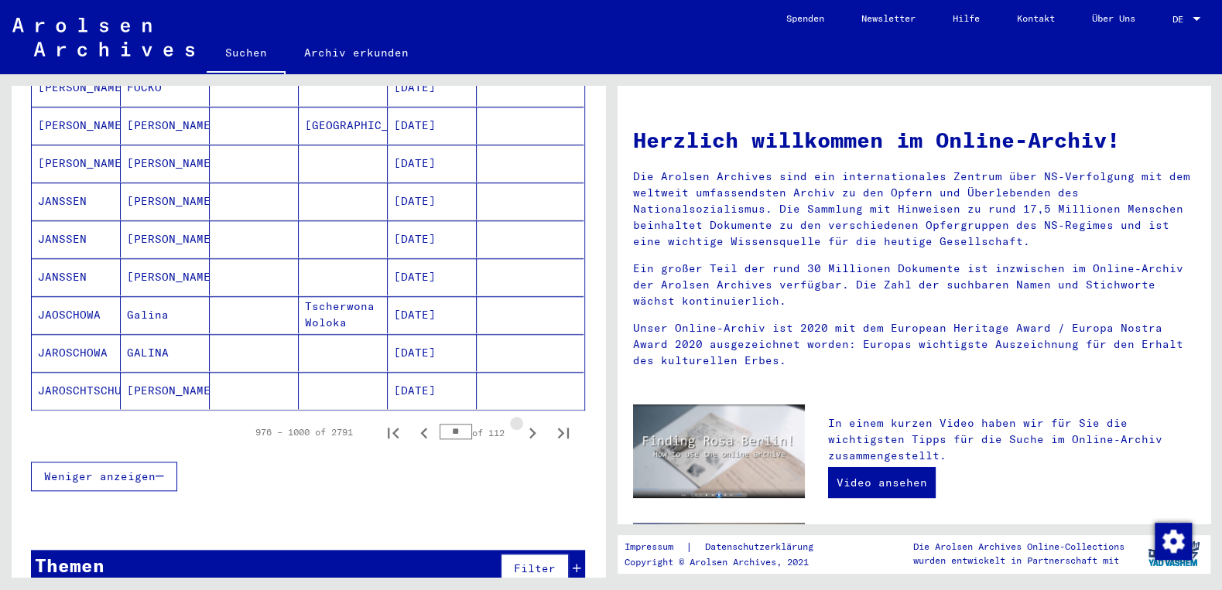
click at [535, 422] on icon "Next page" at bounding box center [532, 433] width 22 height 22
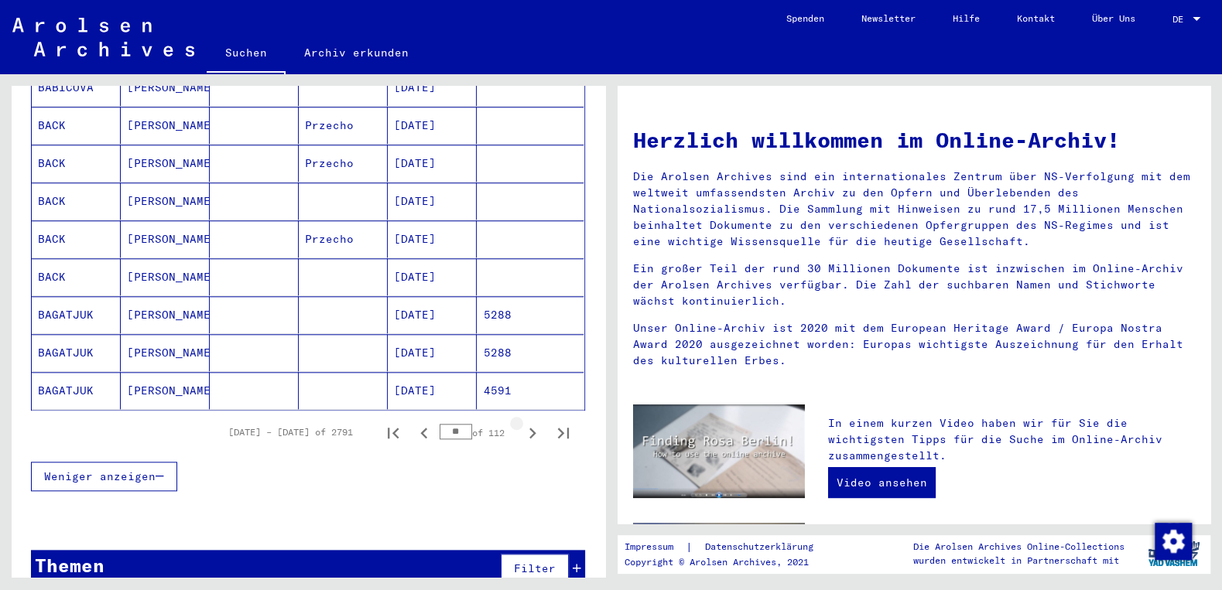
click at [535, 422] on icon "Next page" at bounding box center [532, 433] width 22 height 22
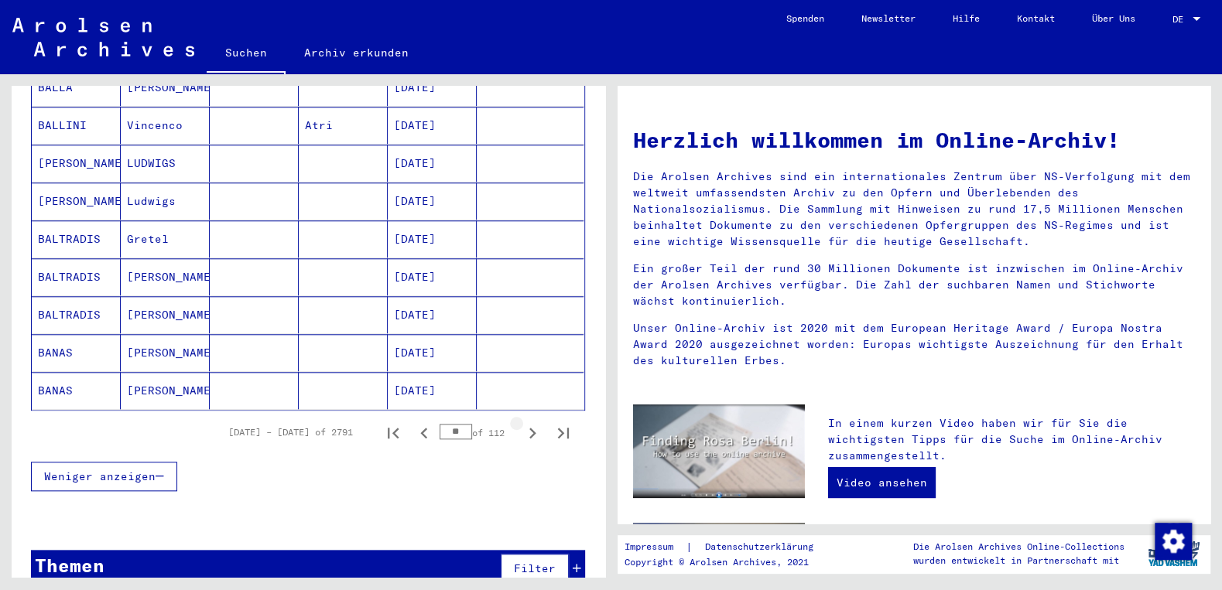
click at [535, 422] on icon "Next page" at bounding box center [532, 433] width 22 height 22
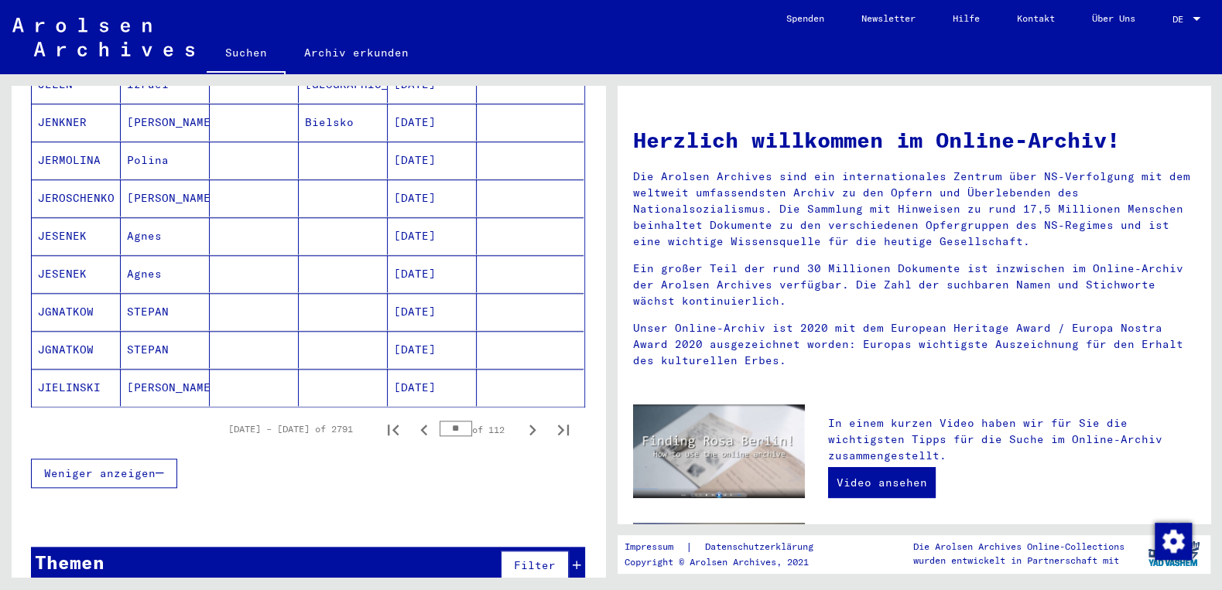
scroll to position [867, 0]
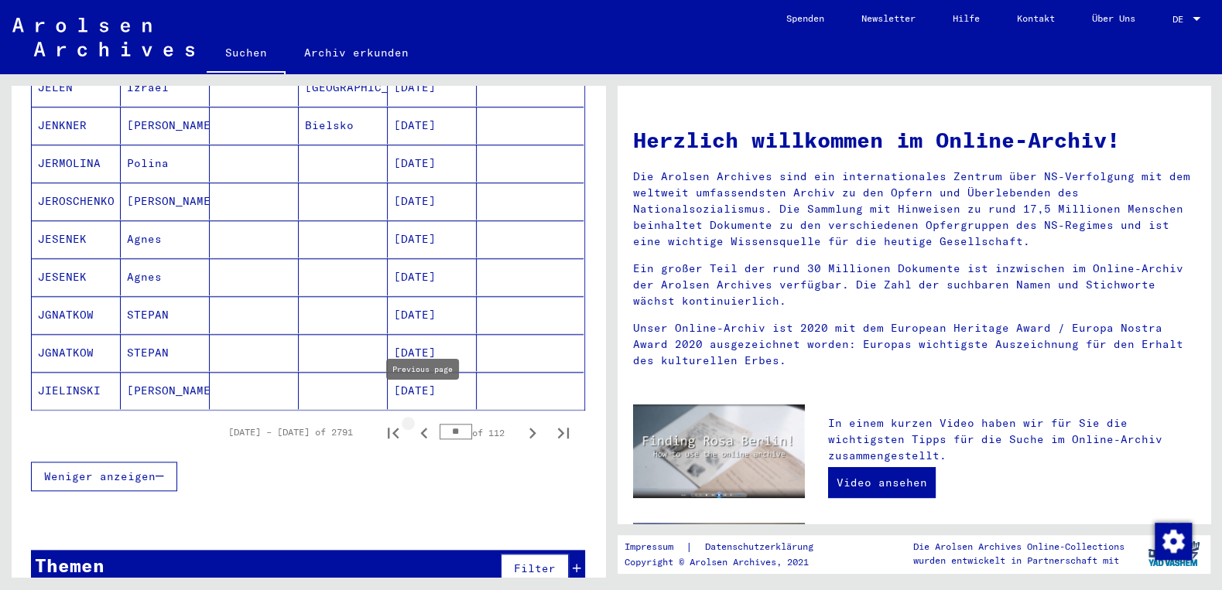
click at [424, 428] on icon "Previous page" at bounding box center [423, 433] width 7 height 11
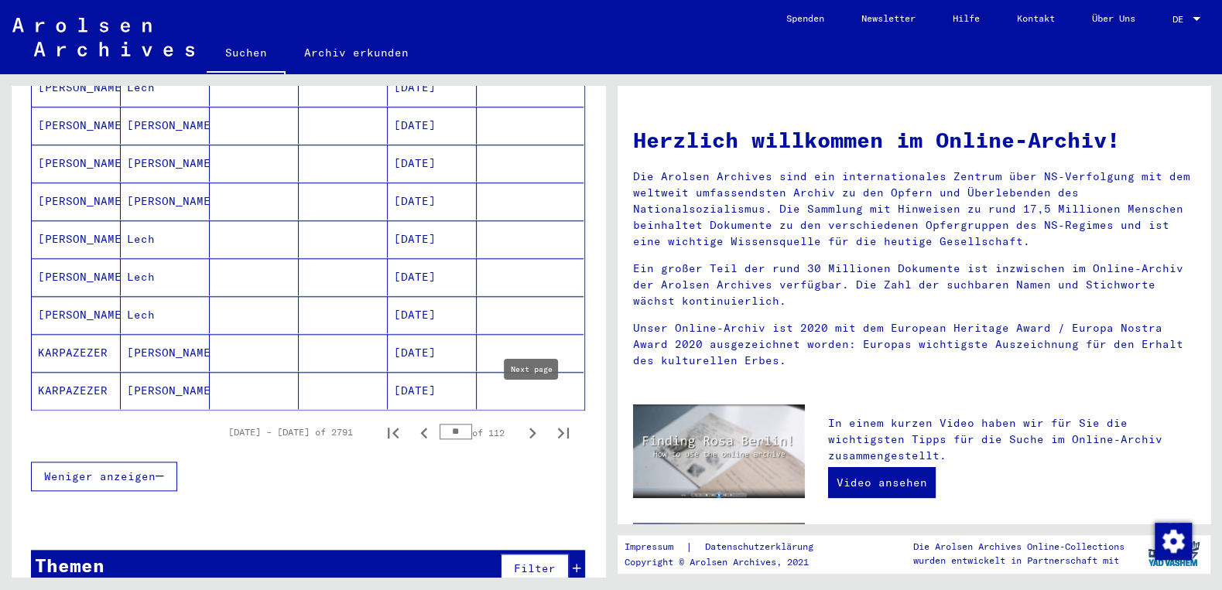
click at [533, 422] on icon "Next page" at bounding box center [532, 433] width 22 height 22
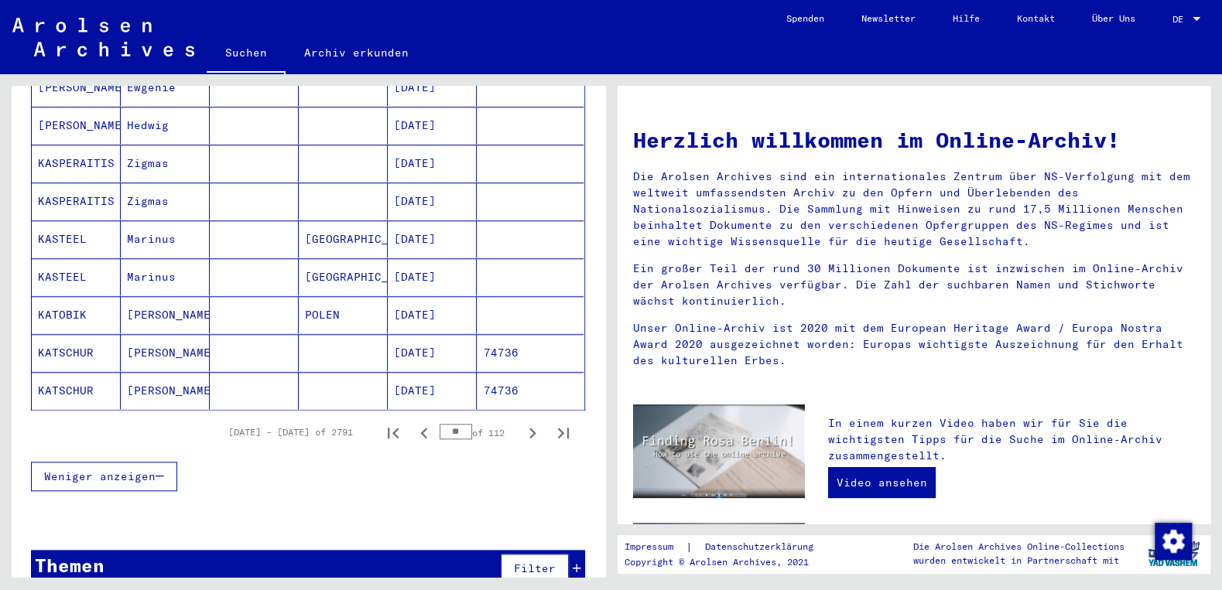
click at [533, 422] on icon "Next page" at bounding box center [532, 433] width 22 height 22
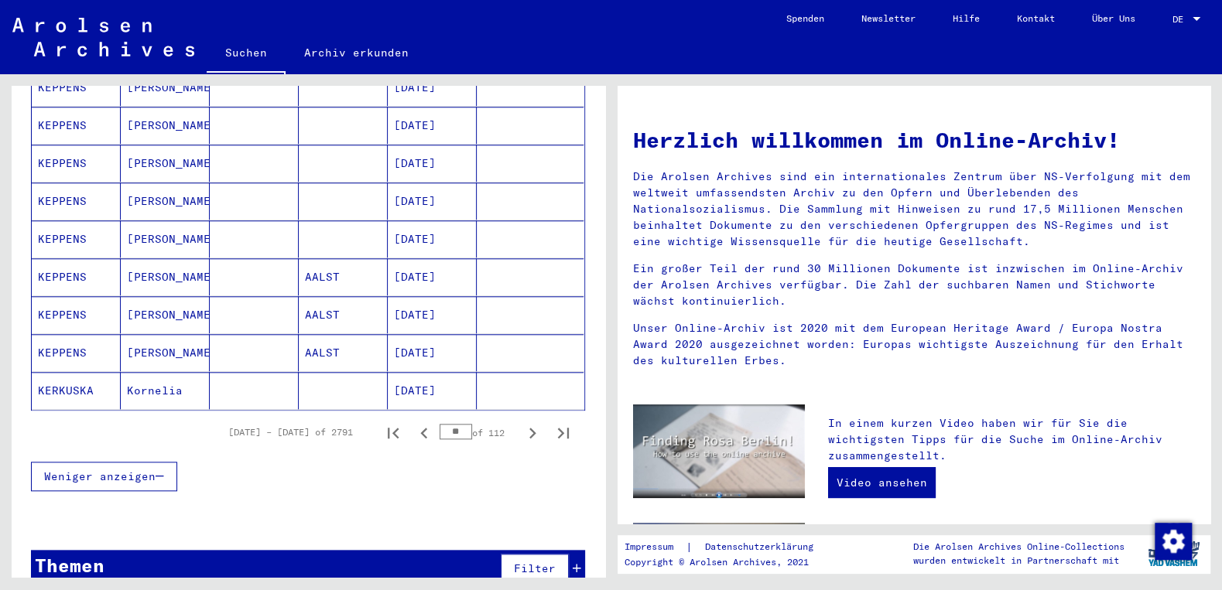
click at [533, 422] on icon "Next page" at bounding box center [532, 433] width 22 height 22
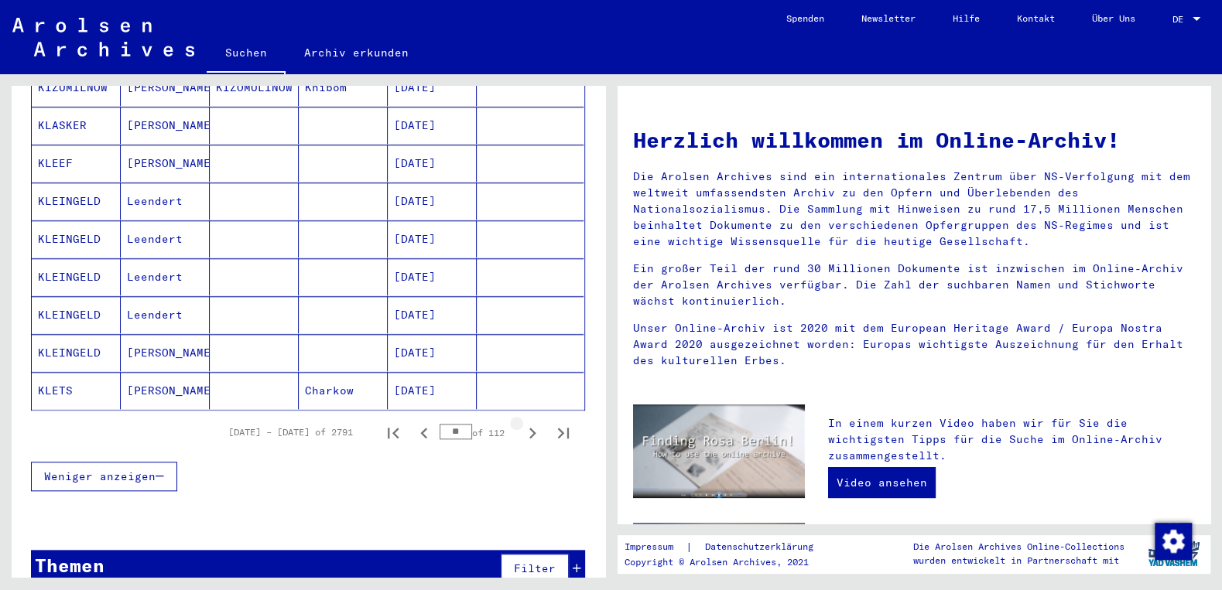
click at [533, 422] on icon "Next page" at bounding box center [532, 433] width 22 height 22
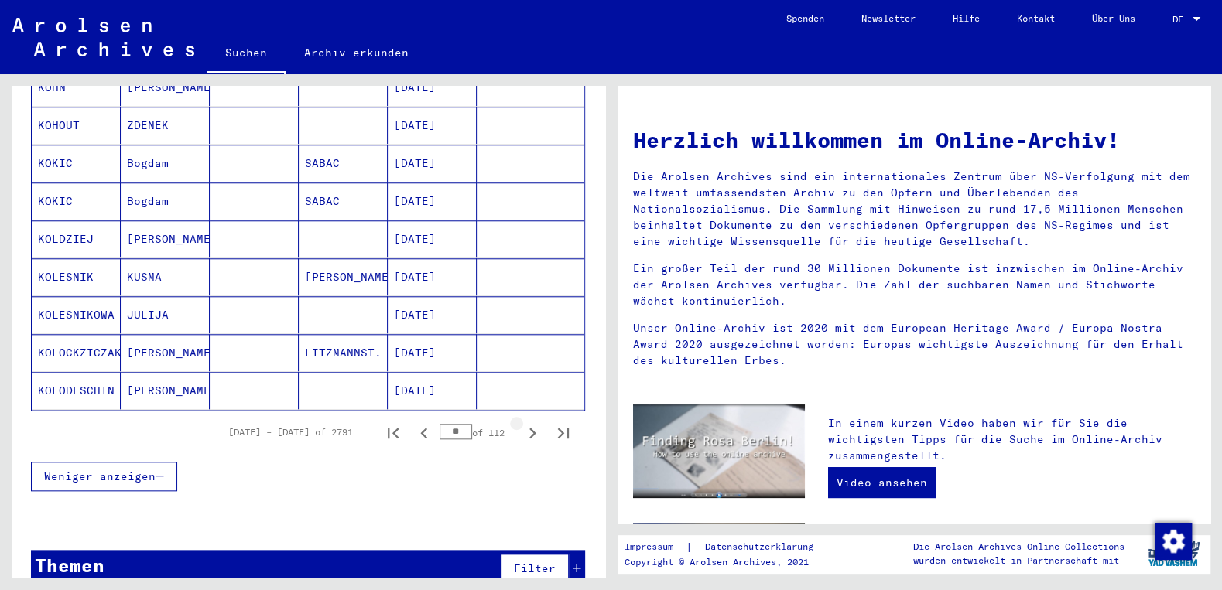
click at [533, 422] on icon "Next page" at bounding box center [532, 433] width 22 height 22
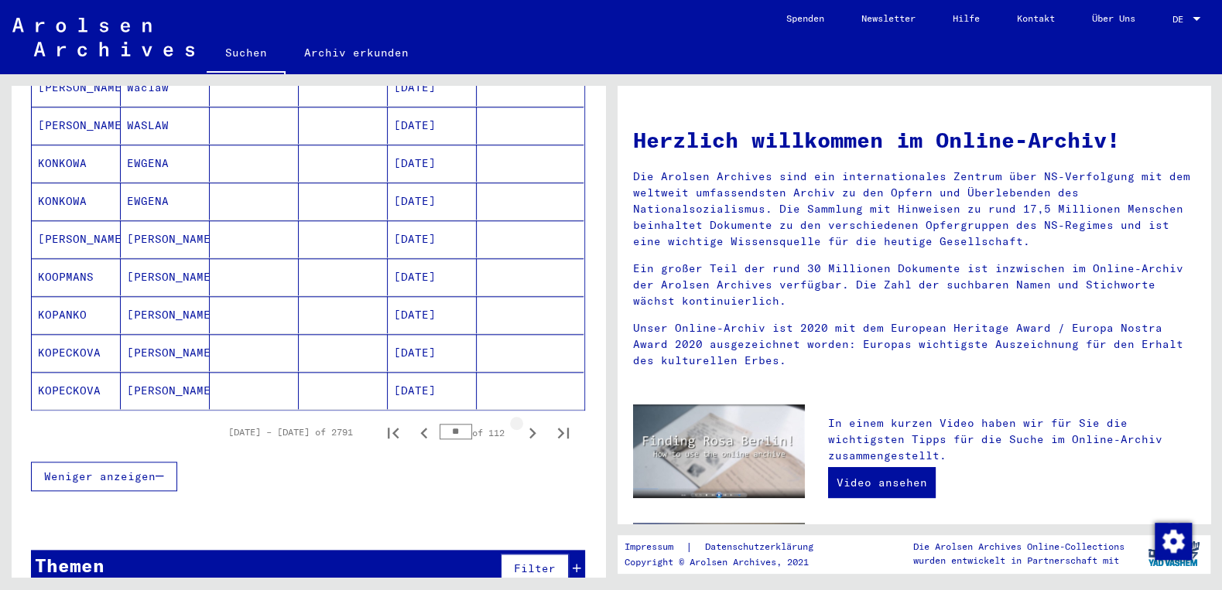
click at [533, 422] on icon "Next page" at bounding box center [532, 433] width 22 height 22
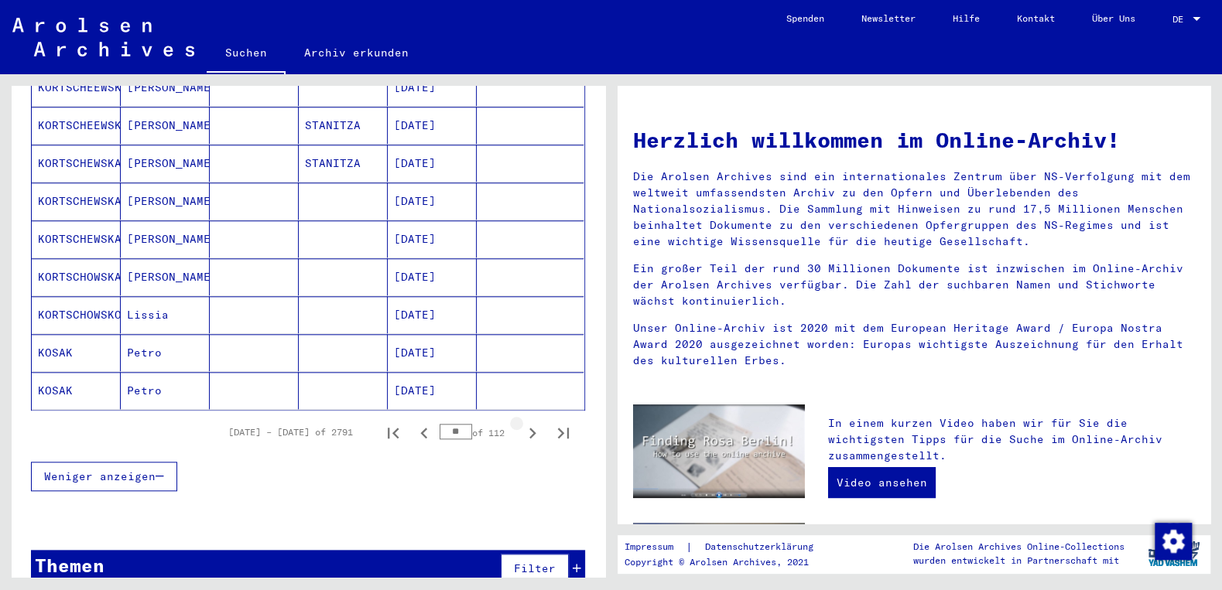
click at [533, 422] on icon "Next page" at bounding box center [532, 433] width 22 height 22
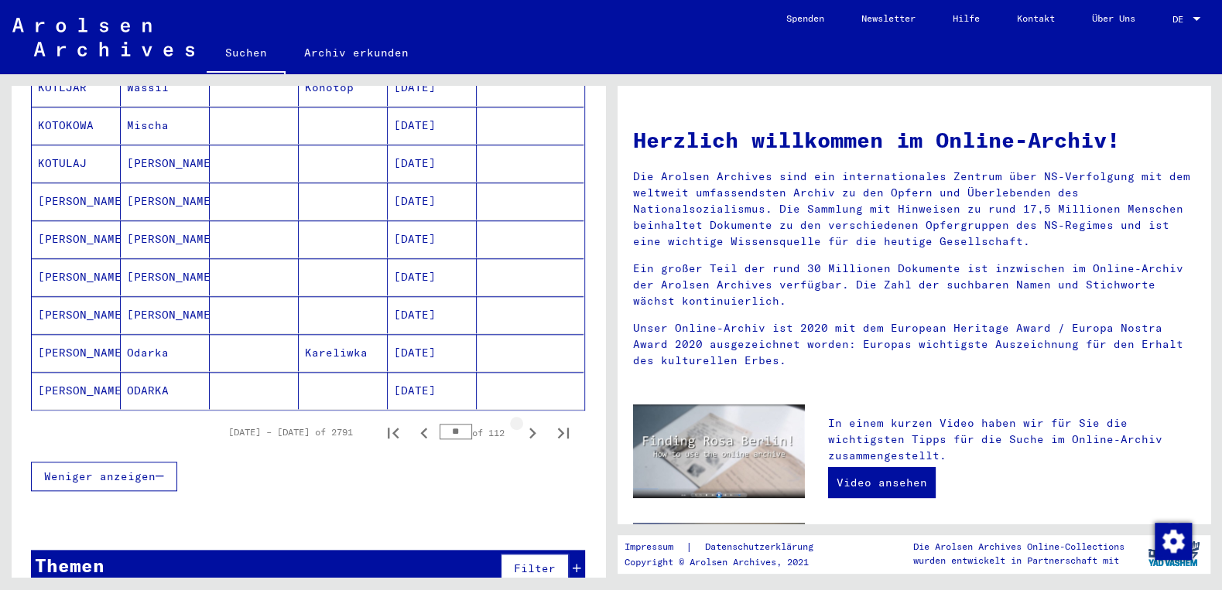
click at [532, 428] on icon "Next page" at bounding box center [532, 433] width 7 height 11
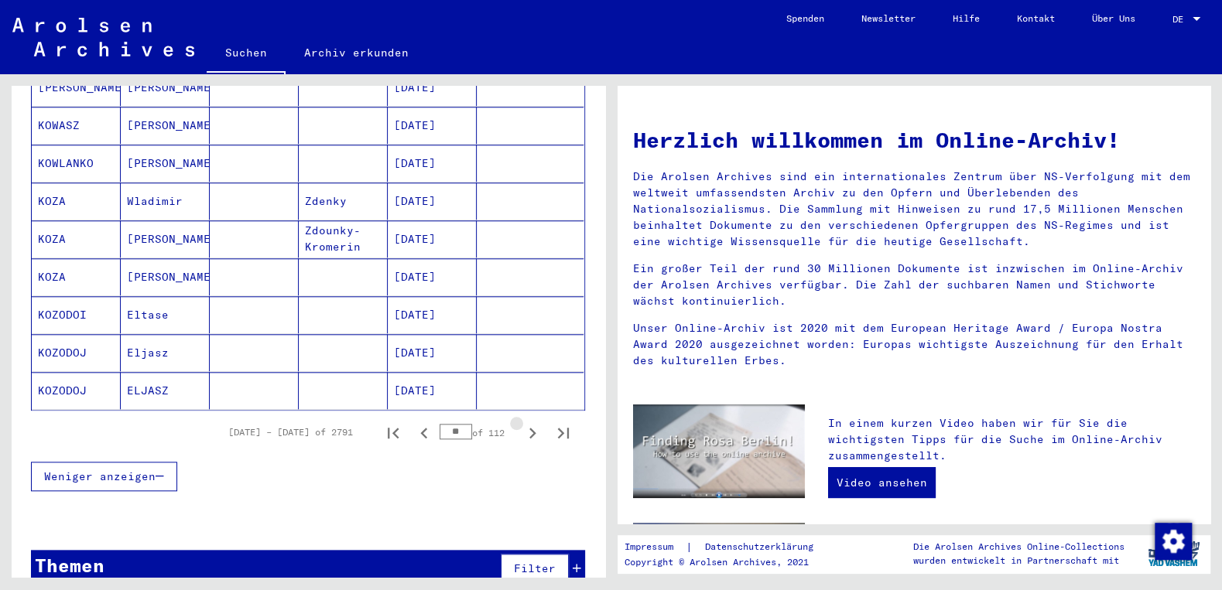
click at [532, 428] on icon "Next page" at bounding box center [532, 433] width 7 height 11
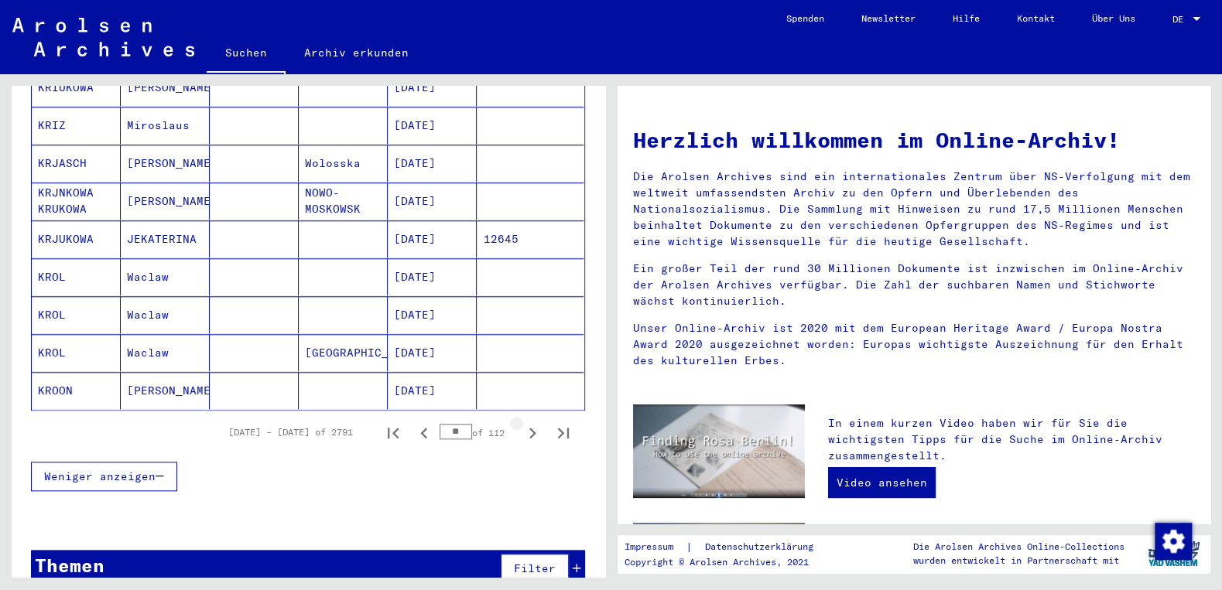
click at [531, 428] on icon "Next page" at bounding box center [532, 433] width 7 height 11
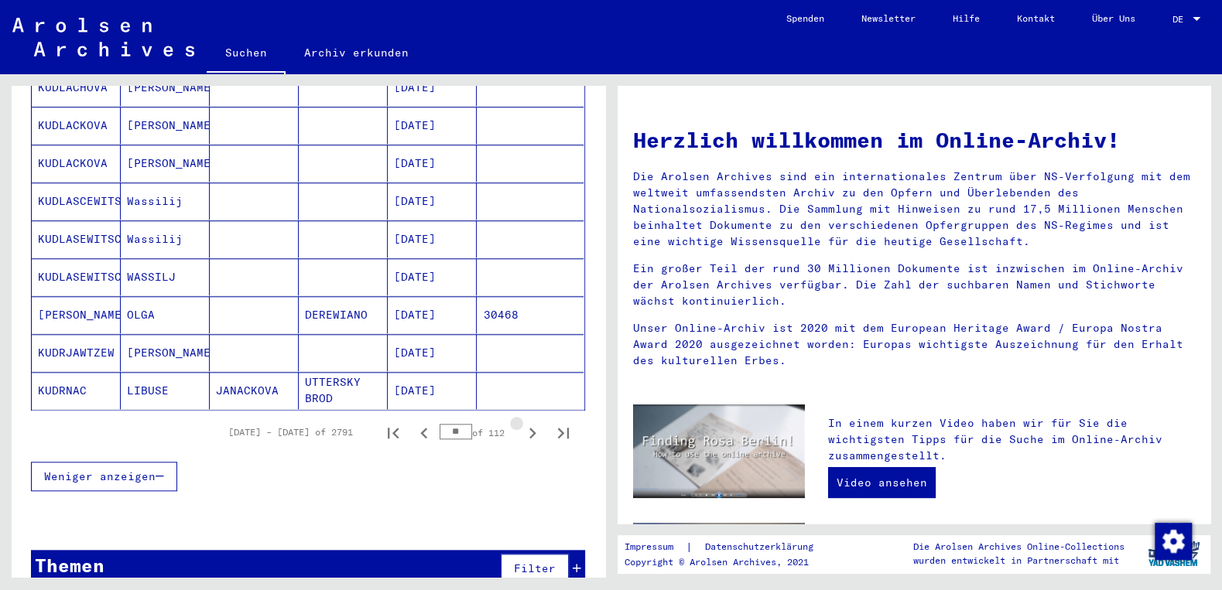
click at [531, 428] on icon "Next page" at bounding box center [532, 433] width 7 height 11
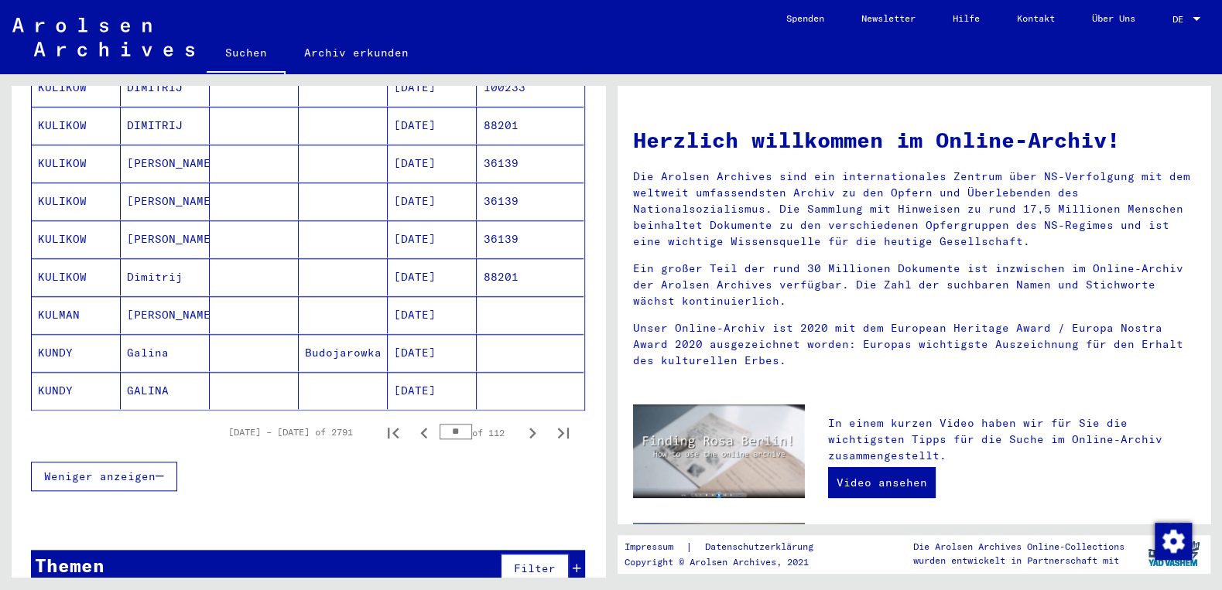
click at [531, 428] on icon "Next page" at bounding box center [532, 433] width 7 height 11
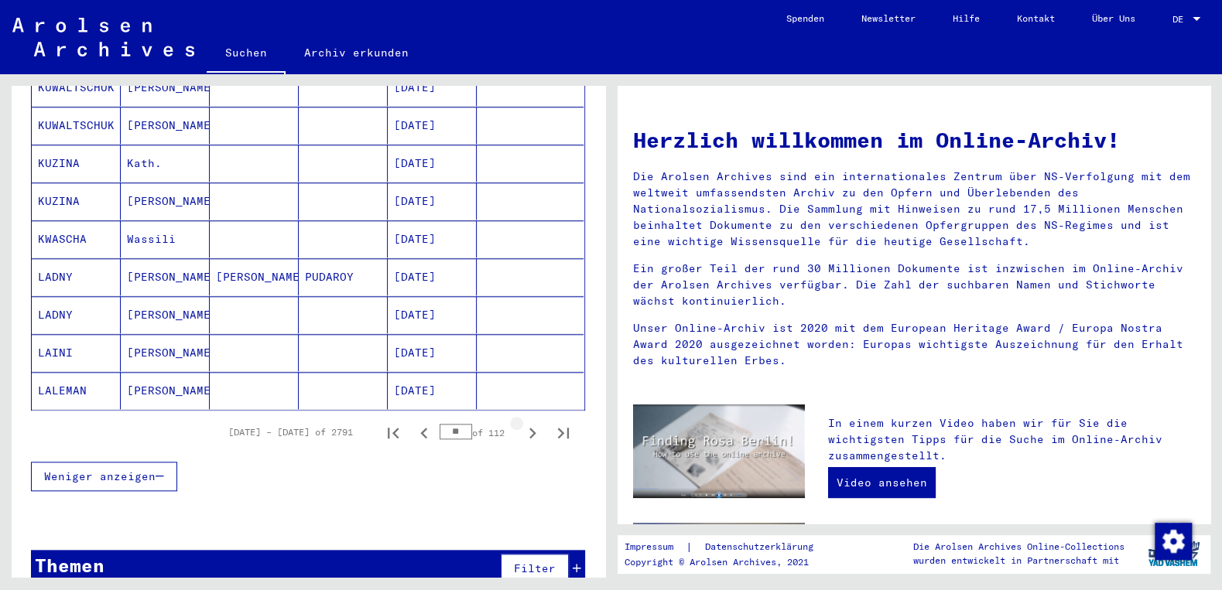
click at [531, 428] on icon "Next page" at bounding box center [532, 433] width 7 height 11
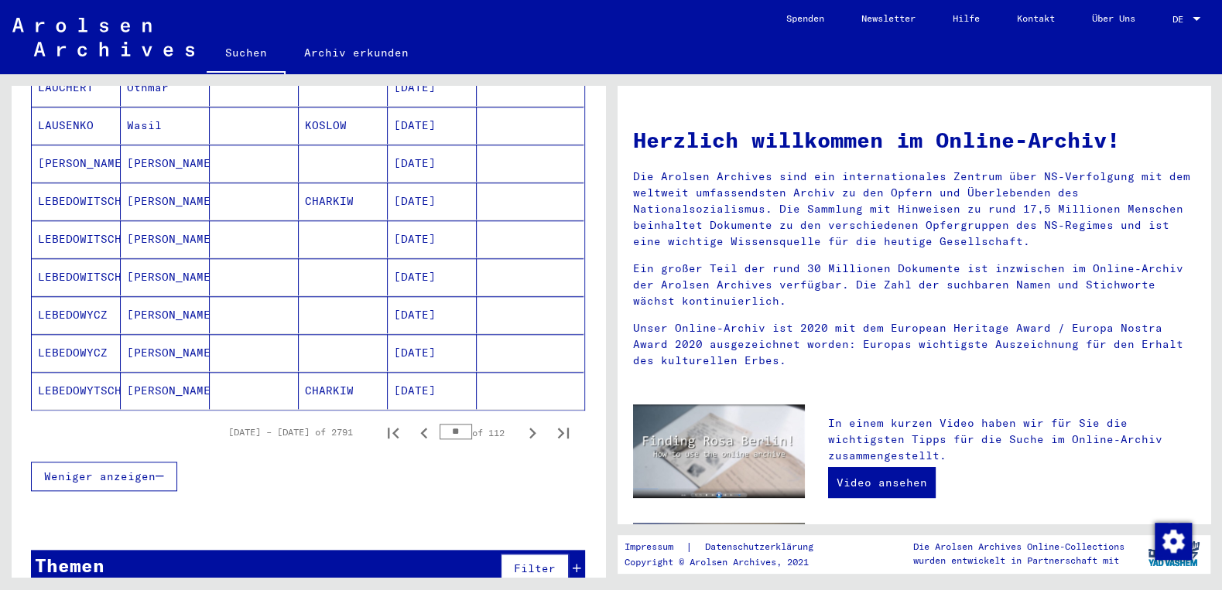
click at [531, 428] on icon "Next page" at bounding box center [532, 433] width 7 height 11
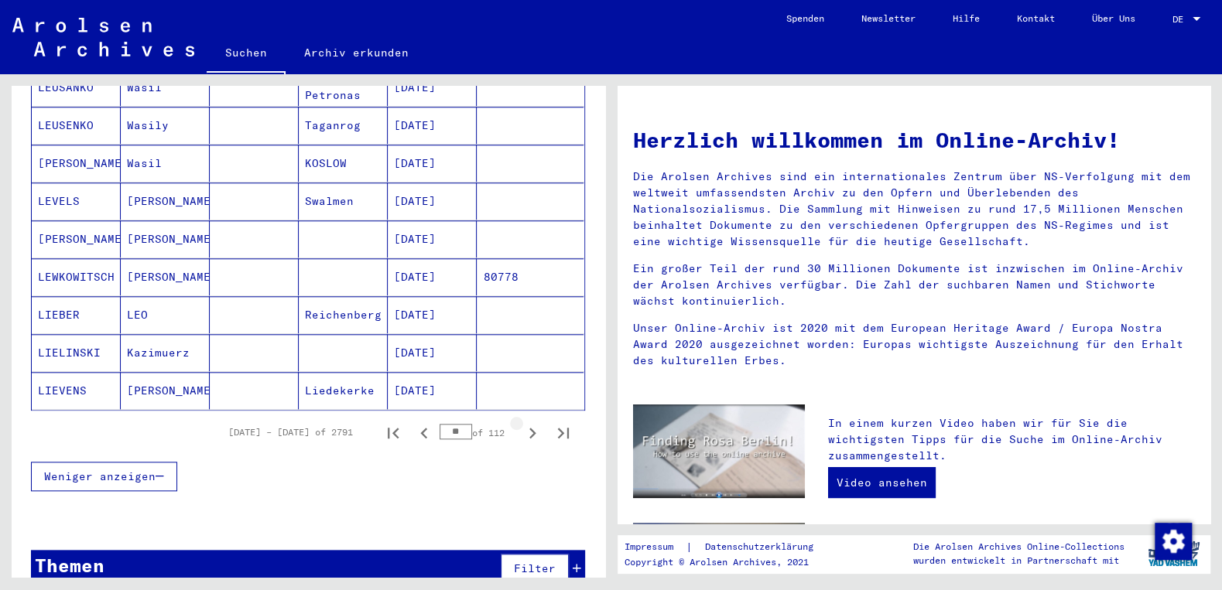
click at [531, 428] on icon "Next page" at bounding box center [532, 433] width 7 height 11
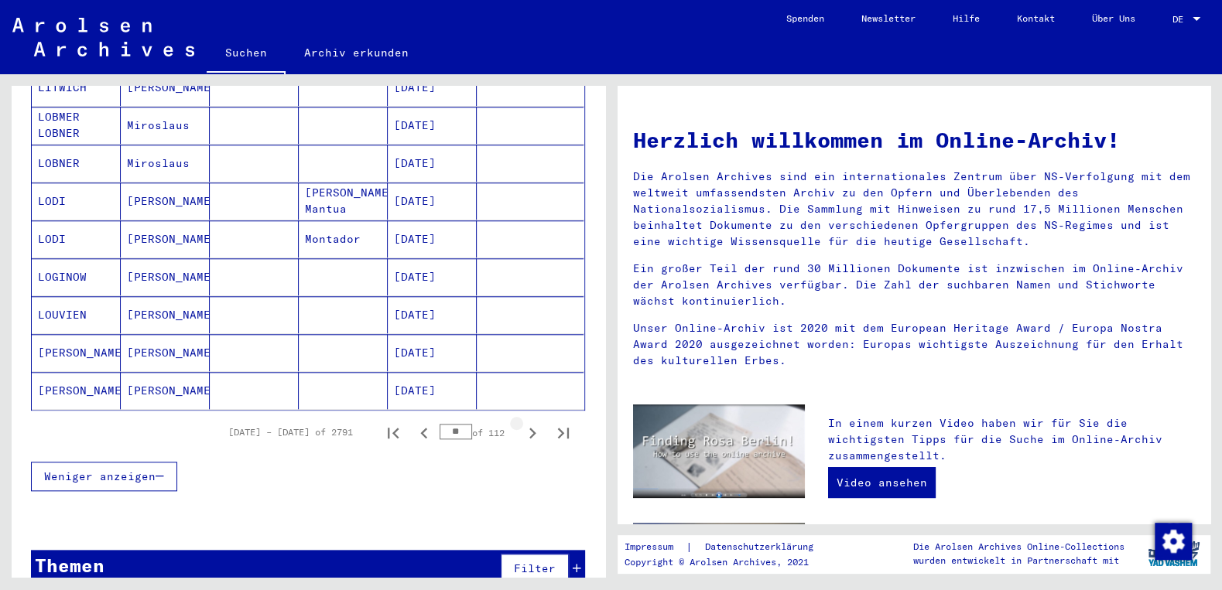
click at [531, 428] on icon "Next page" at bounding box center [532, 433] width 7 height 11
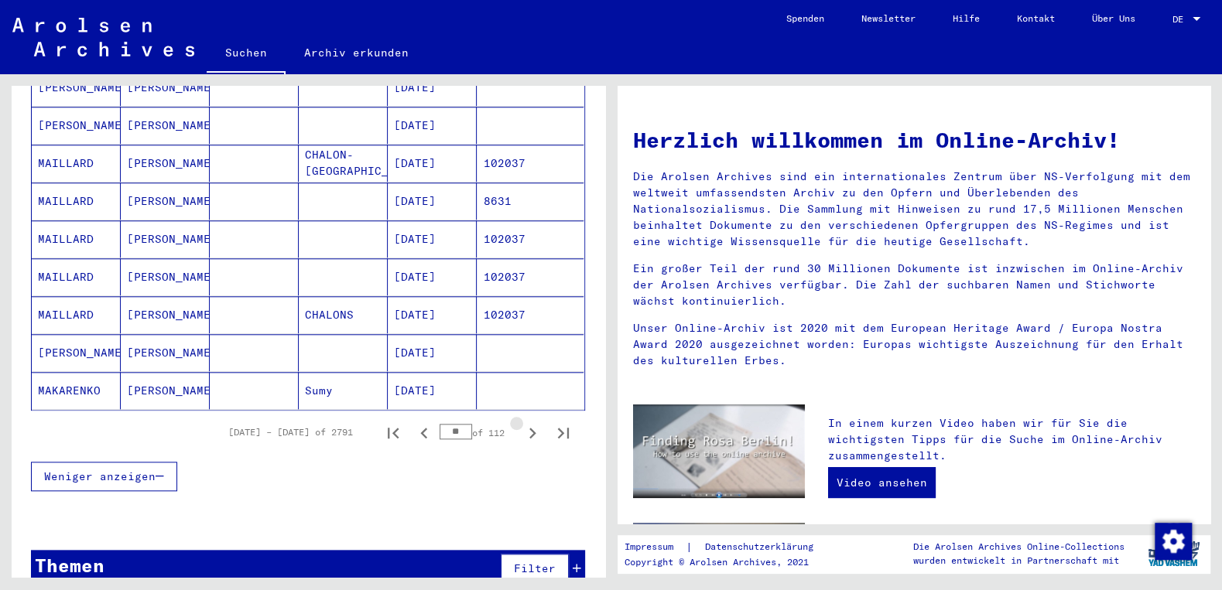
click at [531, 428] on icon "Next page" at bounding box center [532, 433] width 7 height 11
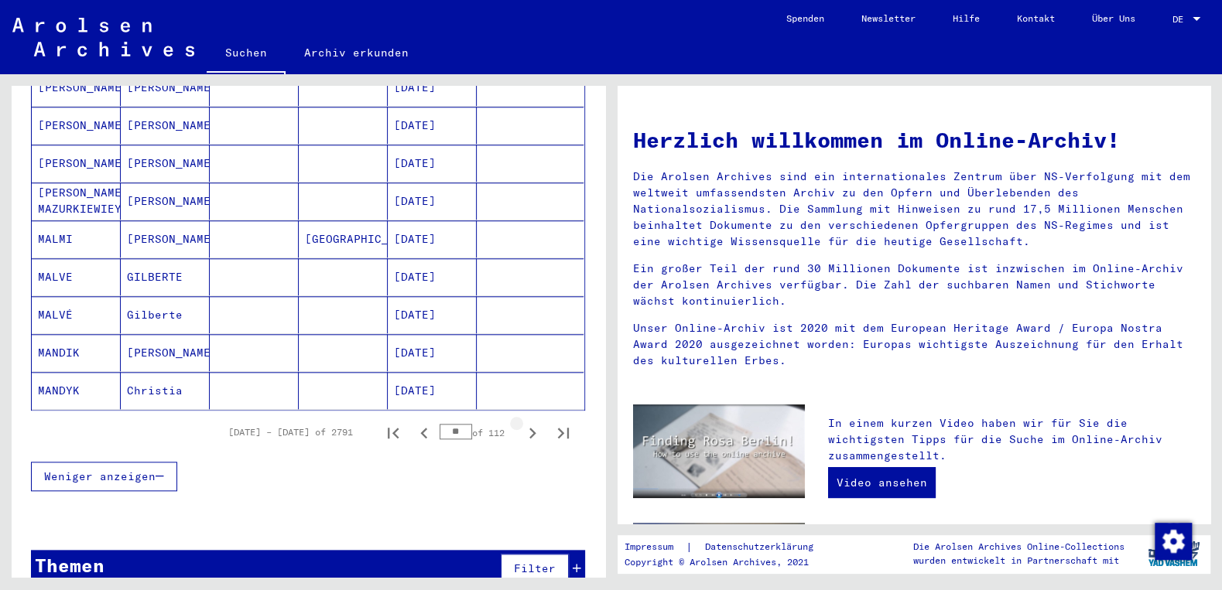
click at [531, 428] on icon "Next page" at bounding box center [532, 433] width 7 height 11
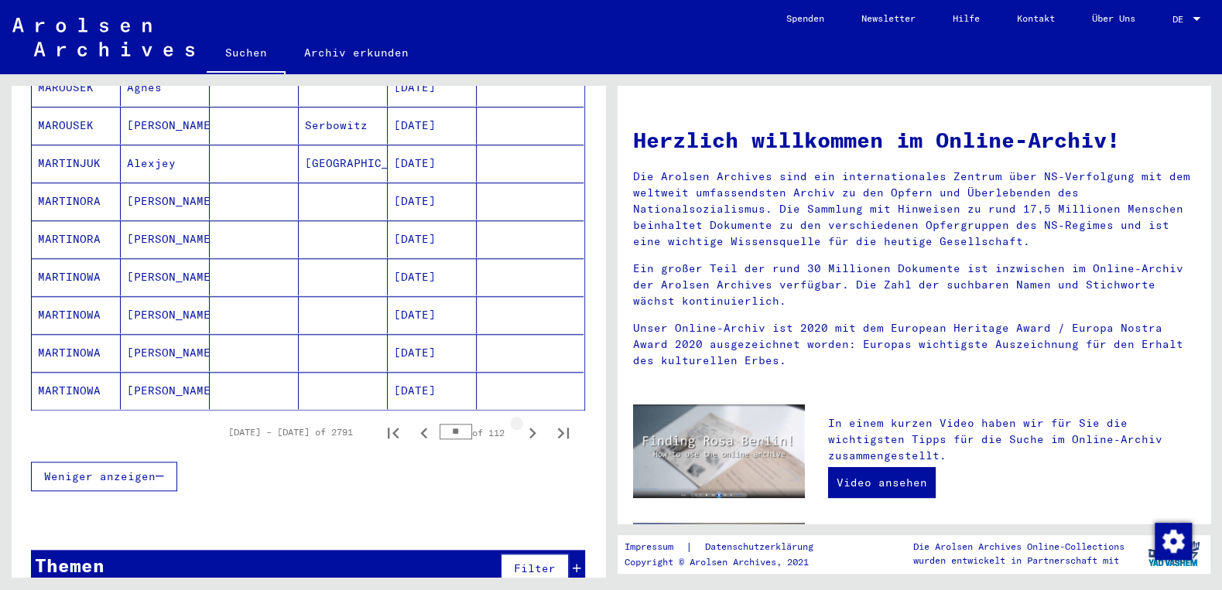
click at [531, 428] on icon "Next page" at bounding box center [532, 433] width 7 height 11
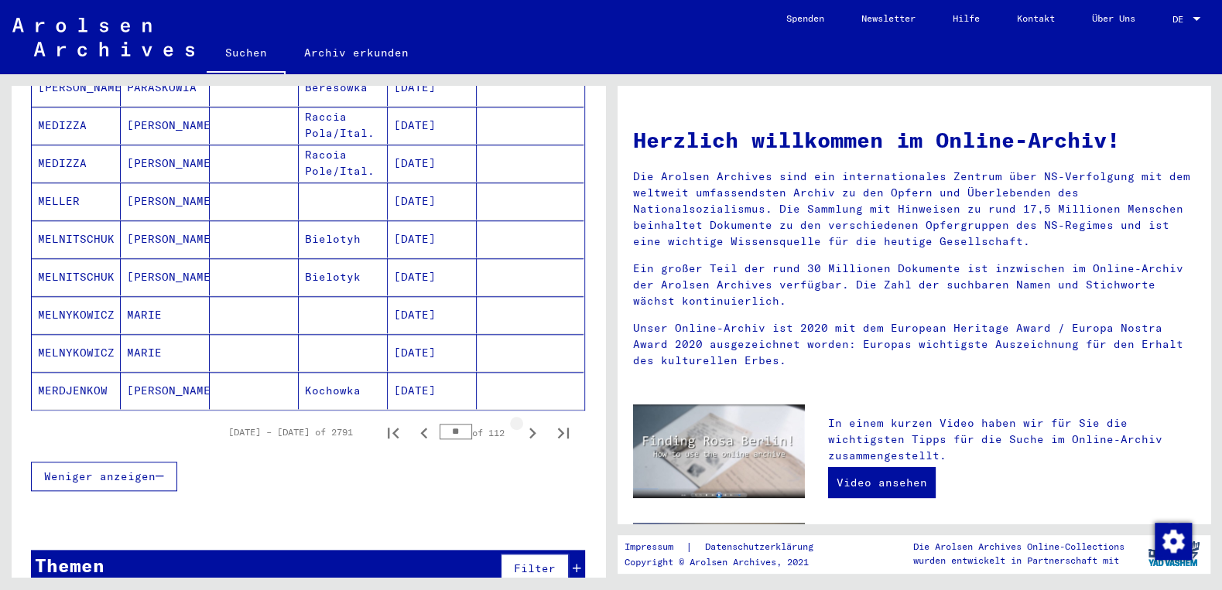
click at [531, 428] on icon "Next page" at bounding box center [532, 433] width 7 height 11
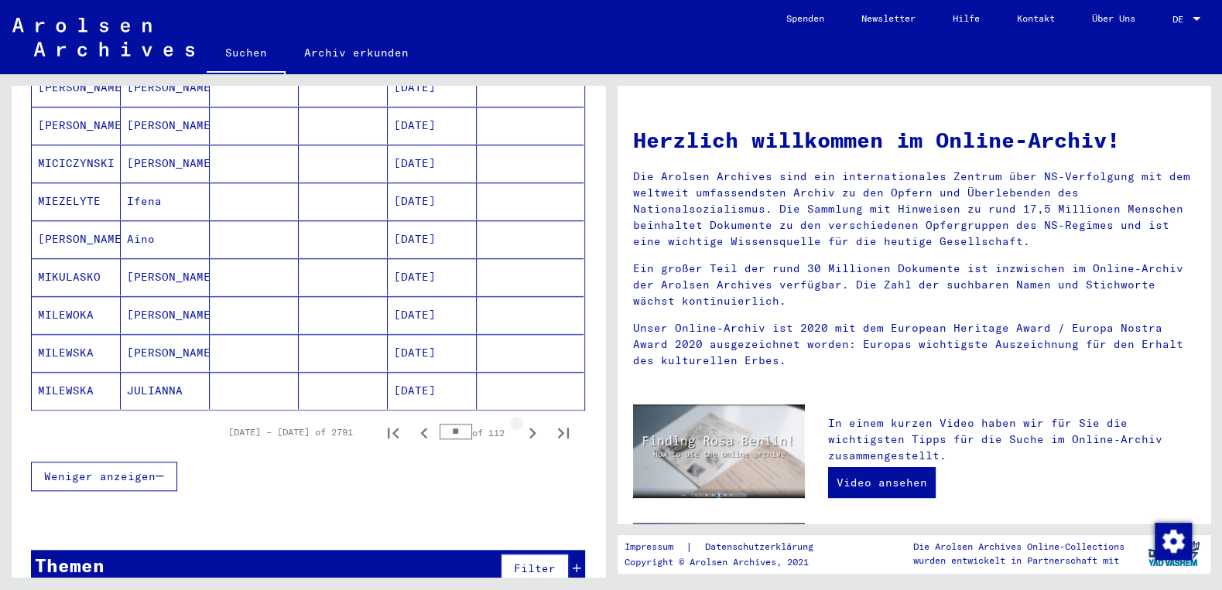
click at [531, 422] on icon "Next page" at bounding box center [532, 433] width 22 height 22
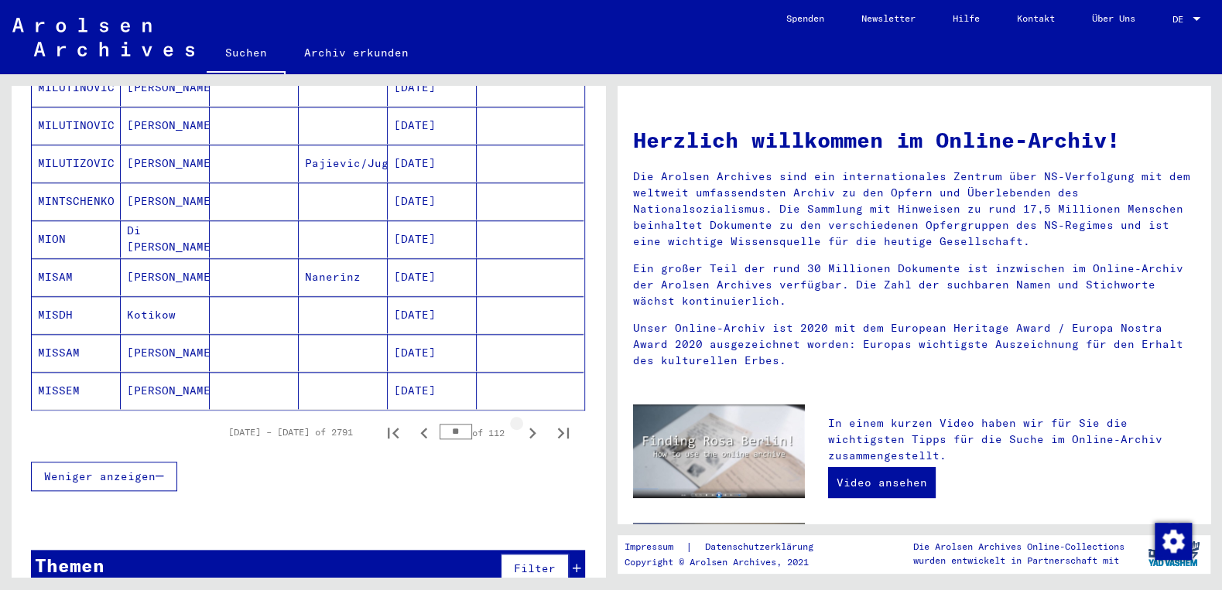
click at [531, 422] on icon "Next page" at bounding box center [532, 433] width 22 height 22
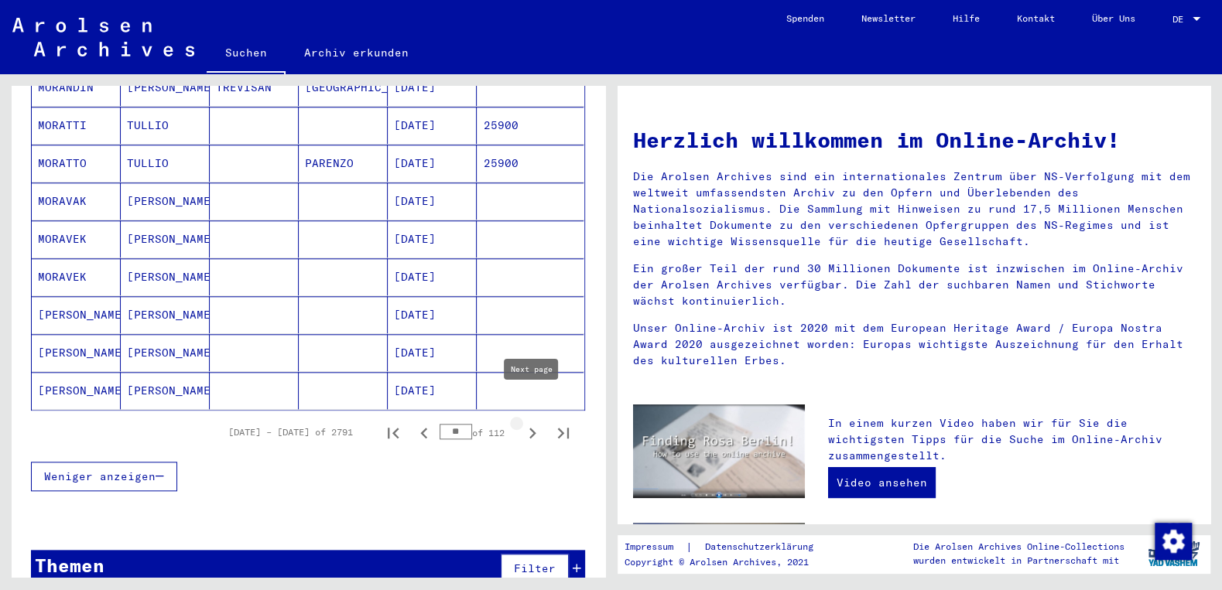
click at [533, 428] on icon "Next page" at bounding box center [532, 433] width 7 height 11
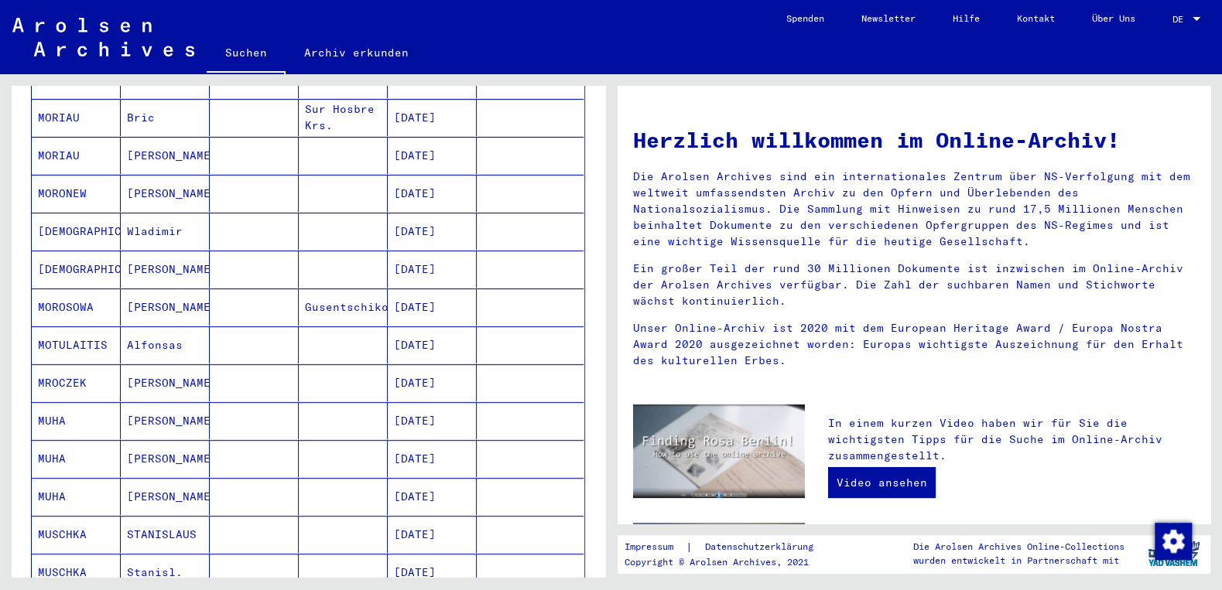
scroll to position [286, 0]
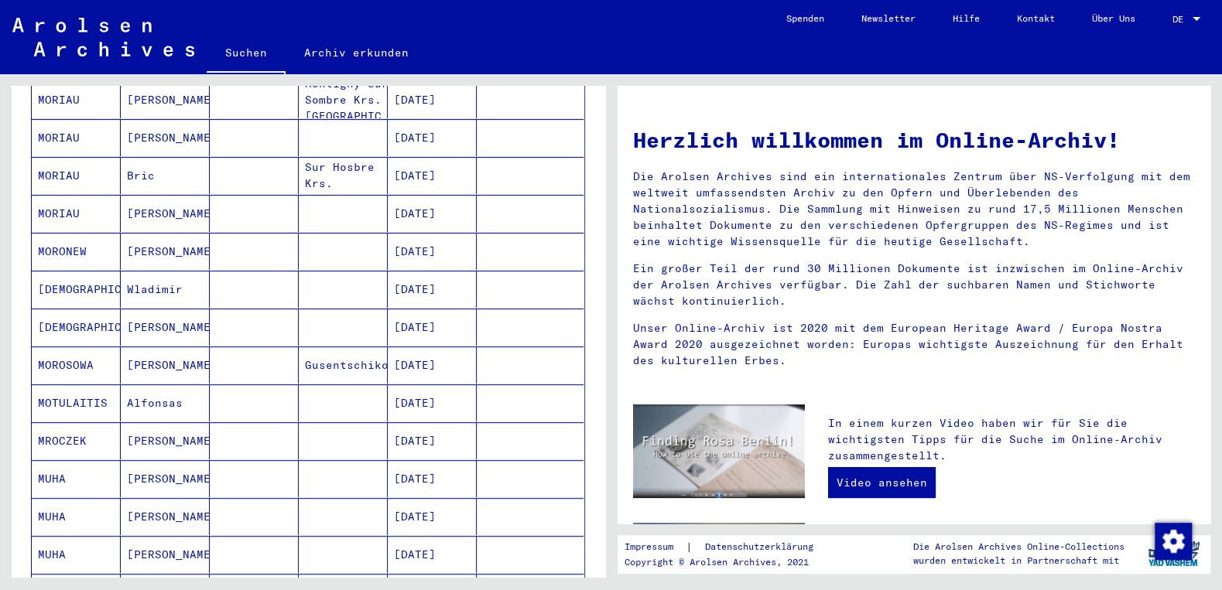
click at [419, 273] on mat-cell "[DATE]" at bounding box center [432, 289] width 89 height 37
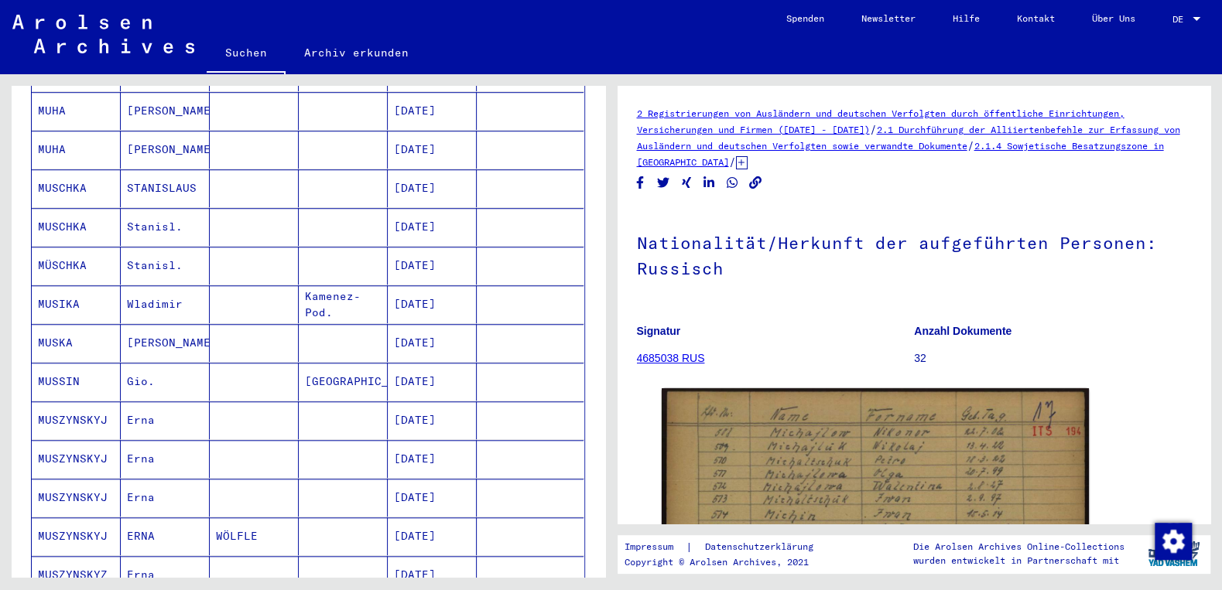
click at [747, 166] on icon at bounding box center [742, 162] width 12 height 13
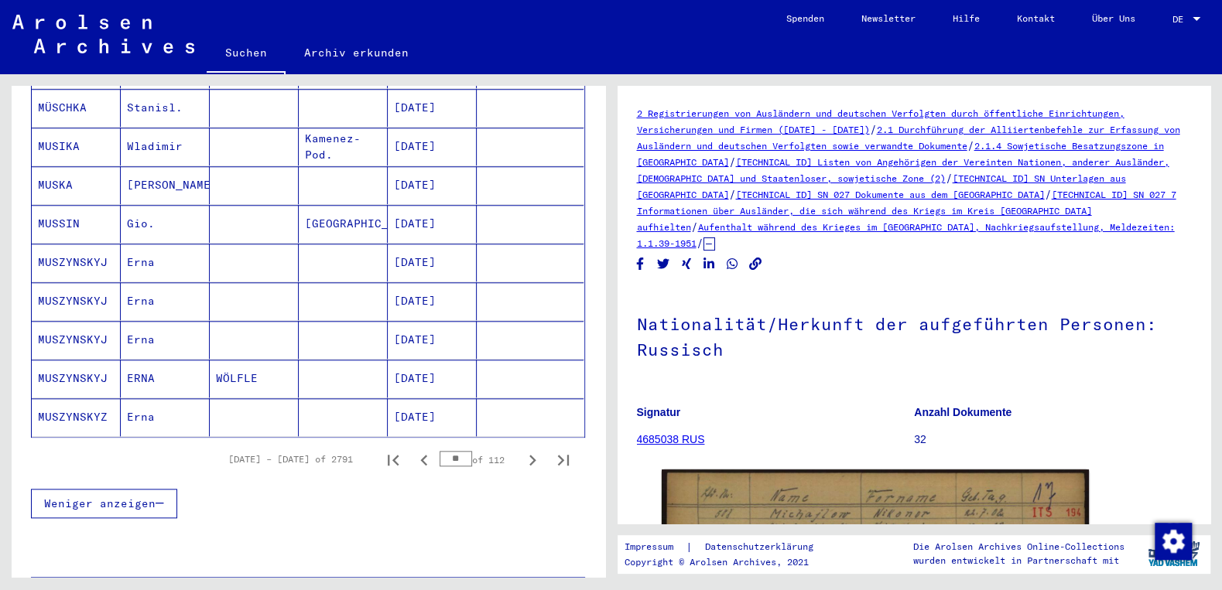
scroll to position [880, 0]
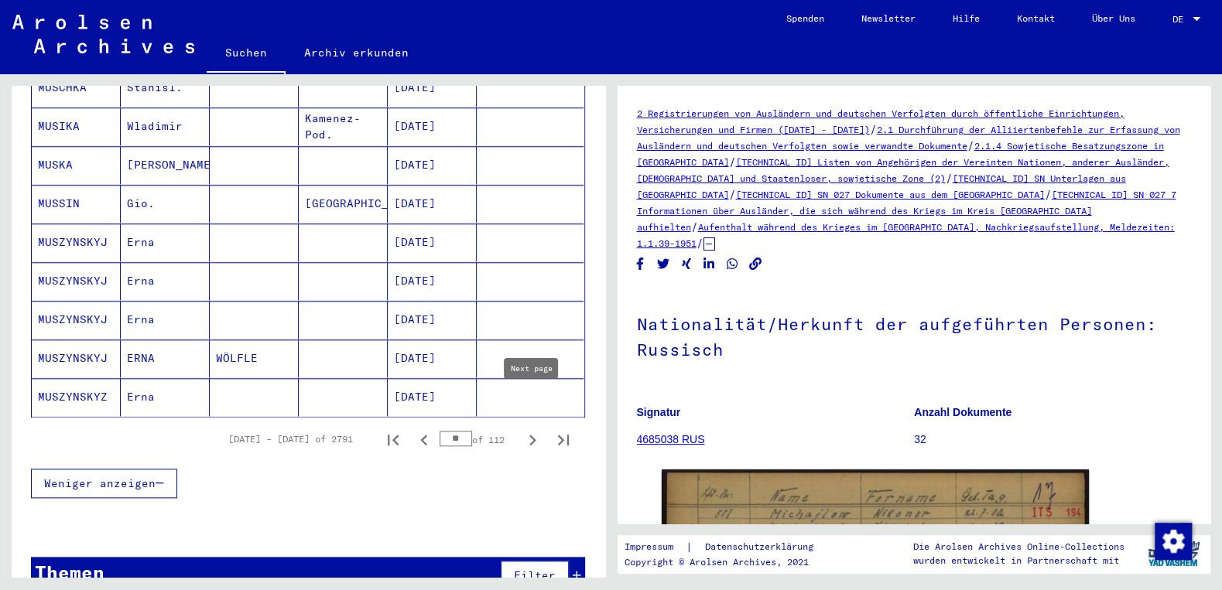
click at [536, 429] on icon "Next page" at bounding box center [532, 440] width 22 height 22
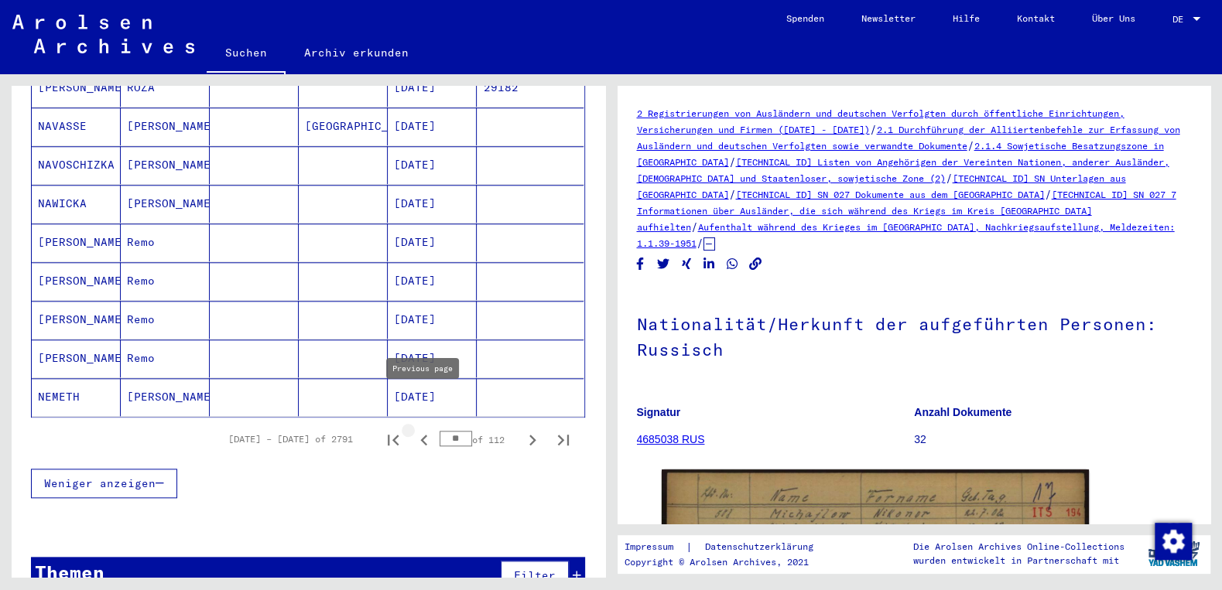
click at [426, 429] on icon "Previous page" at bounding box center [424, 440] width 22 height 22
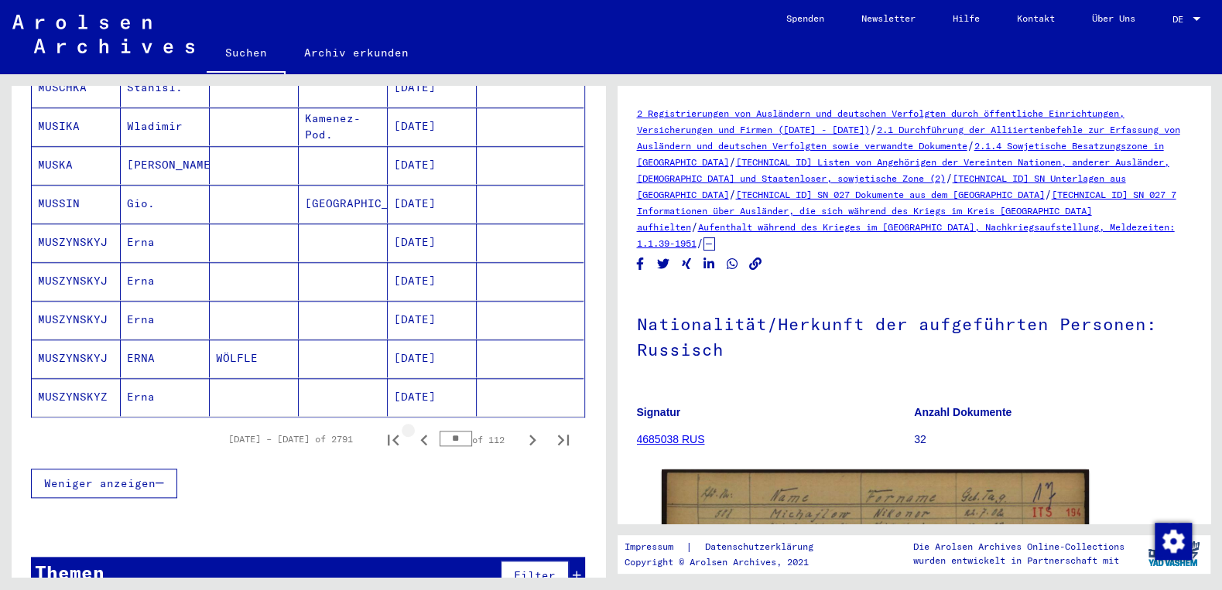
click at [424, 429] on icon "Previous page" at bounding box center [424, 440] width 22 height 22
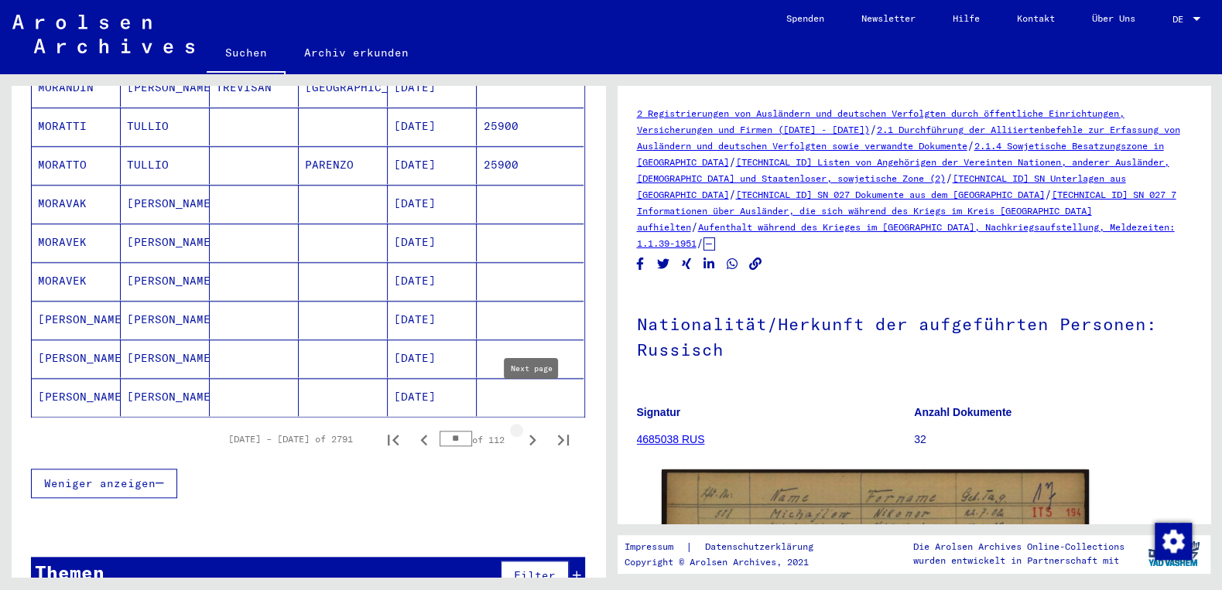
click at [533, 429] on icon "Next page" at bounding box center [532, 440] width 22 height 22
type input "**"
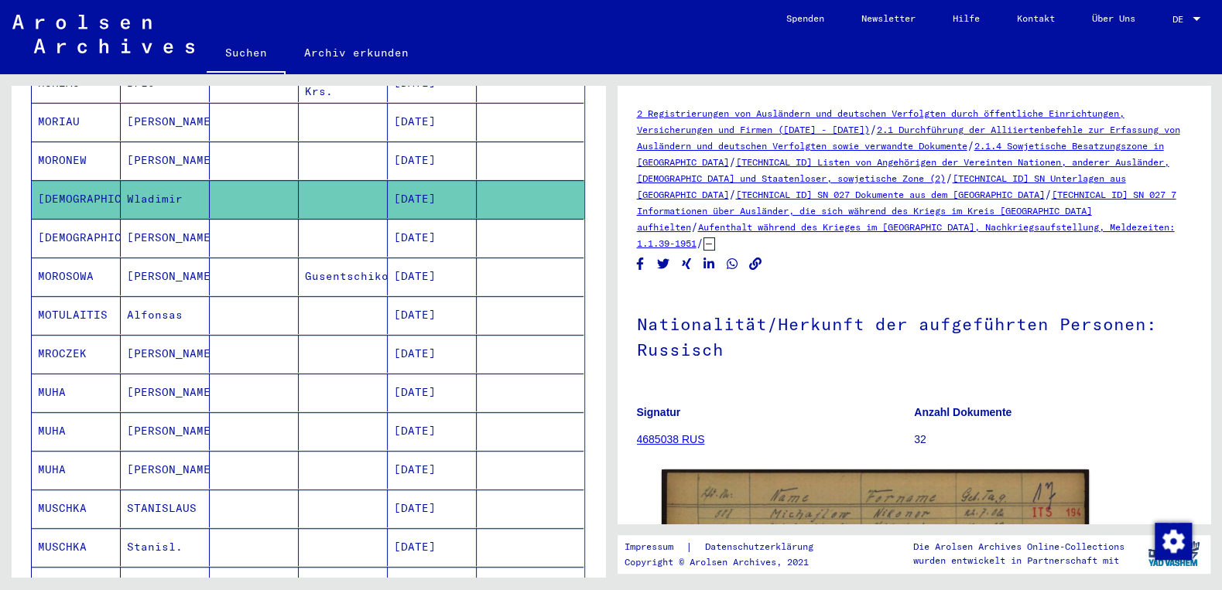
scroll to position [299, 0]
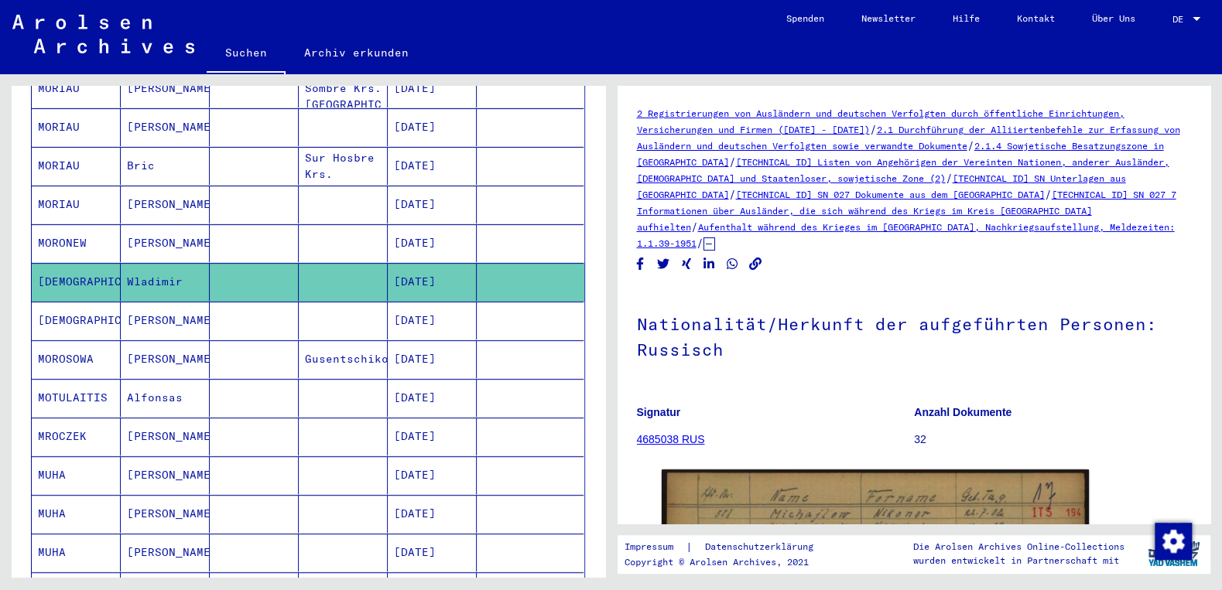
click at [167, 302] on mat-cell "[PERSON_NAME]" at bounding box center [165, 321] width 89 height 38
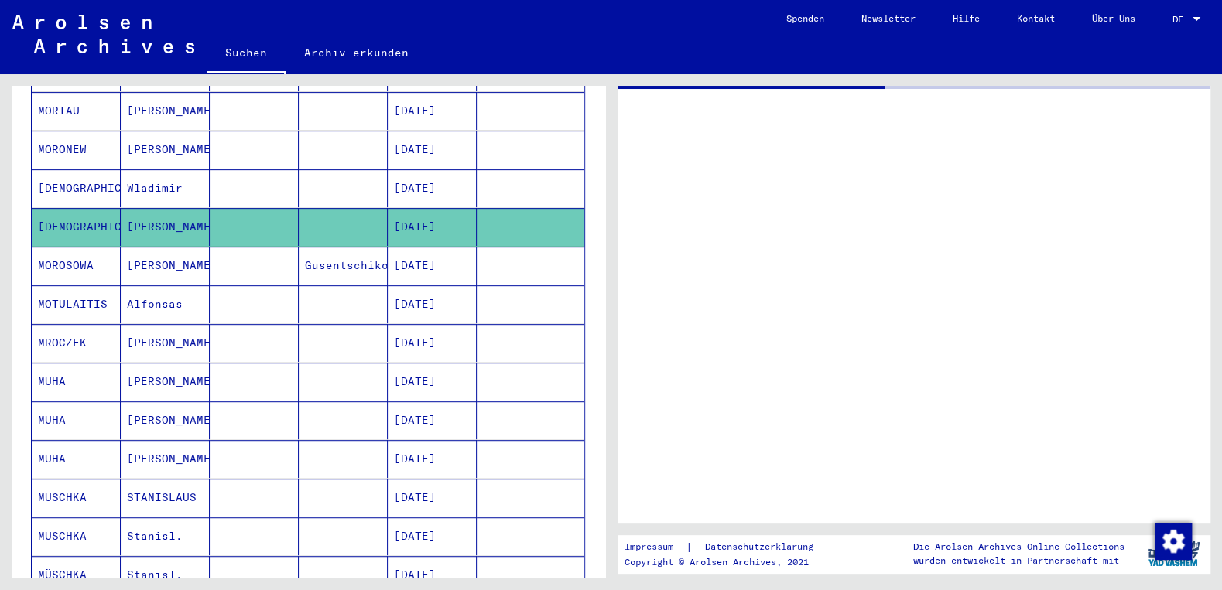
scroll to position [464, 0]
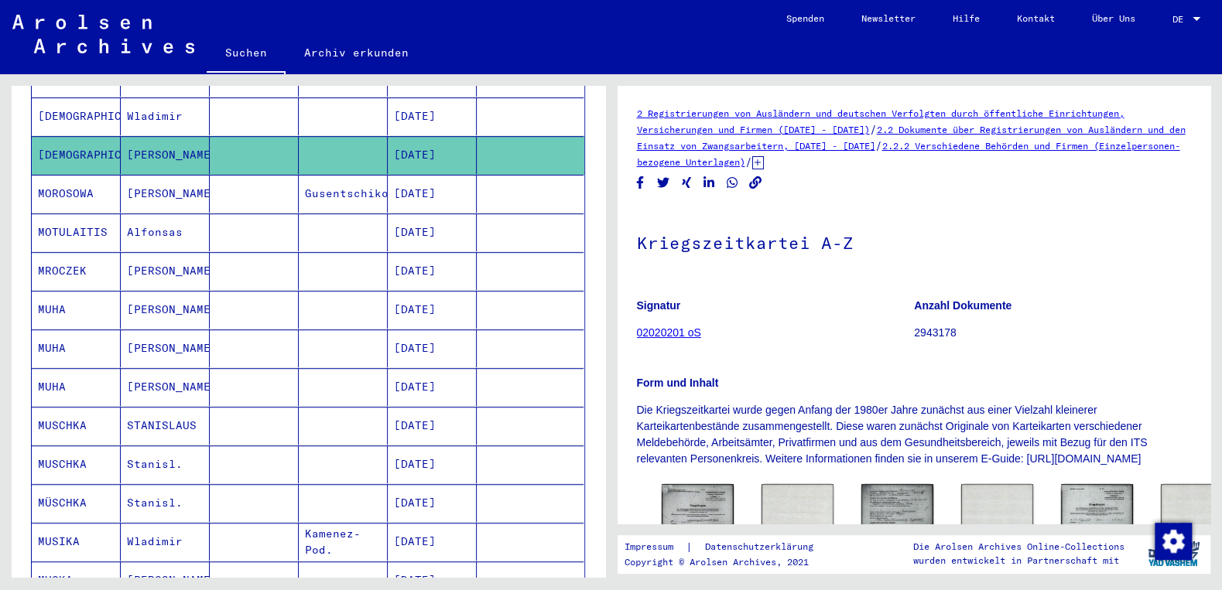
click at [764, 165] on icon at bounding box center [758, 162] width 12 height 13
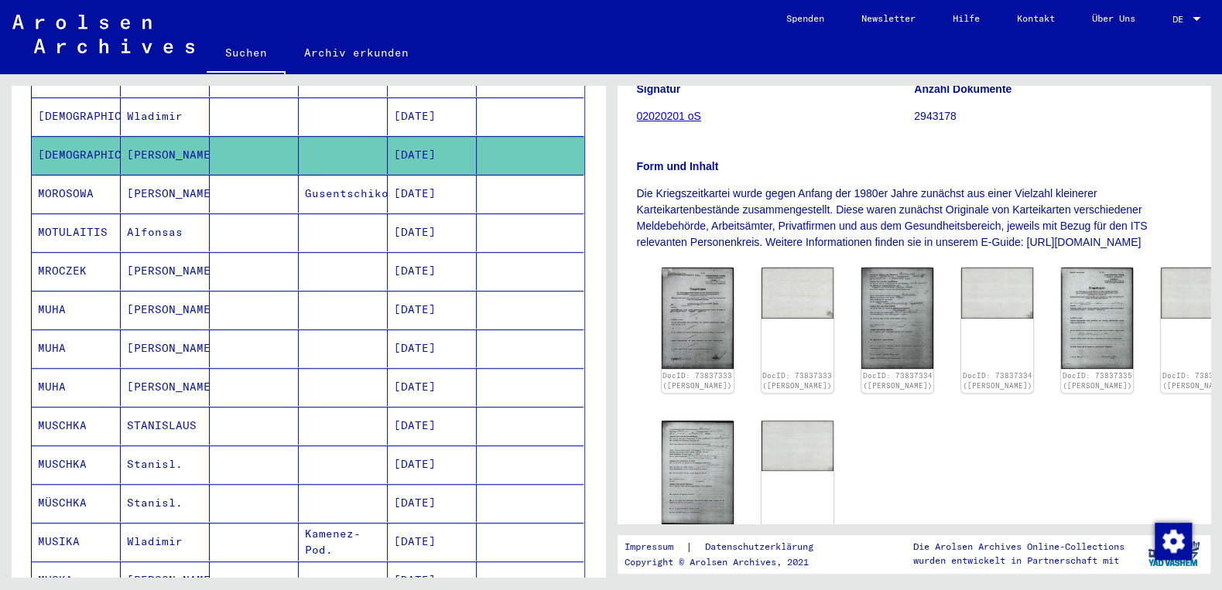
scroll to position [248, 0]
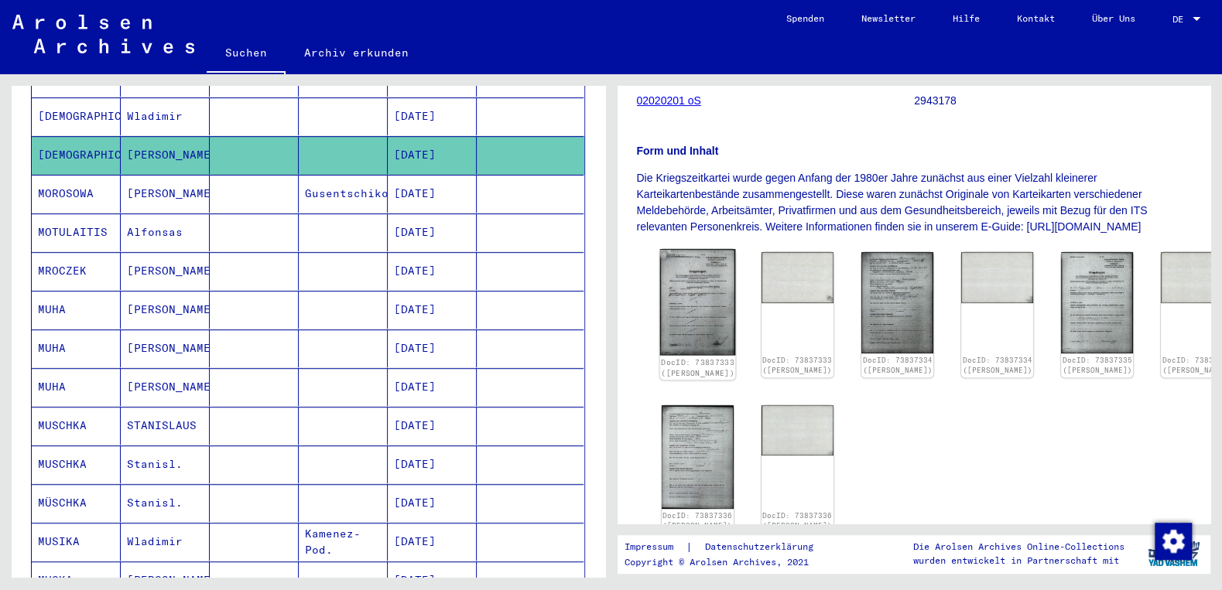
click at [679, 330] on img at bounding box center [697, 302] width 76 height 106
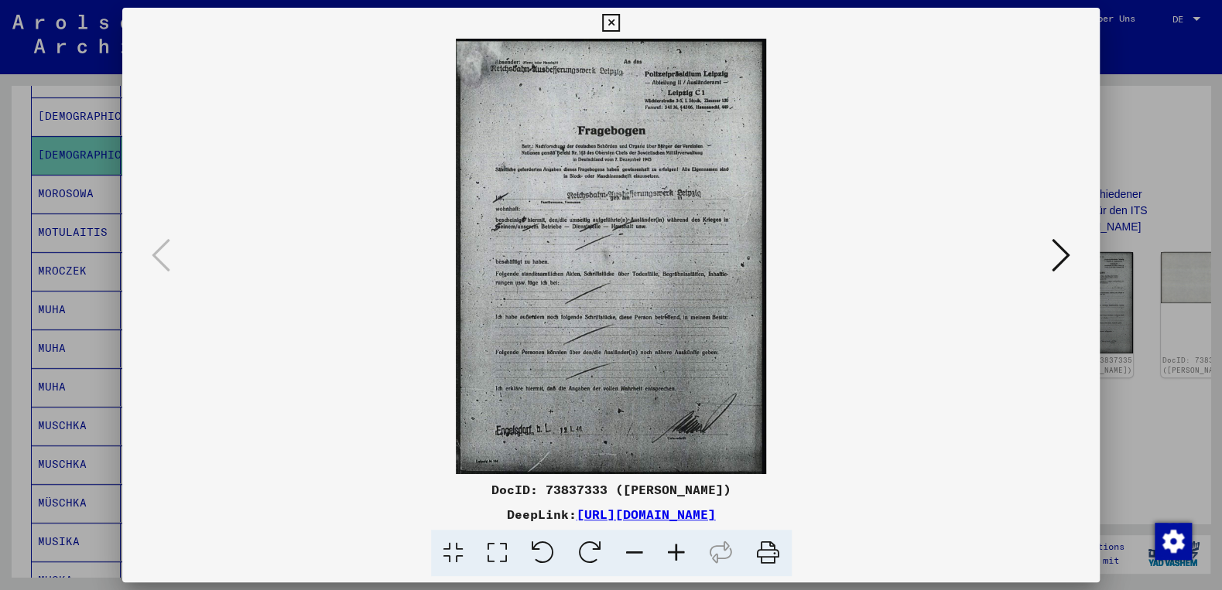
click at [1066, 262] on icon at bounding box center [1060, 255] width 19 height 37
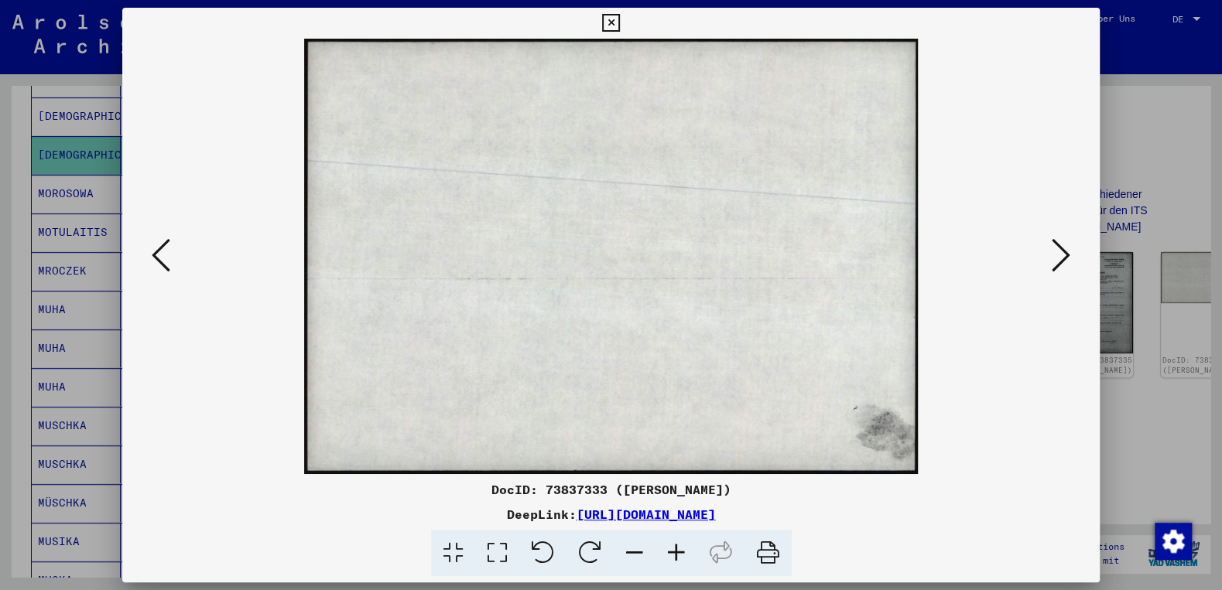
click at [1066, 262] on icon at bounding box center [1060, 255] width 19 height 37
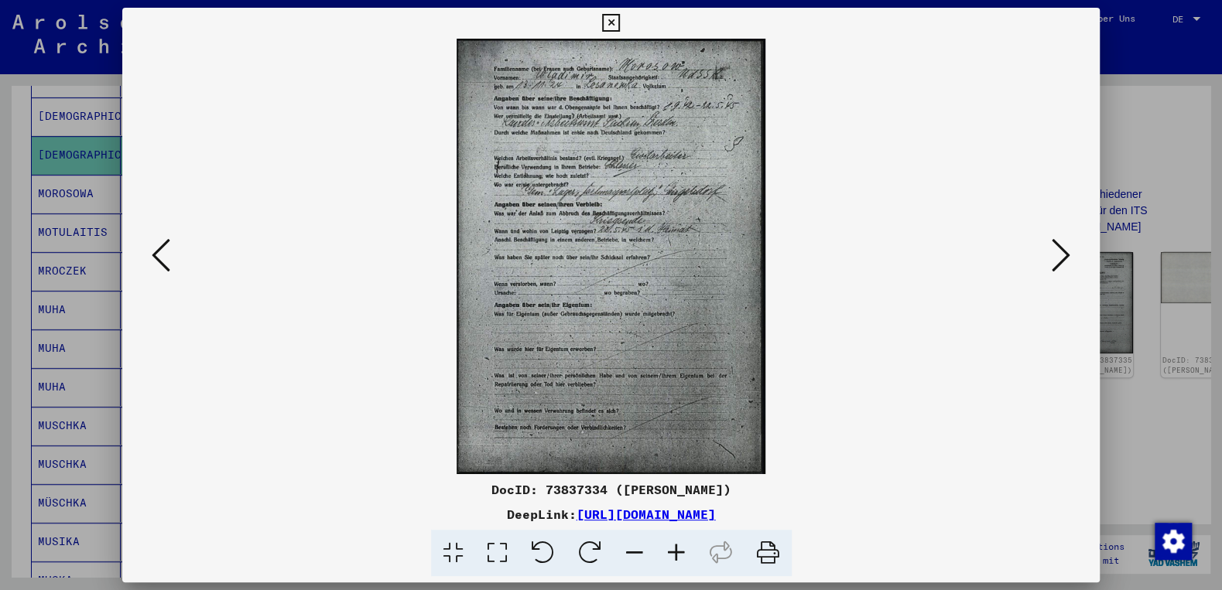
click at [1066, 262] on icon at bounding box center [1060, 255] width 19 height 37
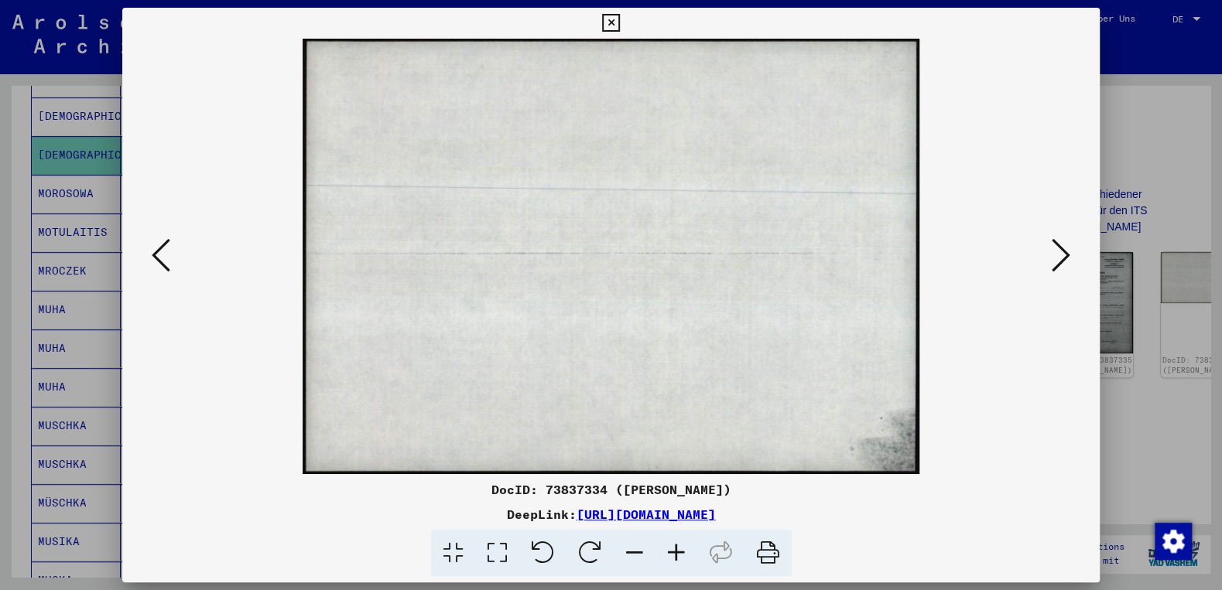
click at [1066, 262] on icon at bounding box center [1060, 255] width 19 height 37
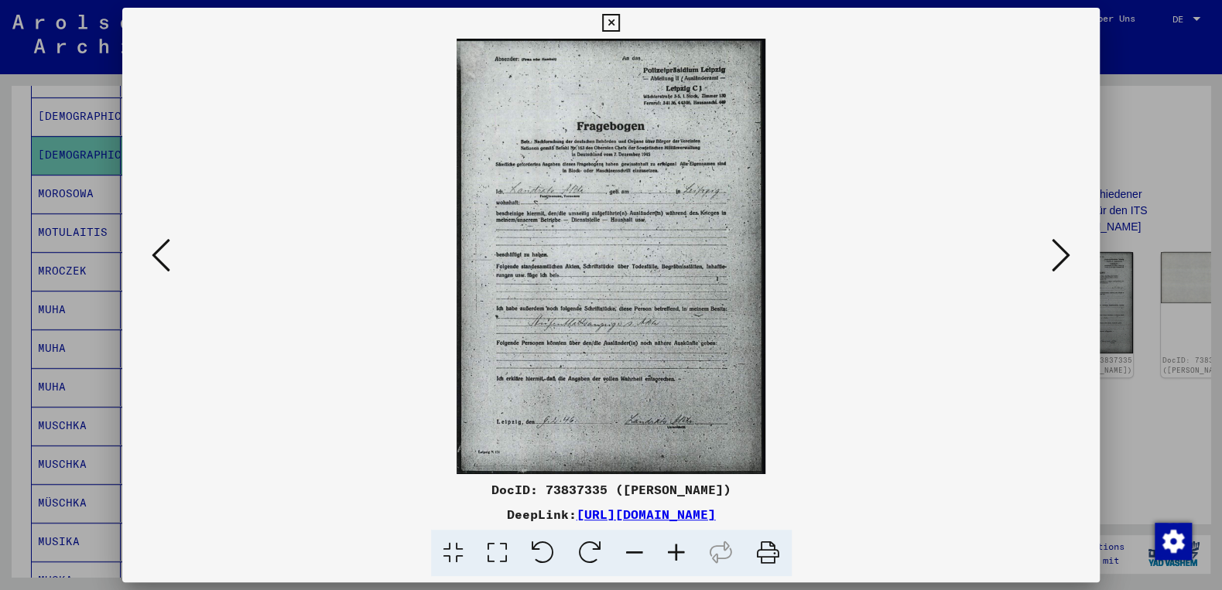
click at [1066, 262] on icon at bounding box center [1060, 255] width 19 height 37
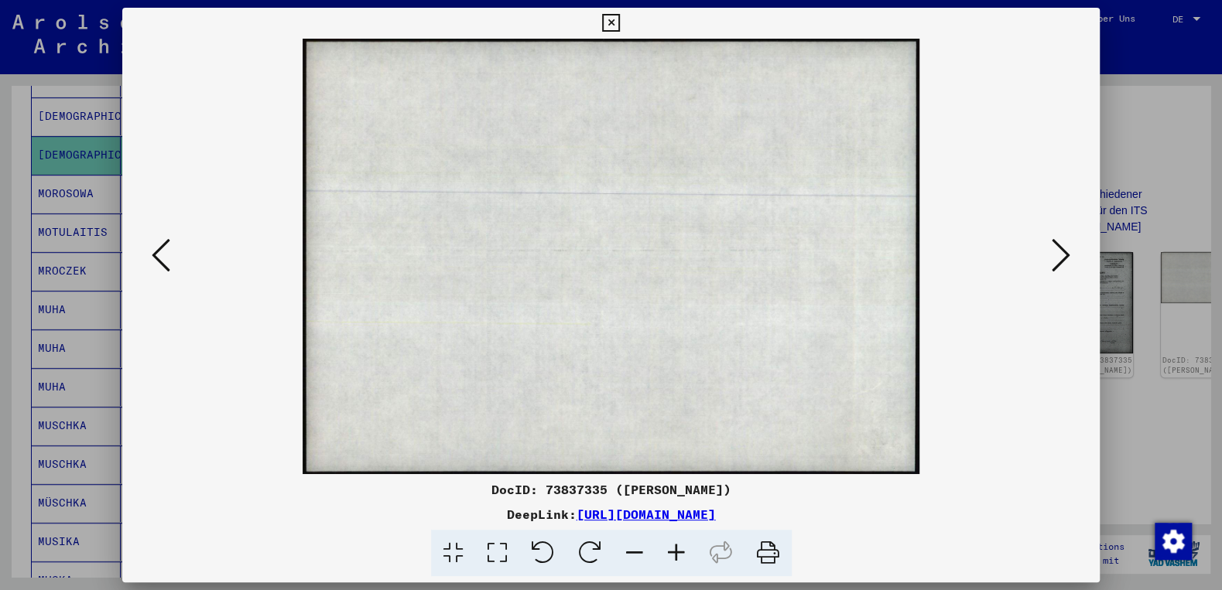
click at [1066, 262] on icon at bounding box center [1060, 255] width 19 height 37
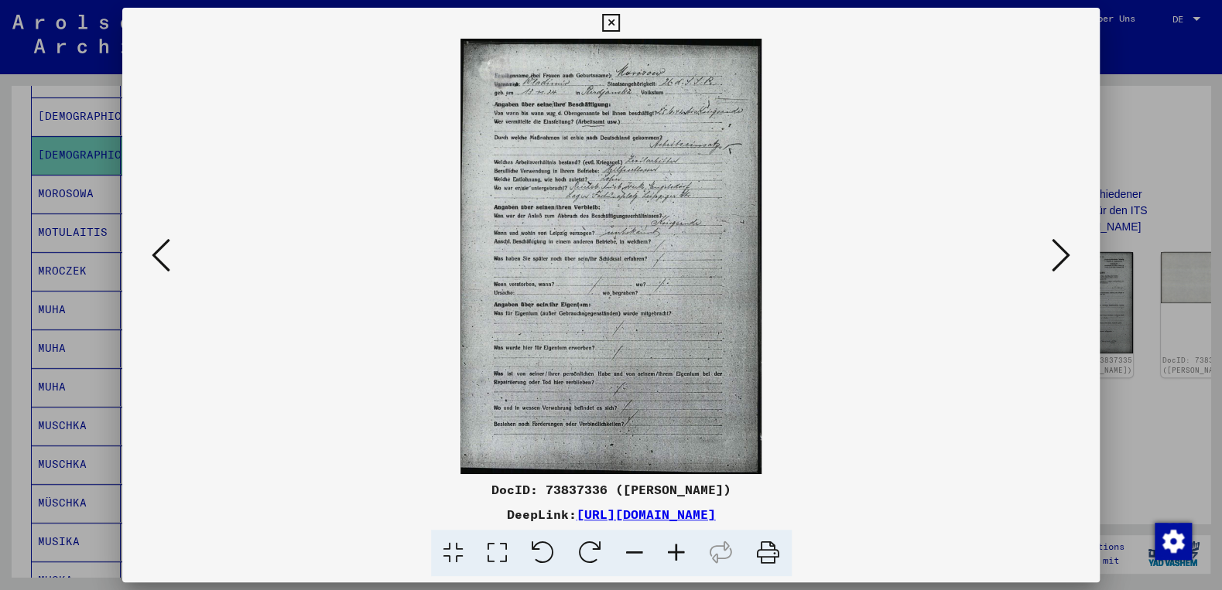
click at [1065, 264] on icon at bounding box center [1060, 255] width 19 height 37
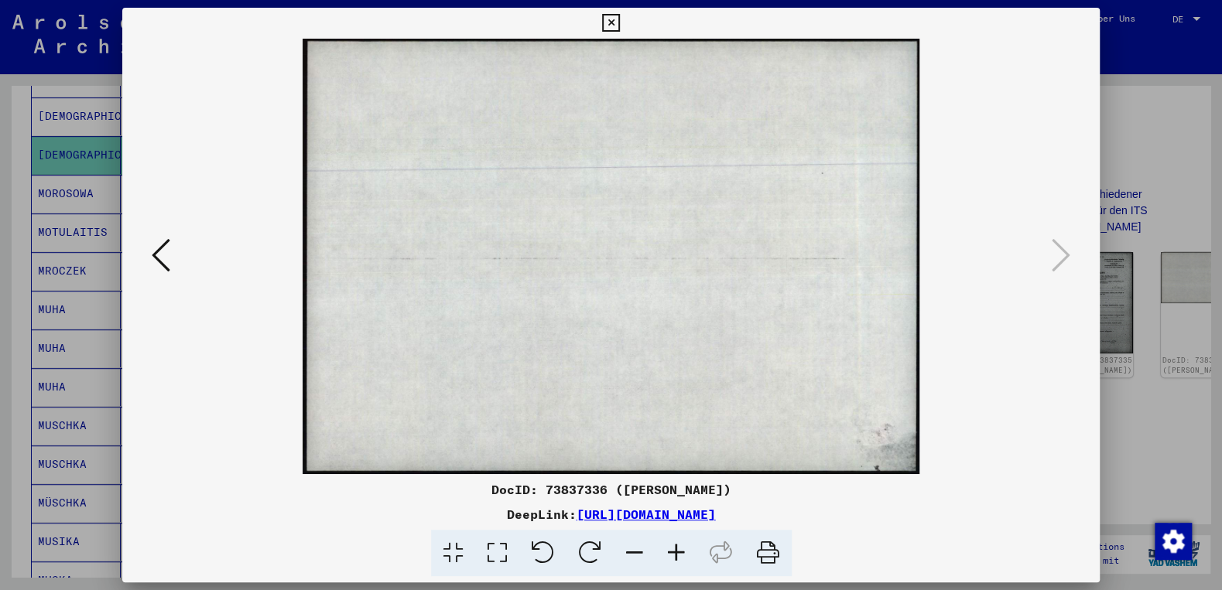
click at [620, 19] on icon at bounding box center [611, 23] width 18 height 19
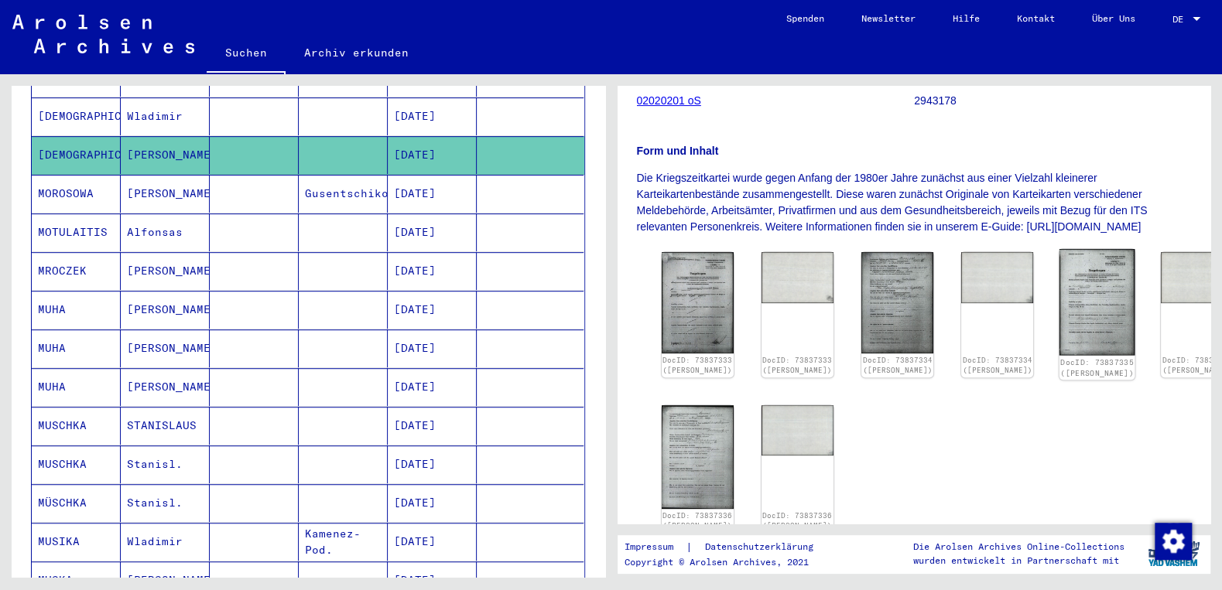
click at [1059, 320] on img at bounding box center [1097, 302] width 76 height 107
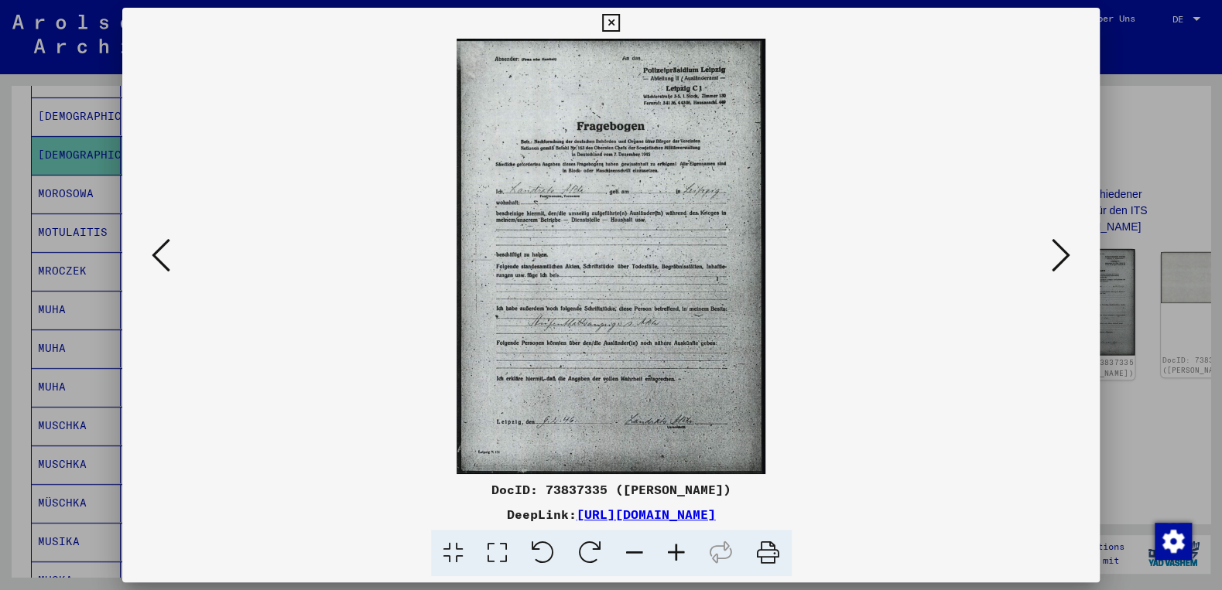
click at [1024, 320] on img at bounding box center [611, 257] width 872 height 436
click at [668, 552] on icon at bounding box center [676, 553] width 42 height 47
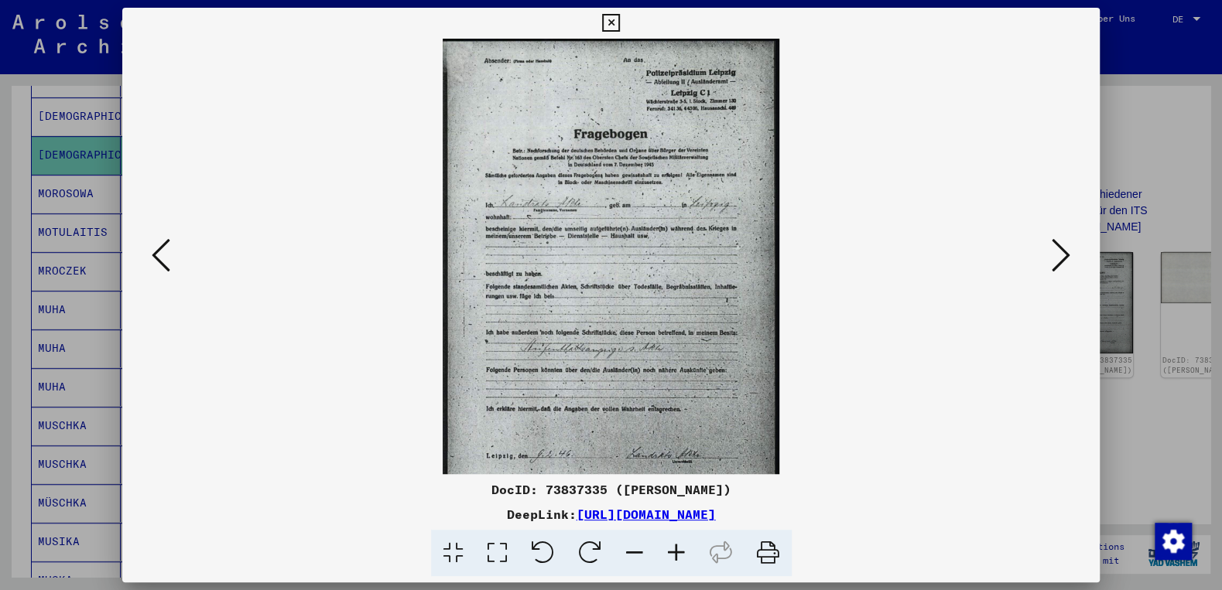
click at [668, 552] on icon at bounding box center [676, 553] width 42 height 47
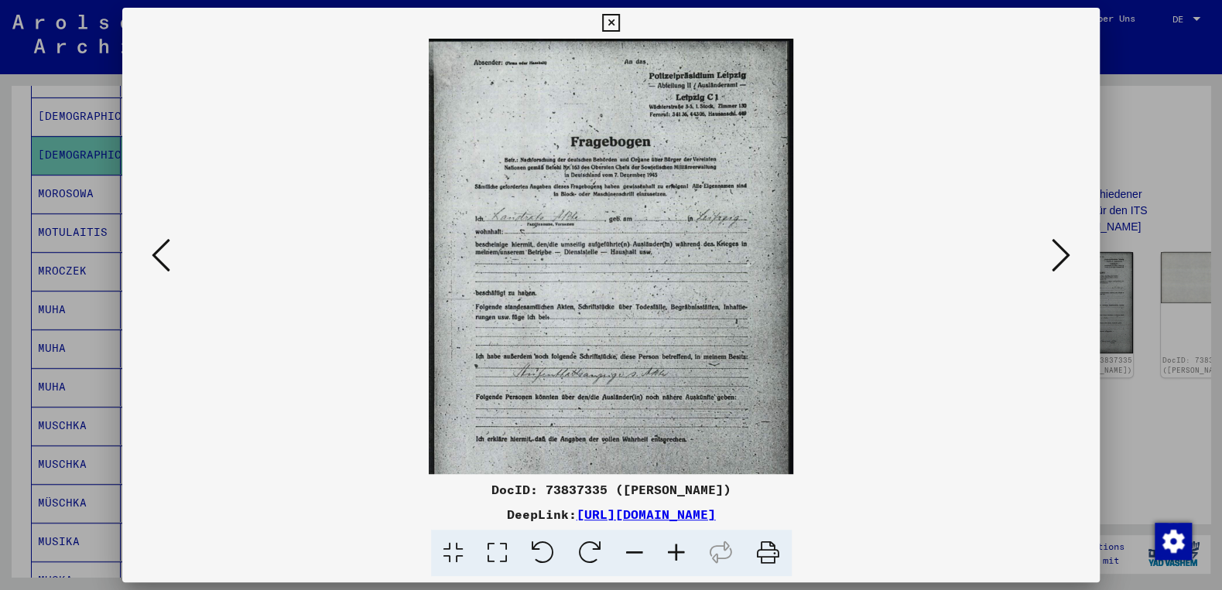
click at [667, 552] on icon at bounding box center [676, 553] width 42 height 47
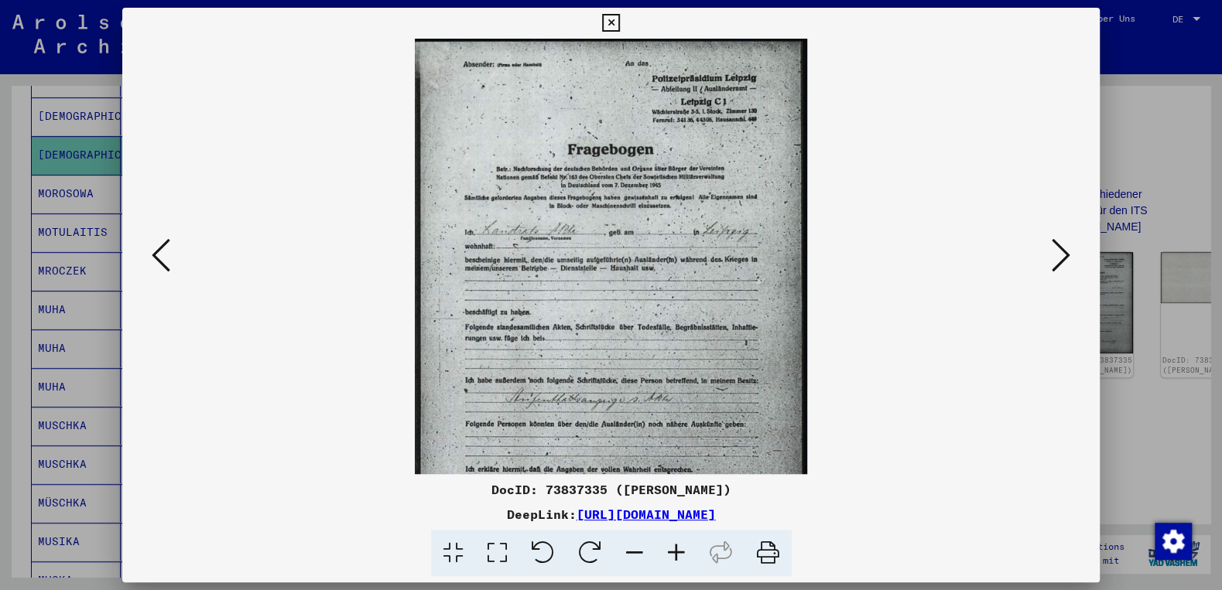
click at [670, 549] on icon at bounding box center [676, 553] width 42 height 47
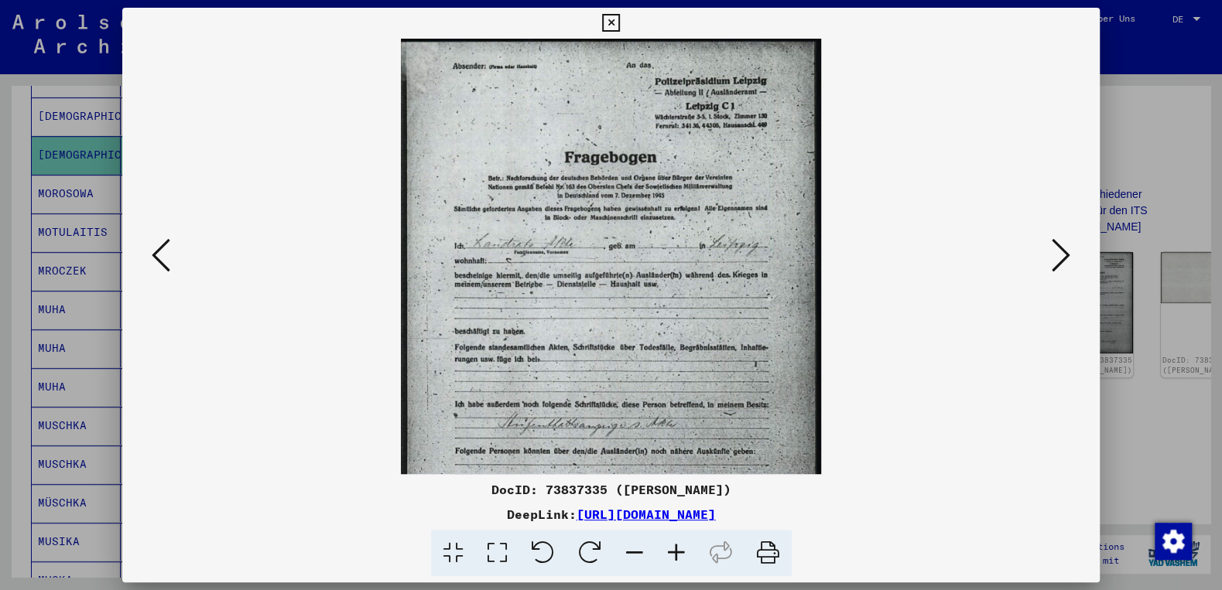
click at [670, 549] on icon at bounding box center [676, 553] width 42 height 47
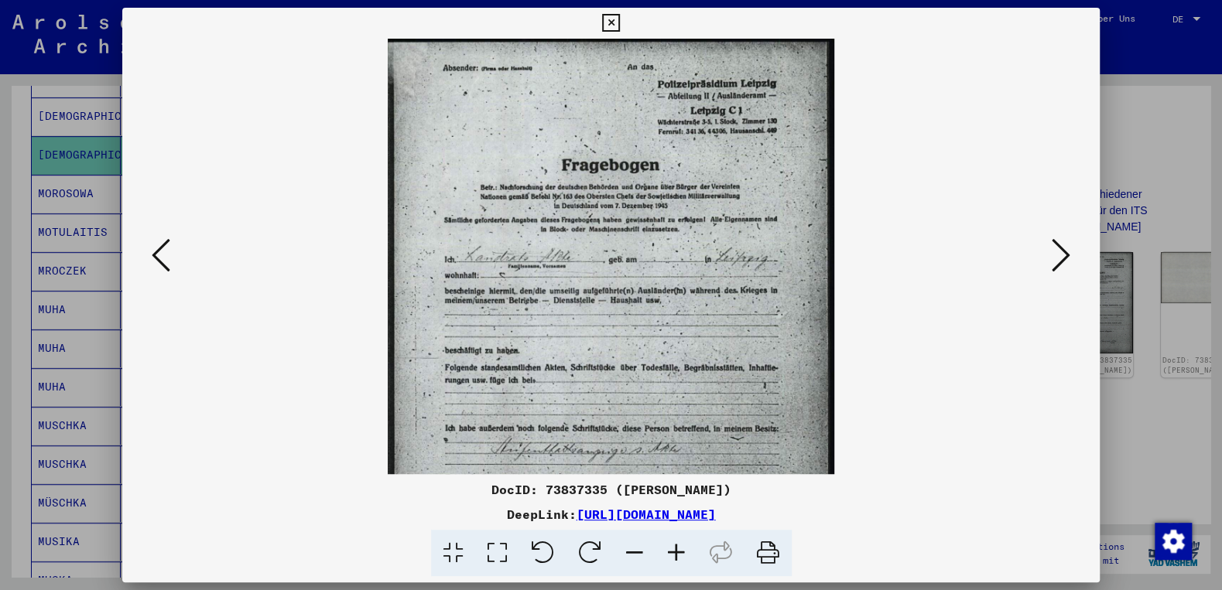
click at [670, 549] on icon at bounding box center [676, 553] width 42 height 47
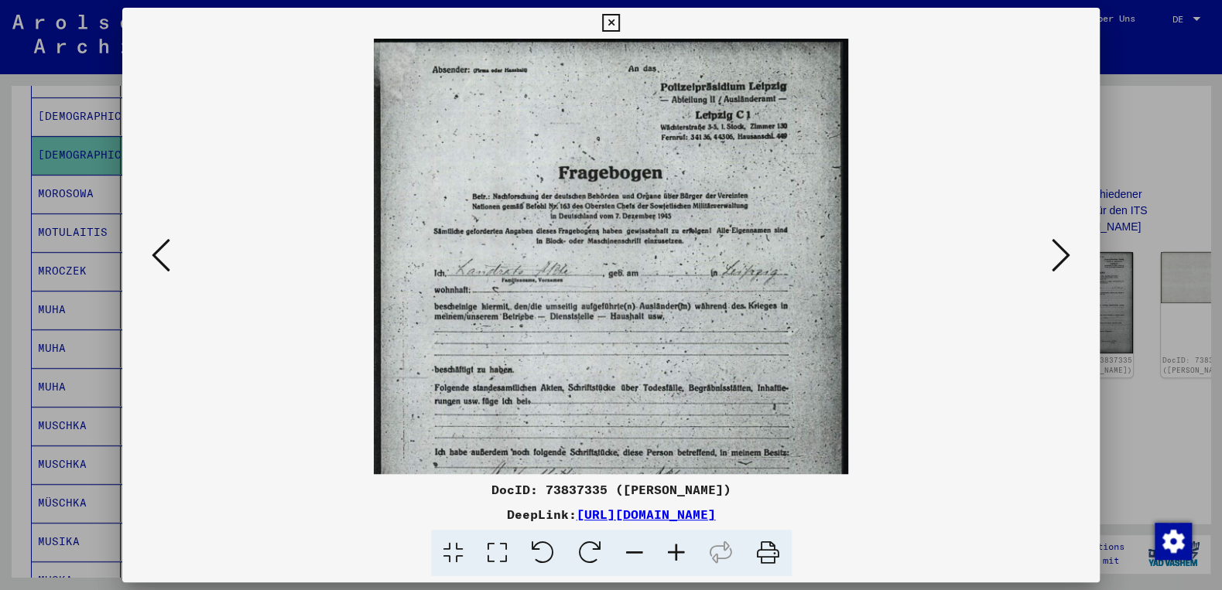
click at [670, 549] on icon at bounding box center [676, 553] width 42 height 47
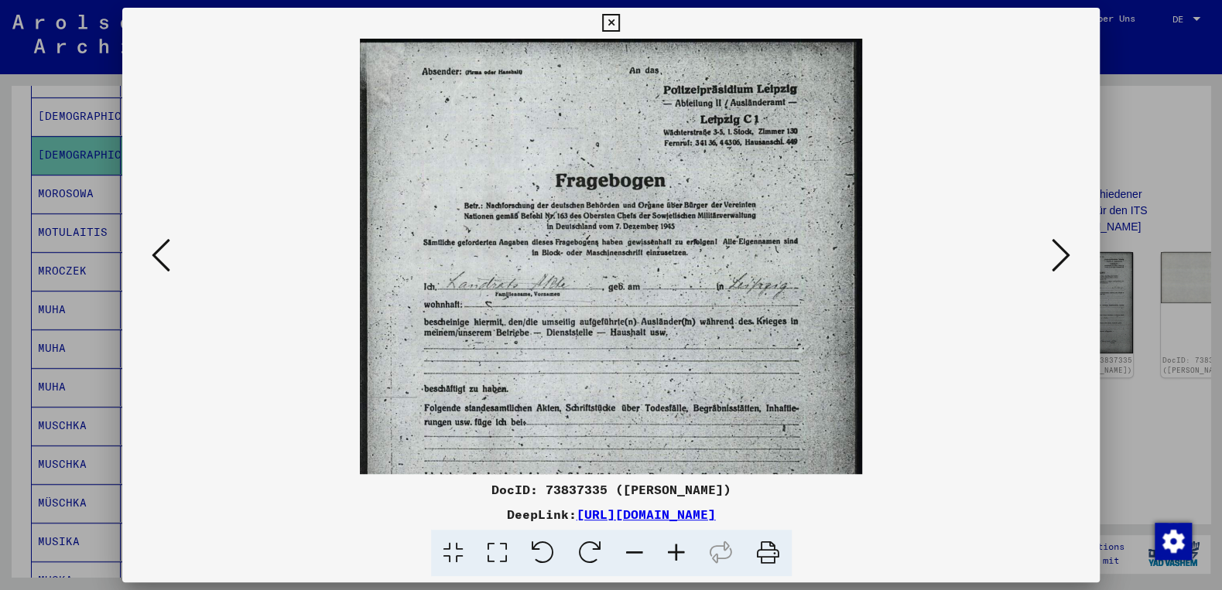
click at [670, 549] on icon at bounding box center [676, 553] width 42 height 47
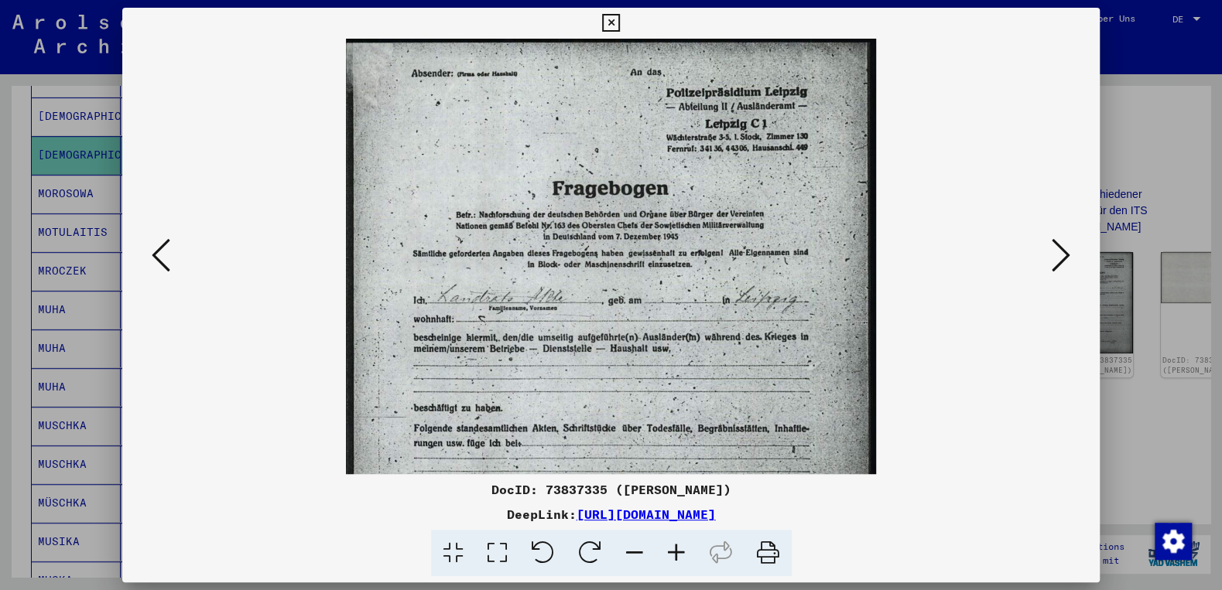
click at [670, 549] on icon at bounding box center [676, 553] width 42 height 47
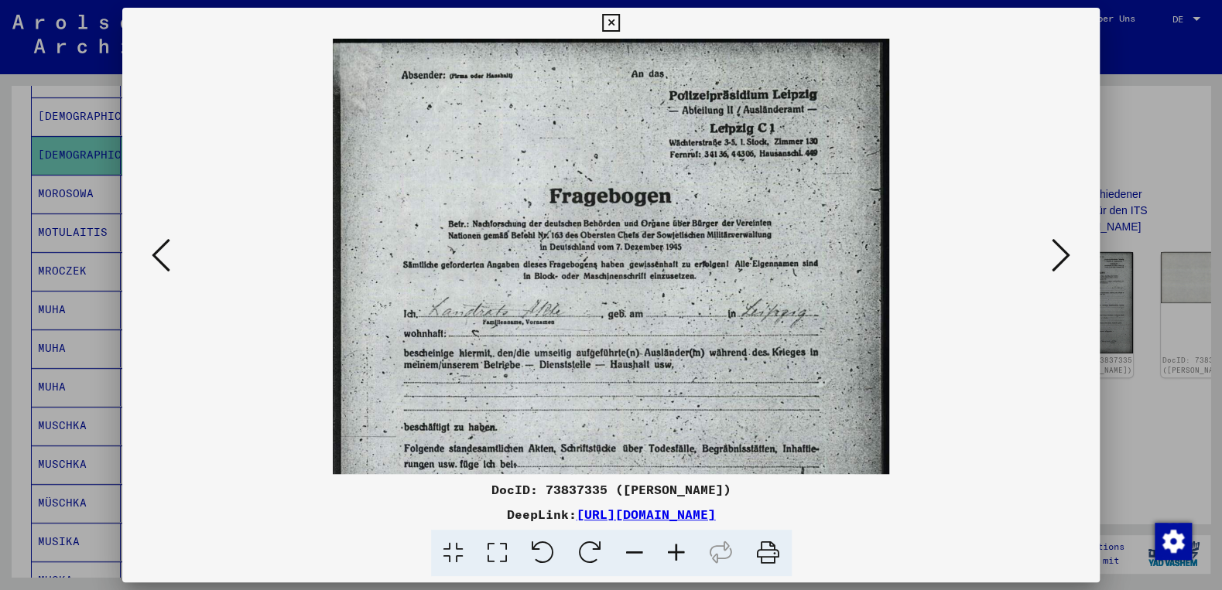
click at [670, 549] on icon at bounding box center [676, 553] width 42 height 47
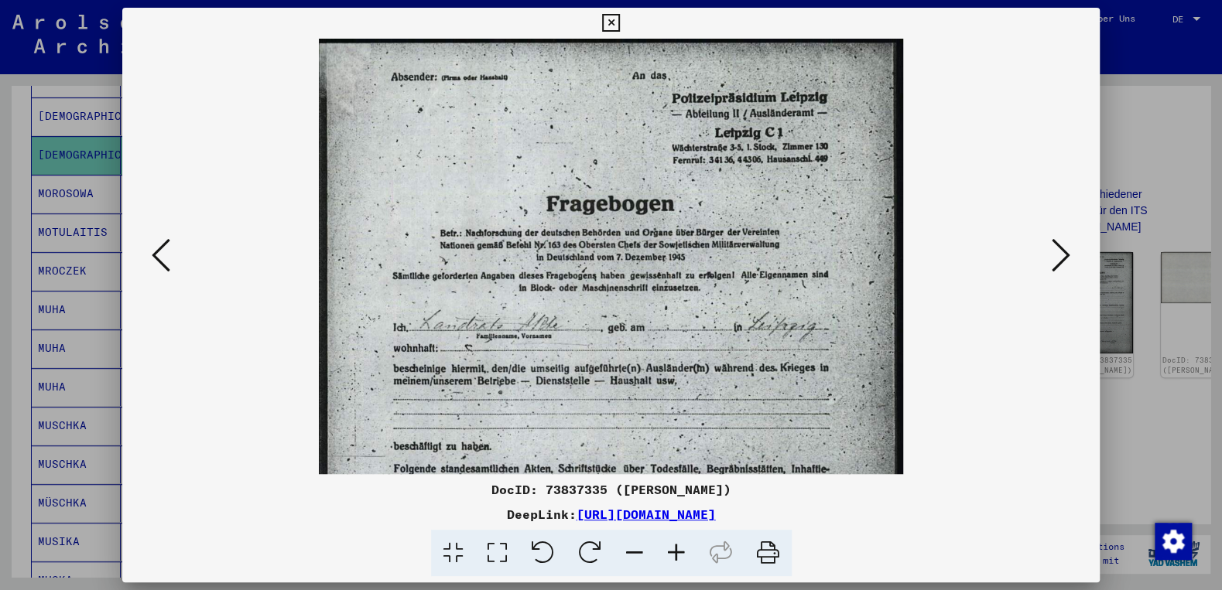
click at [670, 549] on icon at bounding box center [676, 553] width 42 height 47
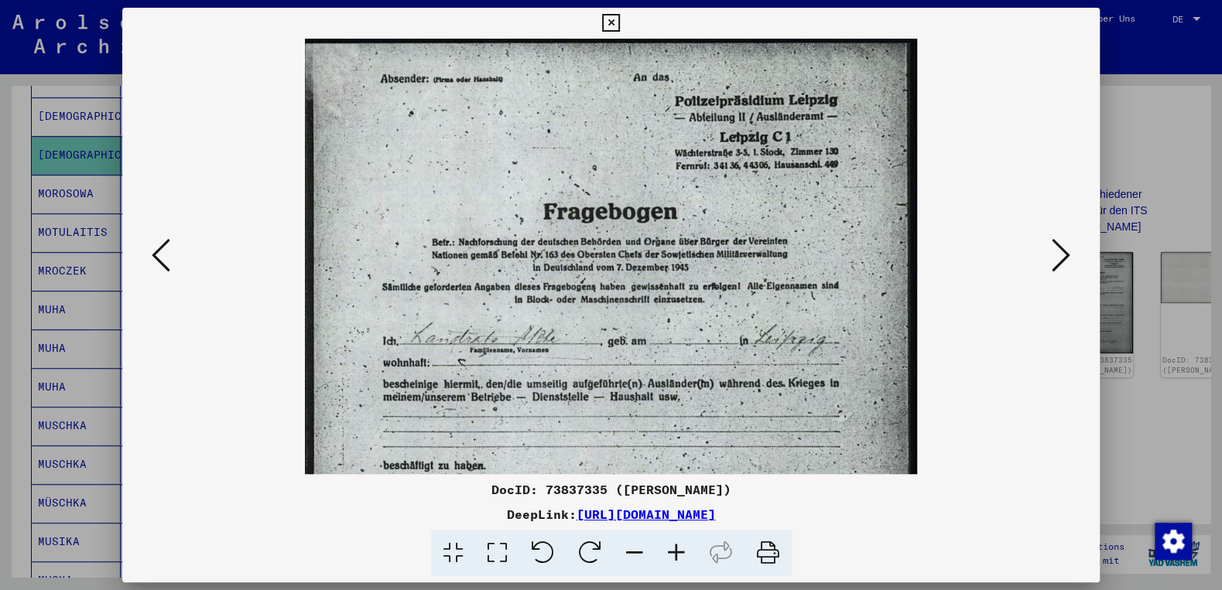
click at [669, 549] on icon at bounding box center [676, 553] width 42 height 47
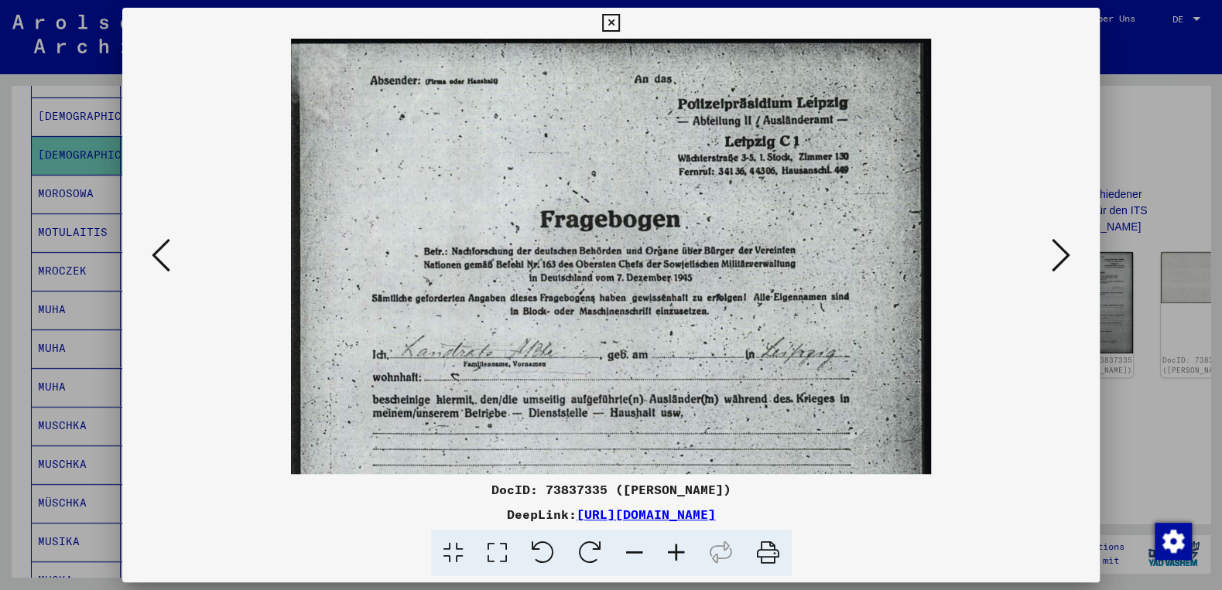
click at [669, 549] on icon at bounding box center [676, 553] width 42 height 47
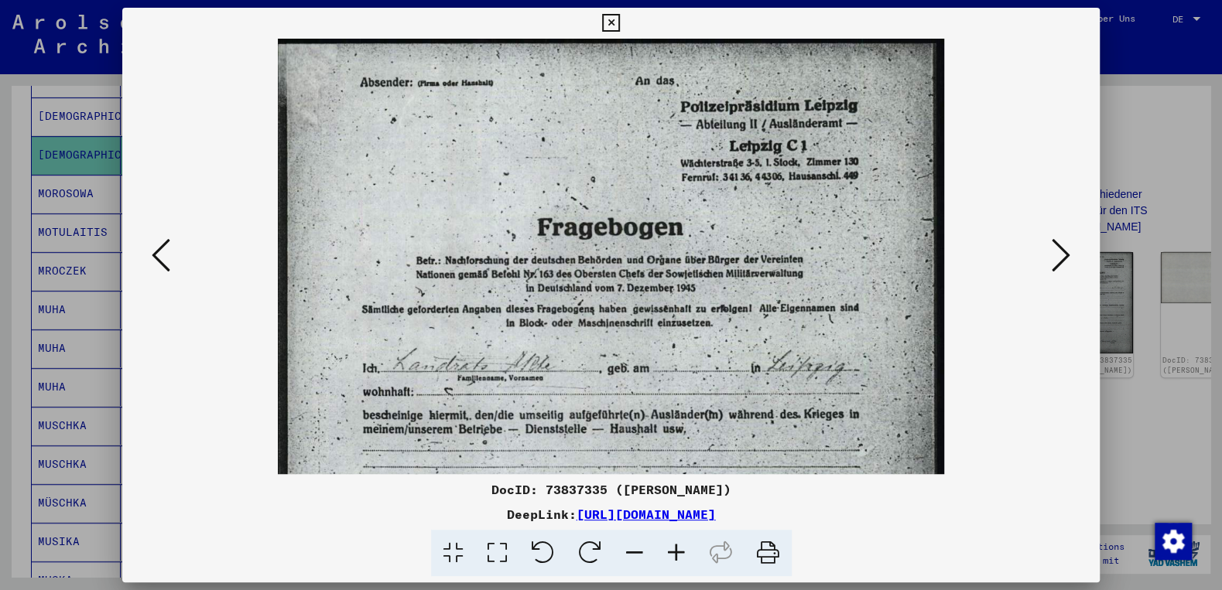
click at [669, 549] on icon at bounding box center [676, 553] width 42 height 47
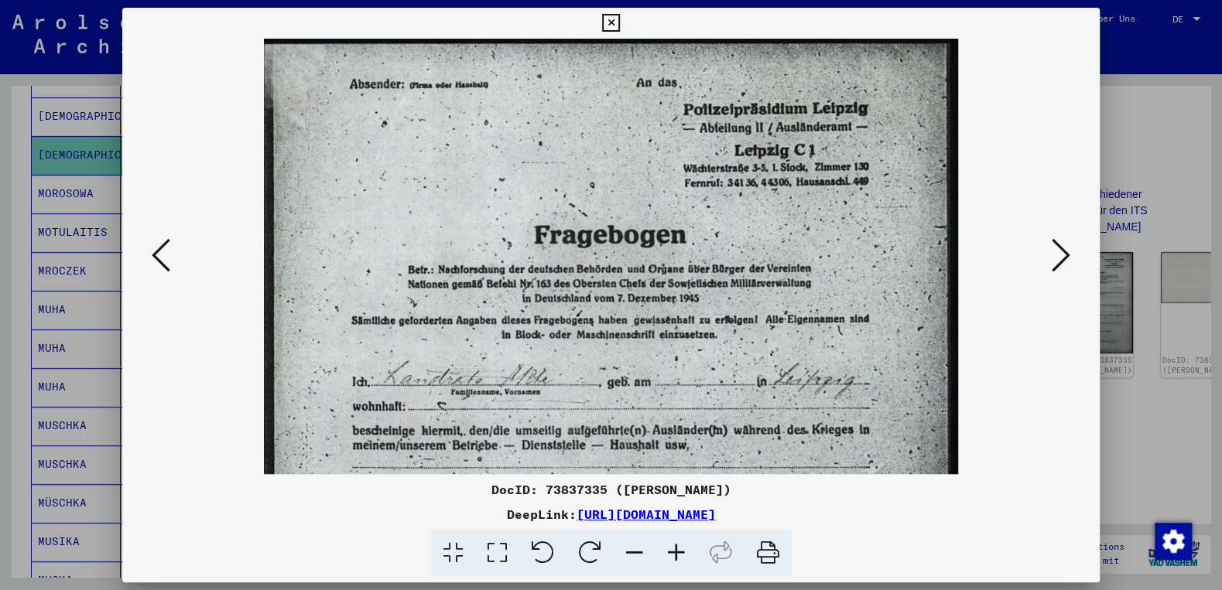
click at [669, 549] on icon at bounding box center [676, 553] width 42 height 47
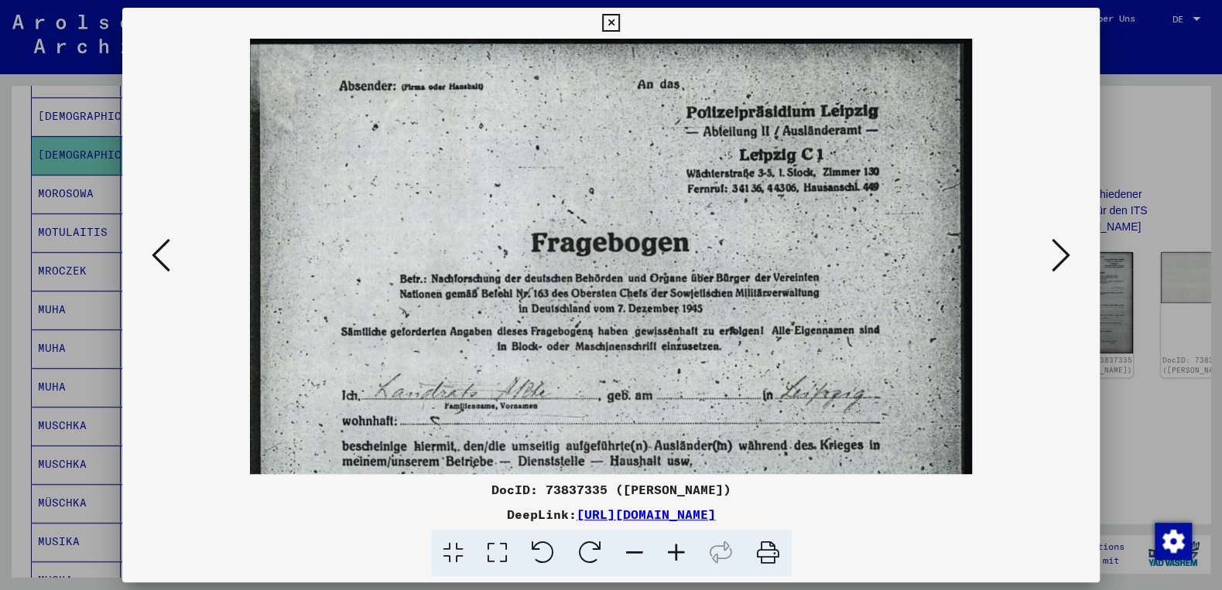
click at [669, 549] on icon at bounding box center [676, 553] width 42 height 47
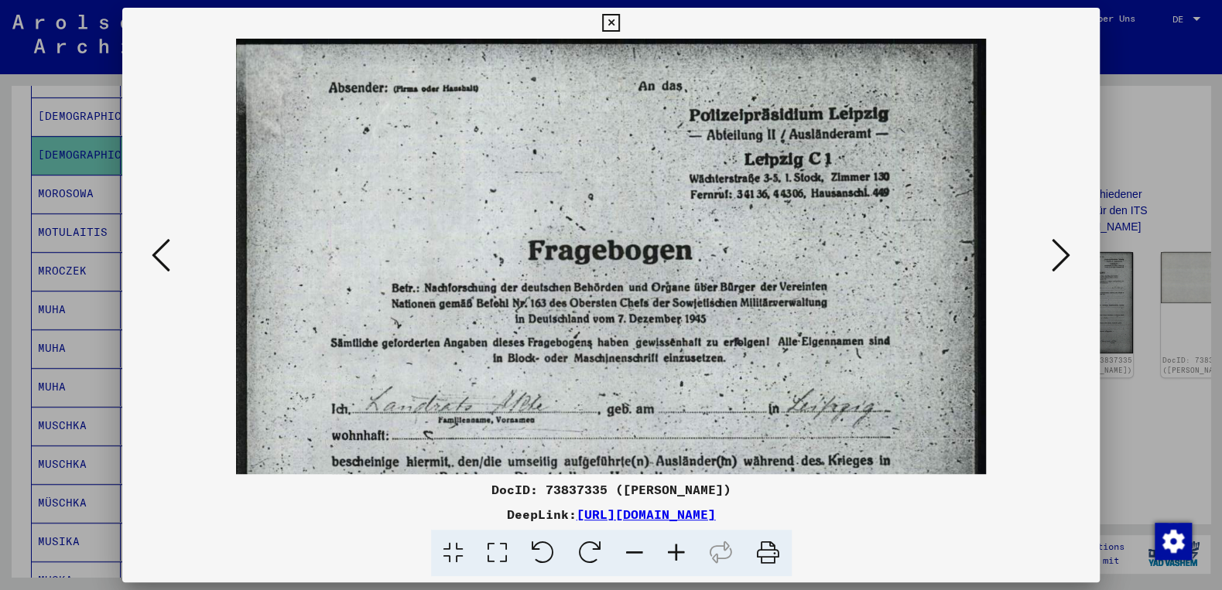
click at [669, 549] on icon at bounding box center [676, 553] width 42 height 47
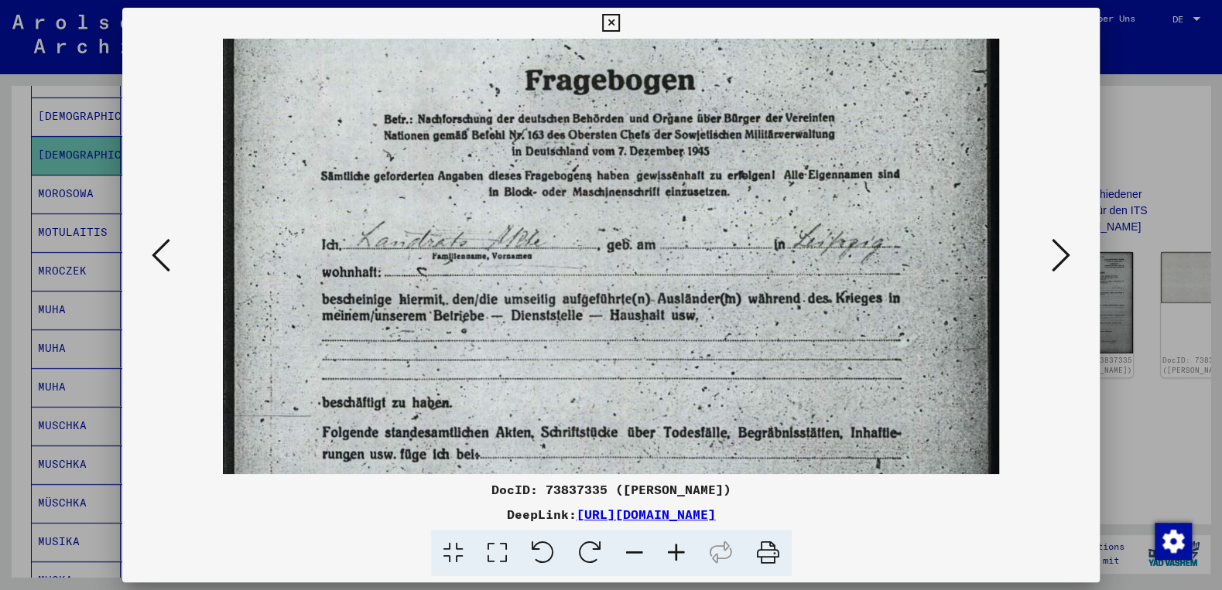
drag, startPoint x: 725, startPoint y: 394, endPoint x: 703, endPoint y: 215, distance: 180.1
click at [703, 215] on img at bounding box center [611, 407] width 777 height 1093
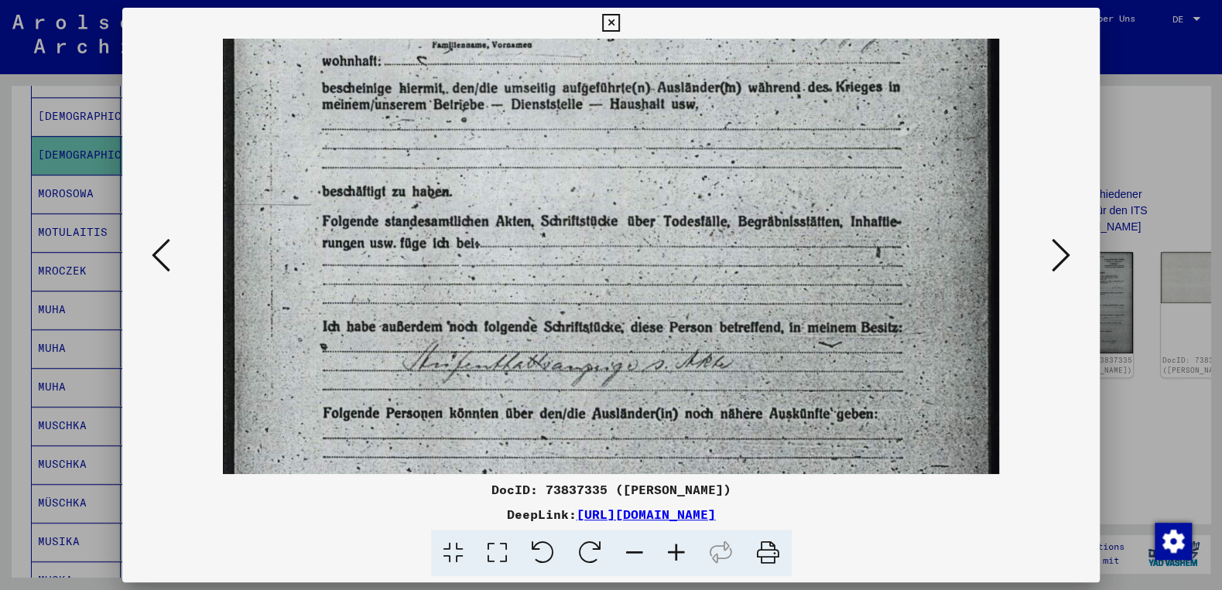
drag, startPoint x: 651, startPoint y: 330, endPoint x: 699, endPoint y: 135, distance: 200.0
click at [700, 128] on img at bounding box center [611, 196] width 777 height 1093
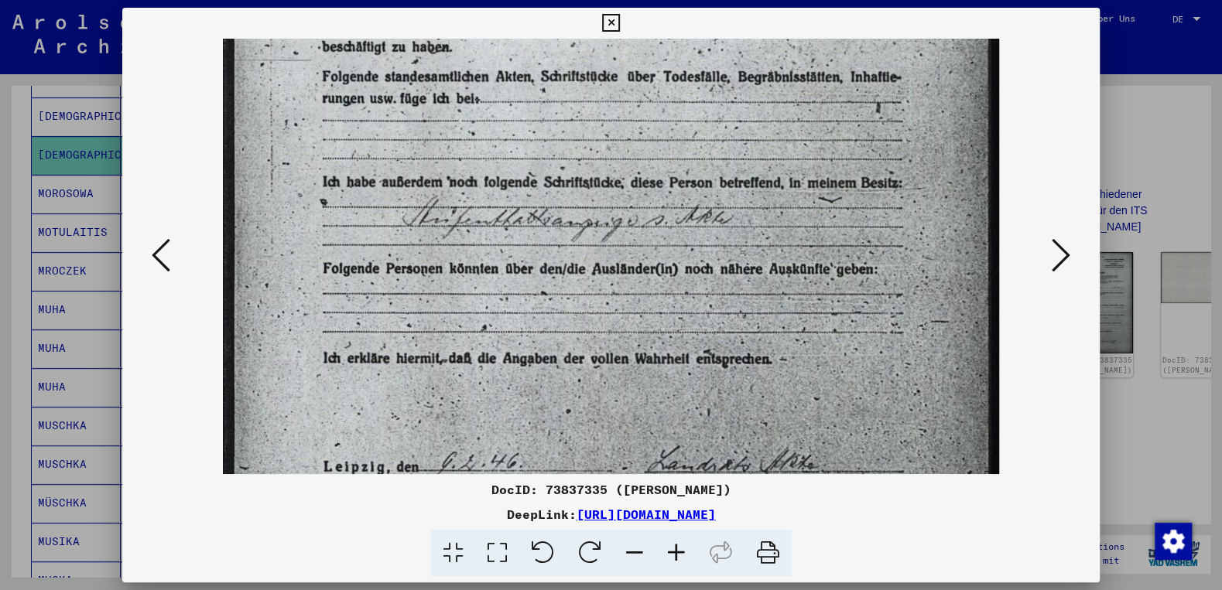
drag, startPoint x: 654, startPoint y: 301, endPoint x: 651, endPoint y: 236, distance: 65.0
click at [673, 168] on img at bounding box center [611, 51] width 777 height 1093
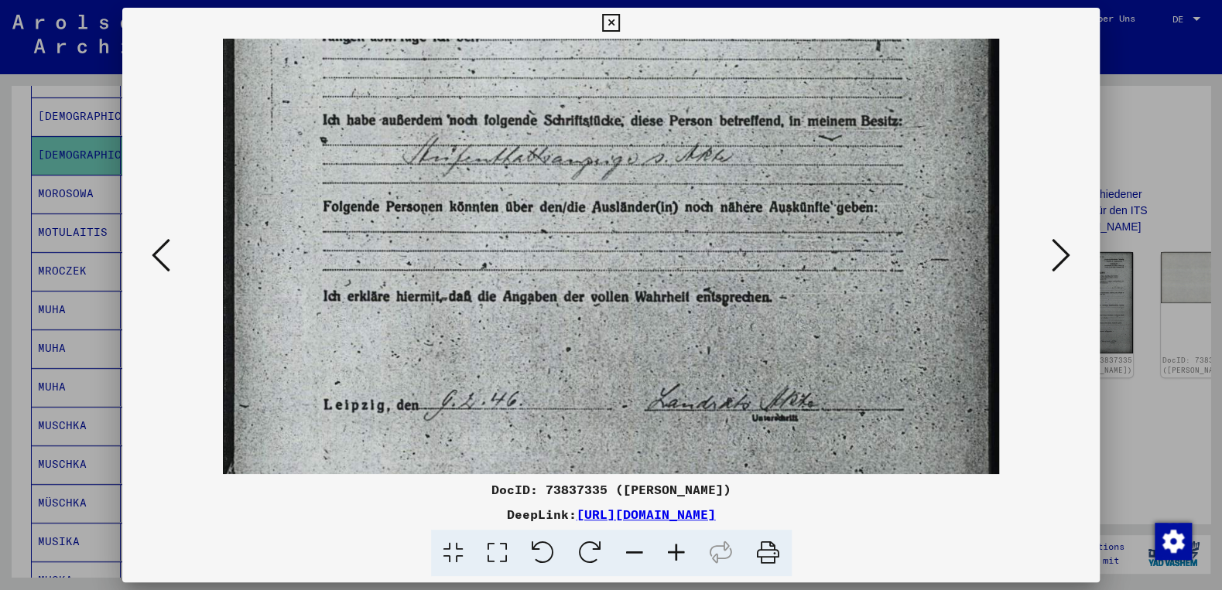
drag, startPoint x: 659, startPoint y: 262, endPoint x: 673, endPoint y: 195, distance: 68.7
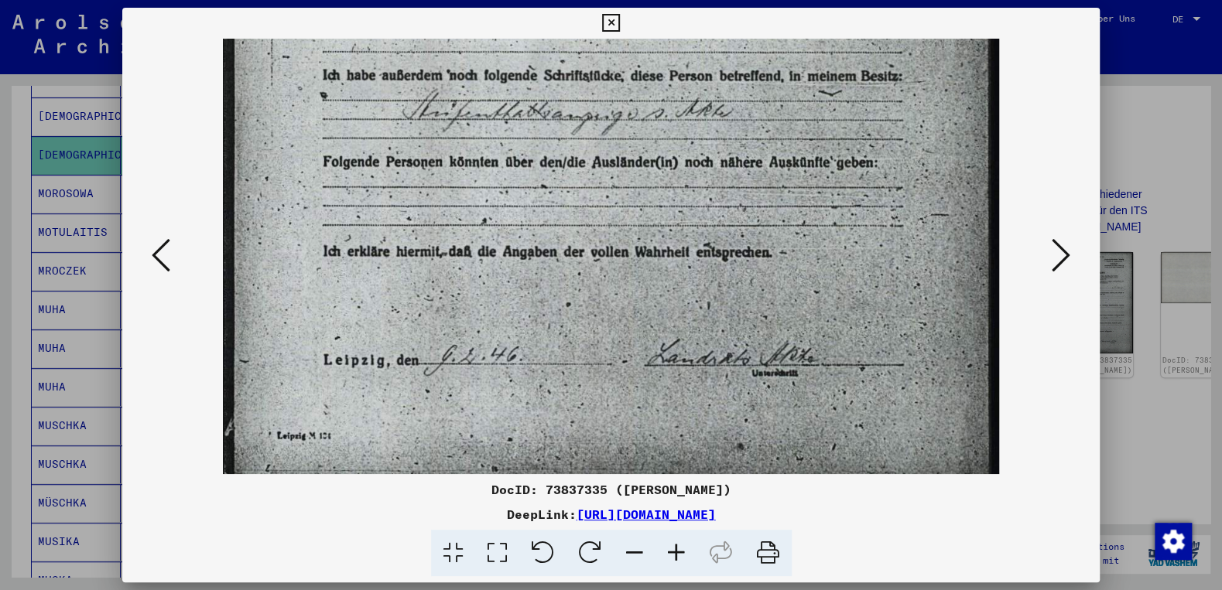
scroll to position [641, 0]
drag, startPoint x: 654, startPoint y: 320, endPoint x: 662, endPoint y: 275, distance: 46.3
click at [1066, 255] on icon at bounding box center [1060, 255] width 19 height 37
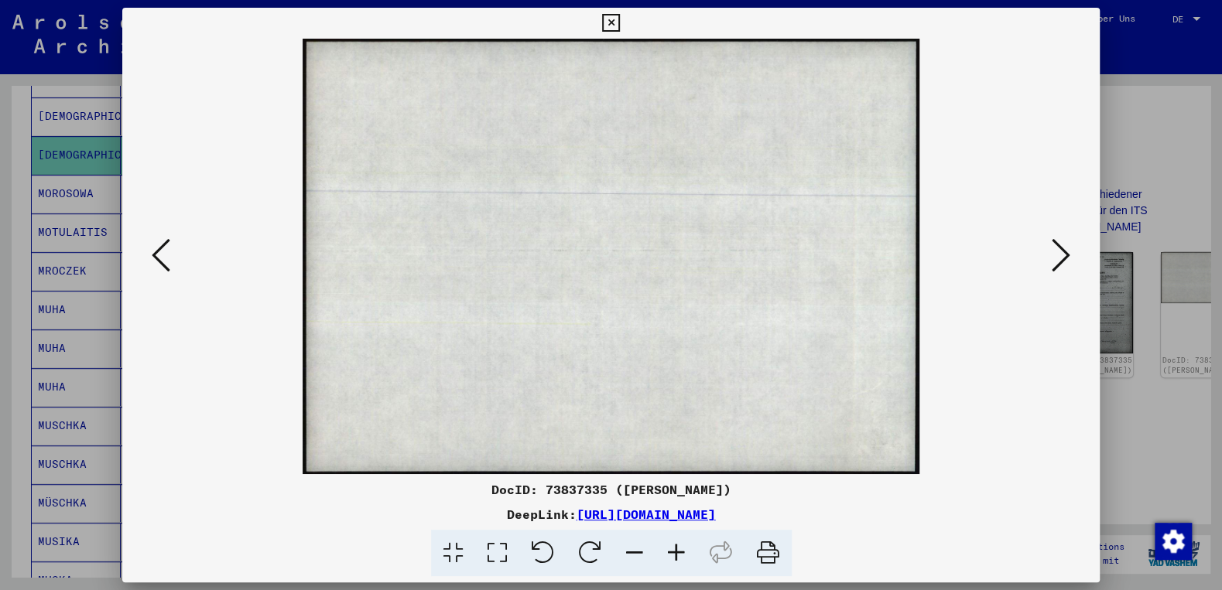
click at [1064, 258] on icon at bounding box center [1060, 255] width 19 height 37
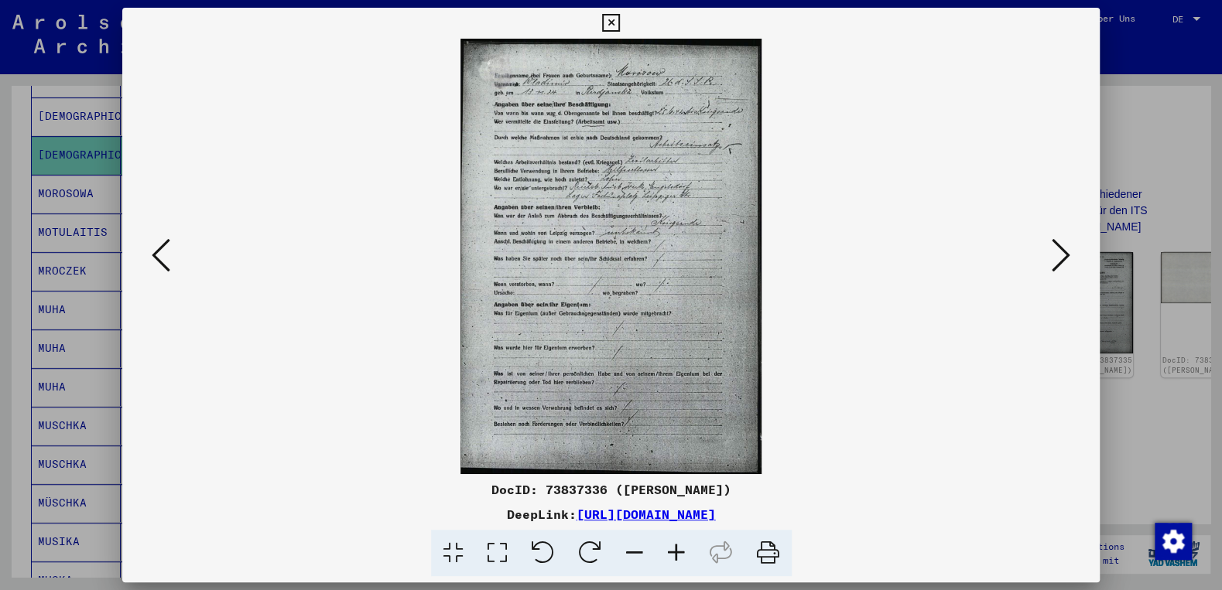
click at [676, 553] on icon at bounding box center [676, 553] width 42 height 47
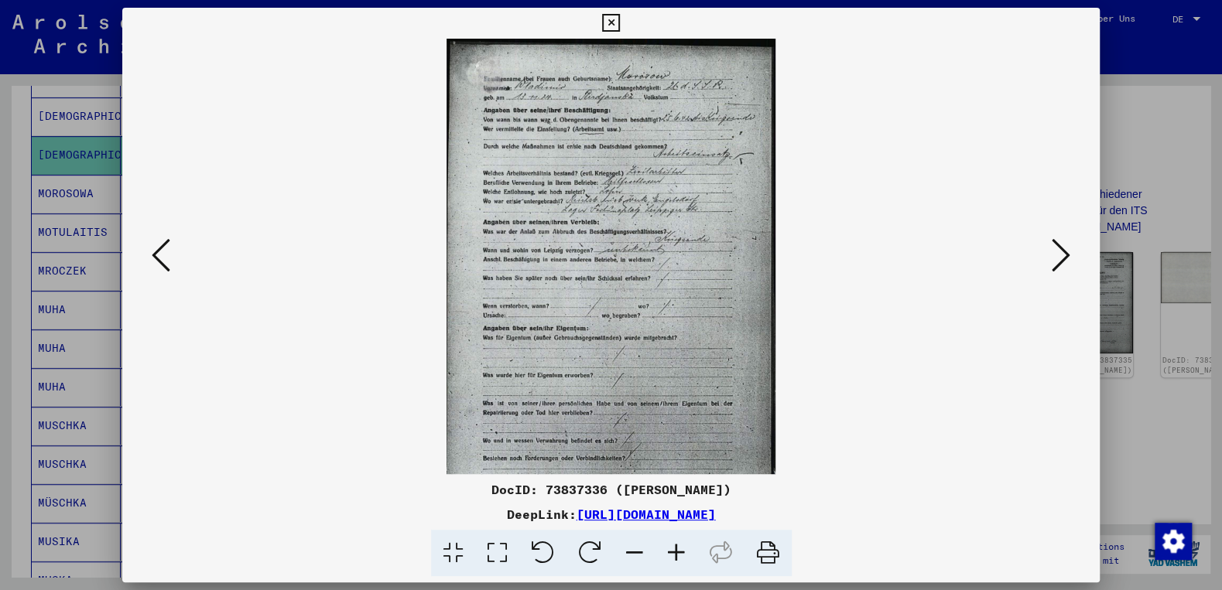
click at [676, 553] on icon at bounding box center [676, 553] width 42 height 47
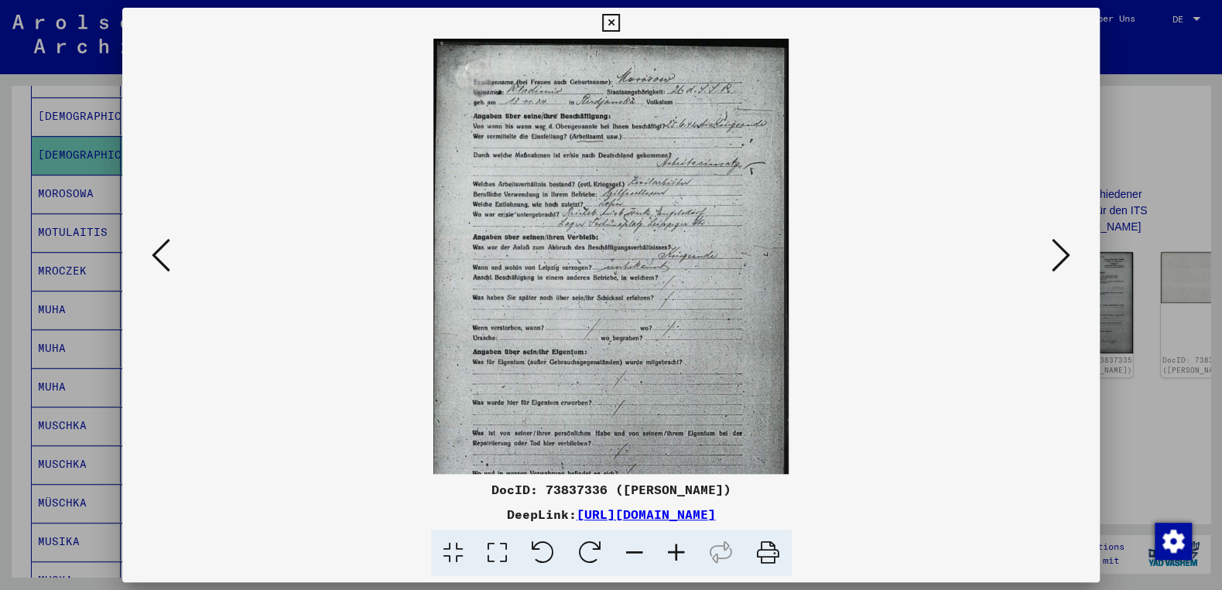
click at [676, 553] on icon at bounding box center [676, 553] width 42 height 47
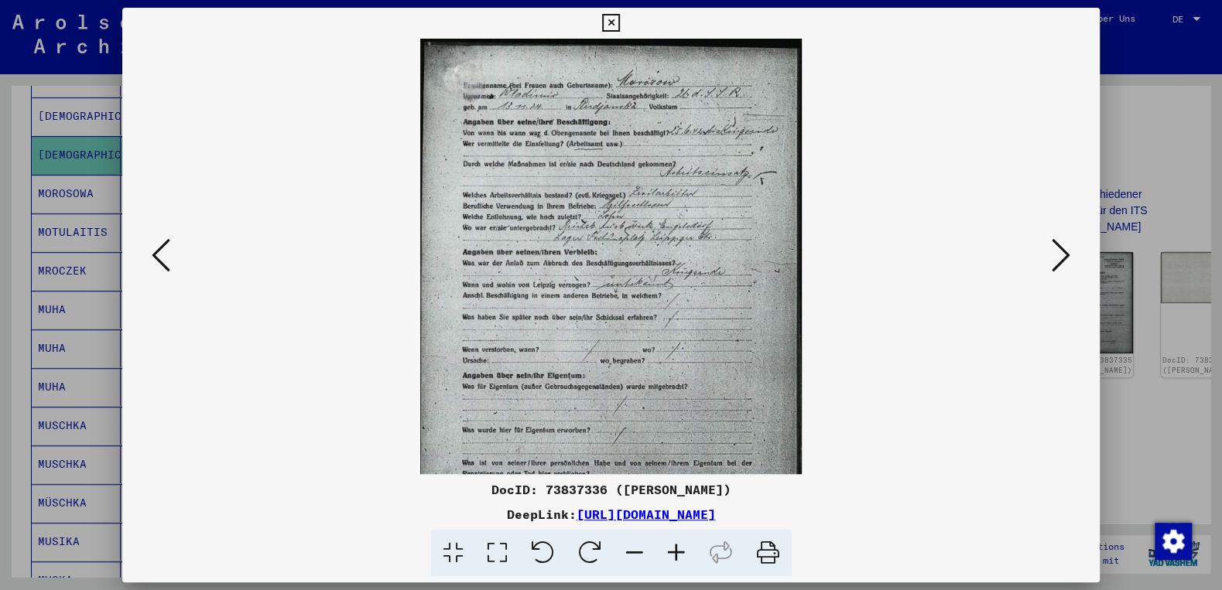
click at [676, 553] on icon at bounding box center [676, 553] width 42 height 47
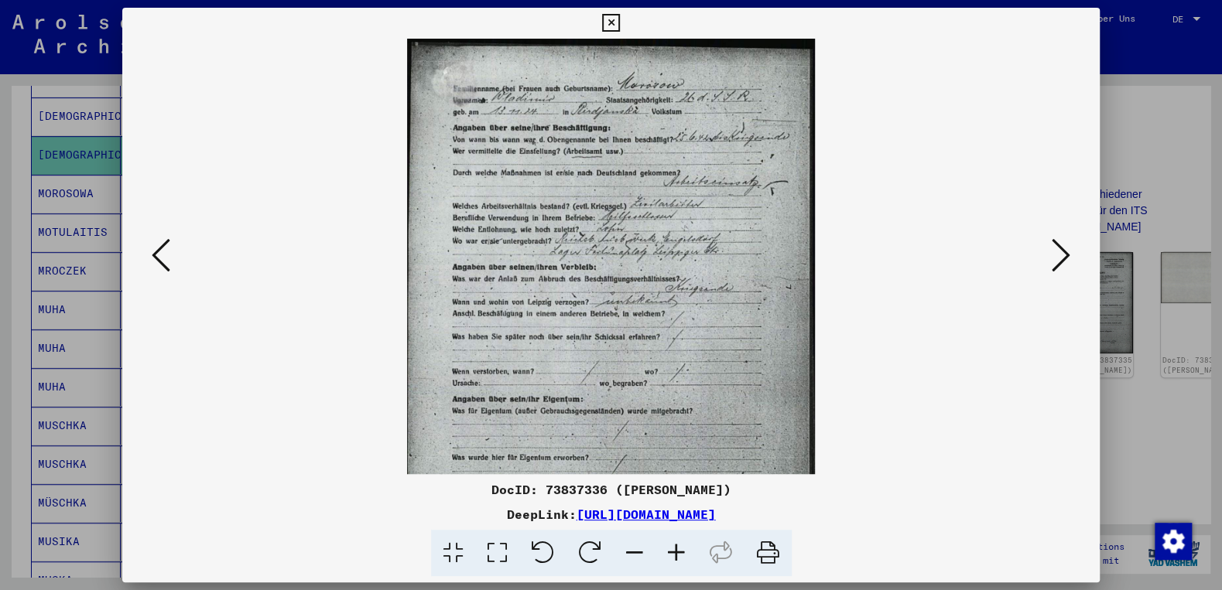
click at [676, 553] on icon at bounding box center [676, 553] width 42 height 47
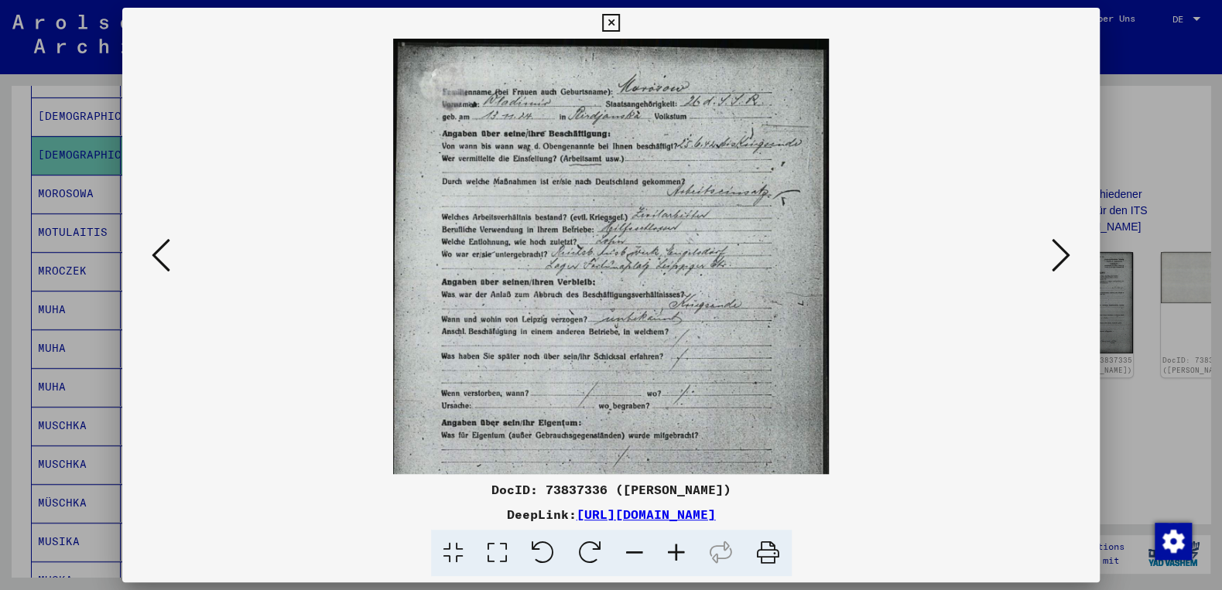
click at [676, 553] on icon at bounding box center [676, 553] width 42 height 47
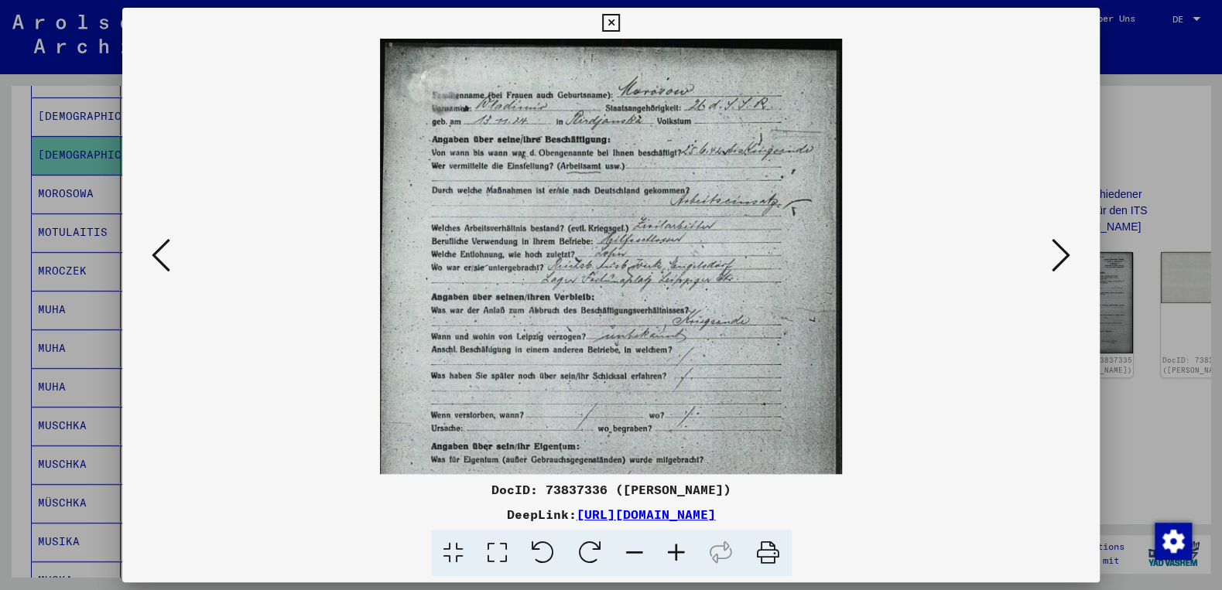
click at [676, 553] on icon at bounding box center [676, 553] width 42 height 47
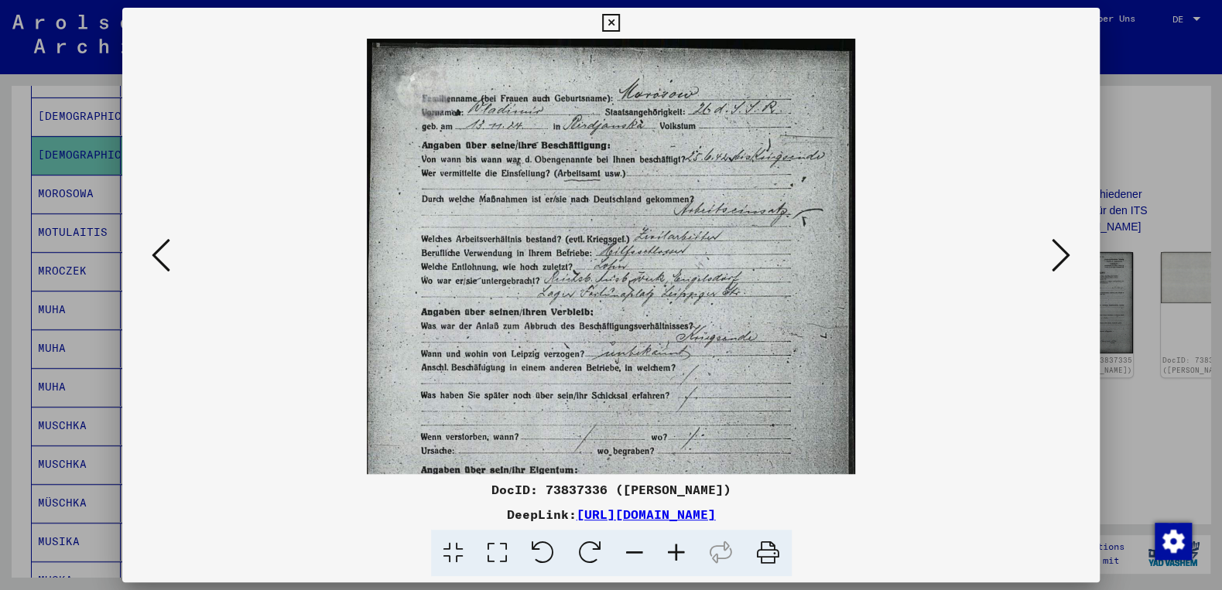
click at [676, 553] on icon at bounding box center [676, 553] width 42 height 47
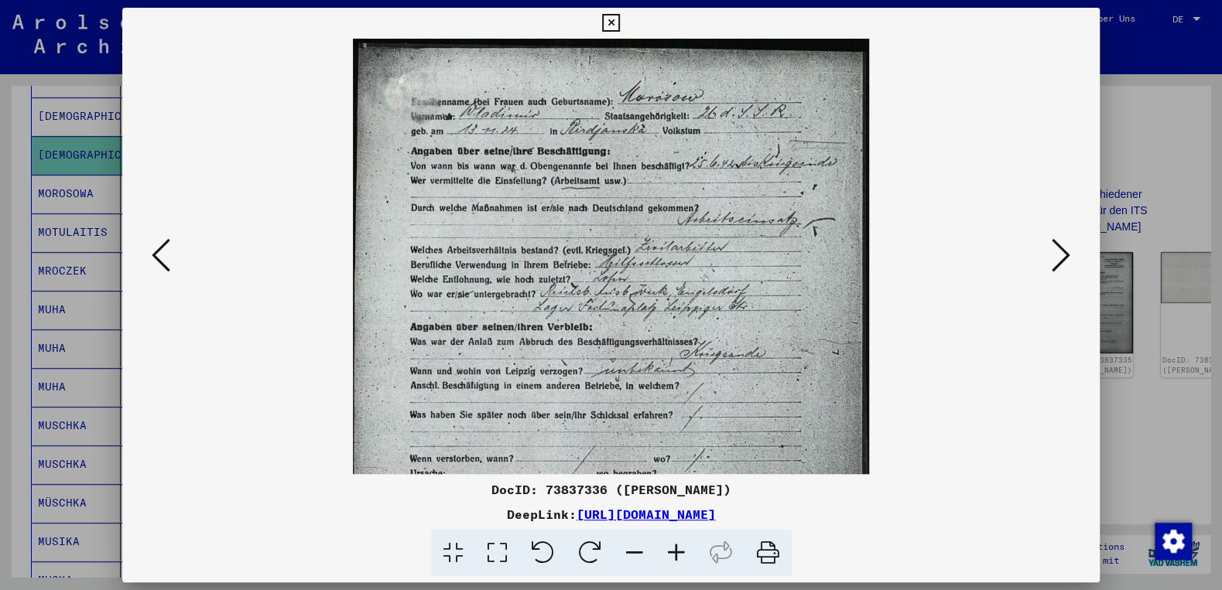
click at [676, 553] on icon at bounding box center [676, 553] width 42 height 47
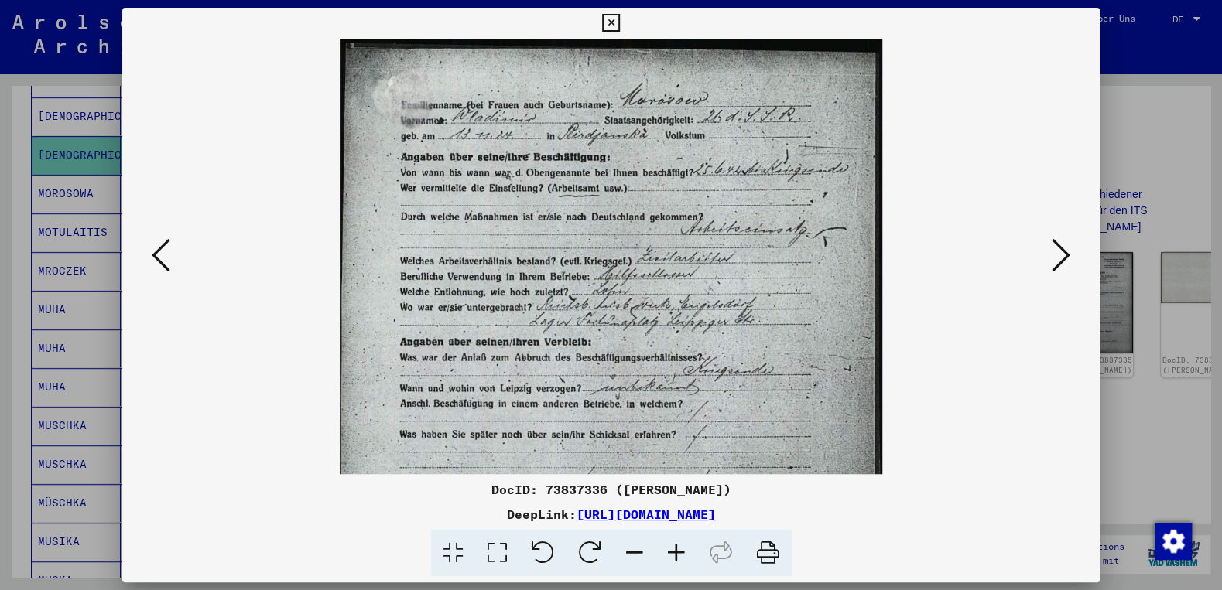
click at [676, 553] on icon at bounding box center [676, 553] width 42 height 47
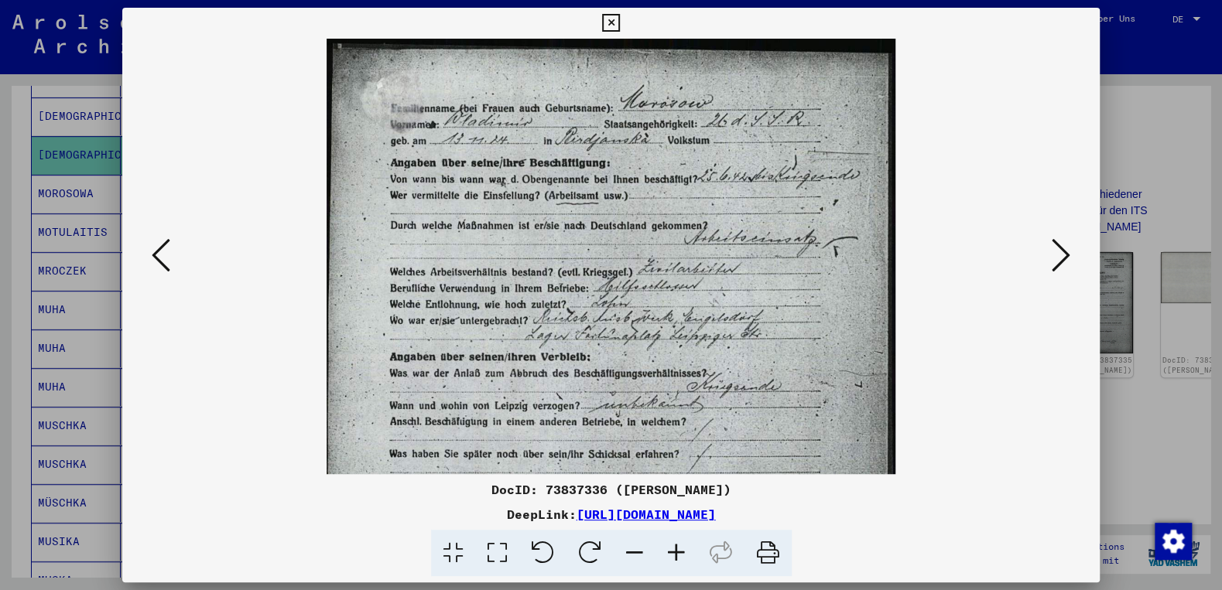
click at [676, 553] on icon at bounding box center [676, 553] width 42 height 47
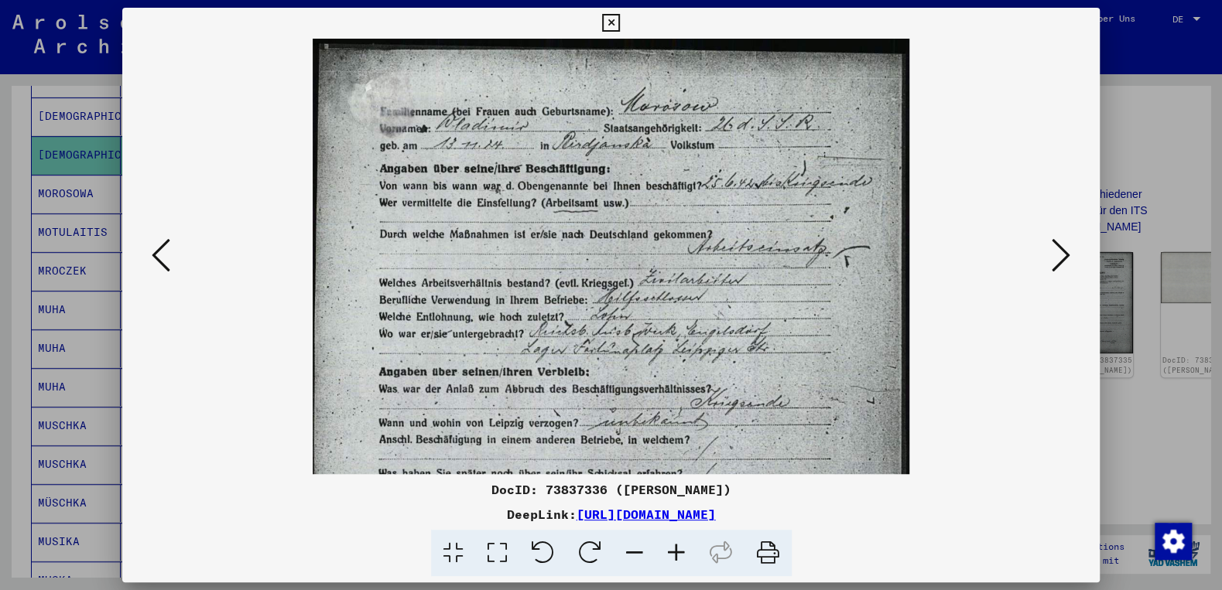
click at [676, 553] on icon at bounding box center [676, 553] width 42 height 47
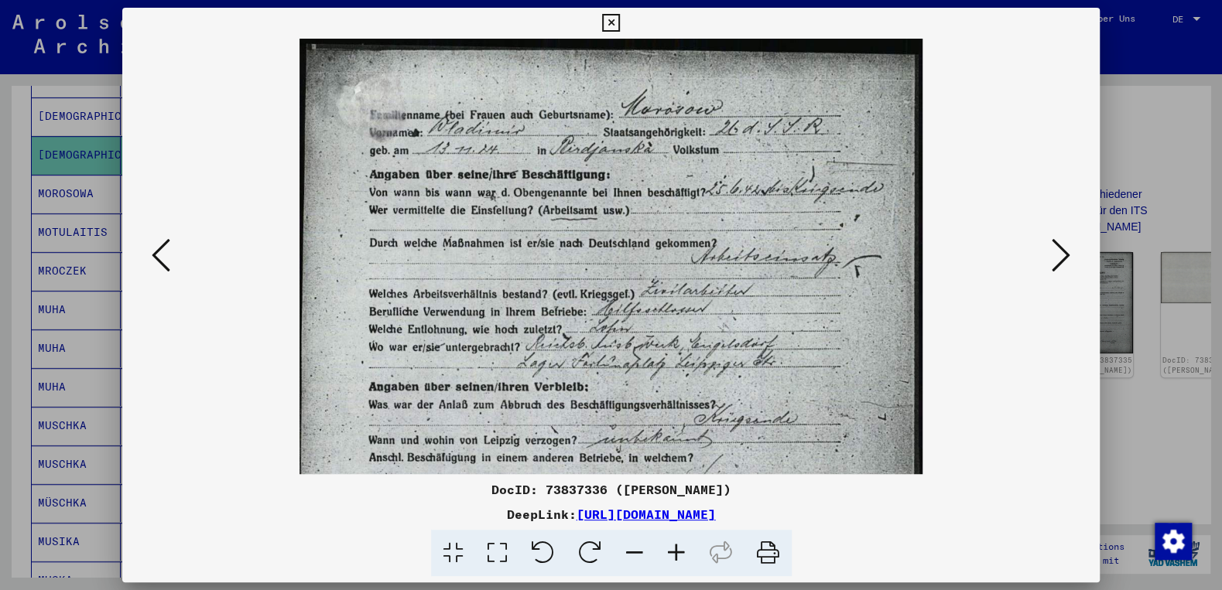
click at [676, 553] on icon at bounding box center [676, 553] width 42 height 47
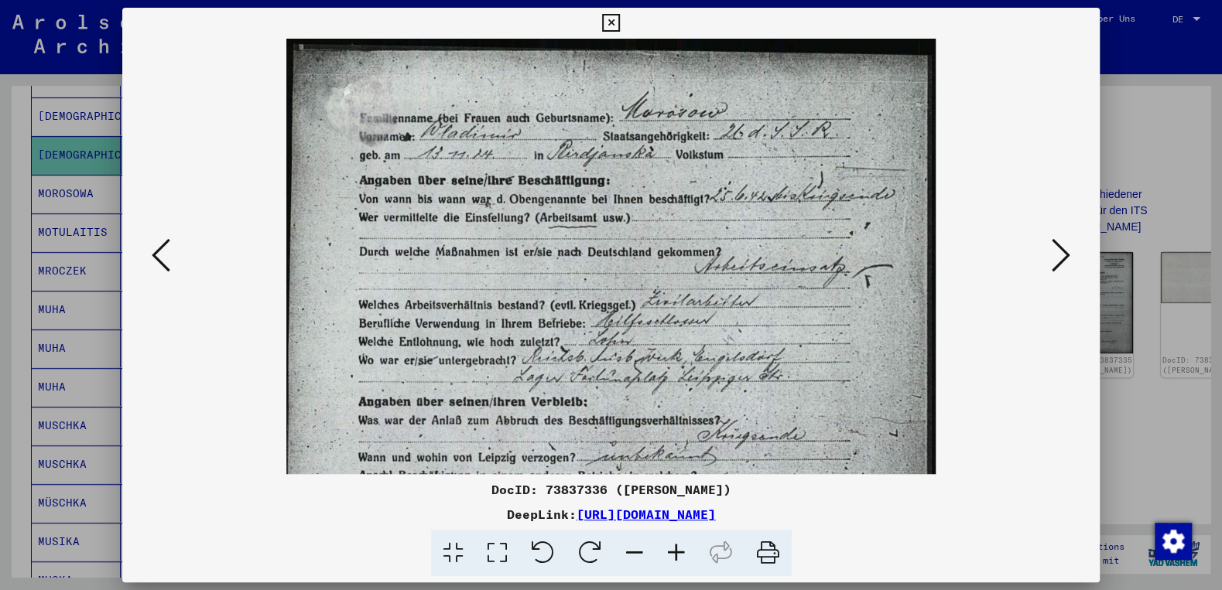
click at [676, 553] on icon at bounding box center [676, 553] width 42 height 47
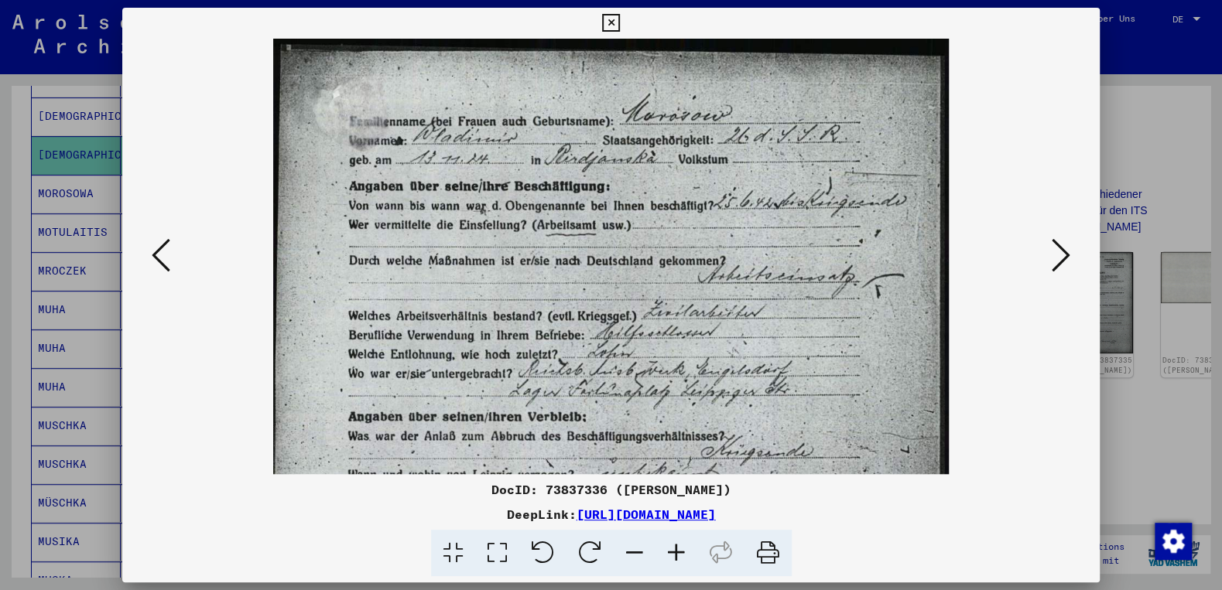
click at [676, 553] on icon at bounding box center [676, 553] width 42 height 47
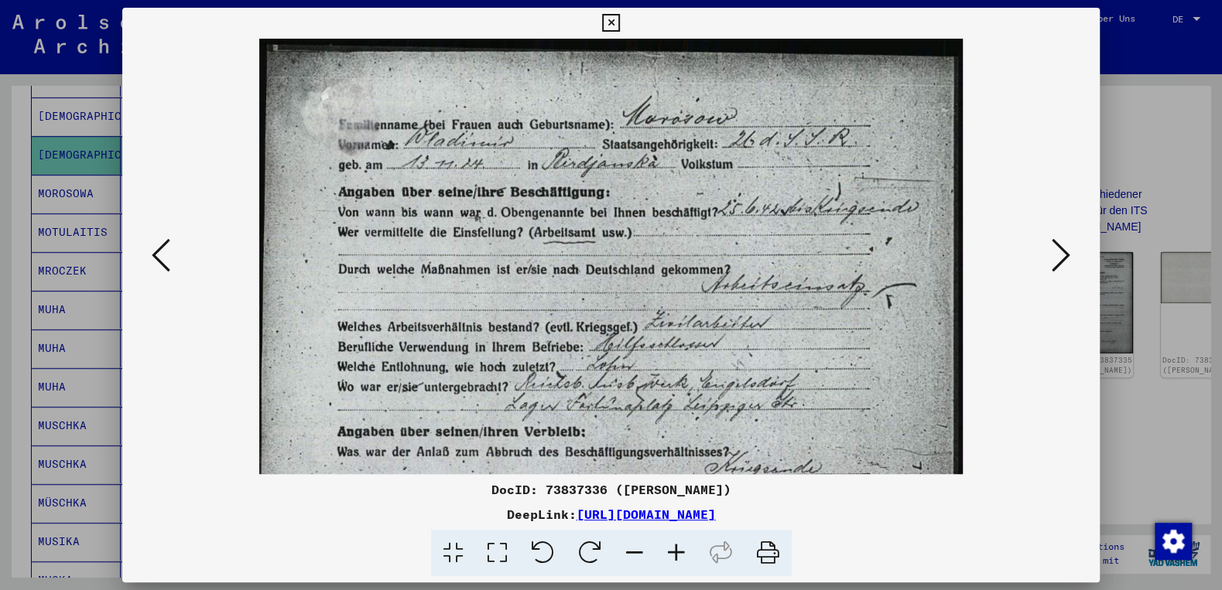
click at [676, 553] on icon at bounding box center [676, 553] width 42 height 47
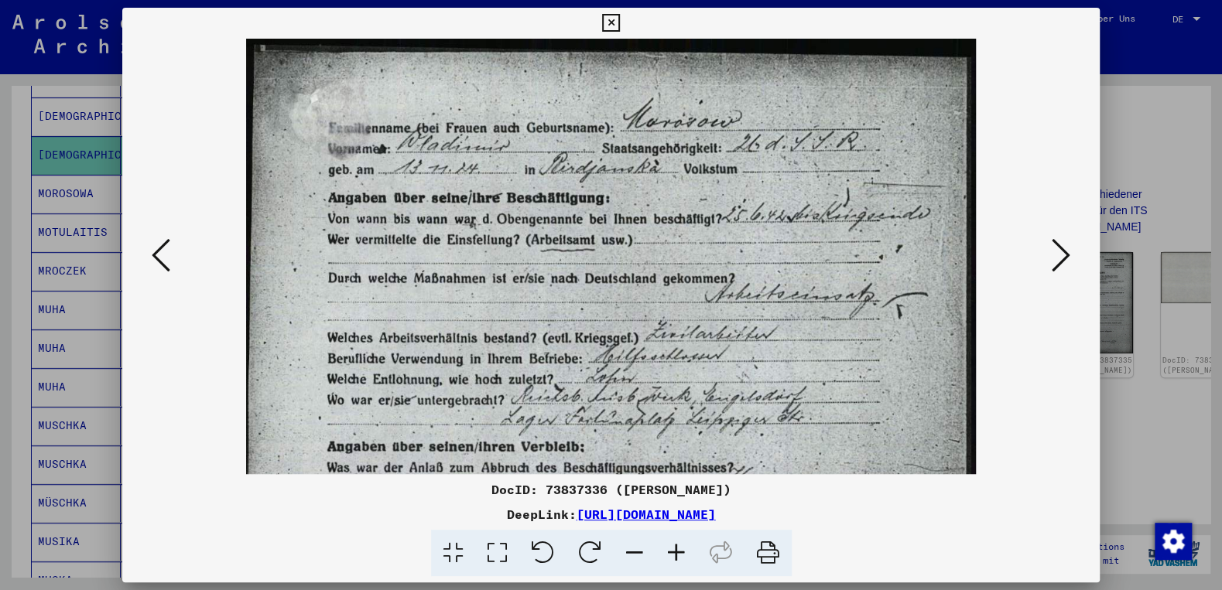
click at [676, 553] on icon at bounding box center [676, 553] width 42 height 47
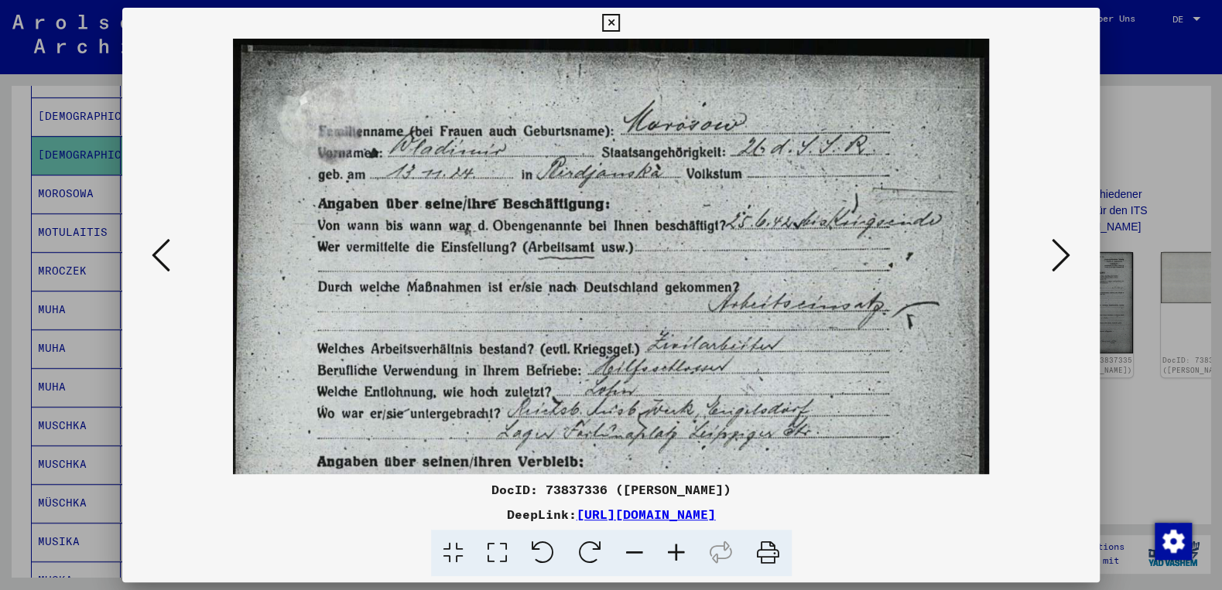
click at [676, 553] on icon at bounding box center [676, 553] width 42 height 47
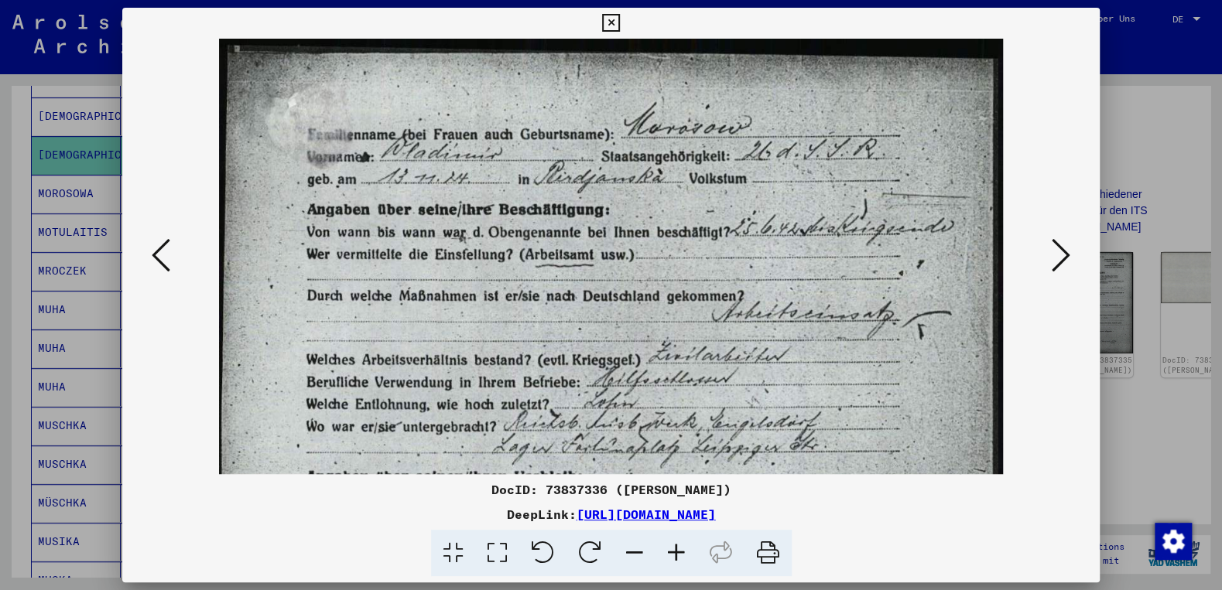
click at [675, 553] on icon at bounding box center [676, 553] width 42 height 47
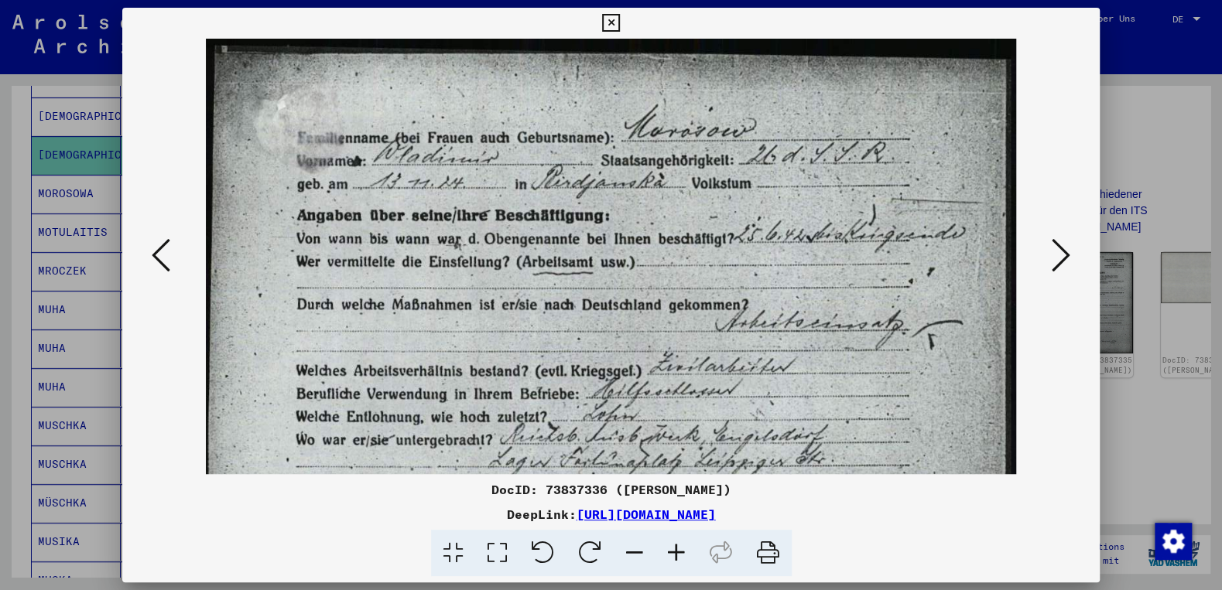
click at [675, 553] on icon at bounding box center [676, 553] width 42 height 47
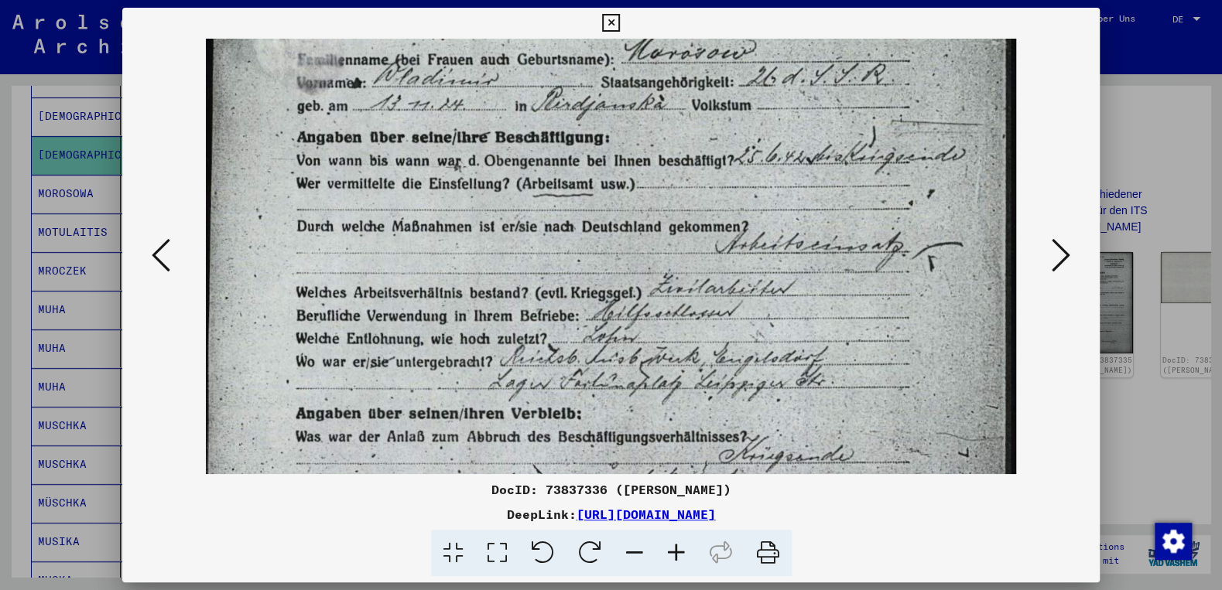
drag, startPoint x: 822, startPoint y: 429, endPoint x: 795, endPoint y: 345, distance: 88.3
click at [803, 346] on img at bounding box center [611, 546] width 810 height 1171
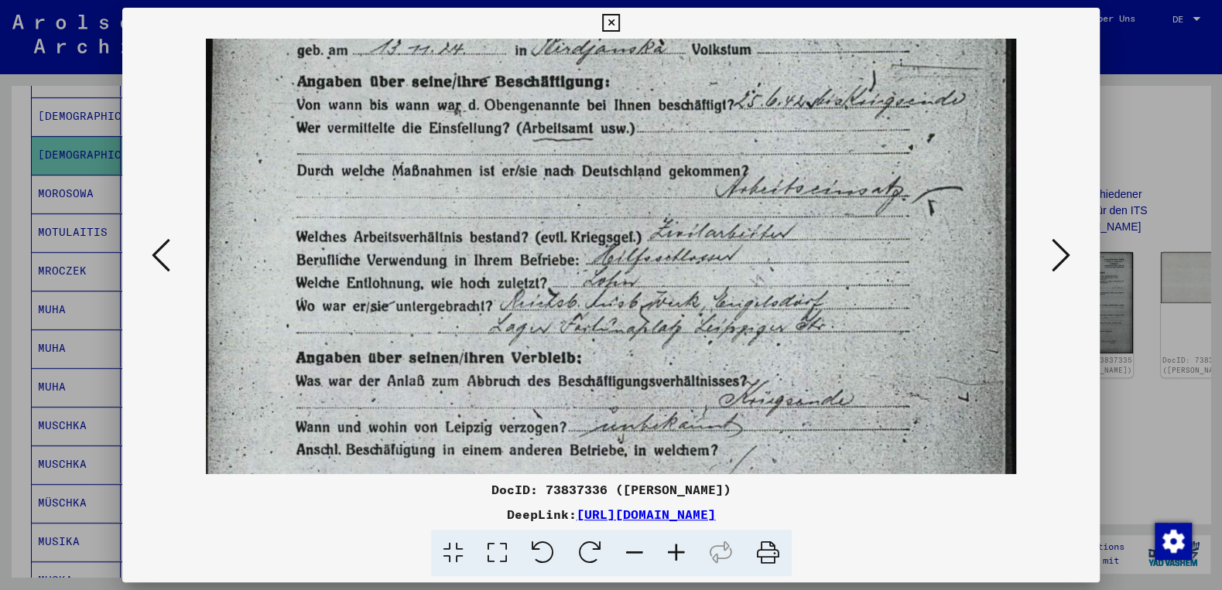
drag, startPoint x: 701, startPoint y: 354, endPoint x: 705, endPoint y: 302, distance: 52.0
click at [705, 302] on img at bounding box center [611, 490] width 810 height 1171
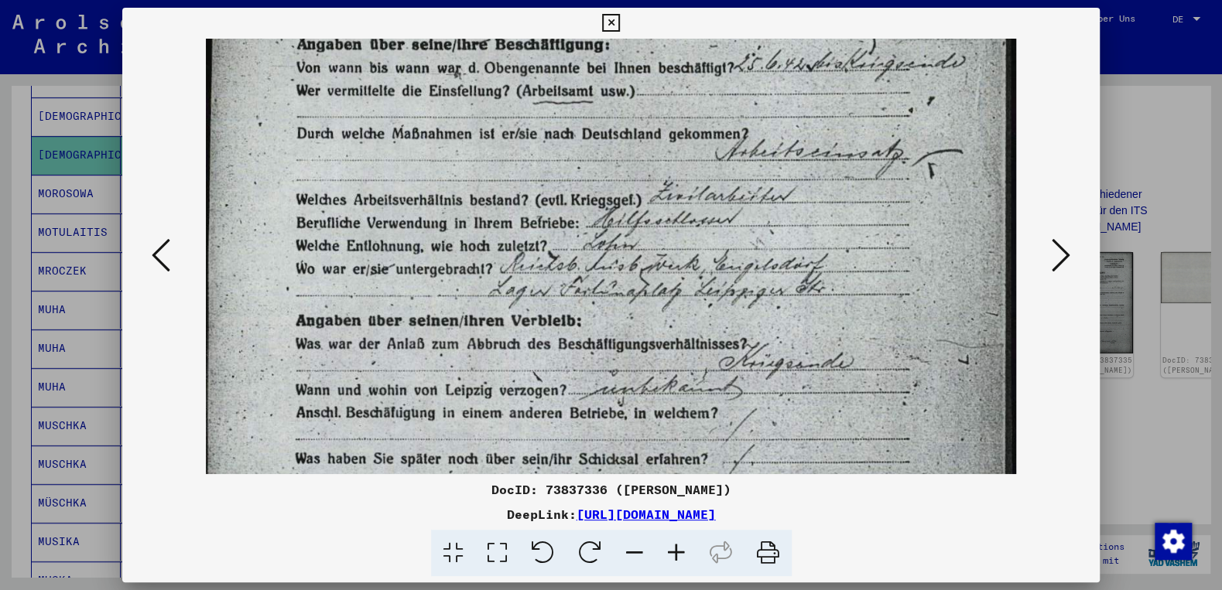
scroll to position [178, 0]
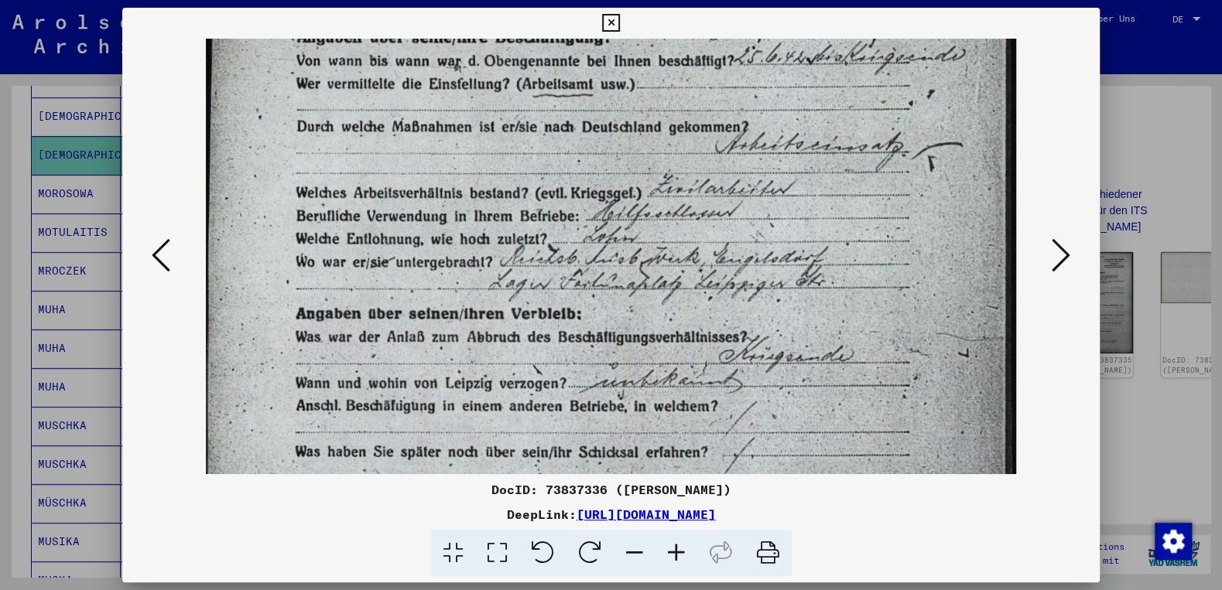
drag, startPoint x: 689, startPoint y: 363, endPoint x: 689, endPoint y: 322, distance: 41.0
click at [689, 322] on img at bounding box center [611, 446] width 810 height 1171
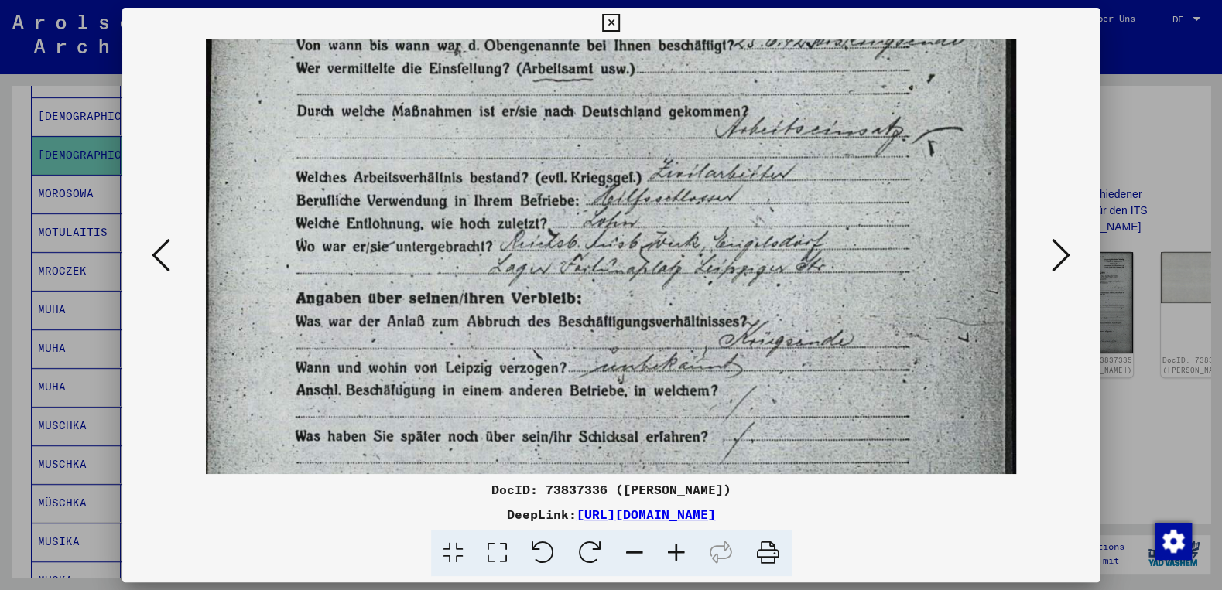
drag, startPoint x: 711, startPoint y: 322, endPoint x: 685, endPoint y: 303, distance: 31.6
click at [710, 304] on img at bounding box center [611, 430] width 810 height 1171
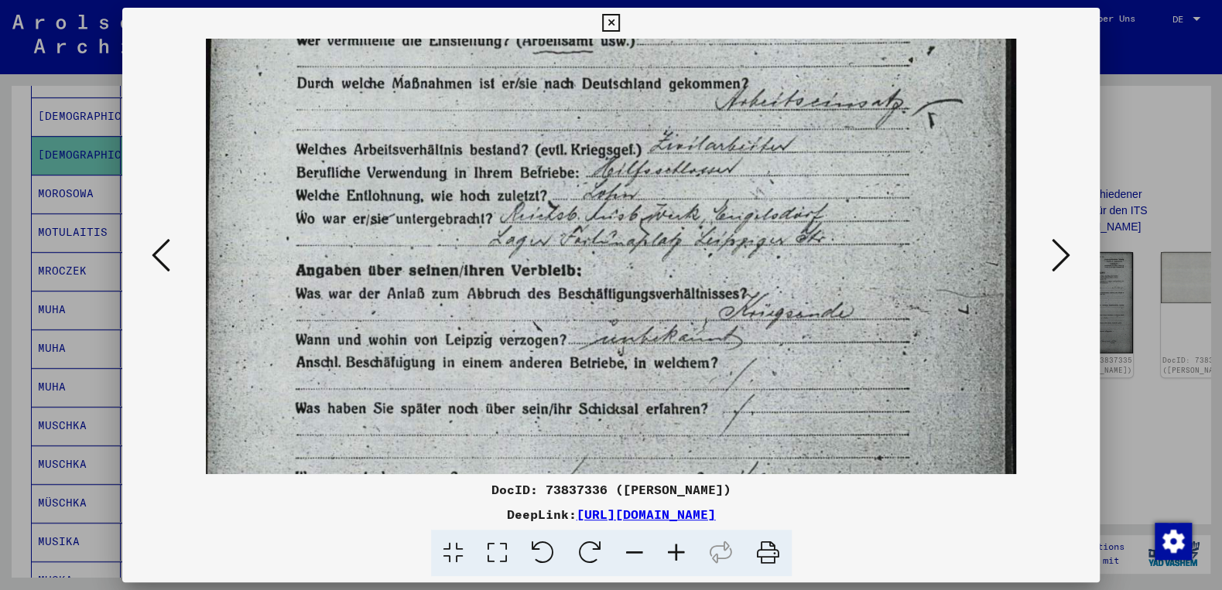
drag, startPoint x: 763, startPoint y: 298, endPoint x: 770, endPoint y: 277, distance: 22.0
click at [770, 277] on img at bounding box center [611, 402] width 810 height 1171
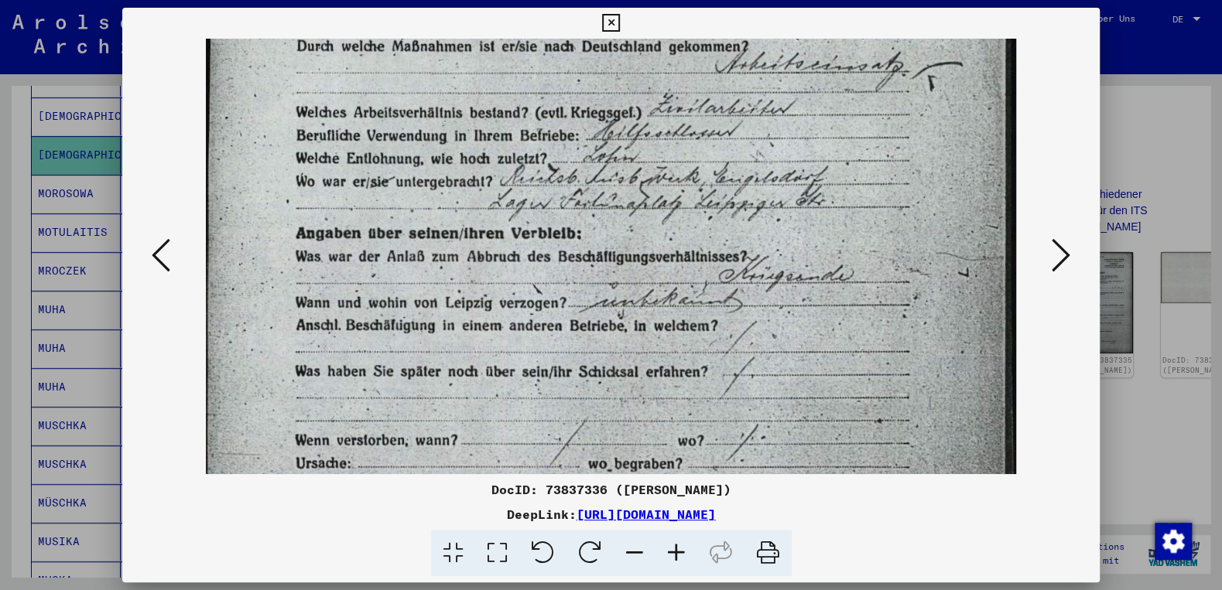
drag, startPoint x: 784, startPoint y: 327, endPoint x: 809, endPoint y: 269, distance: 63.1
click at [796, 282] on img at bounding box center [611, 365] width 810 height 1171
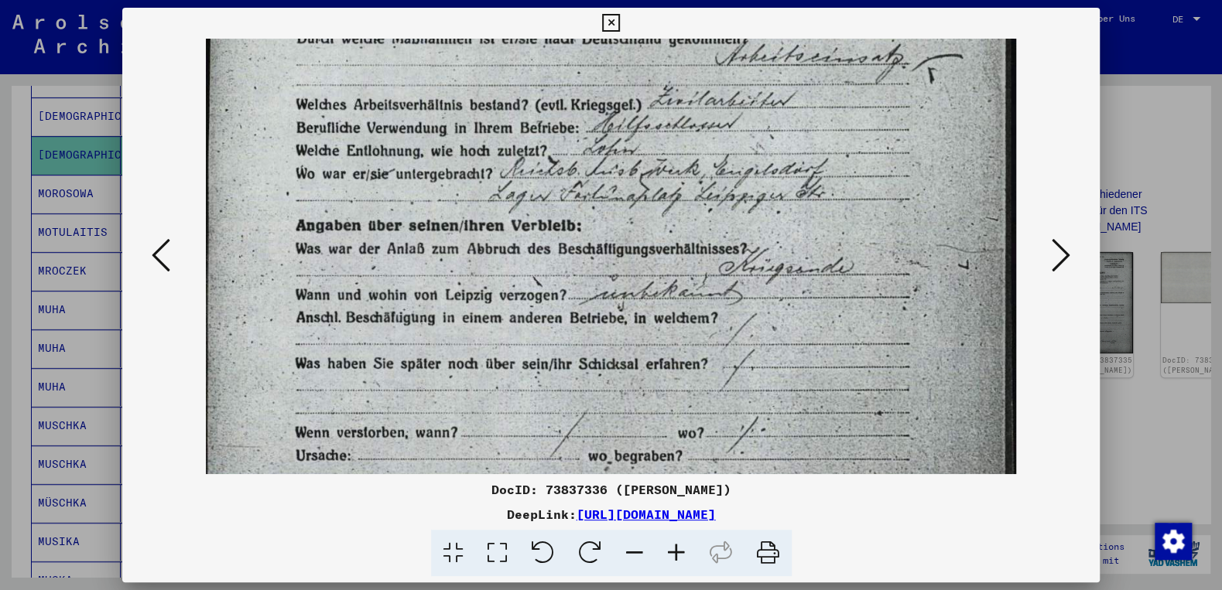
click at [620, 23] on icon at bounding box center [611, 23] width 18 height 19
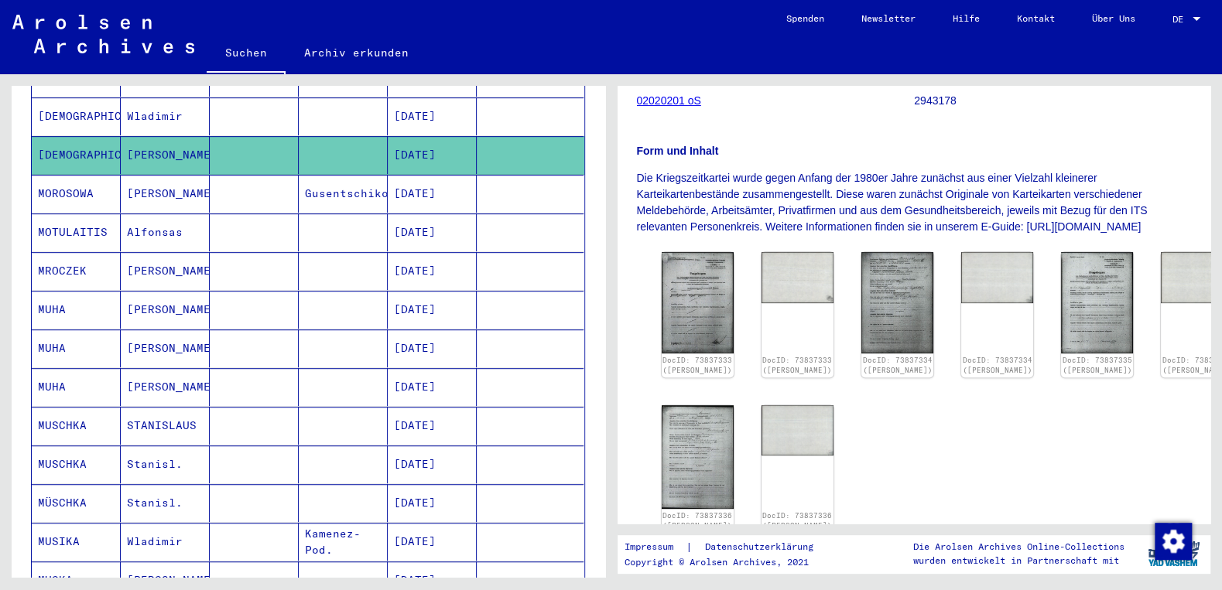
scroll to position [0, 0]
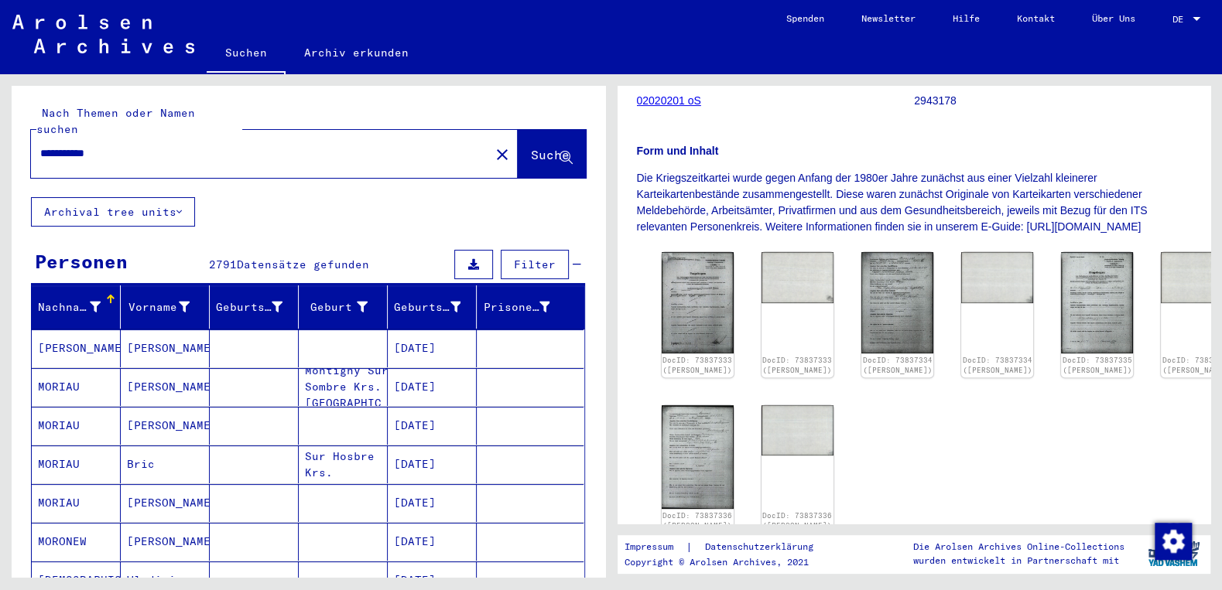
drag, startPoint x: 109, startPoint y: 136, endPoint x: 117, endPoint y: 135, distance: 7.8
click at [117, 145] on input "**********" at bounding box center [260, 153] width 440 height 16
drag, startPoint x: 61, startPoint y: 136, endPoint x: 46, endPoint y: 136, distance: 14.7
click at [46, 145] on input "**********" at bounding box center [260, 153] width 440 height 16
type input "**********"
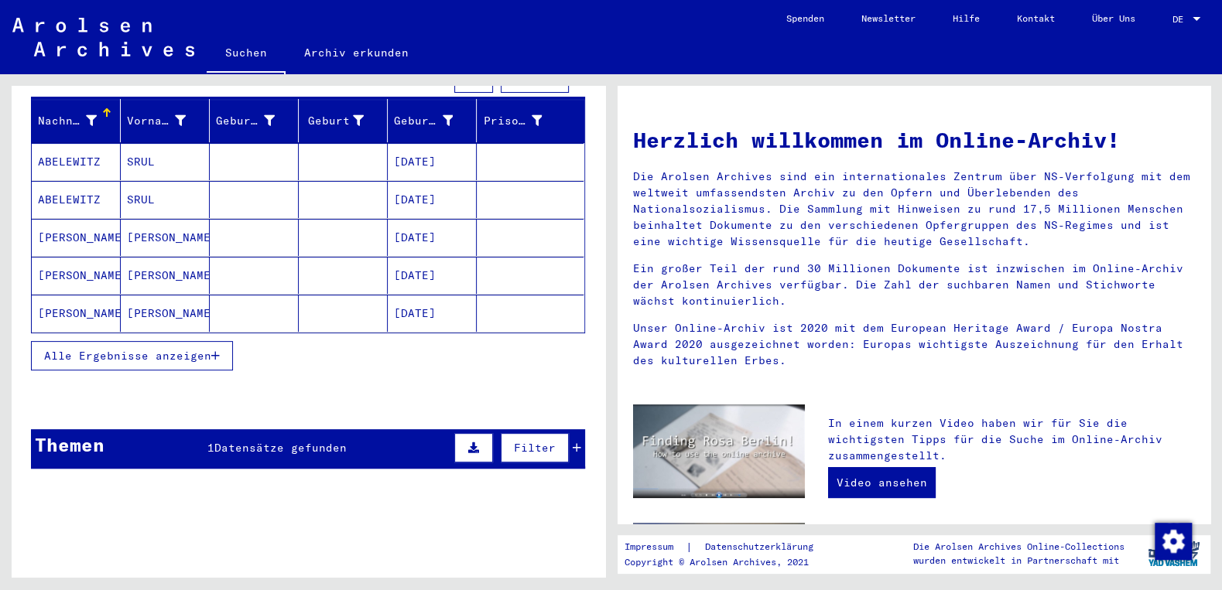
scroll to position [187, 0]
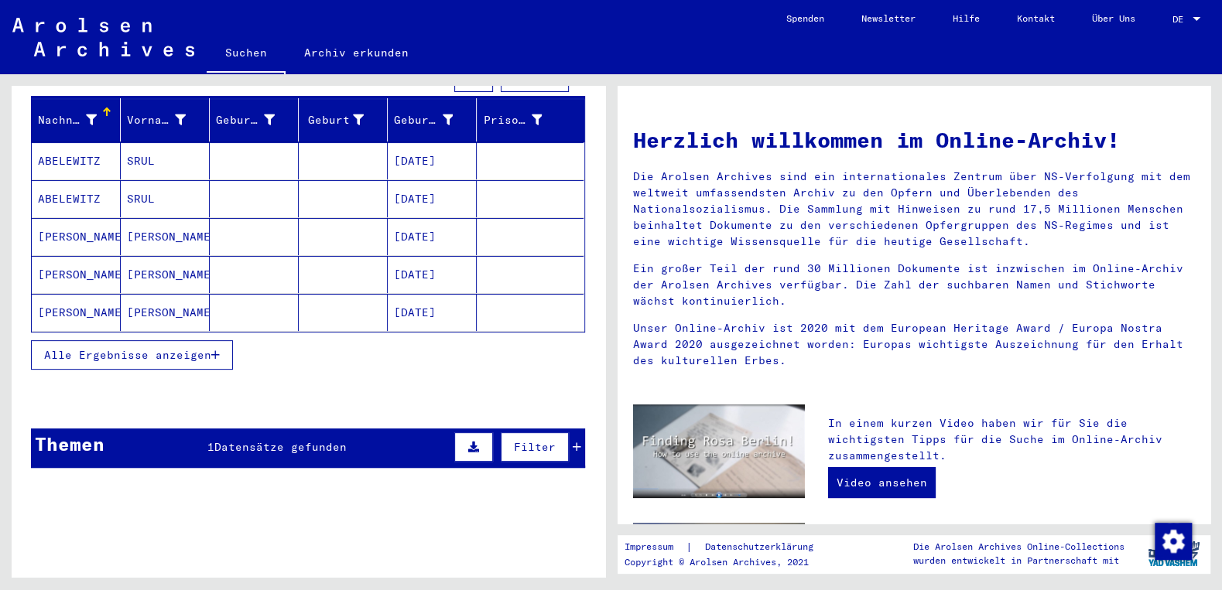
click at [132, 348] on span "Alle Ergebnisse anzeigen" at bounding box center [127, 355] width 167 height 14
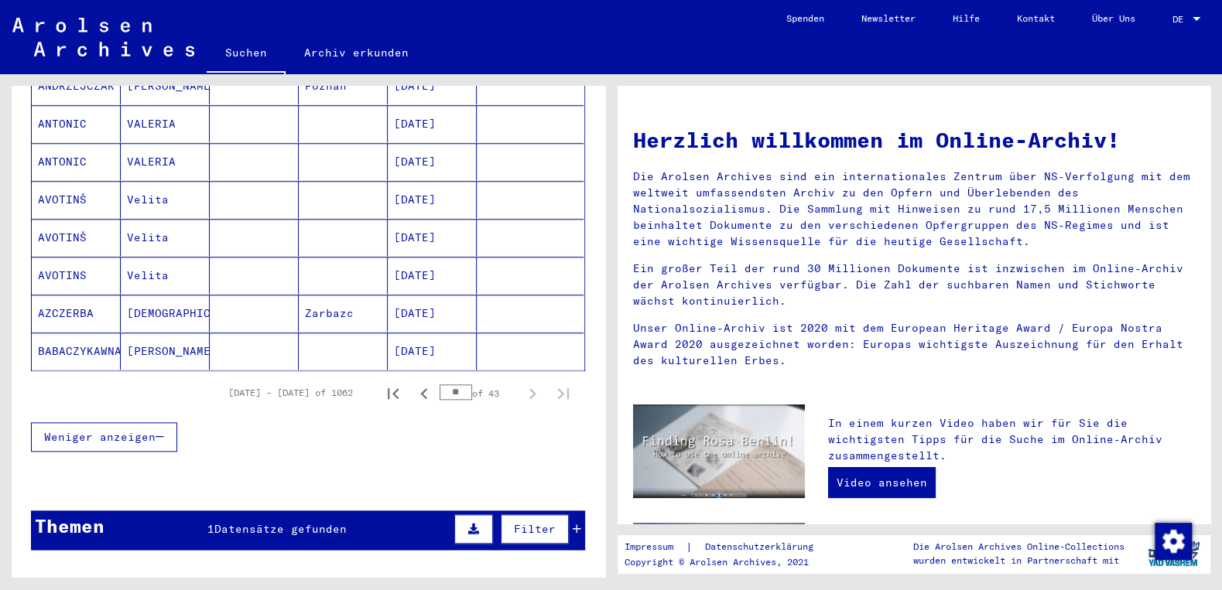
scroll to position [935, 0]
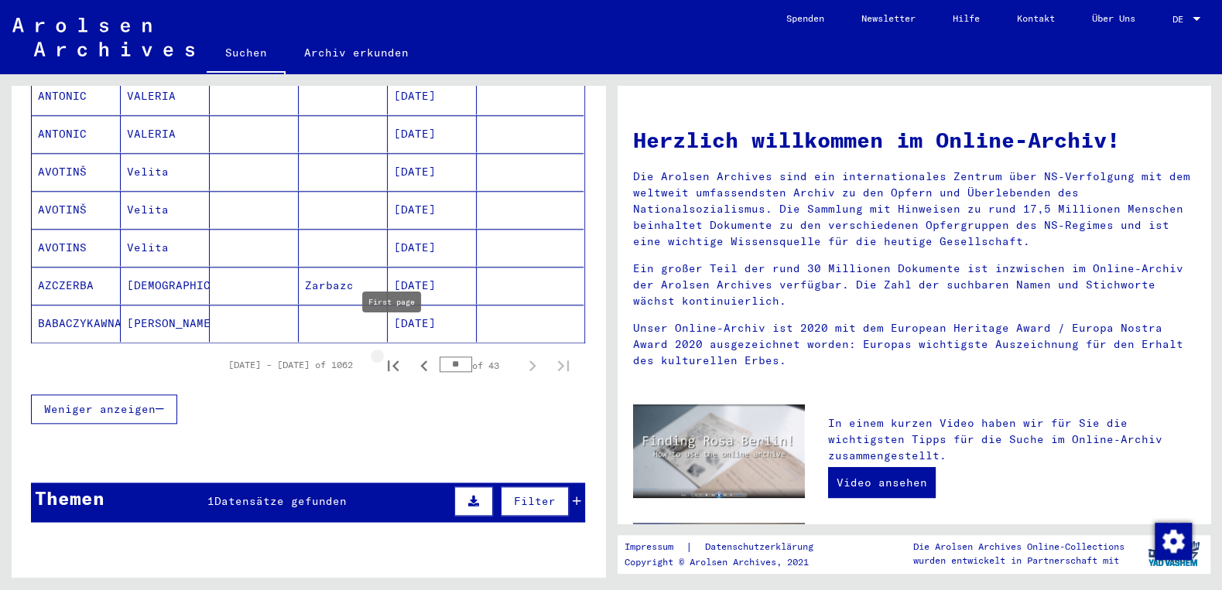
click at [395, 361] on icon "First page" at bounding box center [393, 366] width 11 height 11
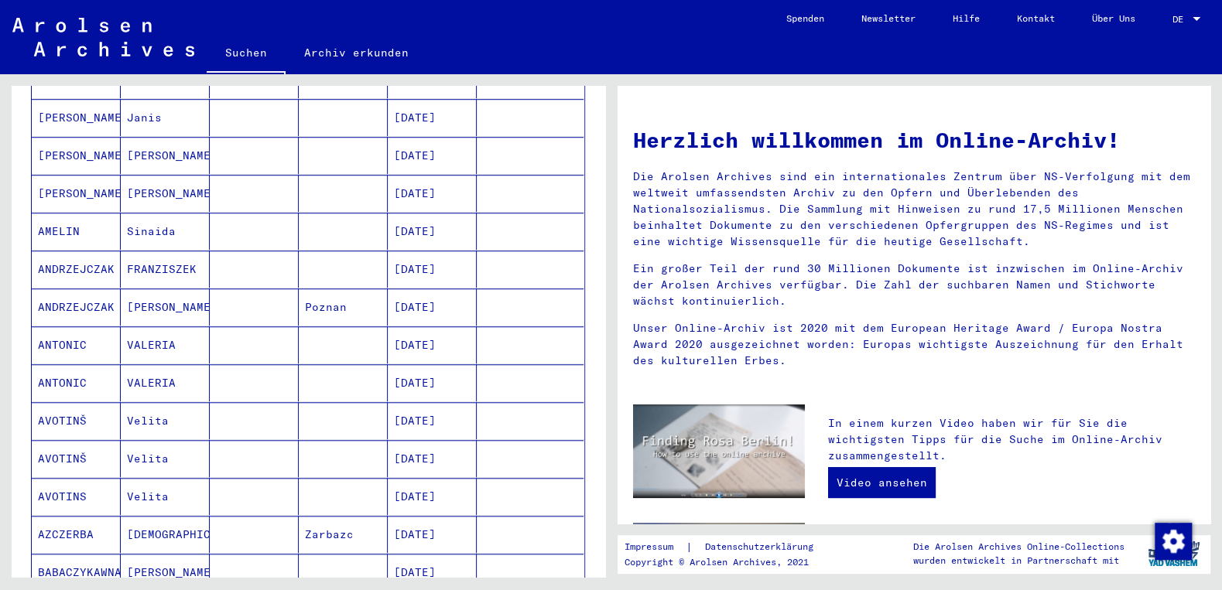
scroll to position [768, 0]
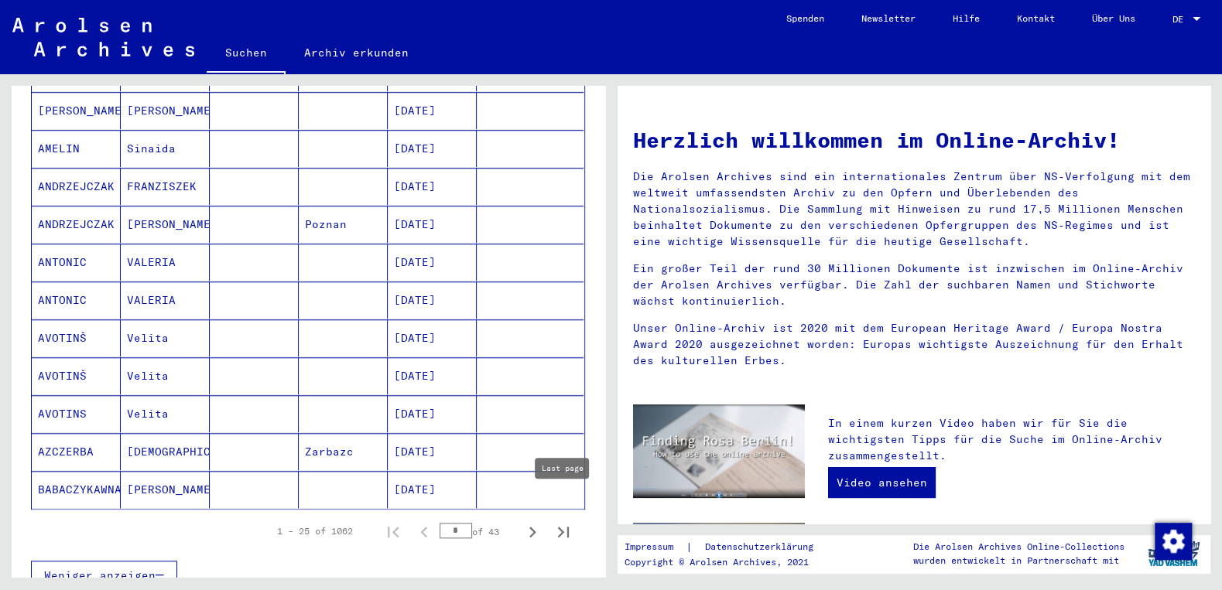
click at [567, 527] on icon "Last page" at bounding box center [562, 532] width 11 height 11
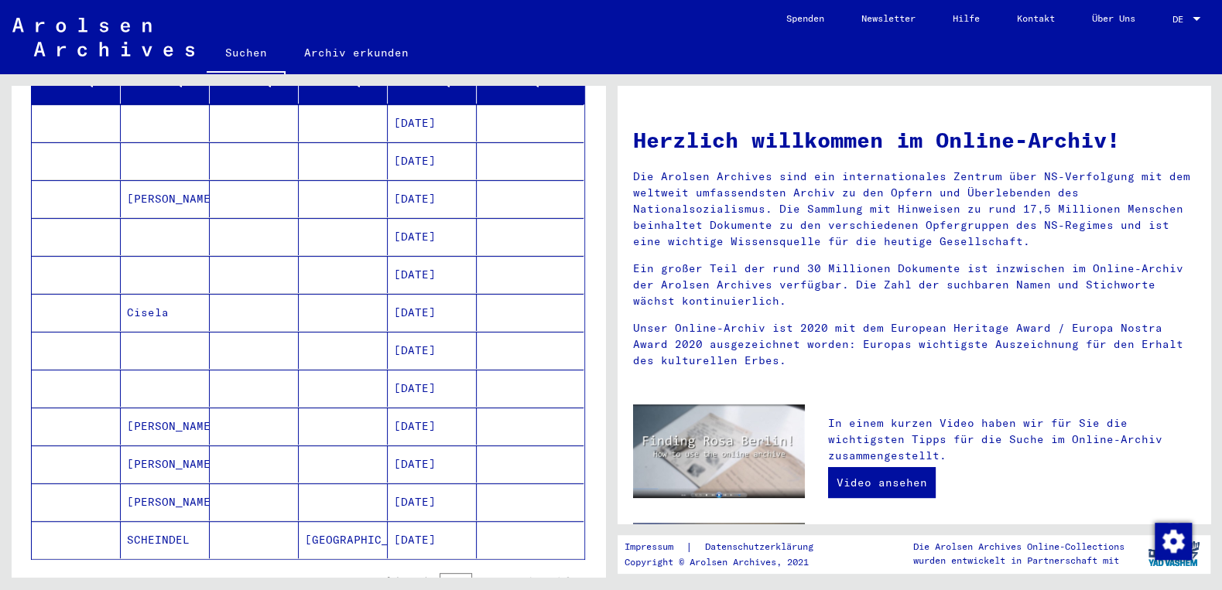
scroll to position [244, 0]
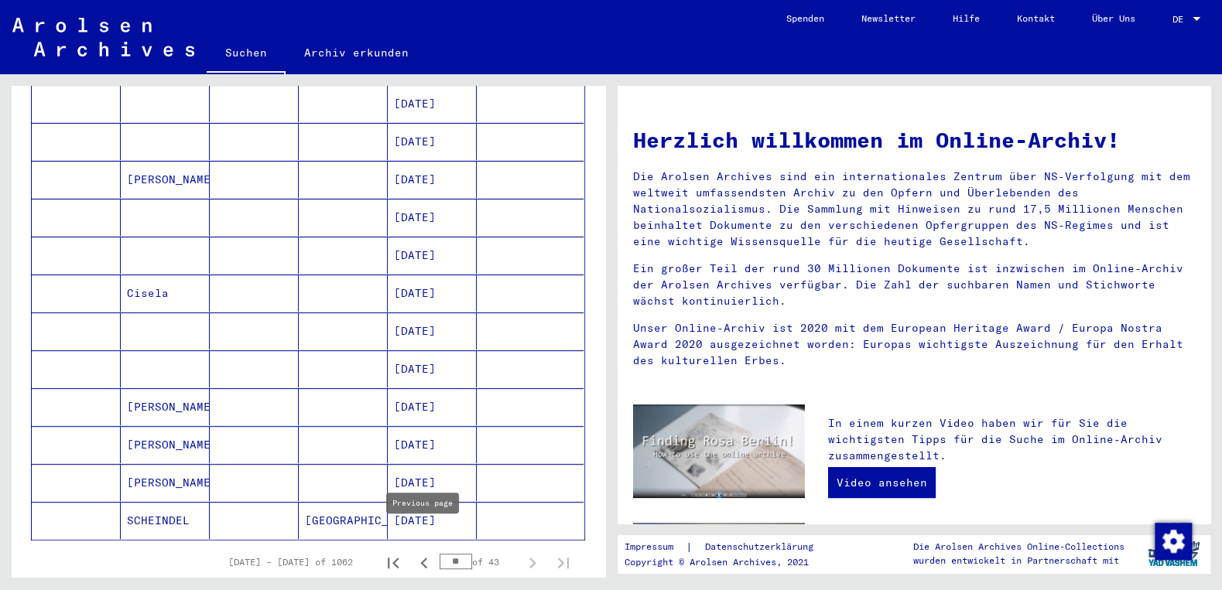
click at [424, 552] on icon "Previous page" at bounding box center [424, 563] width 22 height 22
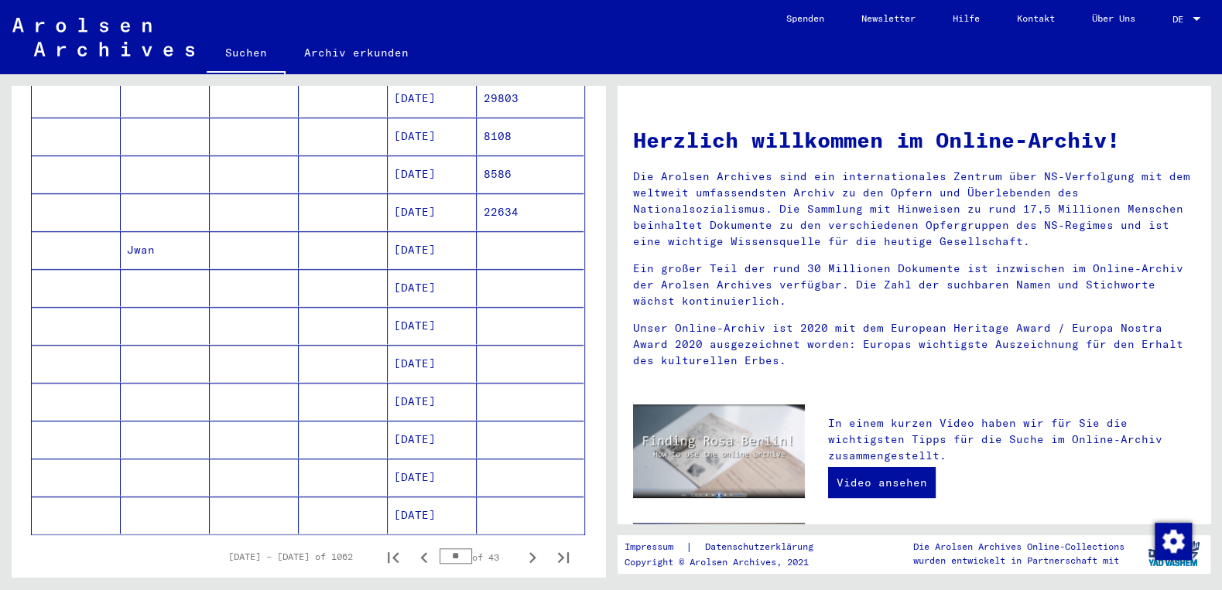
scroll to position [826, 0]
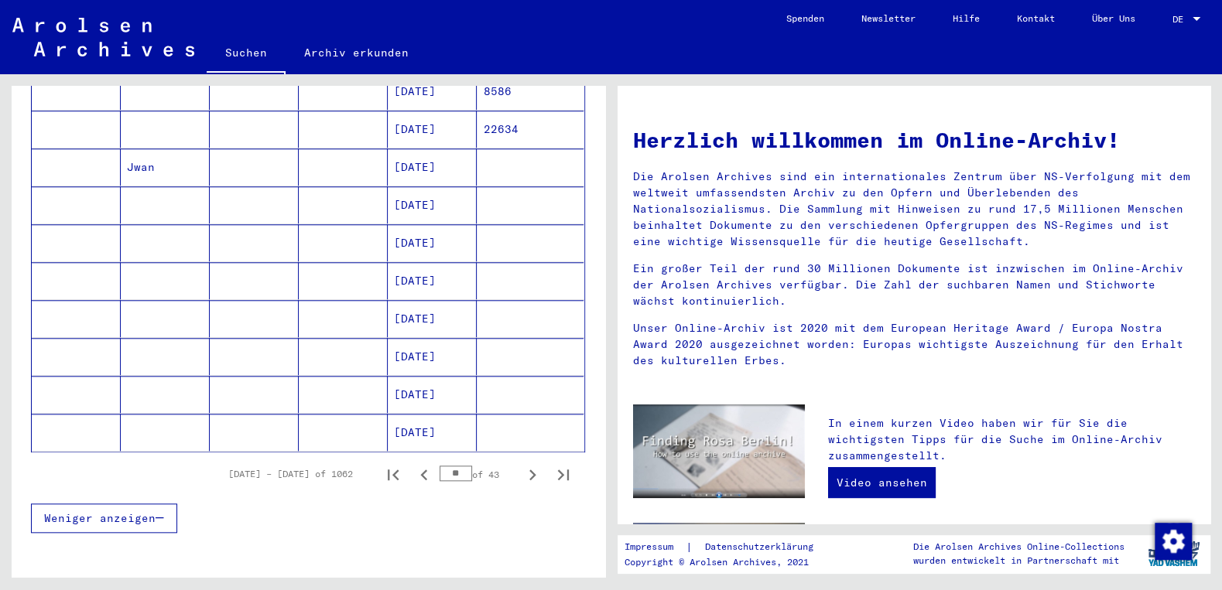
click at [302, 414] on mat-cell at bounding box center [343, 432] width 89 height 37
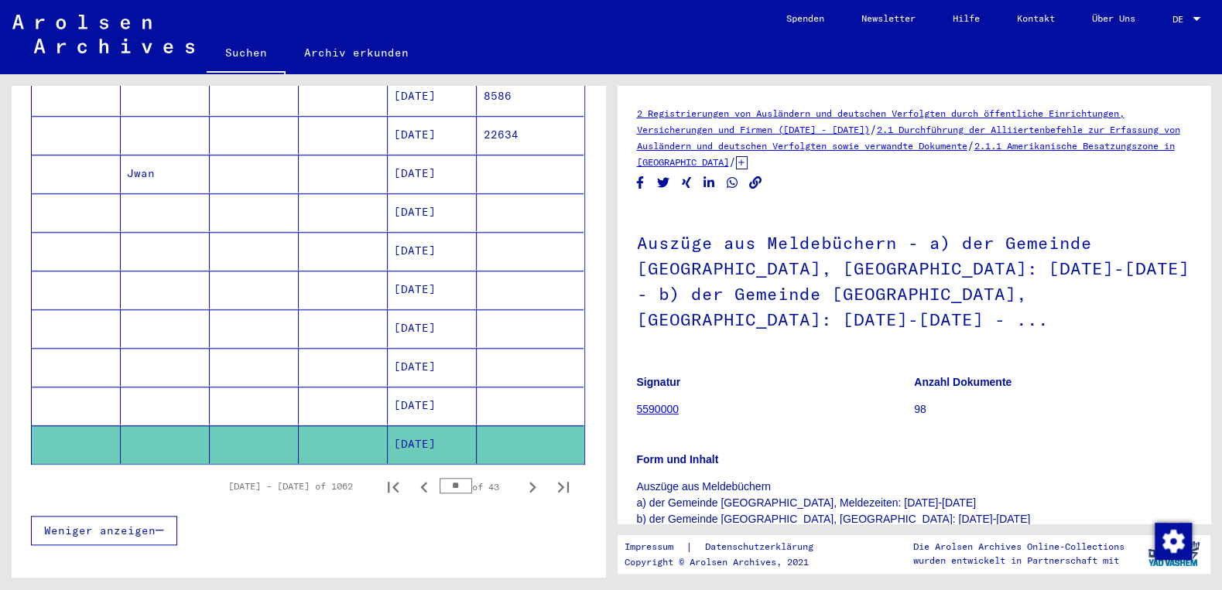
click at [747, 166] on icon at bounding box center [742, 162] width 12 height 13
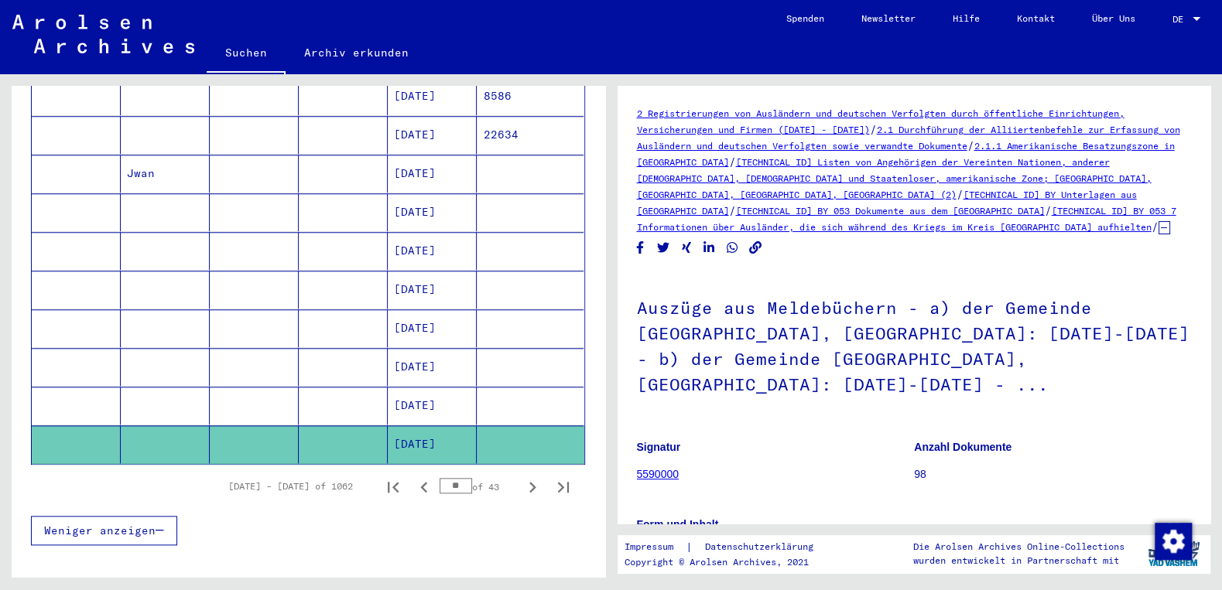
scroll to position [745, 0]
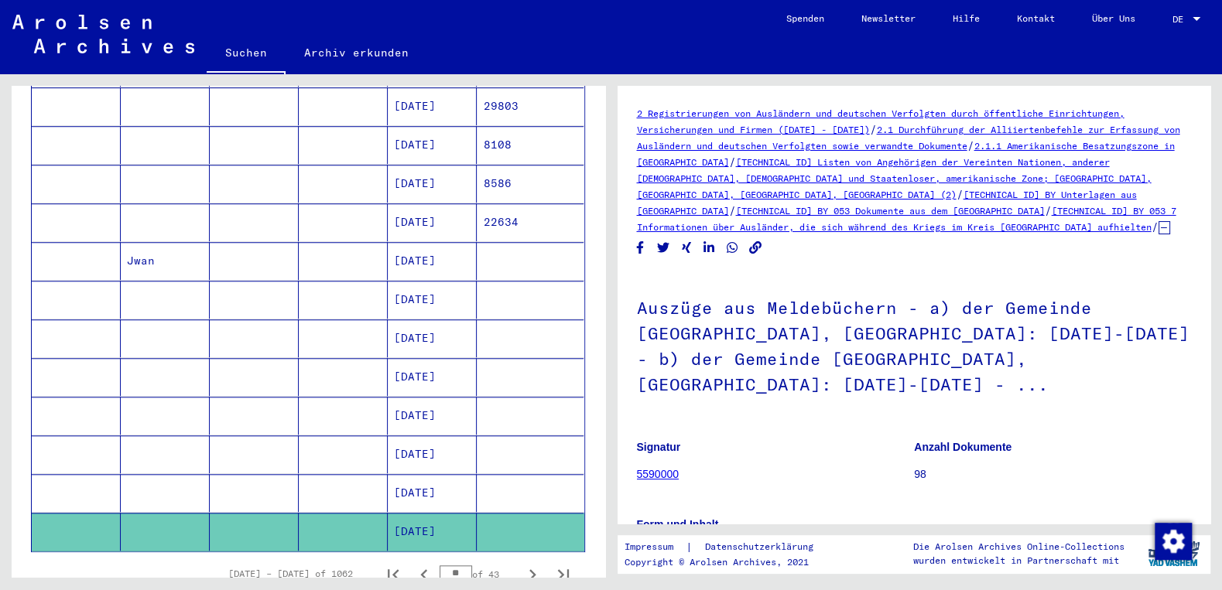
click at [429, 281] on mat-cell "[DATE]" at bounding box center [432, 300] width 89 height 38
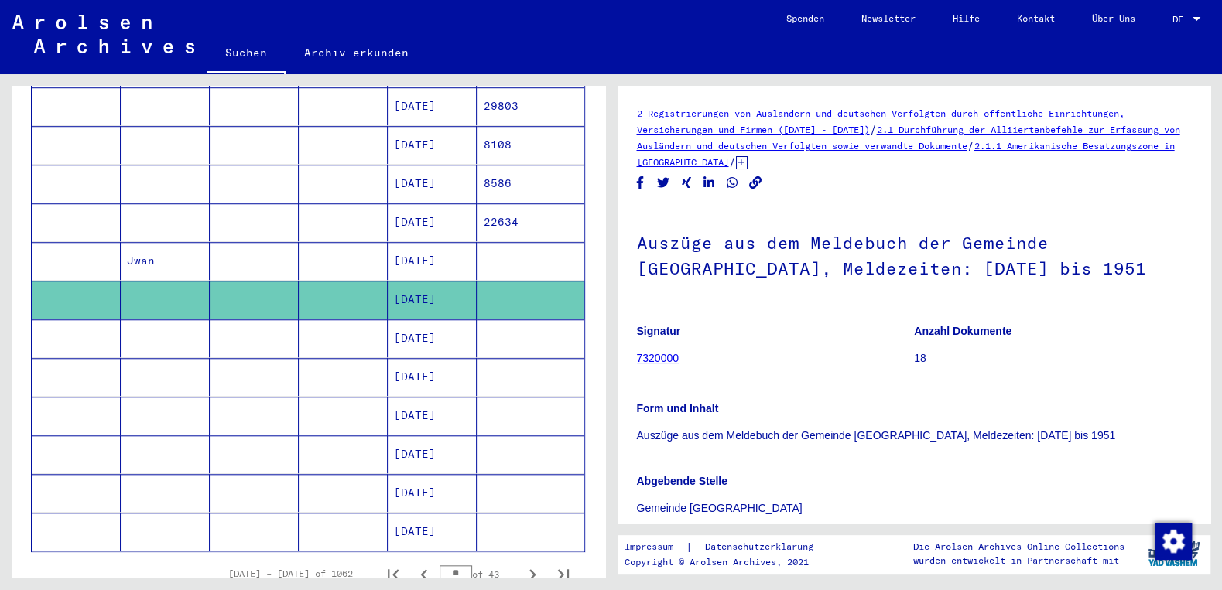
click at [435, 242] on mat-cell "[DATE]" at bounding box center [432, 261] width 89 height 38
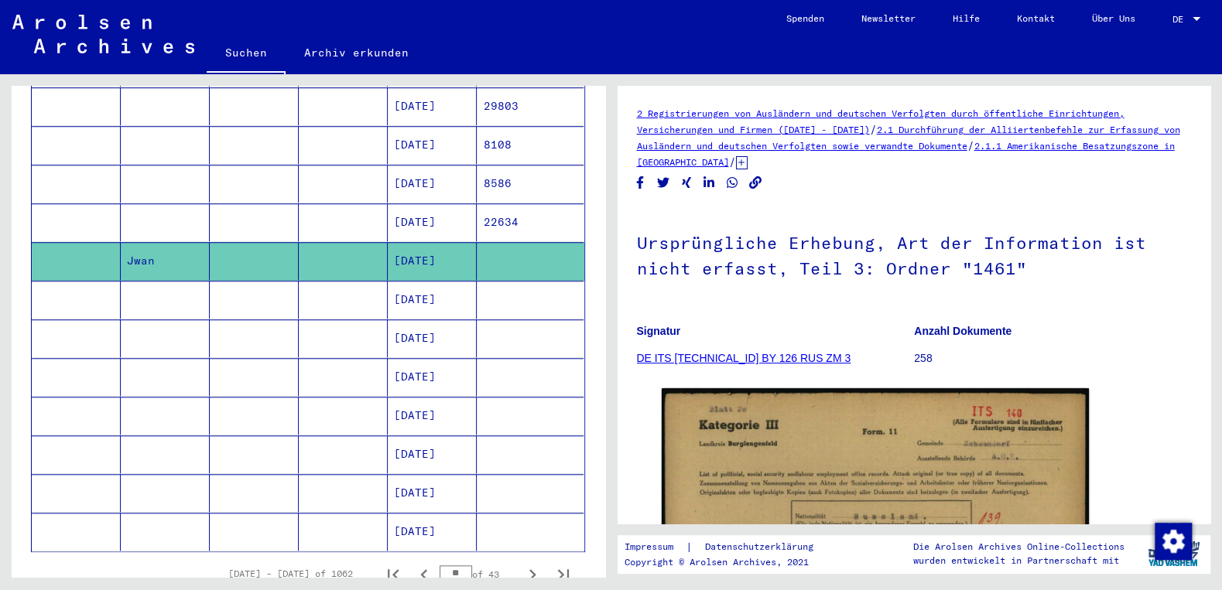
click at [431, 320] on mat-cell "[DATE]" at bounding box center [432, 339] width 89 height 38
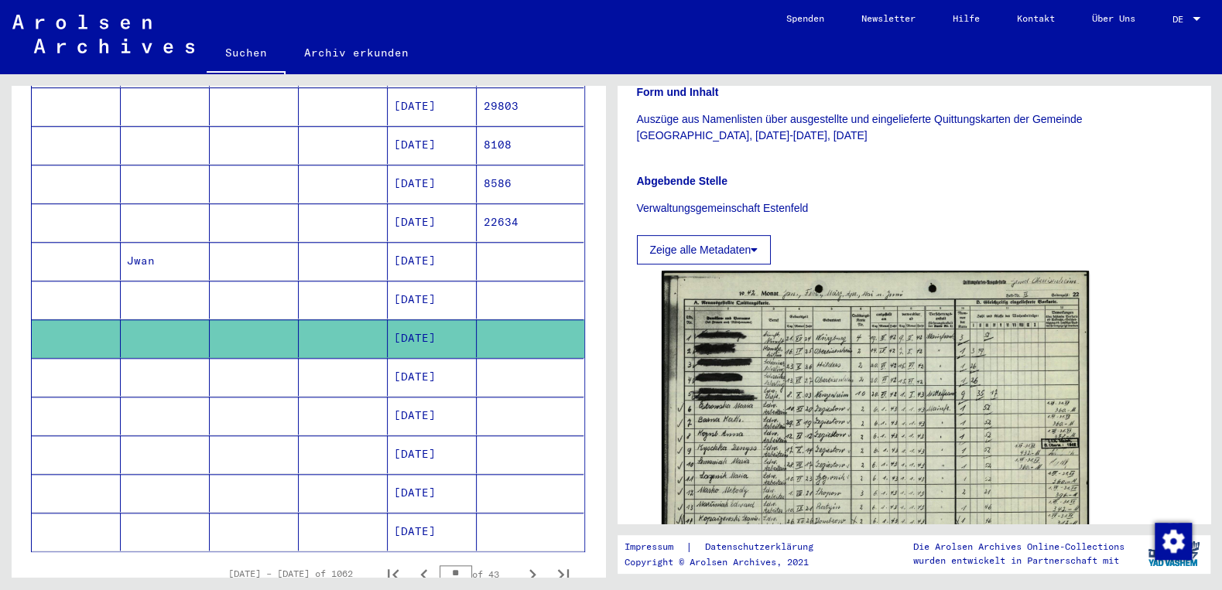
scroll to position [415, 0]
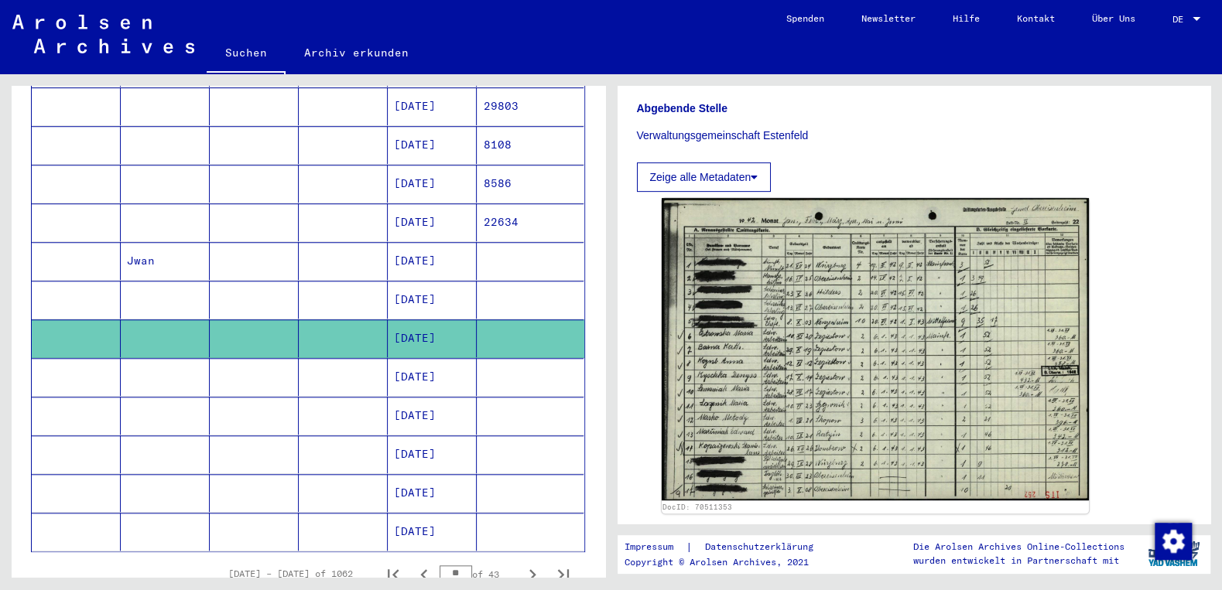
click at [418, 358] on mat-cell "[DATE]" at bounding box center [432, 377] width 89 height 38
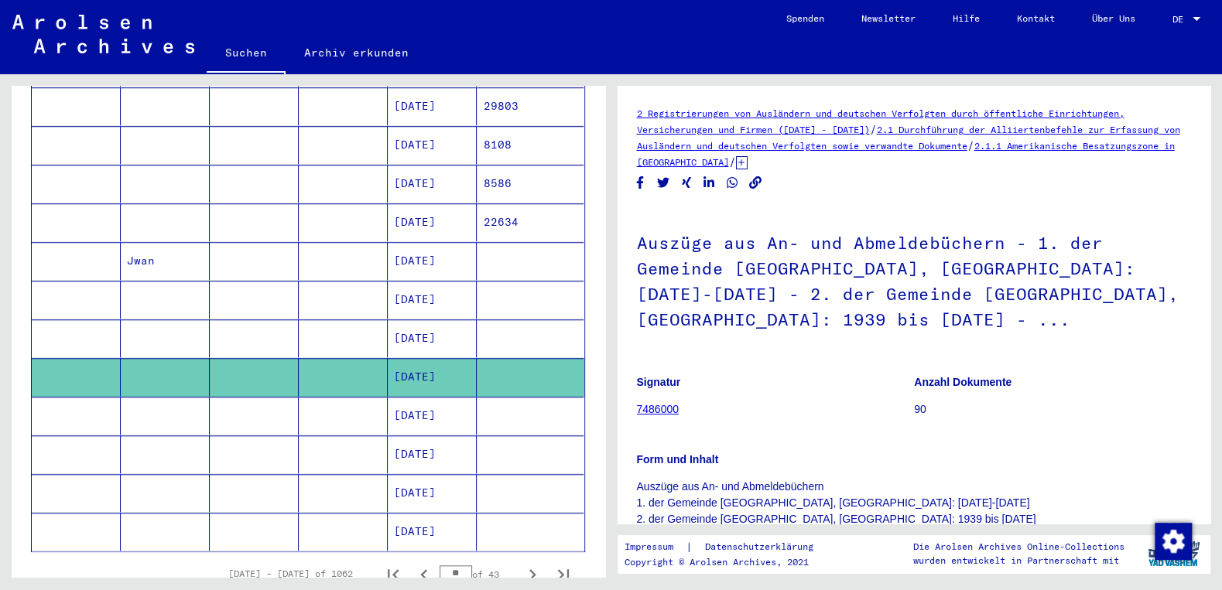
click at [424, 397] on mat-cell "[DATE]" at bounding box center [432, 416] width 89 height 38
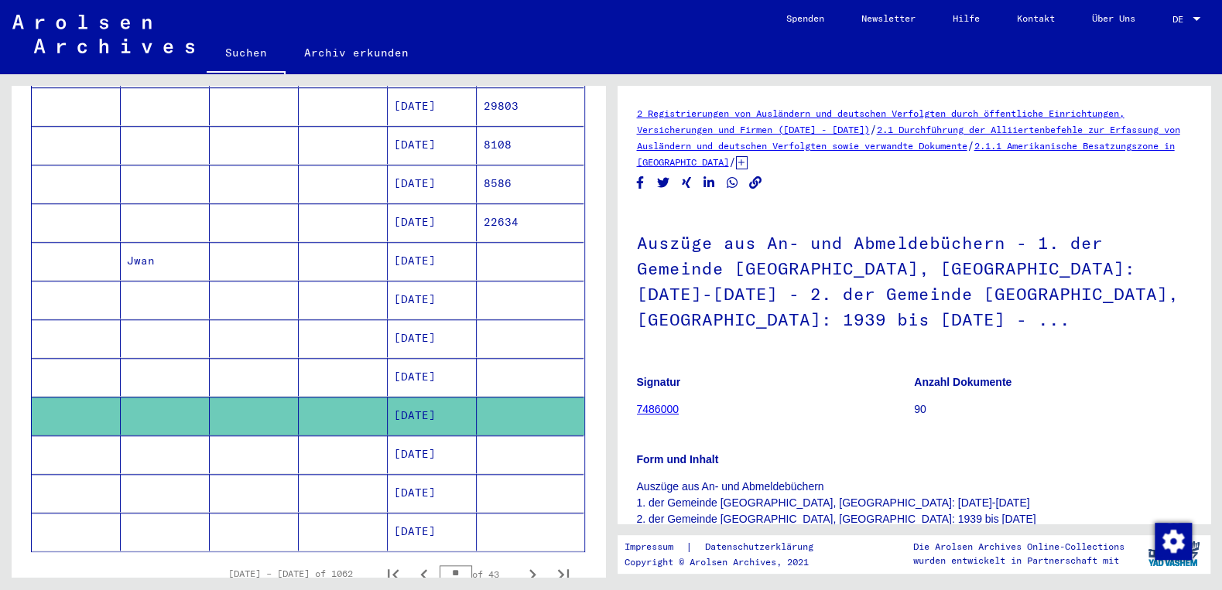
click at [450, 436] on mat-cell "[DATE]" at bounding box center [432, 455] width 89 height 38
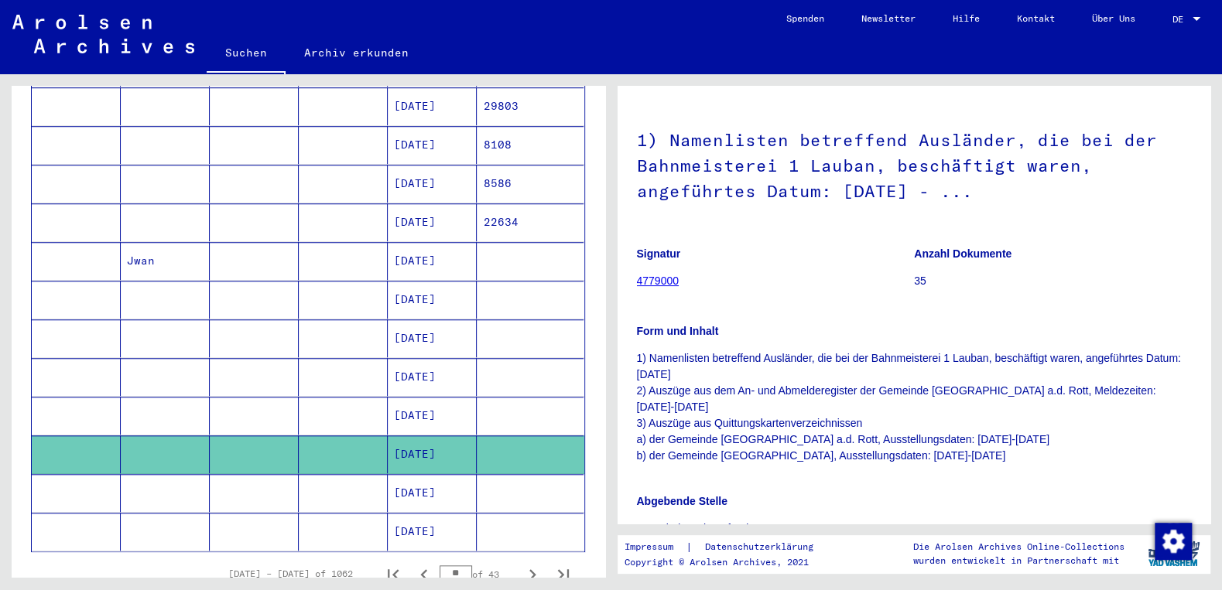
scroll to position [166, 0]
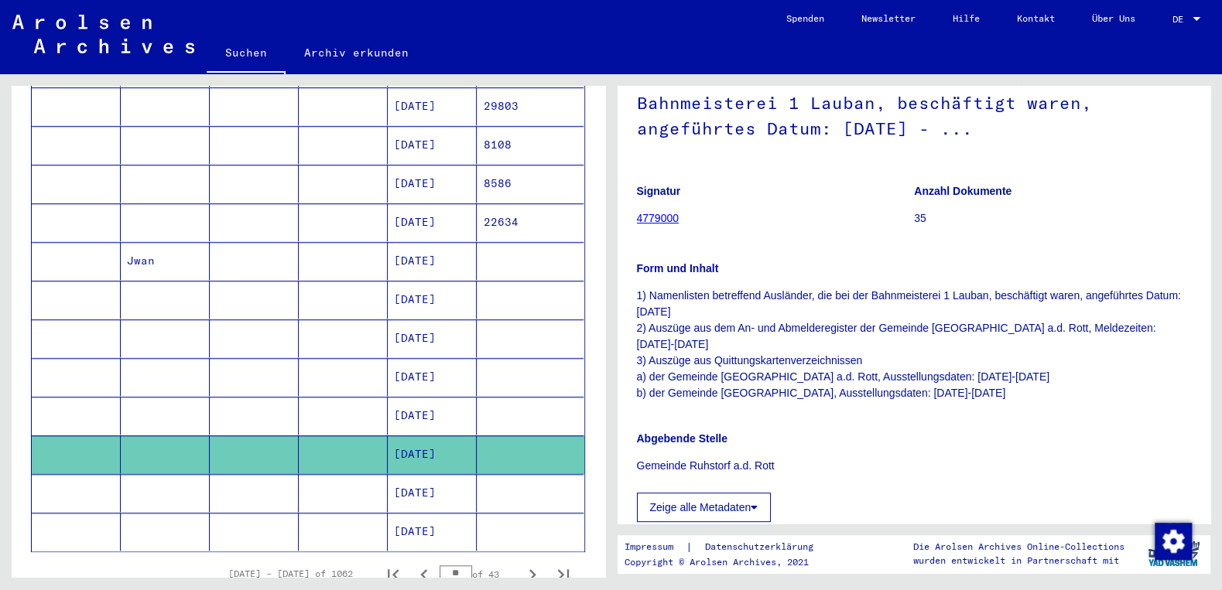
click at [443, 474] on mat-cell "[DATE]" at bounding box center [432, 493] width 89 height 38
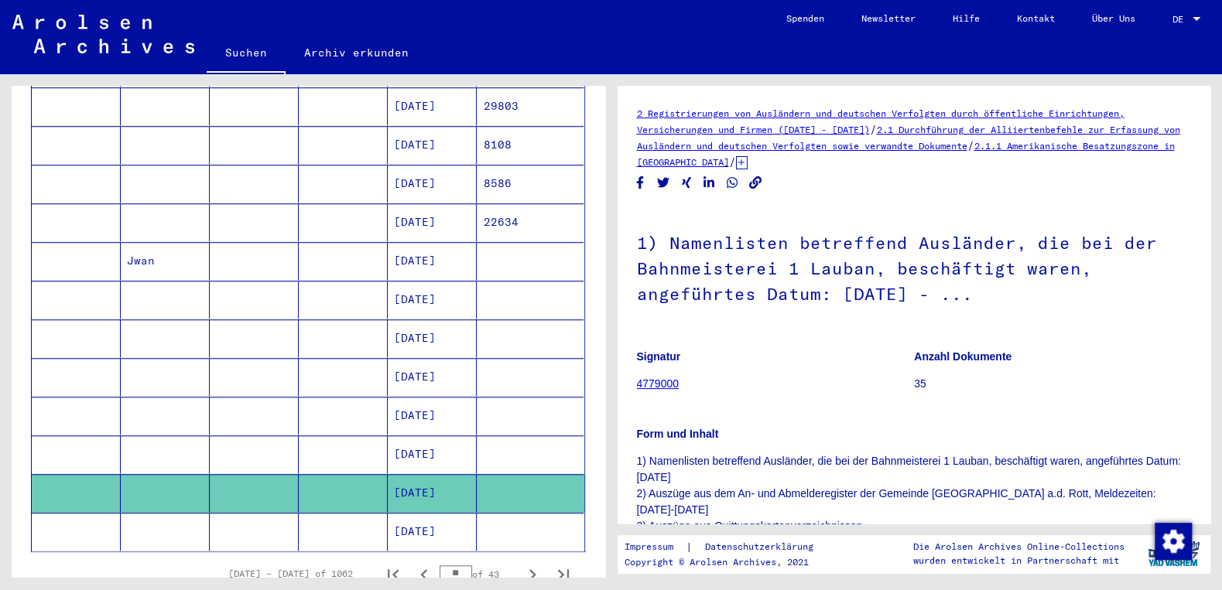
click at [814, 357] on figure "Signatur 4779000" at bounding box center [775, 373] width 277 height 70
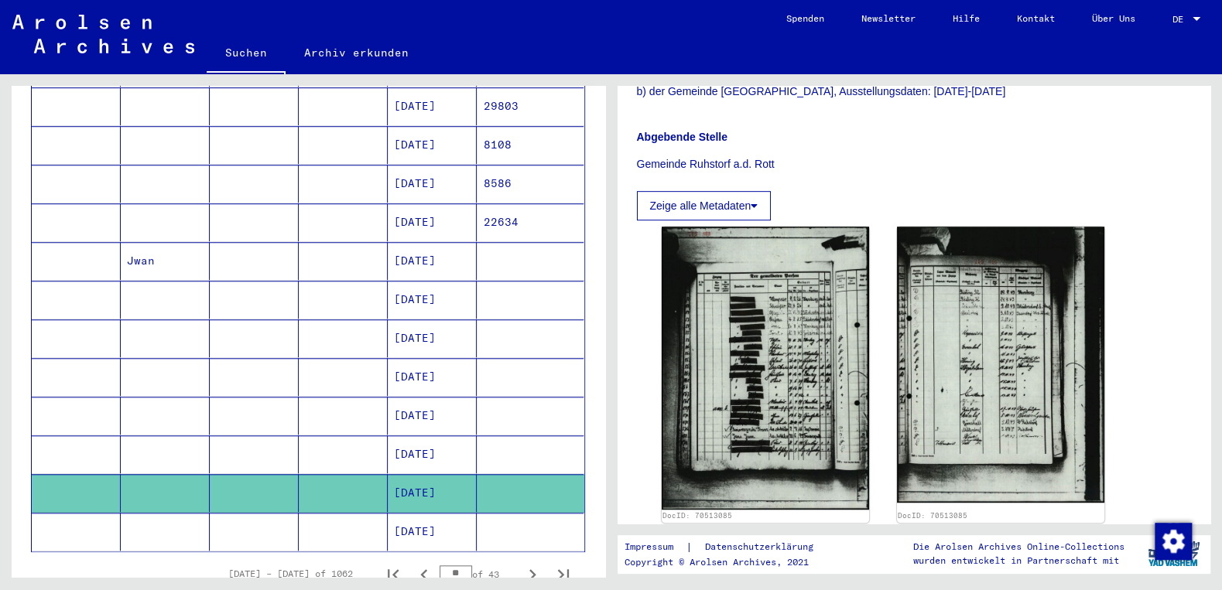
scroll to position [497, 0]
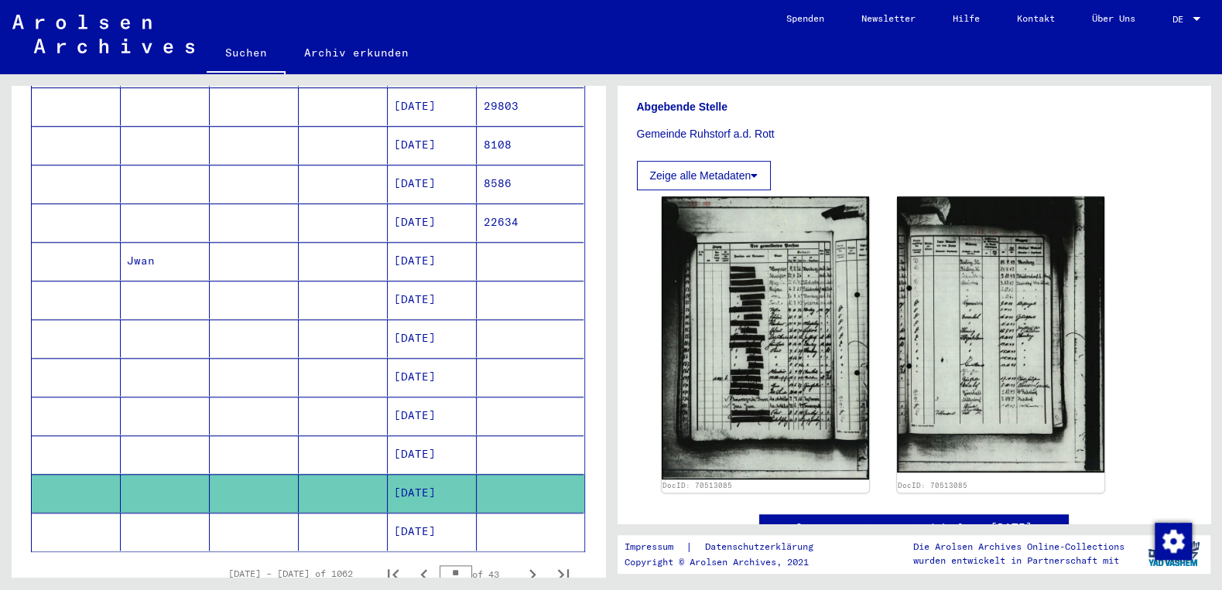
click at [460, 513] on mat-cell "[DATE]" at bounding box center [432, 532] width 89 height 38
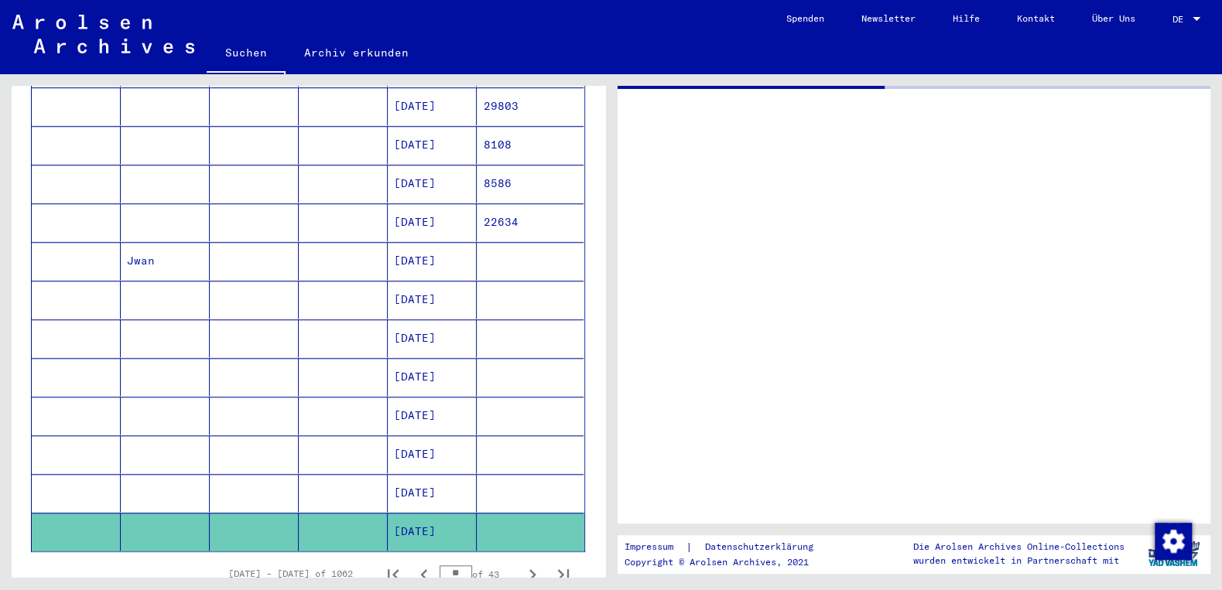
click at [454, 513] on mat-cell "[DATE]" at bounding box center [432, 532] width 89 height 38
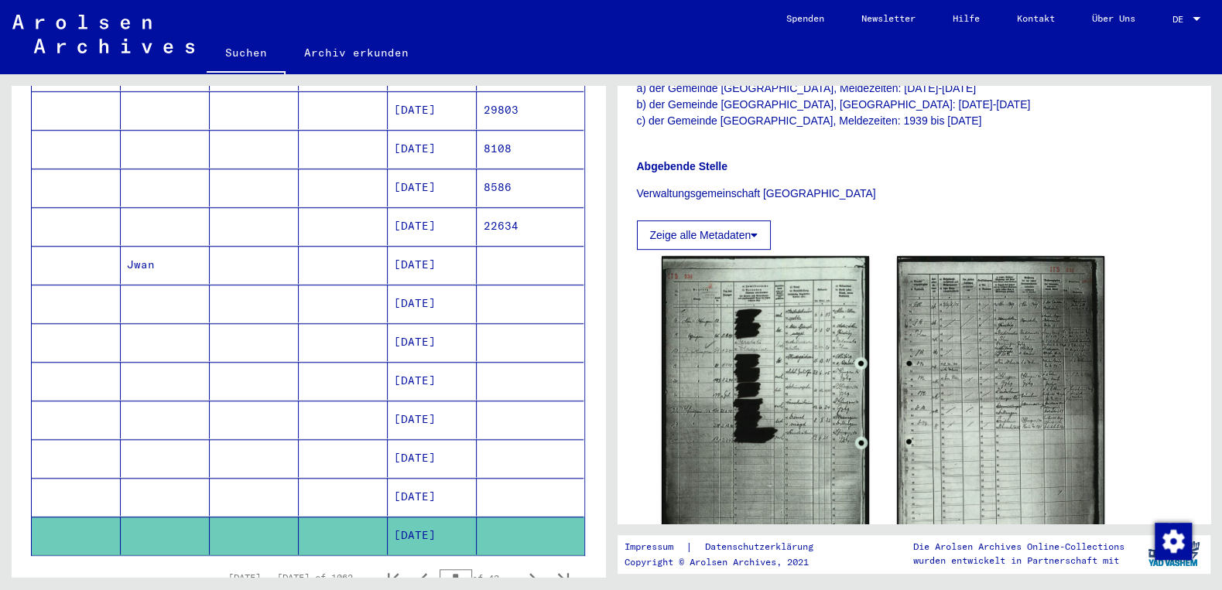
scroll to position [745, 0]
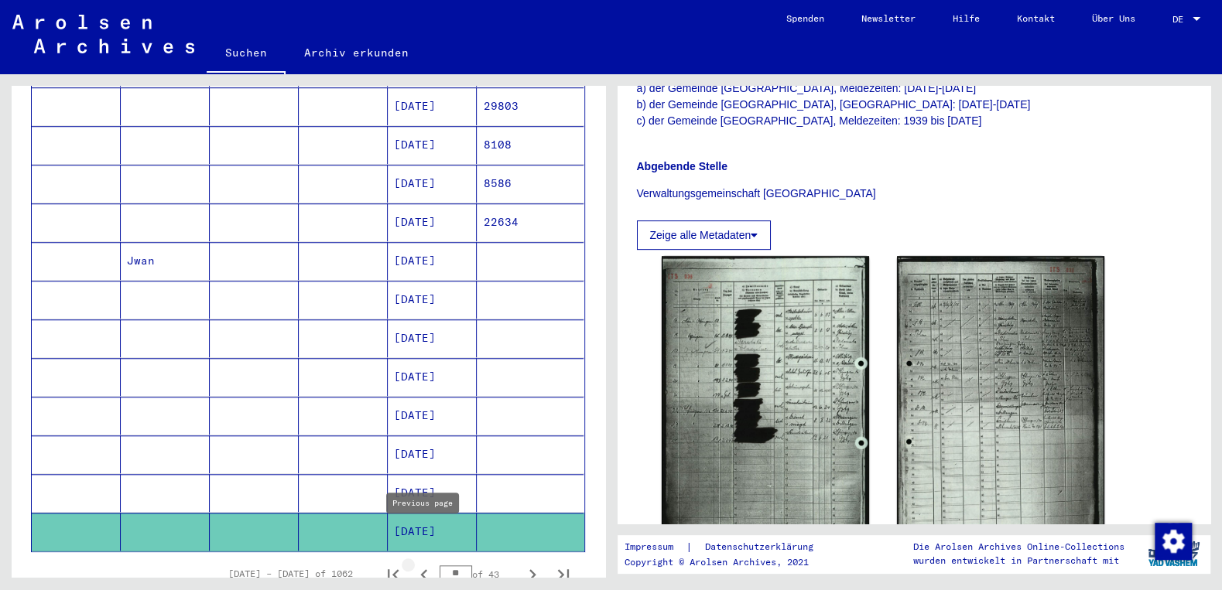
click at [425, 569] on icon "Previous page" at bounding box center [423, 574] width 7 height 11
type input "**"
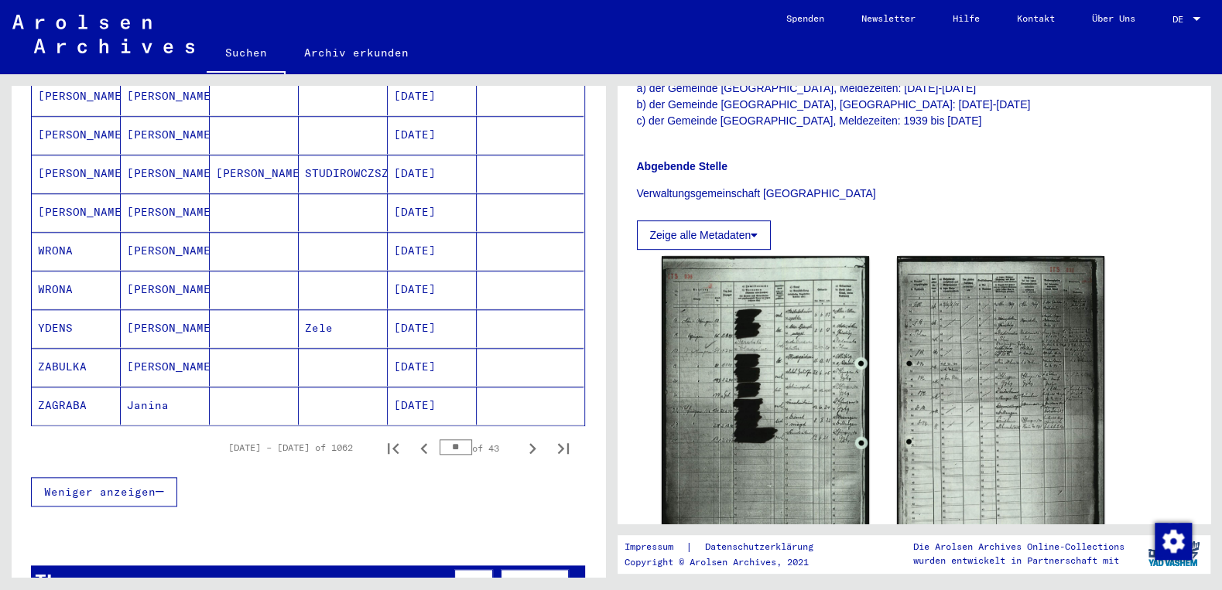
scroll to position [911, 0]
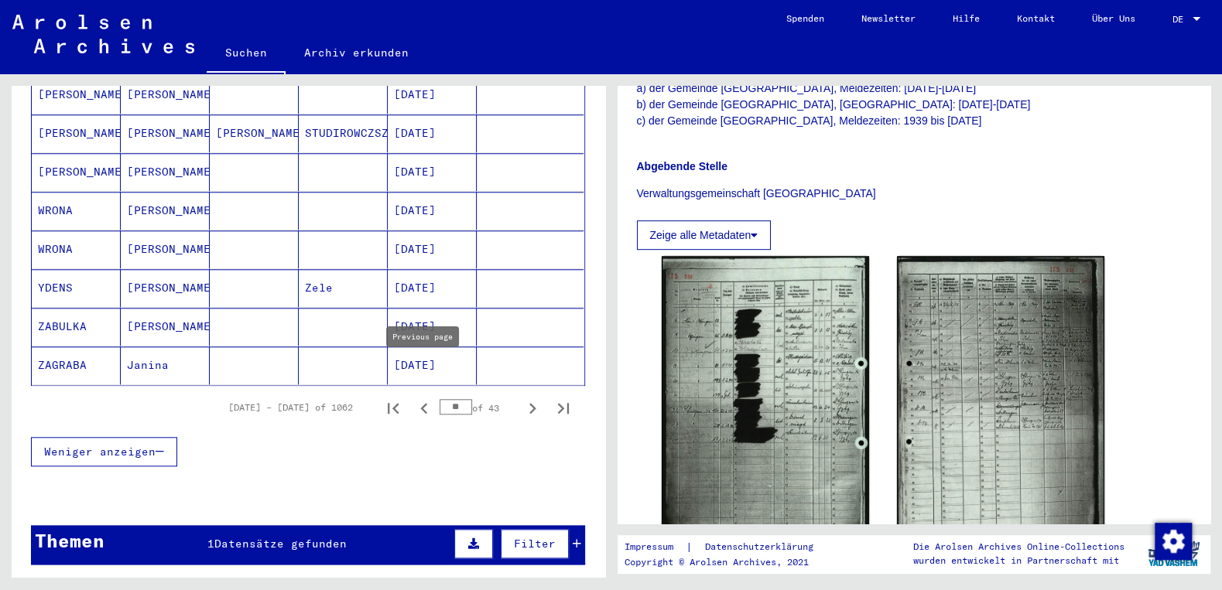
click at [422, 403] on icon "Previous page" at bounding box center [423, 408] width 7 height 11
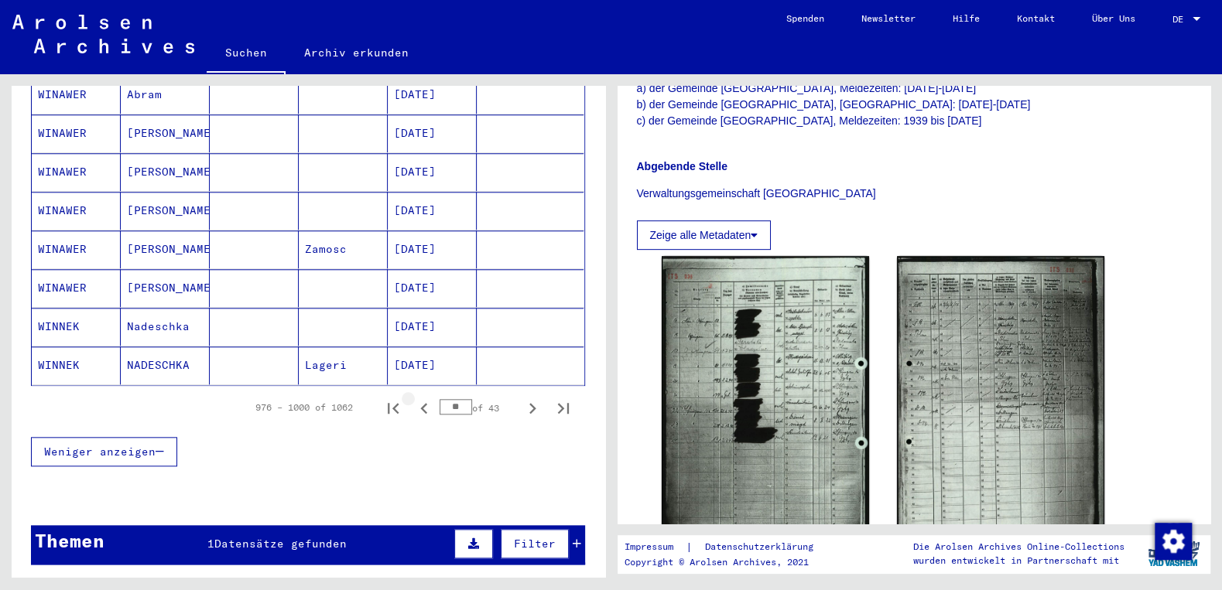
click at [424, 398] on icon "Previous page" at bounding box center [424, 409] width 22 height 22
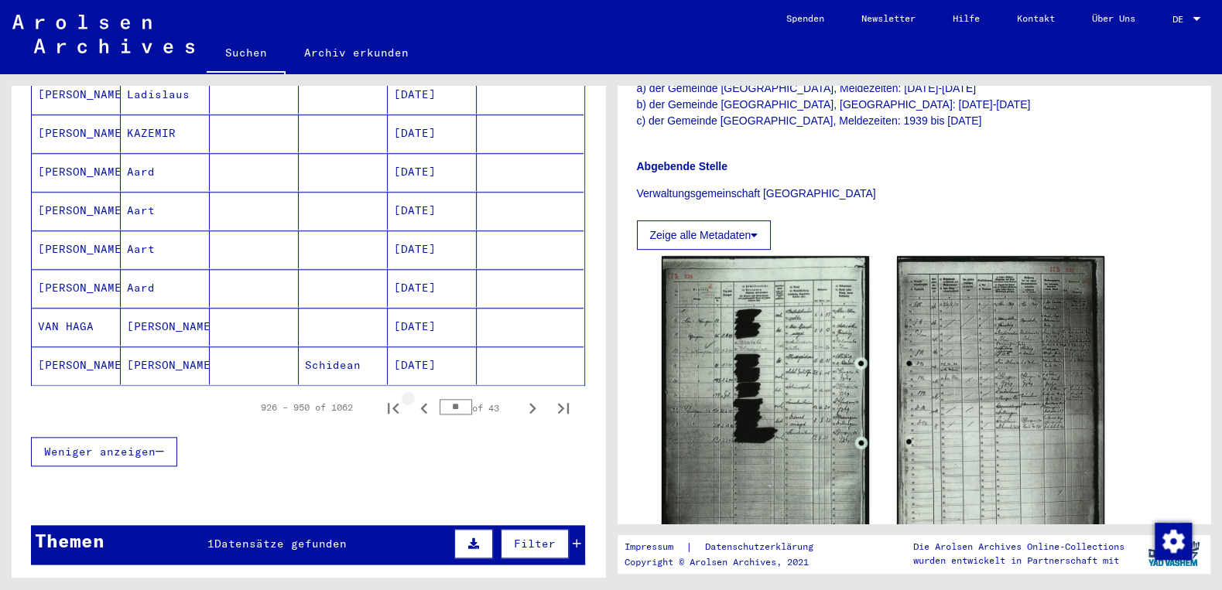
click at [424, 398] on icon "Previous page" at bounding box center [424, 409] width 22 height 22
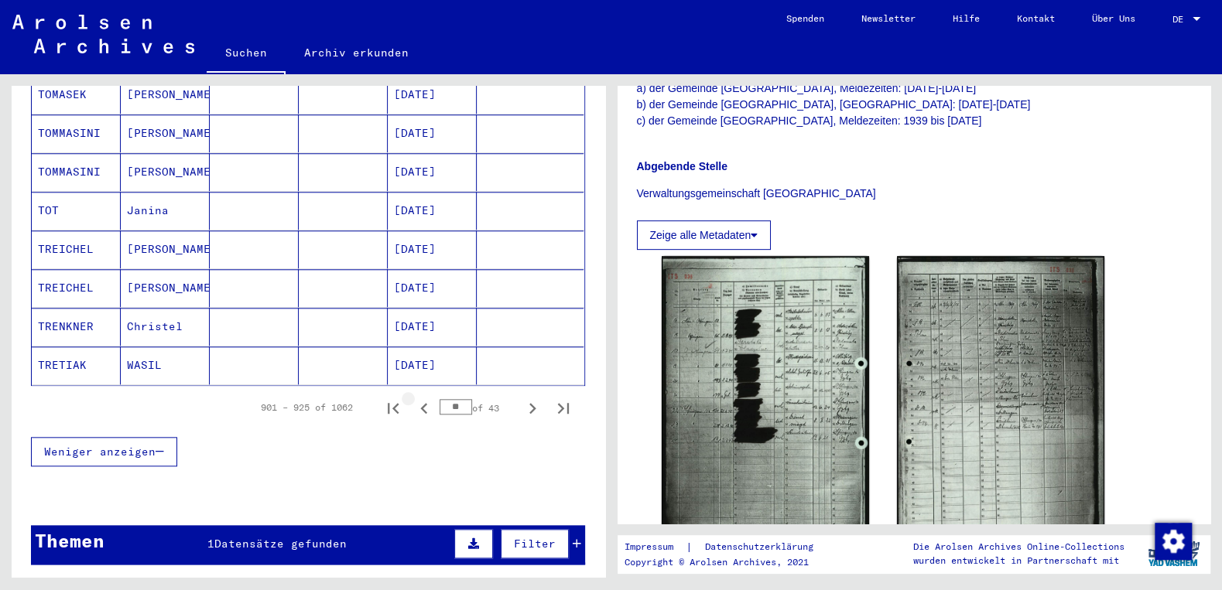
click at [424, 398] on icon "Previous page" at bounding box center [424, 409] width 22 height 22
click at [422, 403] on icon "Previous page" at bounding box center [423, 408] width 7 height 11
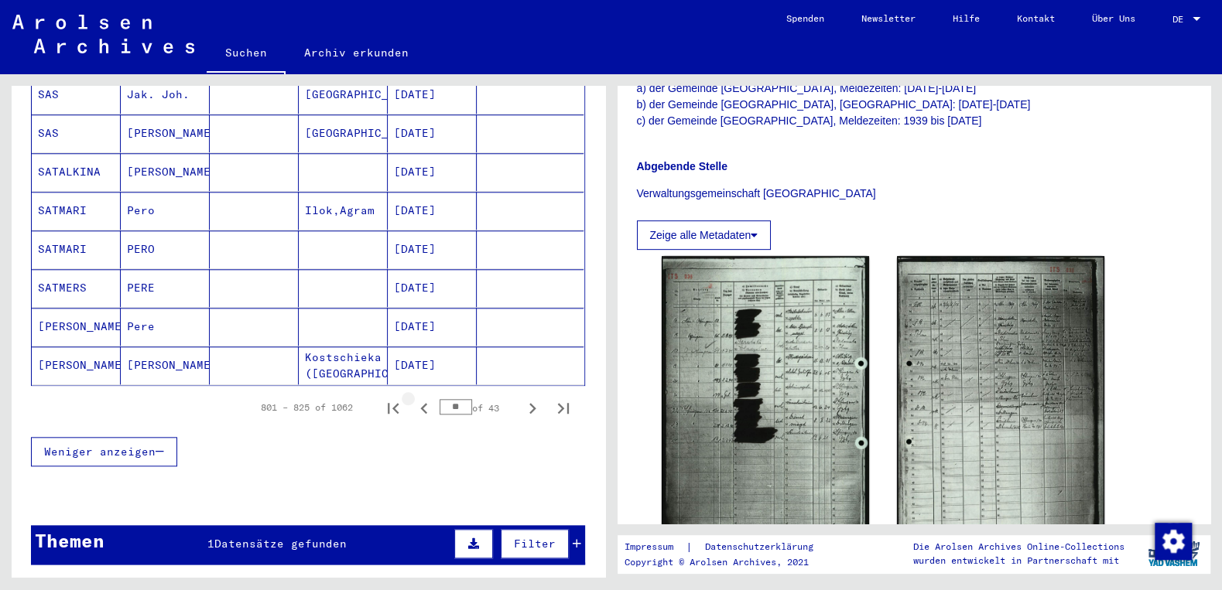
click at [422, 403] on icon "Previous page" at bounding box center [423, 408] width 7 height 11
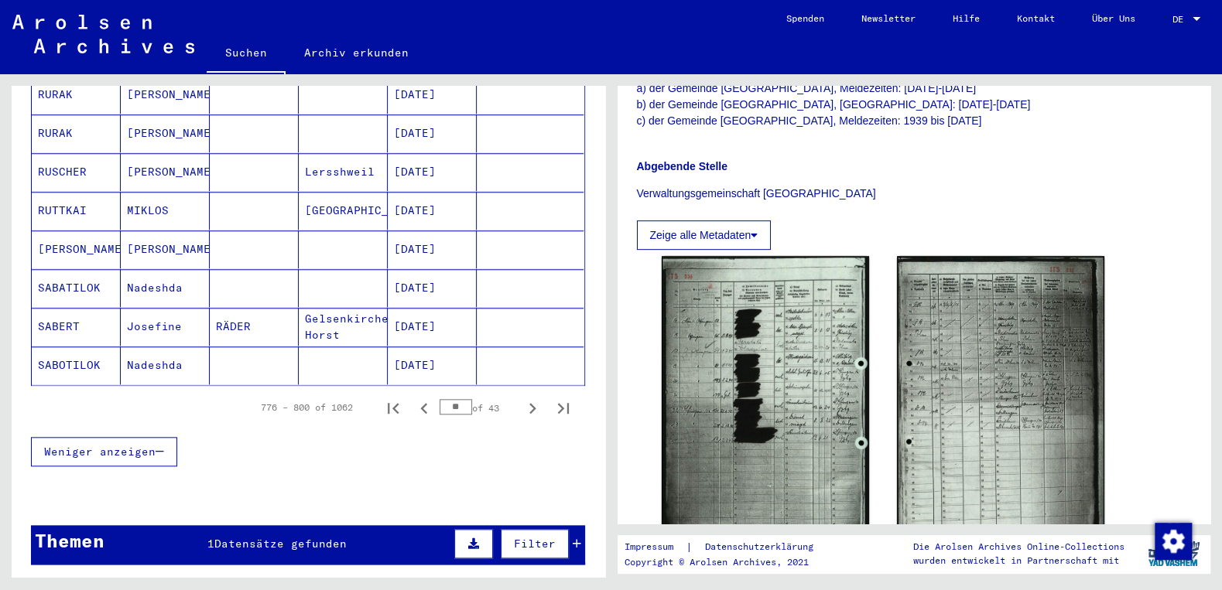
click at [422, 403] on icon "Previous page" at bounding box center [423, 408] width 7 height 11
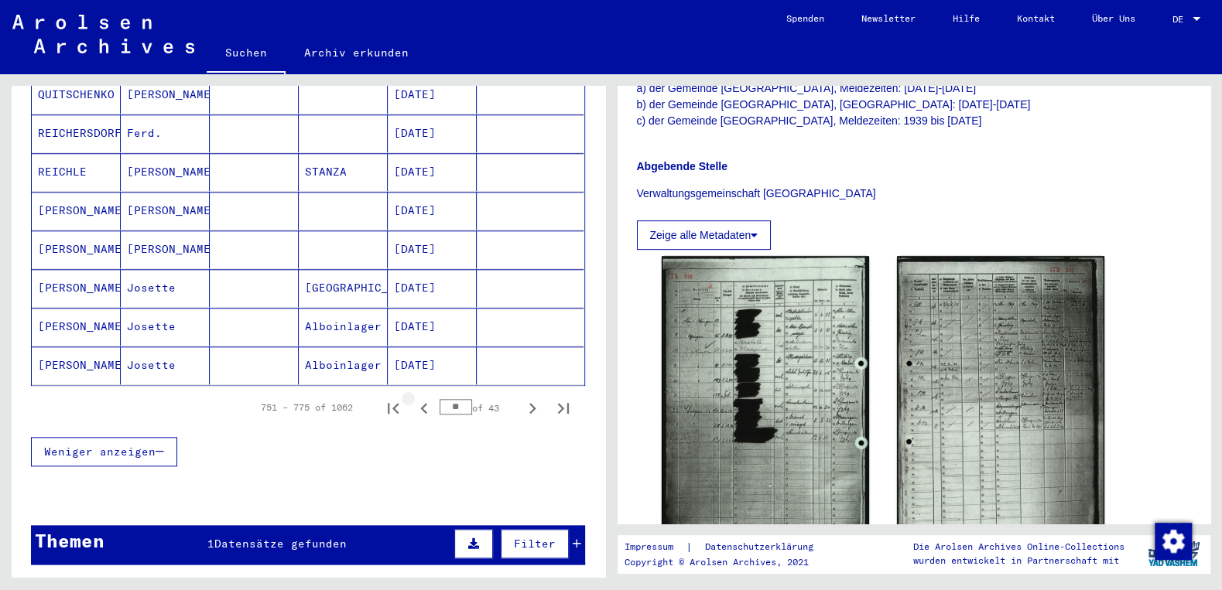
click at [422, 403] on icon "Previous page" at bounding box center [423, 408] width 7 height 11
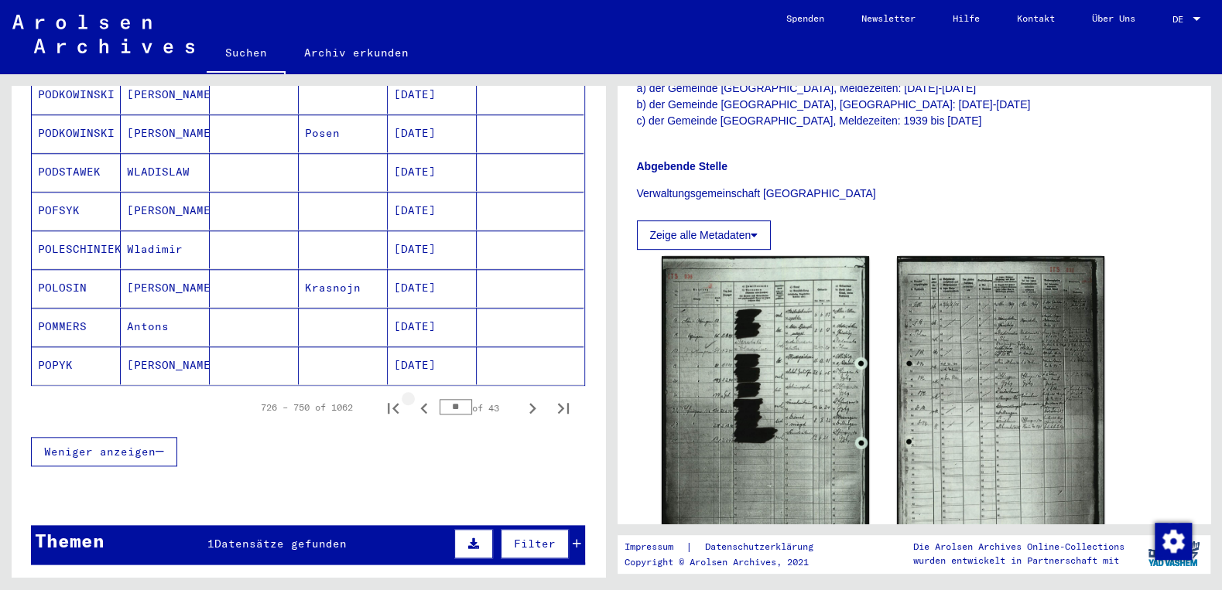
click at [422, 403] on icon "Previous page" at bounding box center [423, 408] width 7 height 11
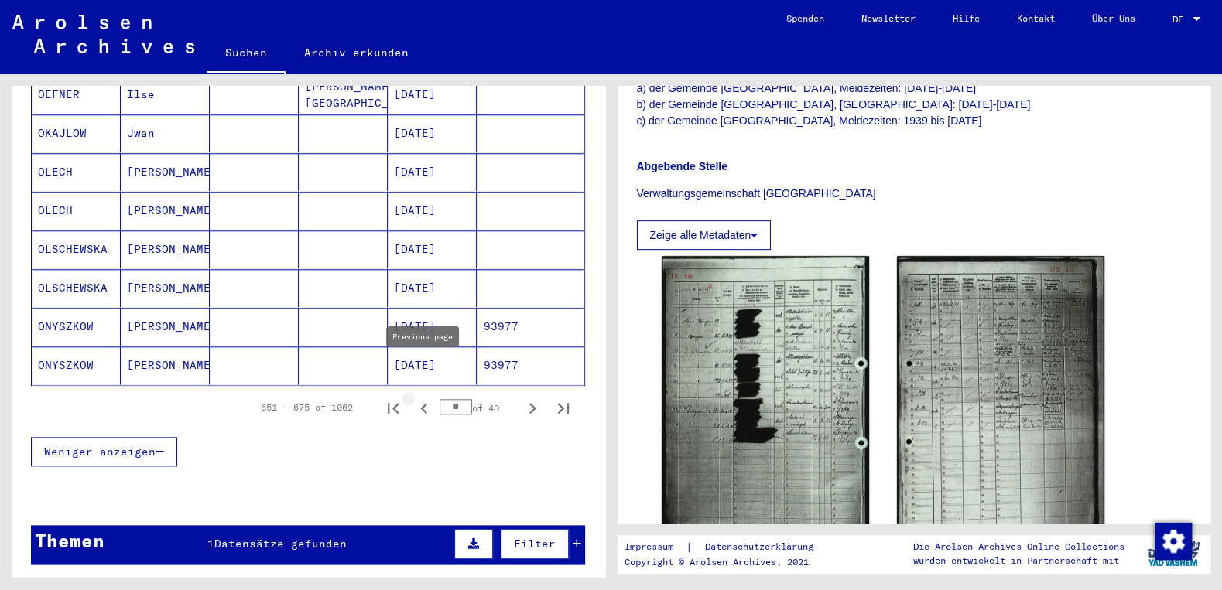
click at [424, 398] on icon "Previous page" at bounding box center [424, 409] width 22 height 22
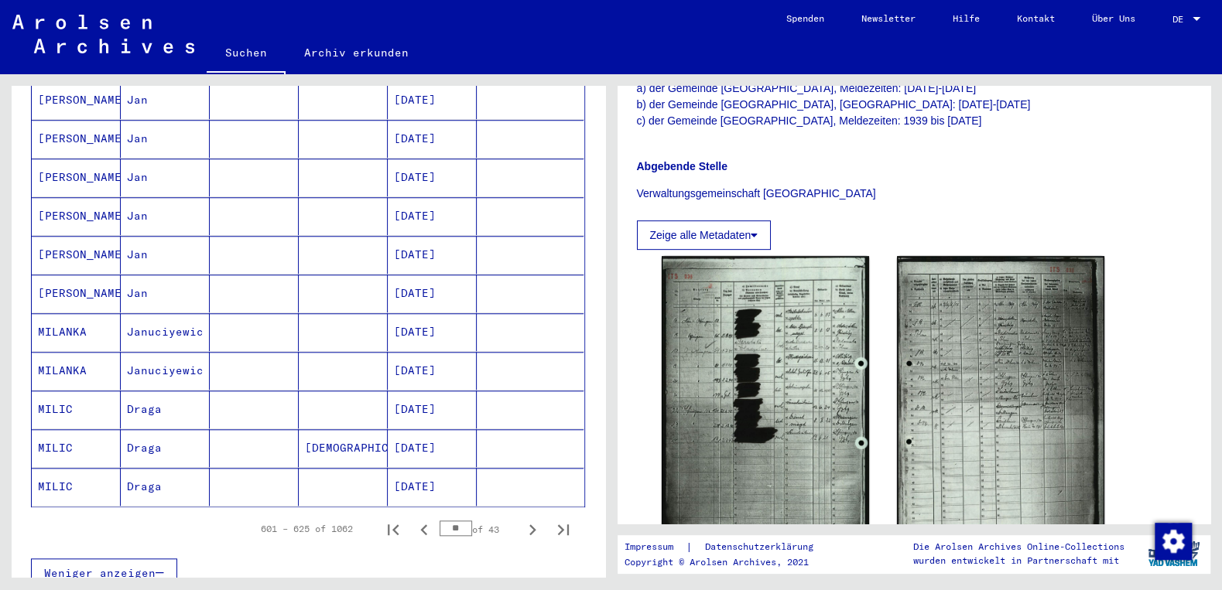
scroll to position [829, 0]
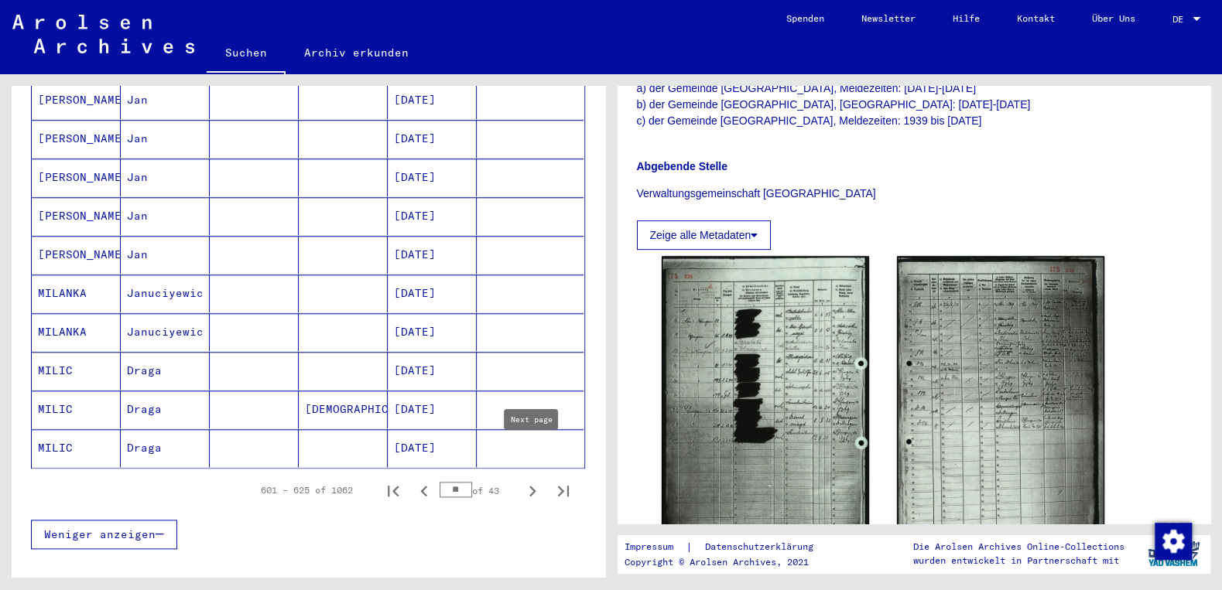
click at [536, 480] on icon "Next page" at bounding box center [532, 491] width 22 height 22
type input "**"
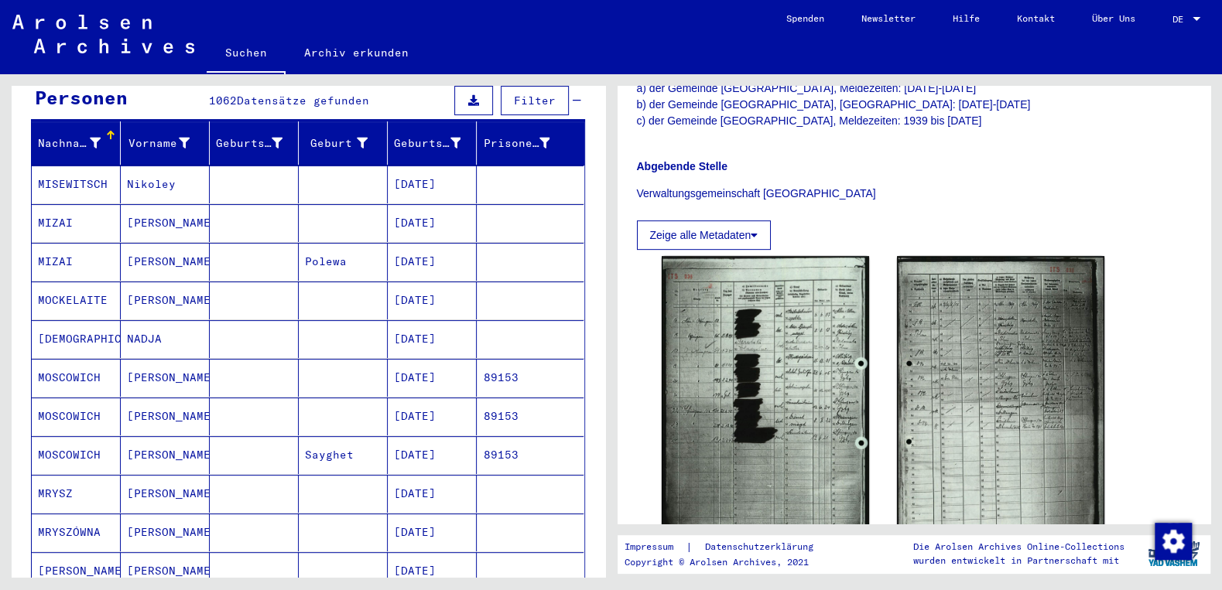
scroll to position [248, 0]
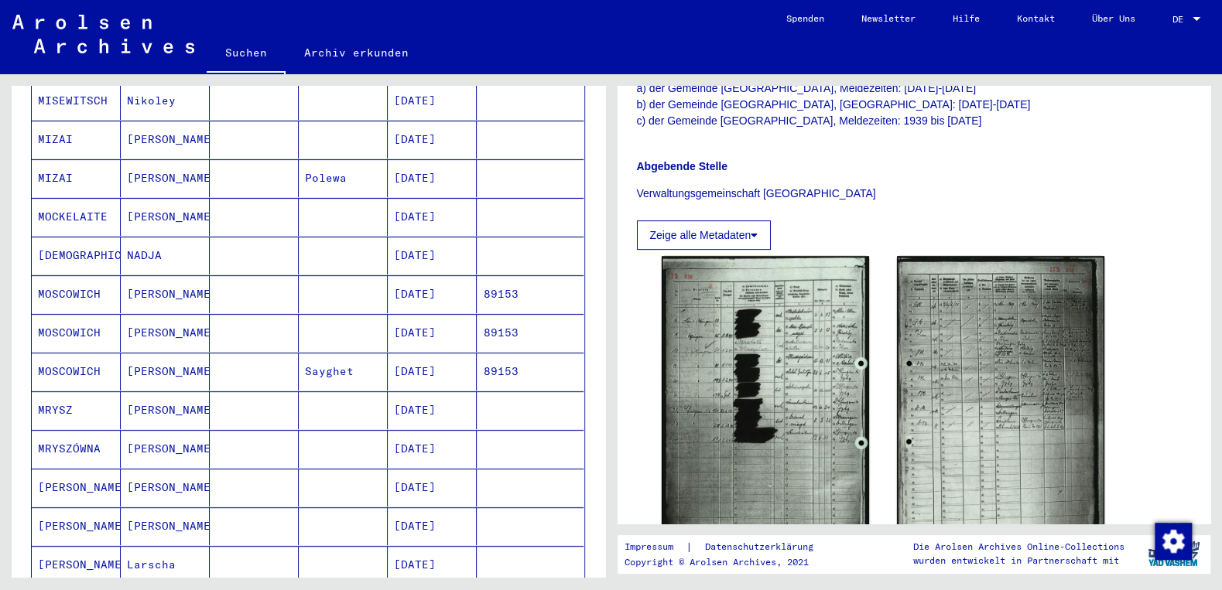
click at [77, 237] on mat-cell "[DEMOGRAPHIC_DATA]" at bounding box center [76, 256] width 89 height 38
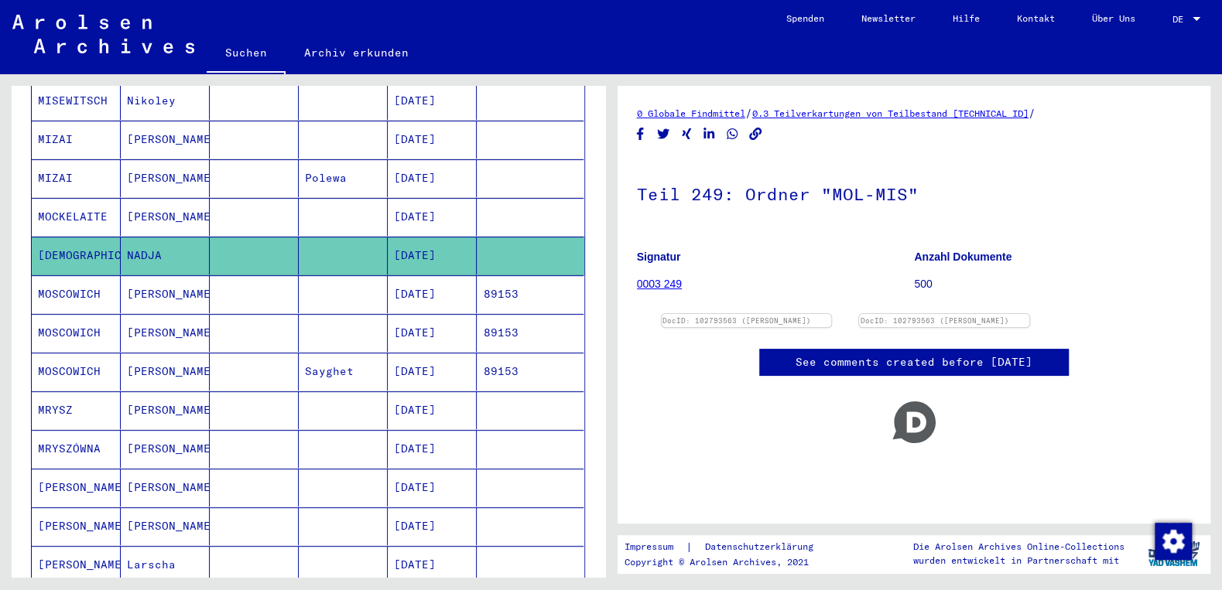
scroll to position [147, 0]
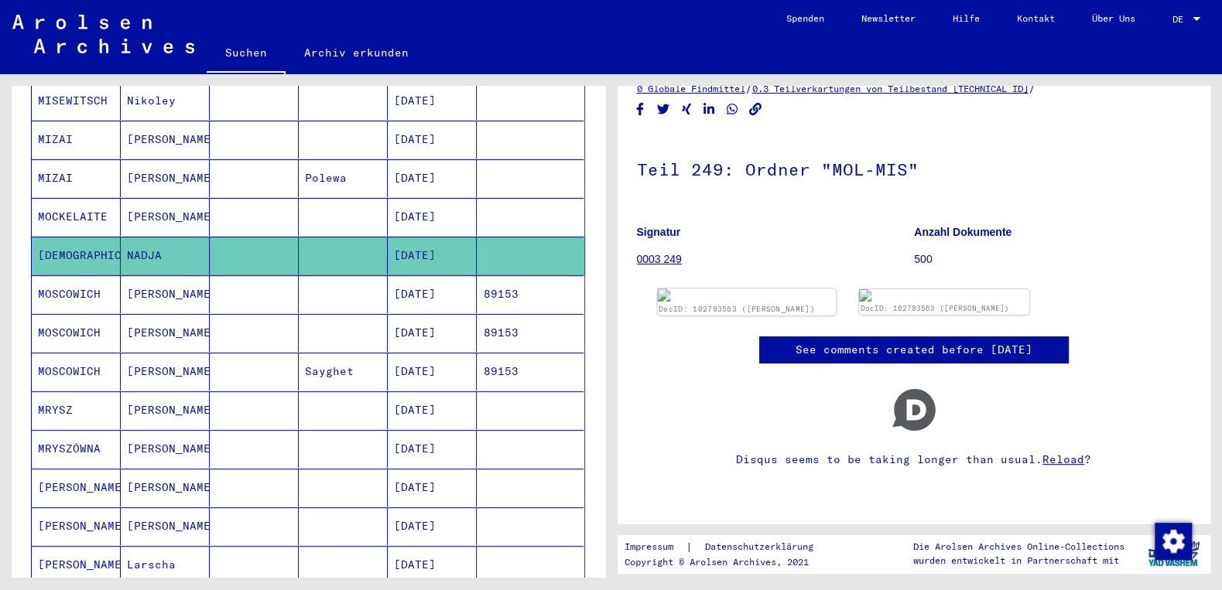
click at [760, 289] on img at bounding box center [746, 295] width 179 height 13
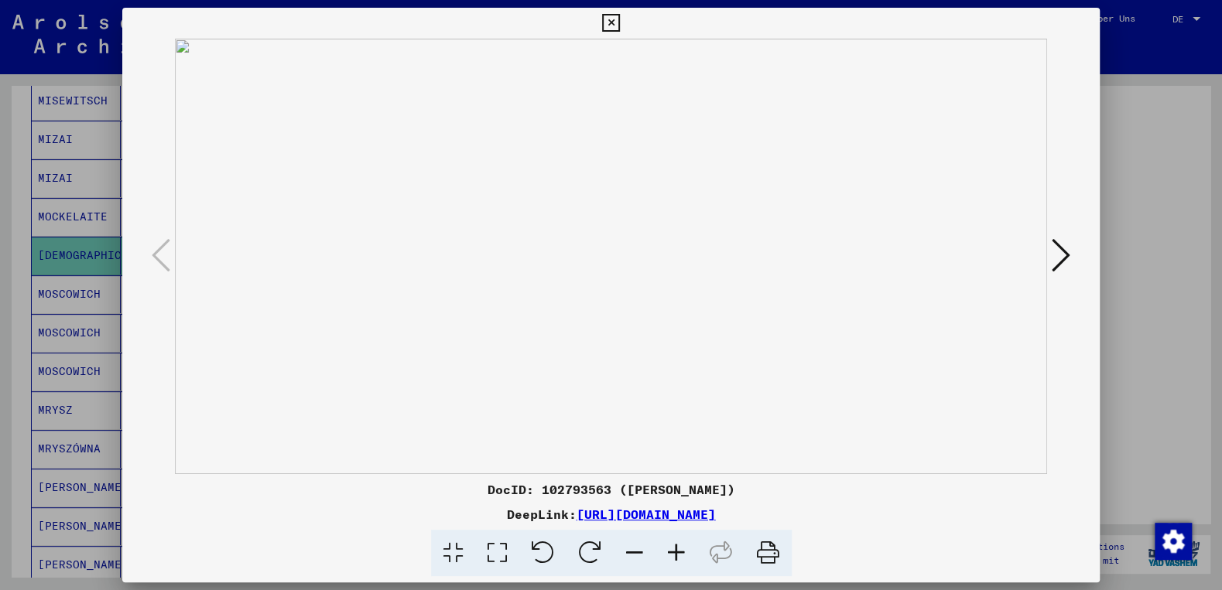
click at [1065, 258] on icon at bounding box center [1060, 255] width 19 height 37
click at [620, 21] on icon at bounding box center [611, 23] width 18 height 19
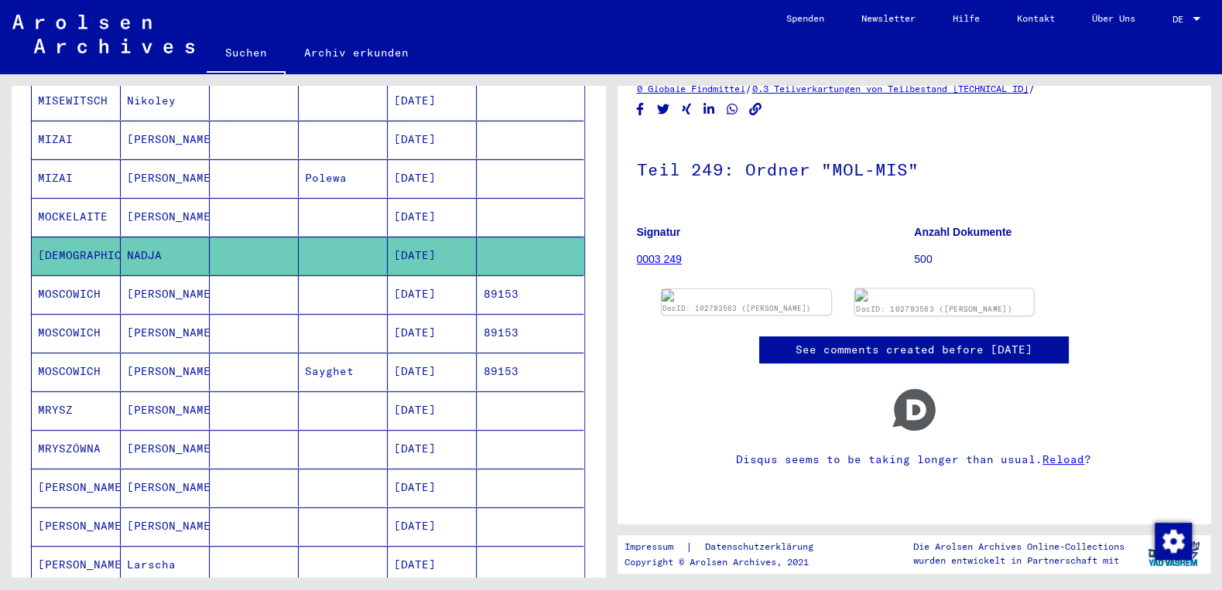
scroll to position [0, 0]
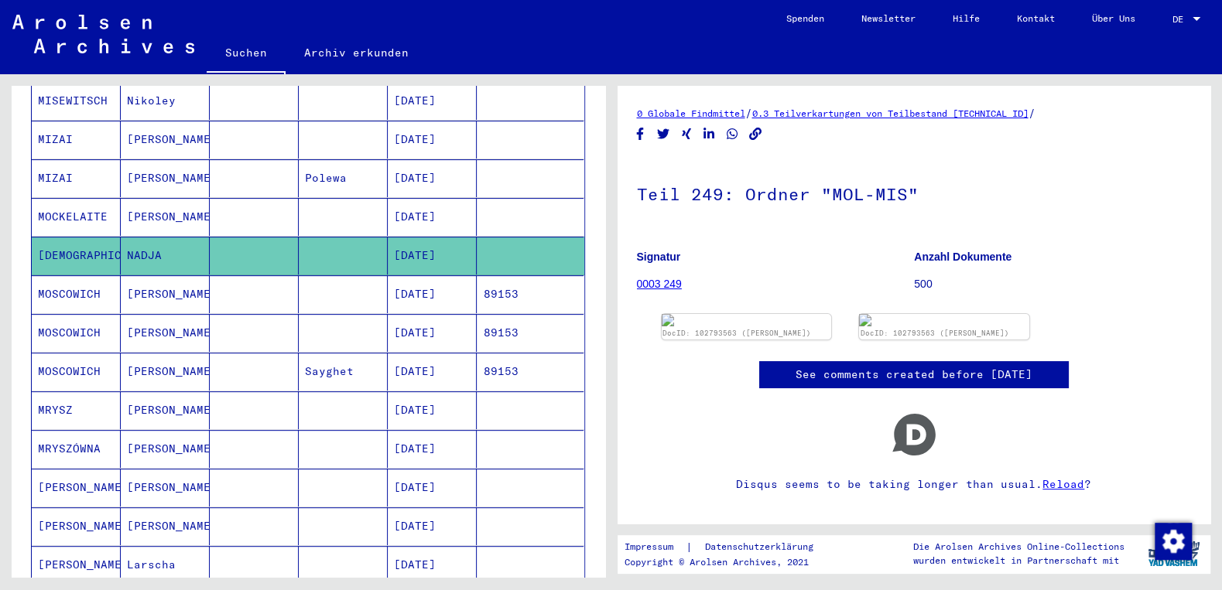
click at [674, 285] on link "0003 249" at bounding box center [659, 284] width 45 height 12
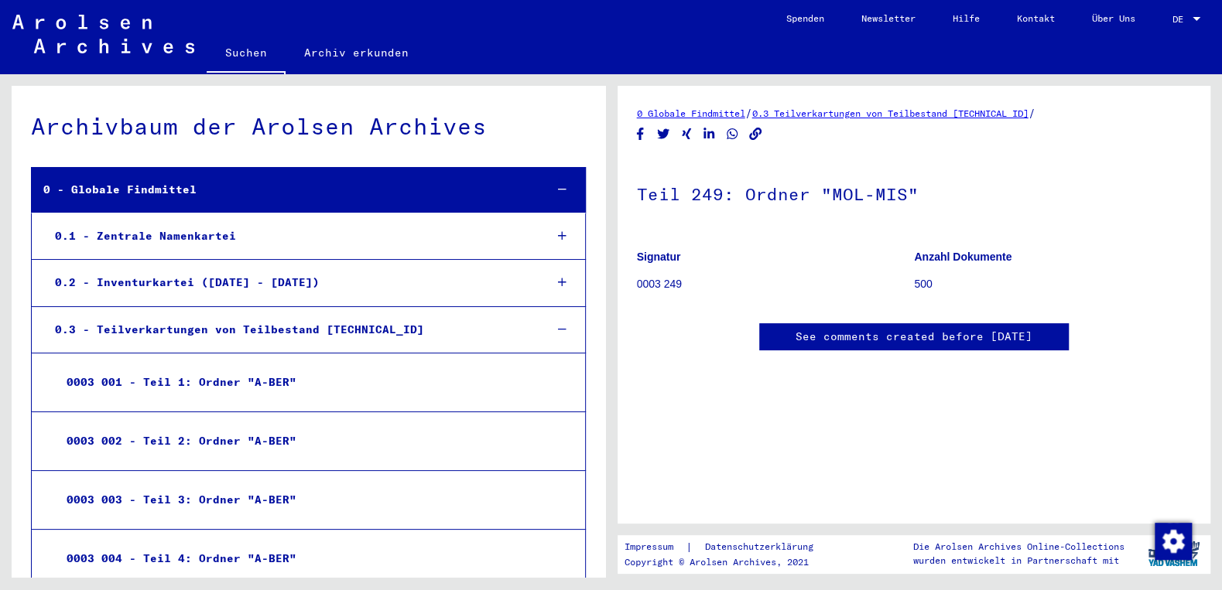
scroll to position [368, 0]
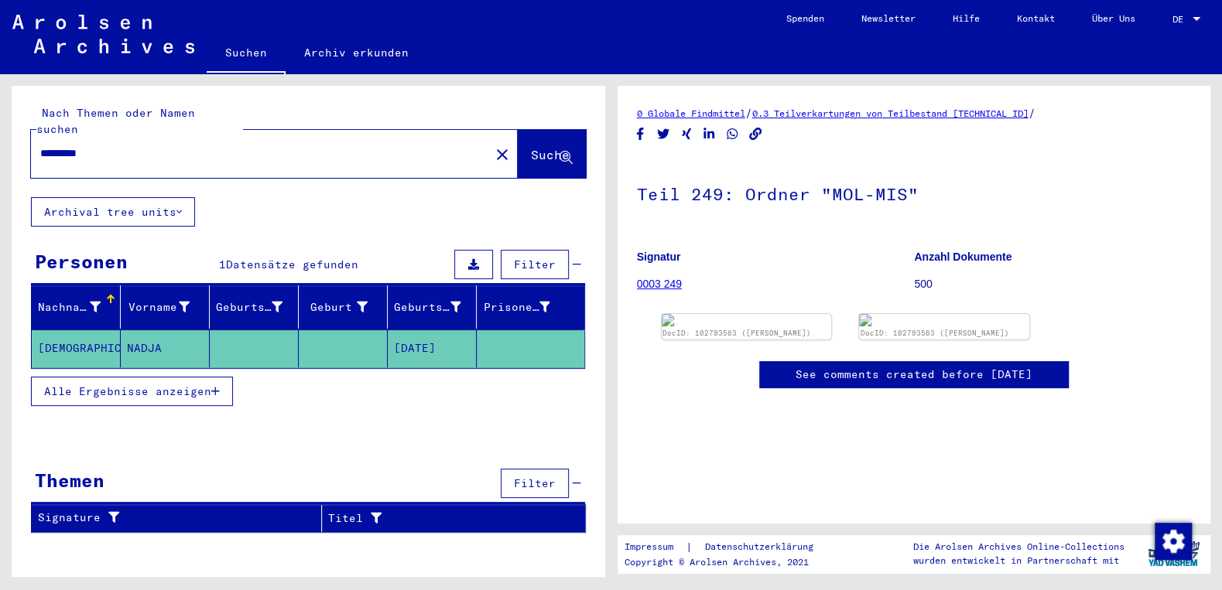
click at [129, 333] on mat-cell "NADJA" at bounding box center [165, 349] width 89 height 38
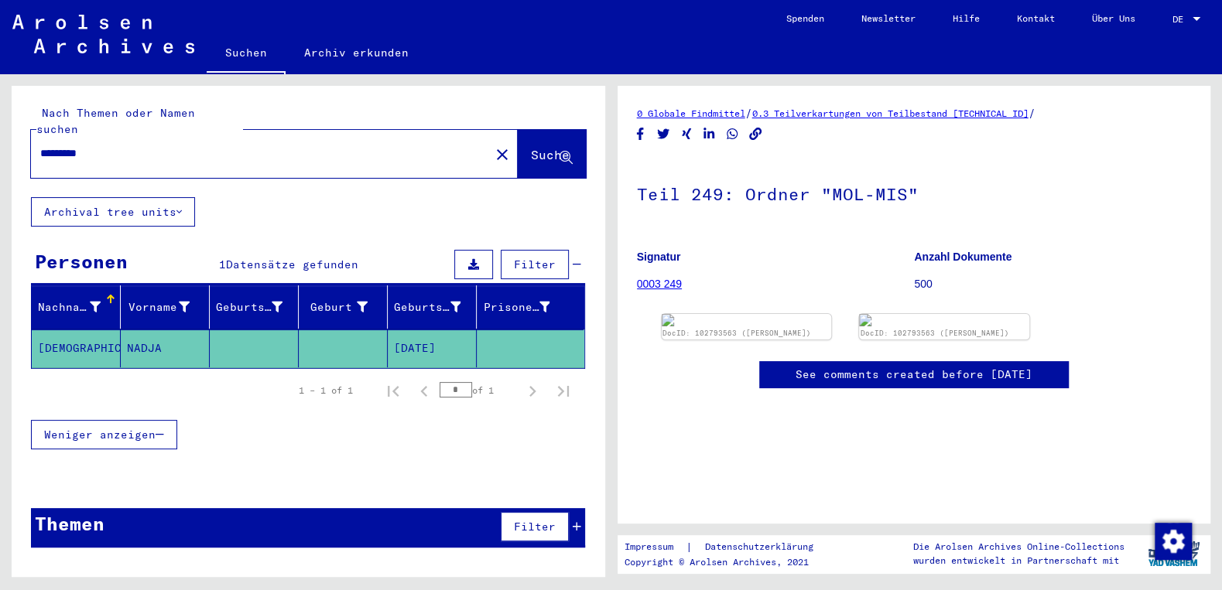
scroll to position [83, 0]
click at [944, 326] on img at bounding box center [944, 319] width 179 height 13
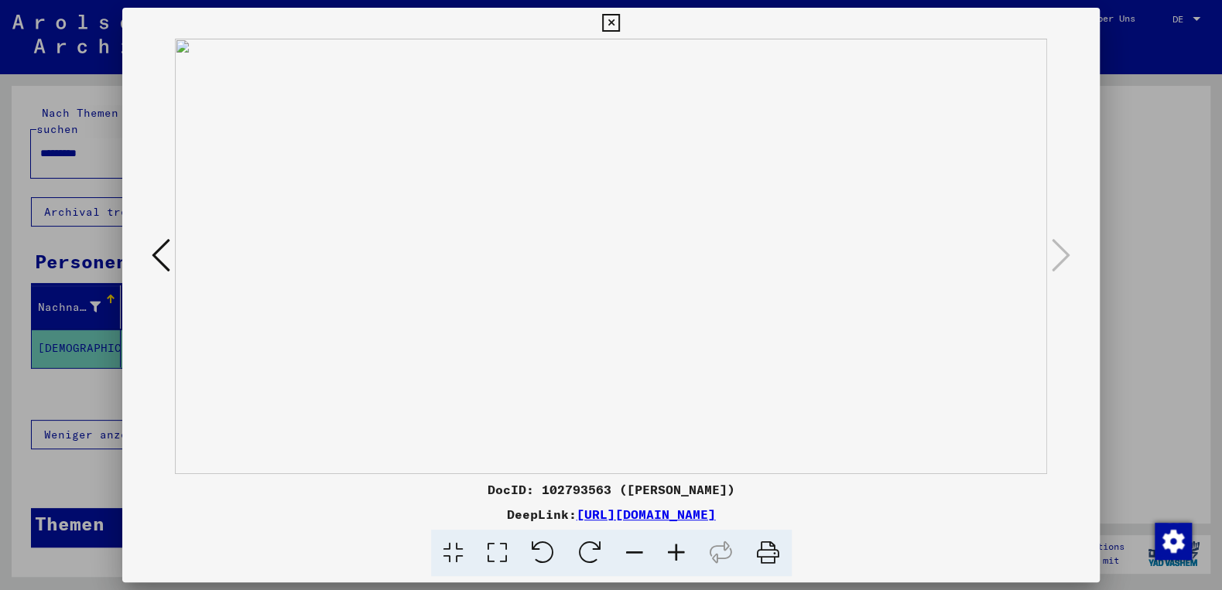
click at [944, 336] on img at bounding box center [611, 257] width 872 height 436
click at [154, 257] on icon at bounding box center [161, 255] width 19 height 37
drag, startPoint x: 1091, startPoint y: 26, endPoint x: 1080, endPoint y: 32, distance: 12.5
click at [620, 27] on icon at bounding box center [611, 23] width 18 height 19
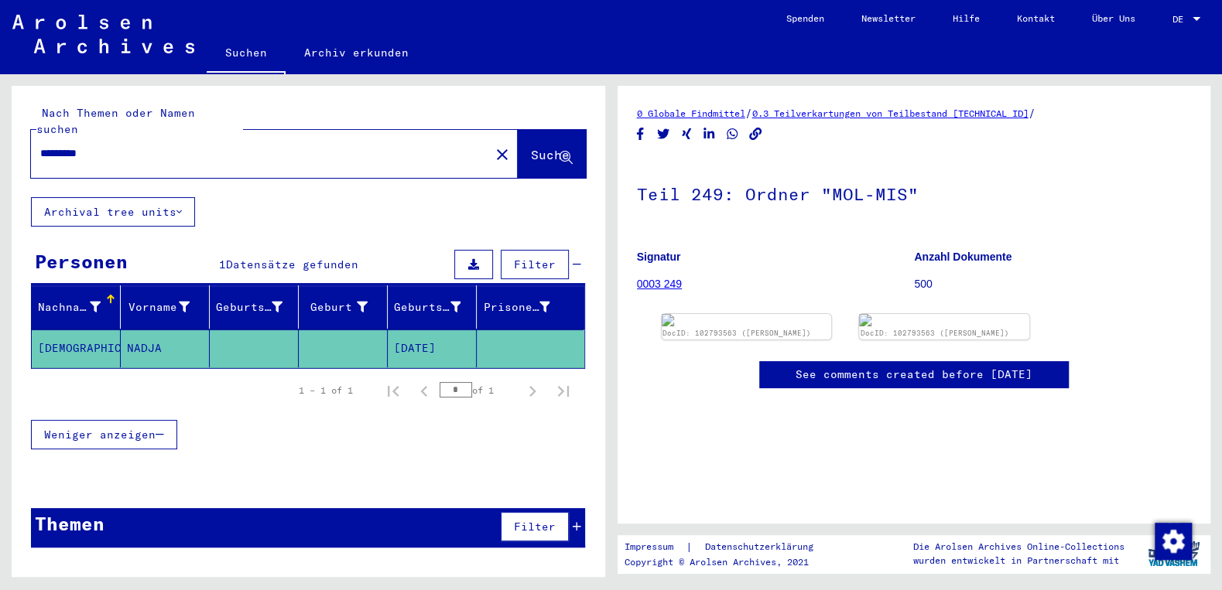
type input "**********"
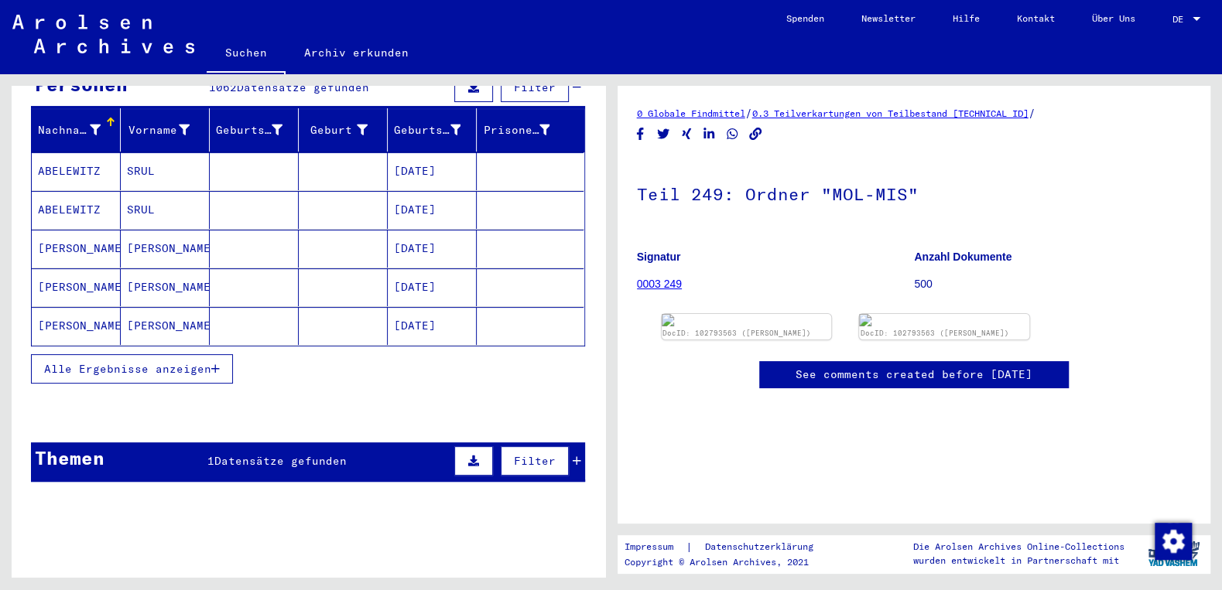
scroll to position [190, 0]
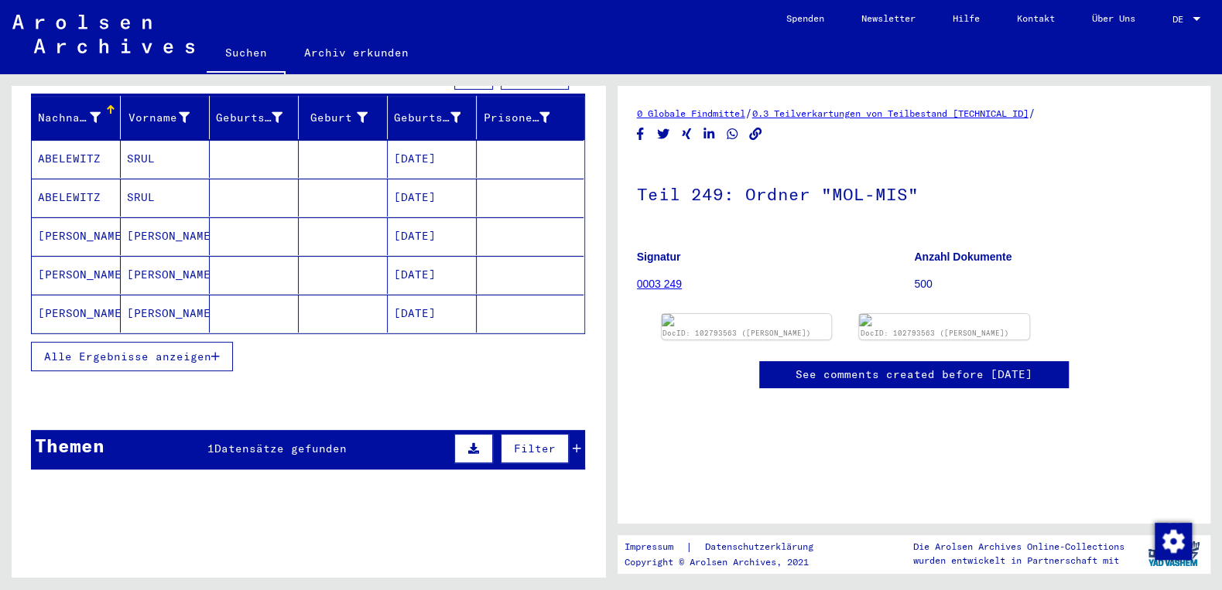
click at [193, 342] on button "Alle Ergebnisse anzeigen" at bounding box center [132, 356] width 202 height 29
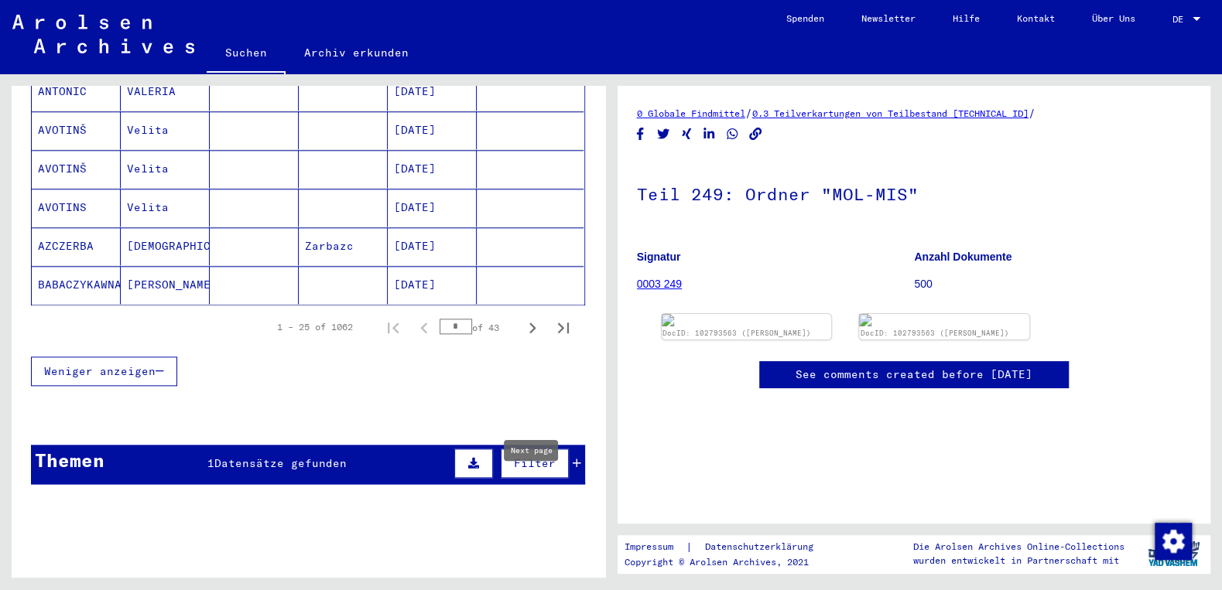
scroll to position [994, 0]
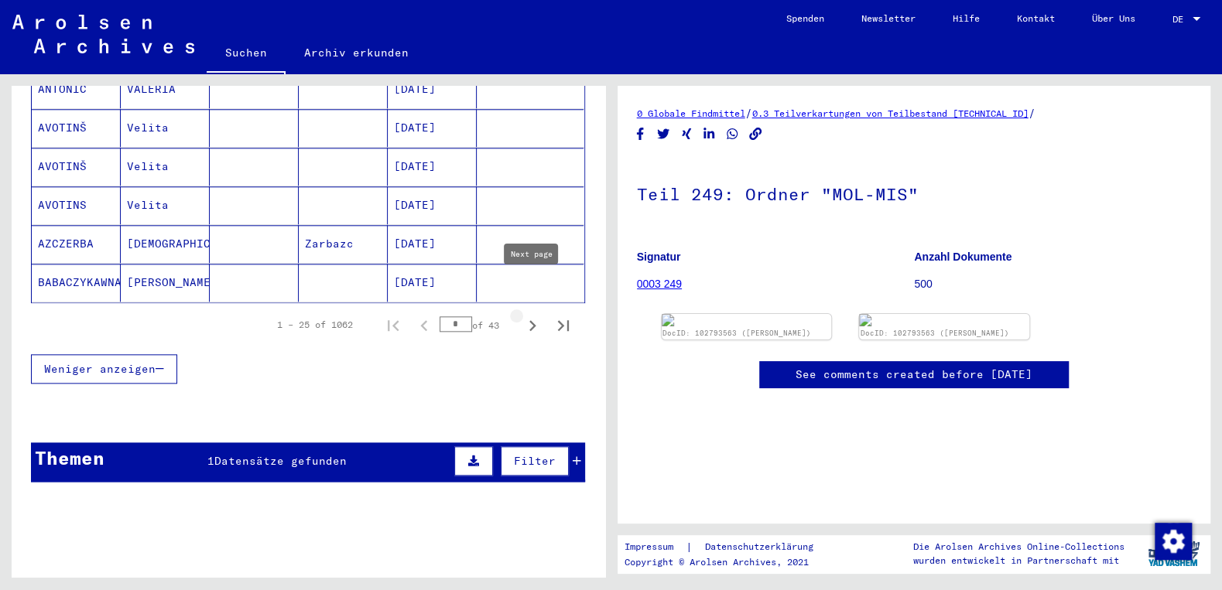
click at [530, 315] on icon "Next page" at bounding box center [532, 326] width 22 height 22
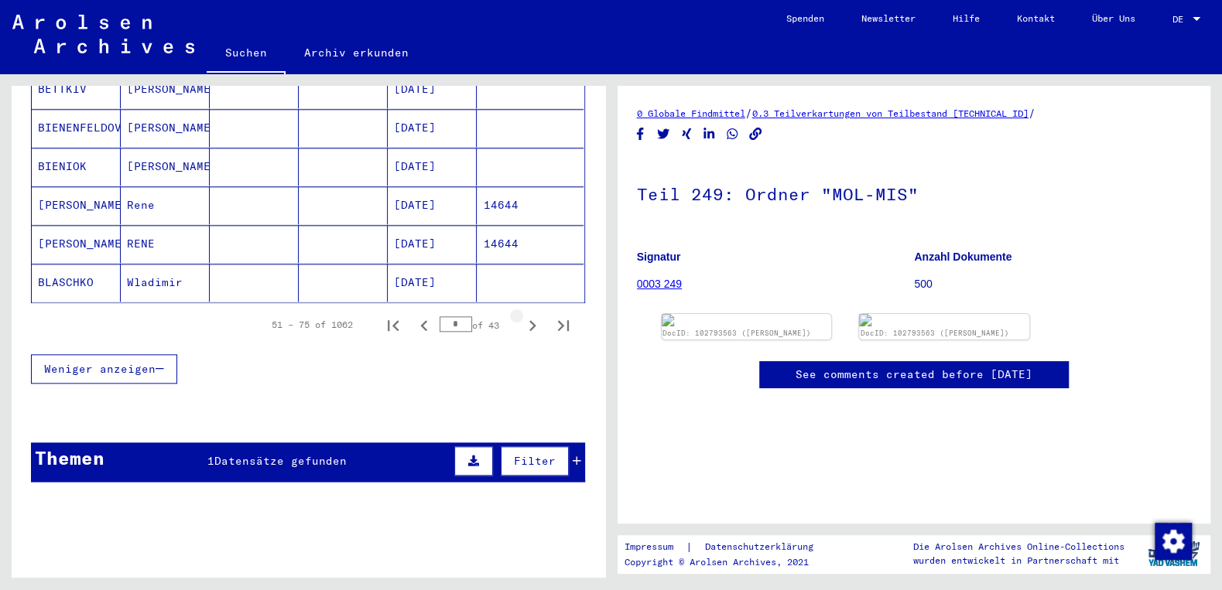
click at [530, 315] on icon "Next page" at bounding box center [532, 326] width 22 height 22
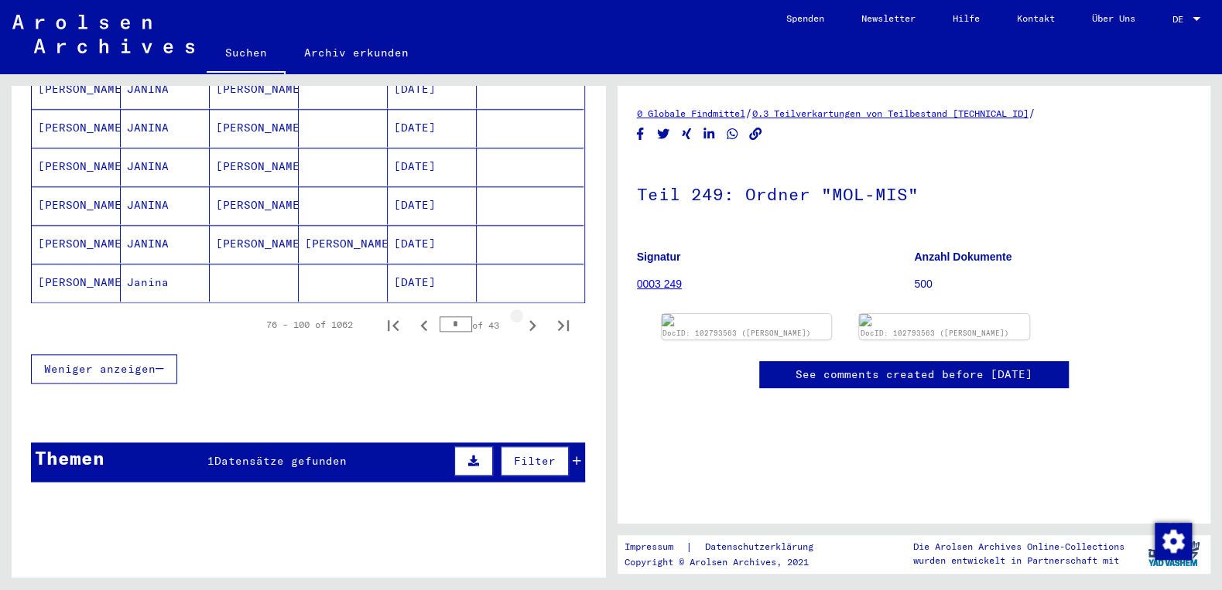
click at [530, 315] on icon "Next page" at bounding box center [532, 326] width 22 height 22
type input "*"
